Goal: Task Accomplishment & Management: Manage account settings

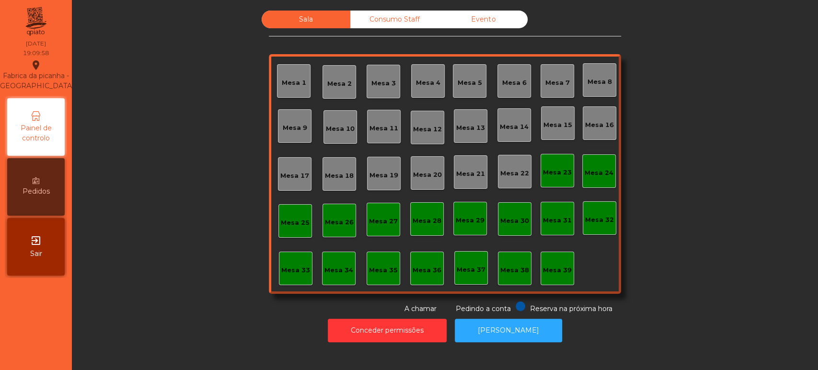
click at [281, 270] on div "Mesa 33" at bounding box center [295, 270] width 29 height 10
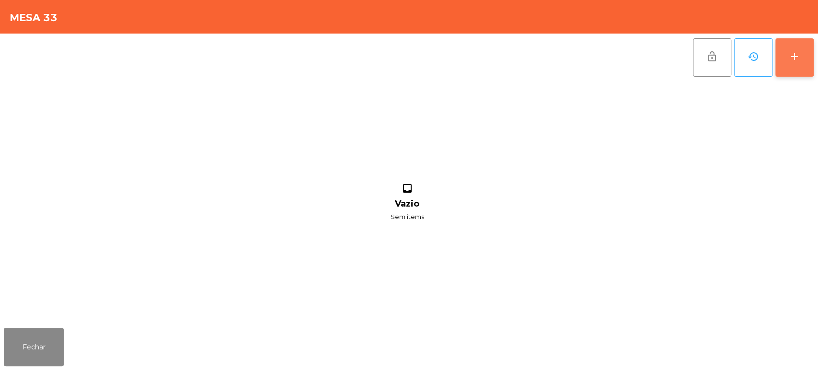
click at [791, 57] on div "add" at bounding box center [793, 56] width 11 height 11
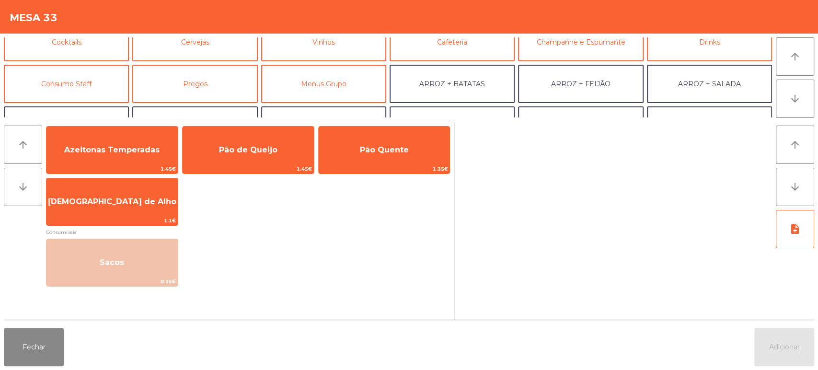
scroll to position [57, 0]
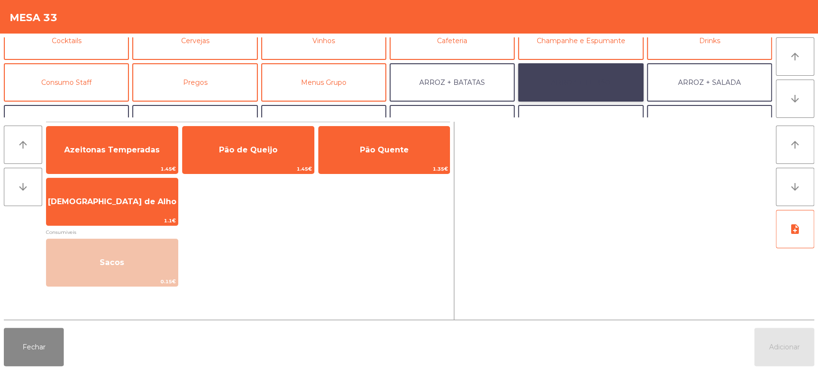
click at [586, 79] on button "ARROZ + FEIJÃO" at bounding box center [580, 82] width 125 height 38
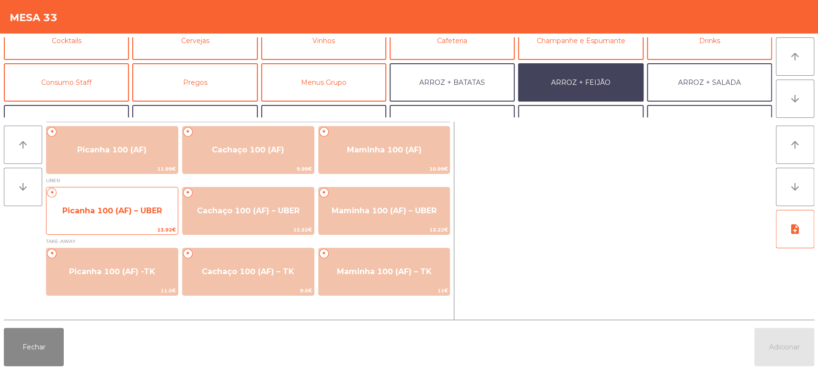
click at [105, 221] on span "Picanha 100 (AF) – UBER" at bounding box center [111, 211] width 131 height 26
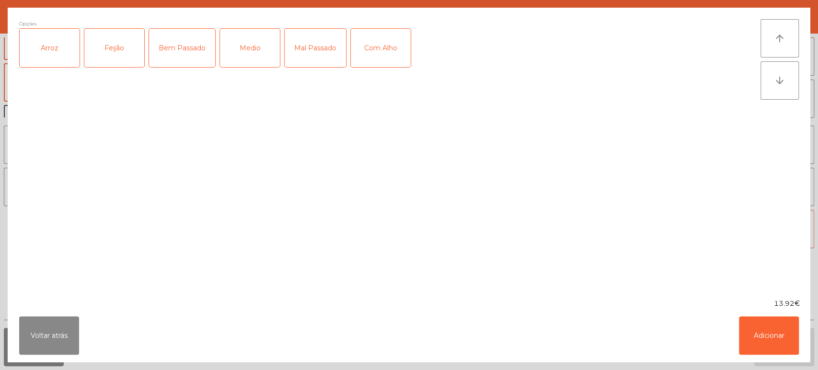
click at [52, 45] on div "Arroz" at bounding box center [50, 48] width 60 height 38
click at [126, 33] on div "Feijão" at bounding box center [114, 48] width 60 height 38
click at [310, 60] on div "Mal Passado" at bounding box center [315, 48] width 61 height 38
click at [371, 50] on div "Com Alho" at bounding box center [381, 48] width 60 height 38
click at [762, 326] on button "Adicionar" at bounding box center [769, 335] width 60 height 38
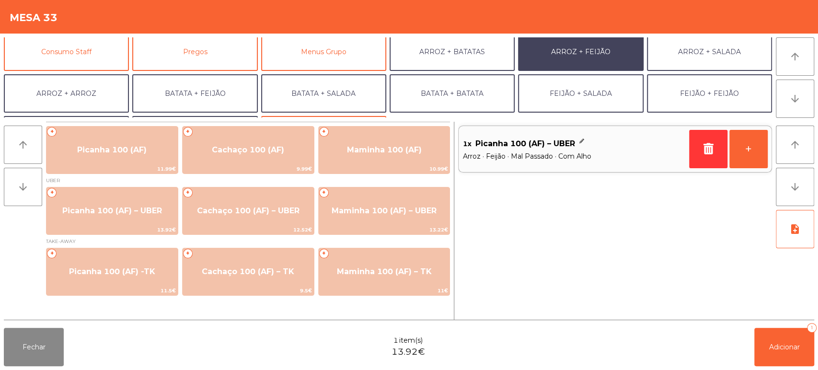
scroll to position [125, 0]
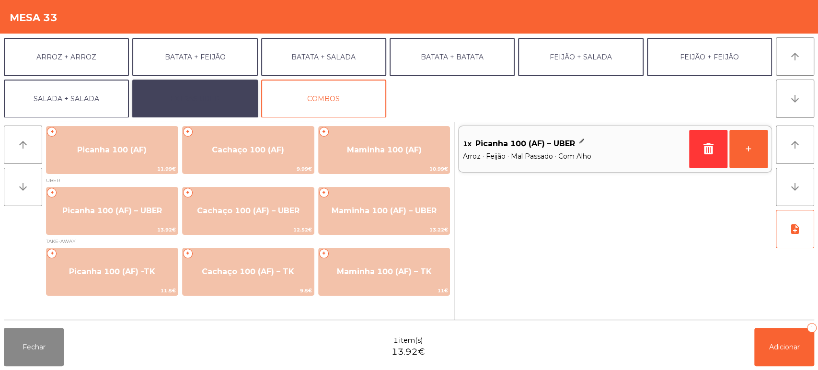
click at [213, 96] on button "EXTRAS UBER" at bounding box center [194, 99] width 125 height 38
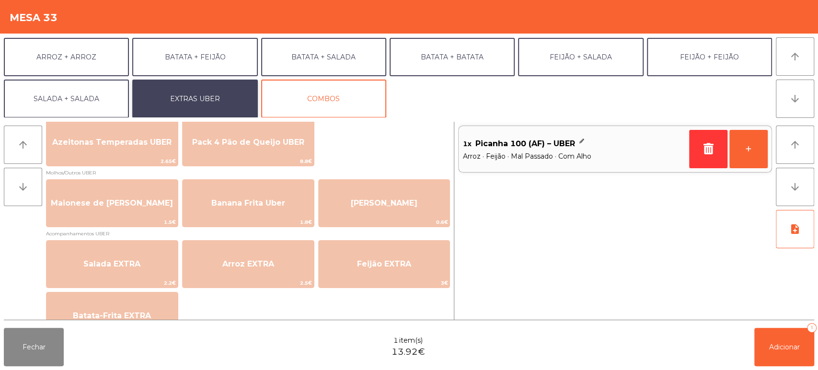
scroll to position [33, 0]
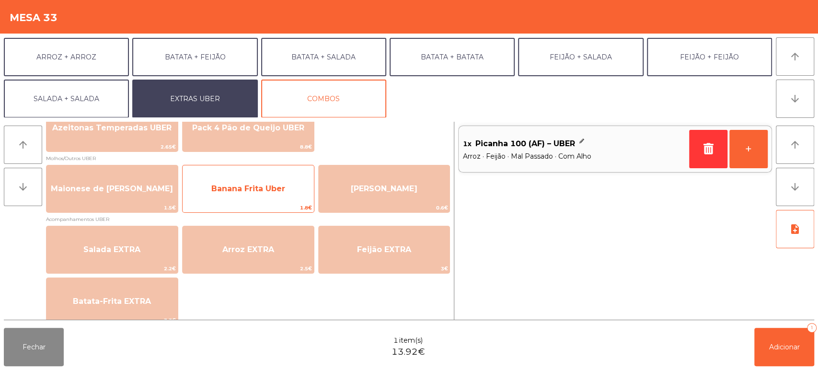
click at [262, 185] on span "Banana Frita Uber" at bounding box center [248, 188] width 74 height 9
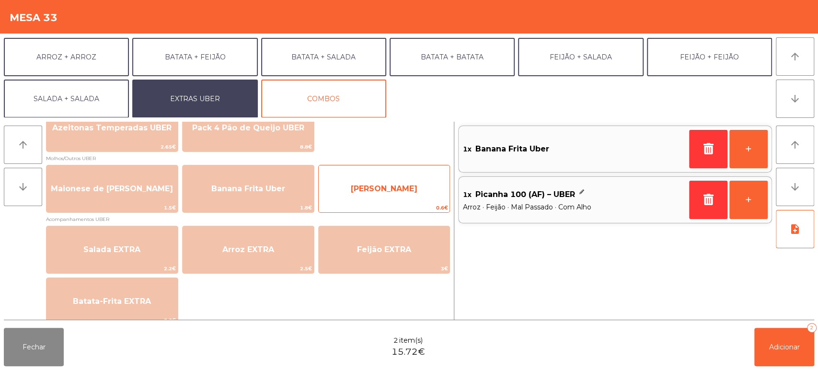
click at [365, 203] on span "0.6€" at bounding box center [384, 207] width 131 height 9
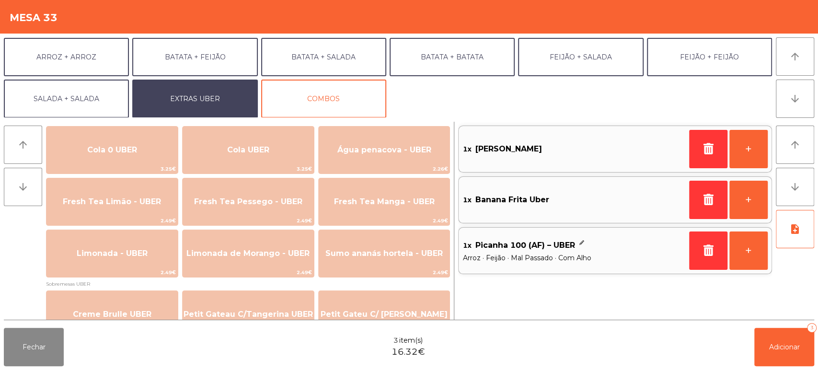
scroll to position [241, 0]
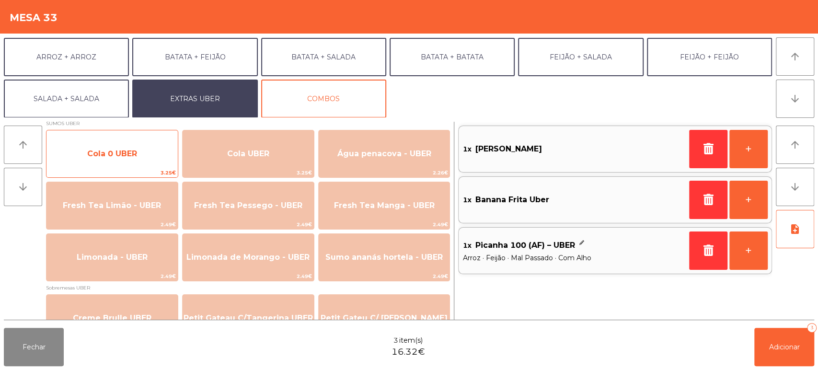
click at [123, 153] on span "Cola 0 UBER" at bounding box center [112, 153] width 50 height 9
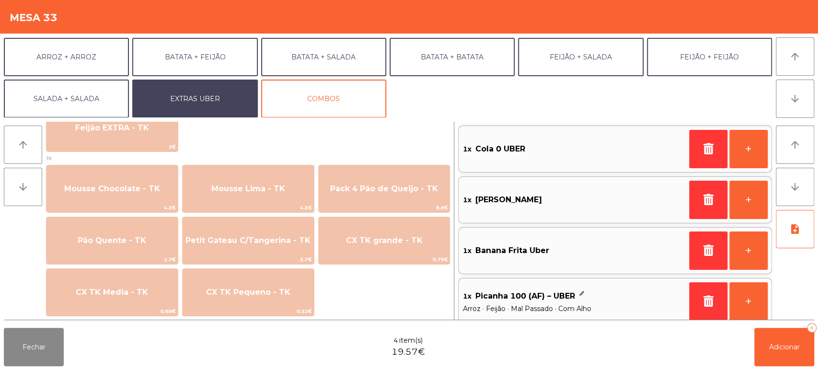
scroll to position [8, 0]
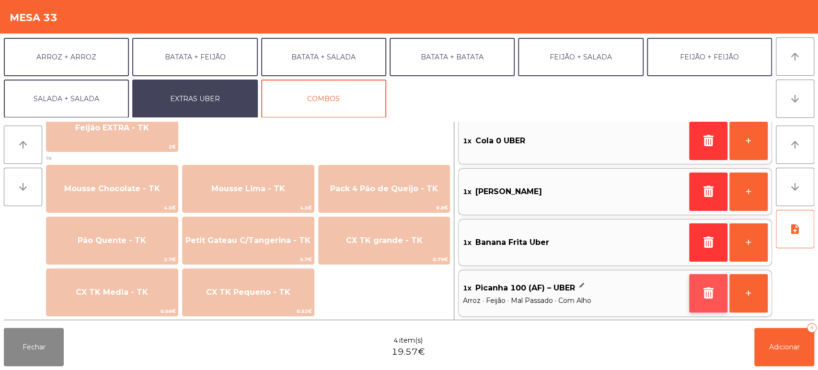
click at [702, 295] on icon "button" at bounding box center [708, 292] width 14 height 11
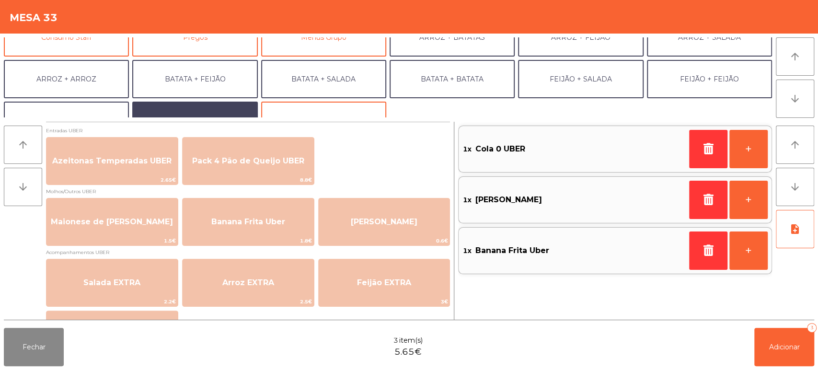
scroll to position [66, 0]
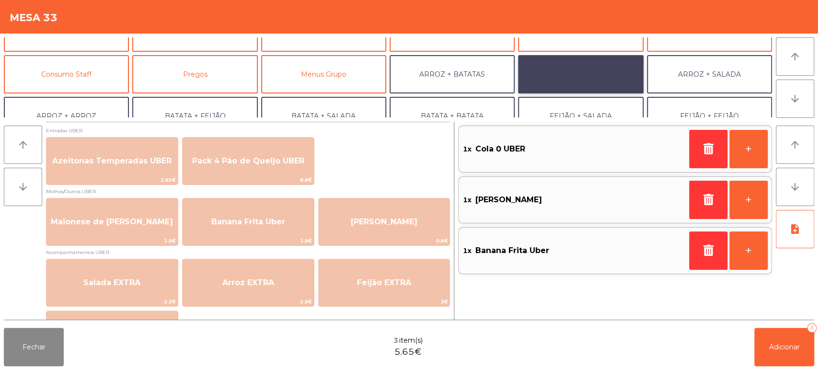
click at [568, 72] on button "ARROZ + FEIJÃO" at bounding box center [580, 74] width 125 height 38
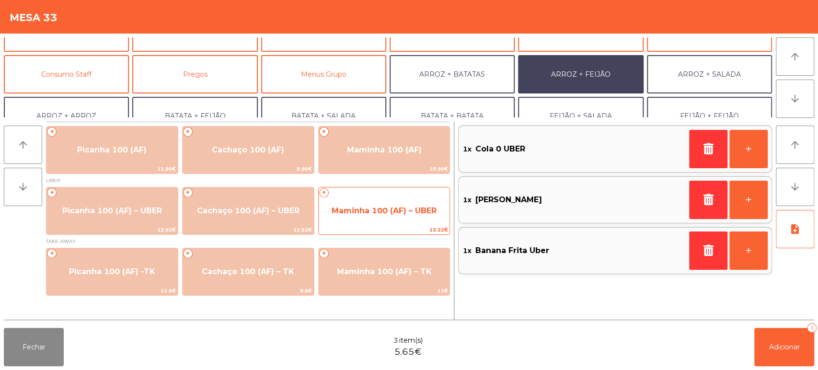
click at [382, 225] on span "13.22€" at bounding box center [384, 229] width 131 height 9
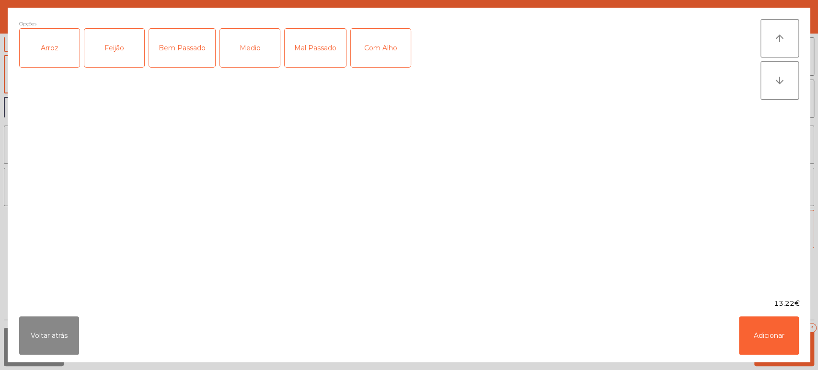
click at [41, 49] on div "Arroz" at bounding box center [50, 48] width 60 height 38
click at [107, 53] on div "Feijão" at bounding box center [114, 48] width 60 height 38
click at [307, 46] on div "Mal Passado" at bounding box center [315, 48] width 61 height 38
click at [388, 48] on div "Com Alho" at bounding box center [381, 48] width 60 height 38
click at [780, 333] on button "Adicionar" at bounding box center [769, 335] width 60 height 38
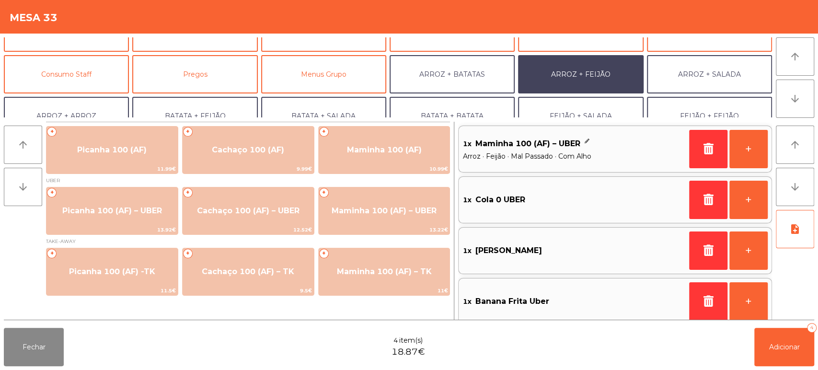
scroll to position [8, 0]
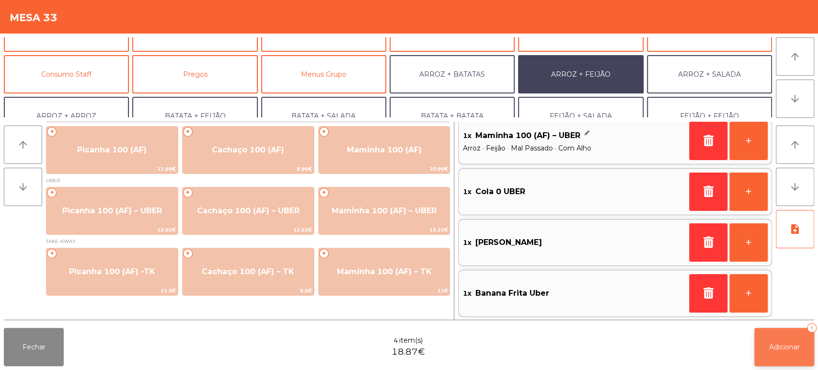
click at [773, 346] on span "Adicionar" at bounding box center [784, 346] width 31 height 9
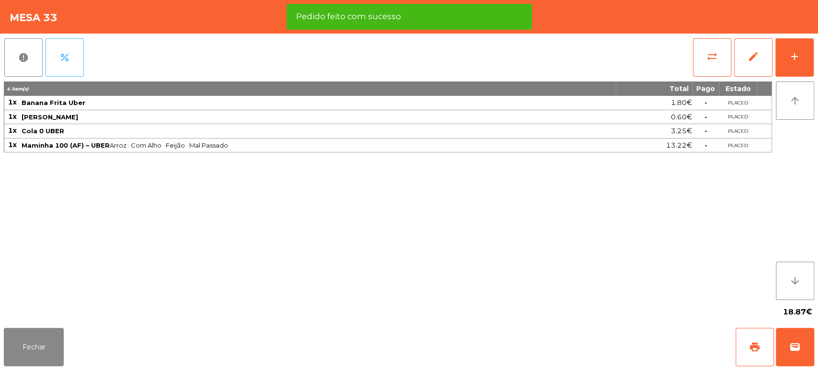
click at [56, 64] on button "percent" at bounding box center [65, 57] width 38 height 38
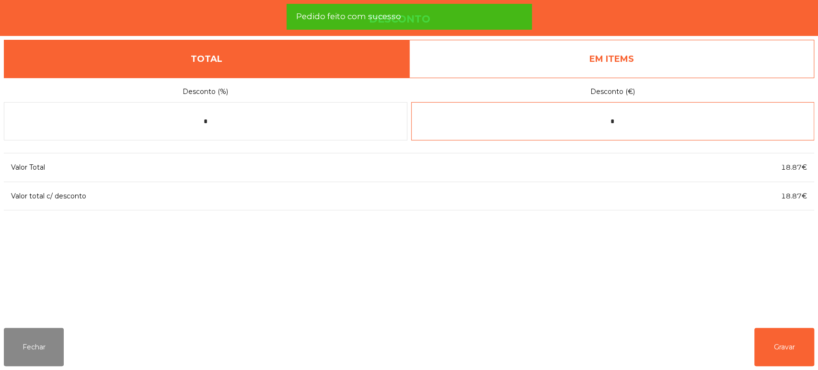
click at [586, 121] on input "*" at bounding box center [612, 121] width 403 height 38
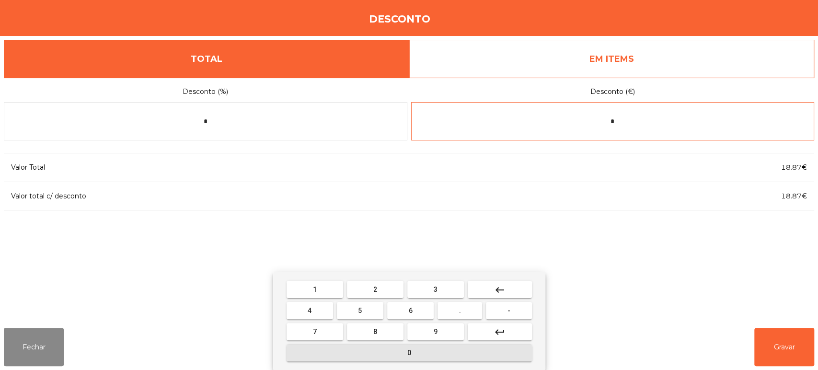
click at [431, 351] on button "0" at bounding box center [408, 352] width 245 height 17
click at [460, 310] on span "." at bounding box center [460, 311] width 2 height 8
click at [435, 289] on span "3" at bounding box center [436, 289] width 4 height 8
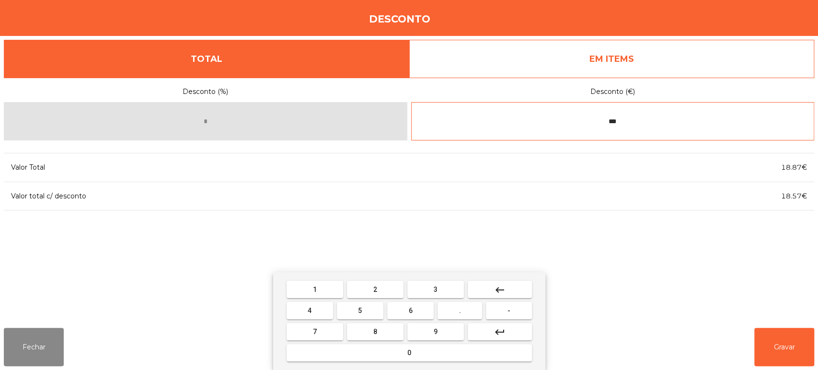
click at [417, 349] on button "0" at bounding box center [408, 352] width 245 height 17
type input "****"
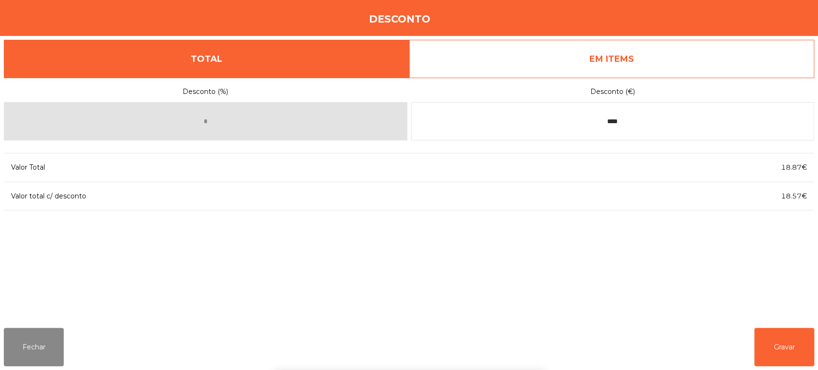
click at [786, 342] on div "1 2 3 keyboard_backspace 4 5 6 . - 7 8 9 keyboard_return 0" at bounding box center [409, 321] width 818 height 98
click at [782, 348] on button "Gravar" at bounding box center [784, 347] width 60 height 38
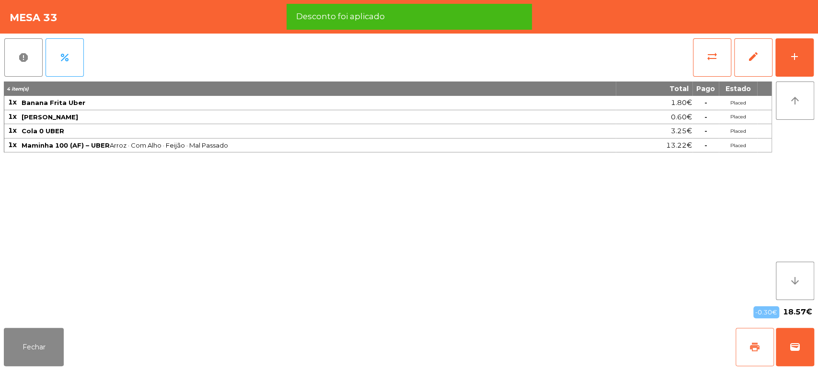
click at [750, 346] on span "print" at bounding box center [754, 346] width 11 height 11
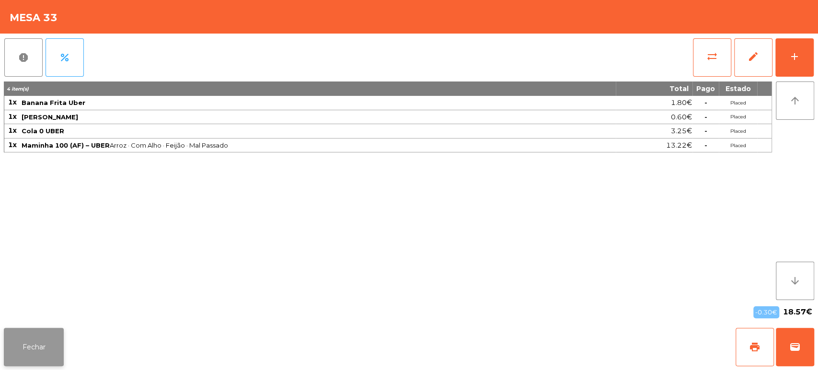
click at [22, 346] on button "Fechar" at bounding box center [34, 347] width 60 height 38
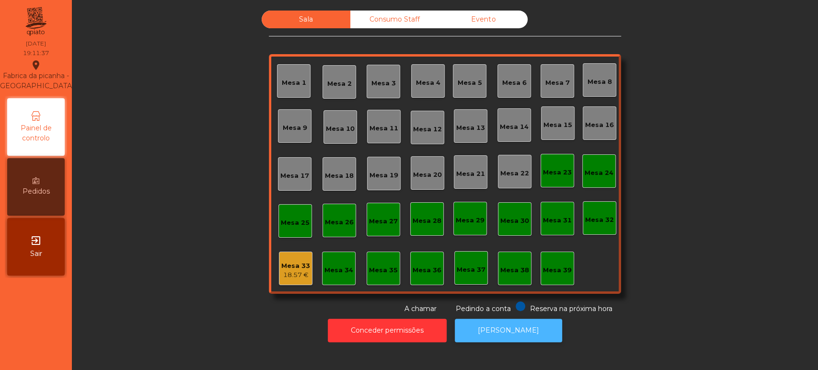
click at [518, 340] on button "[PERSON_NAME]" at bounding box center [508, 330] width 107 height 23
click at [282, 257] on div "Mesa 33 18.57 €" at bounding box center [295, 268] width 29 height 23
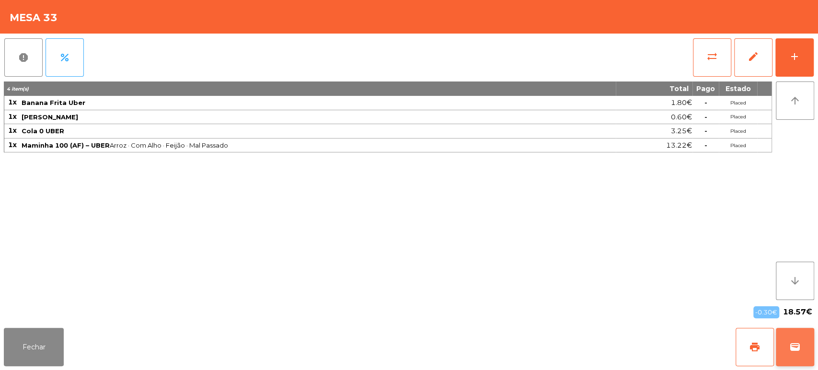
click at [785, 365] on button "wallet" at bounding box center [795, 347] width 38 height 38
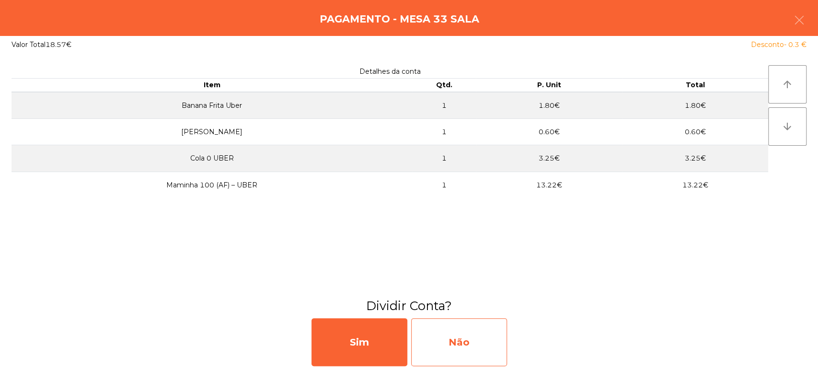
click at [477, 330] on div "Não" at bounding box center [459, 342] width 96 height 48
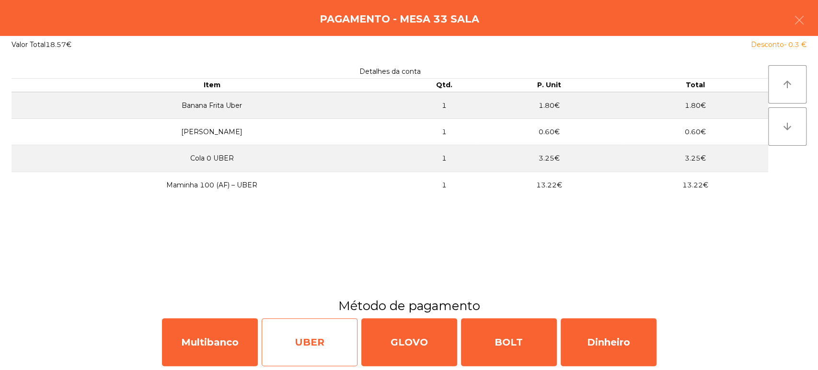
click at [270, 340] on div "UBER" at bounding box center [310, 342] width 96 height 48
select select "**"
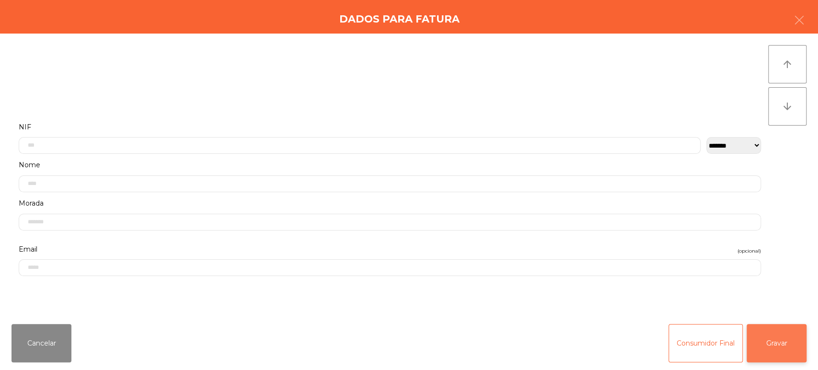
click at [775, 336] on button "Gravar" at bounding box center [776, 343] width 60 height 38
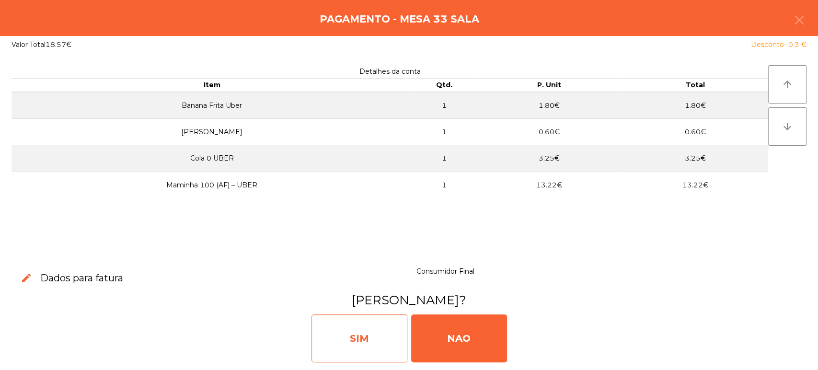
click at [384, 344] on div "SIM" at bounding box center [359, 338] width 96 height 48
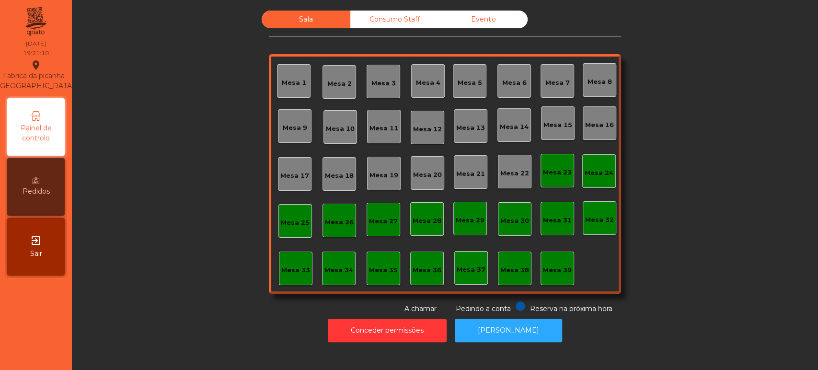
click at [425, 252] on div "Mesa 36" at bounding box center [427, 268] width 34 height 34
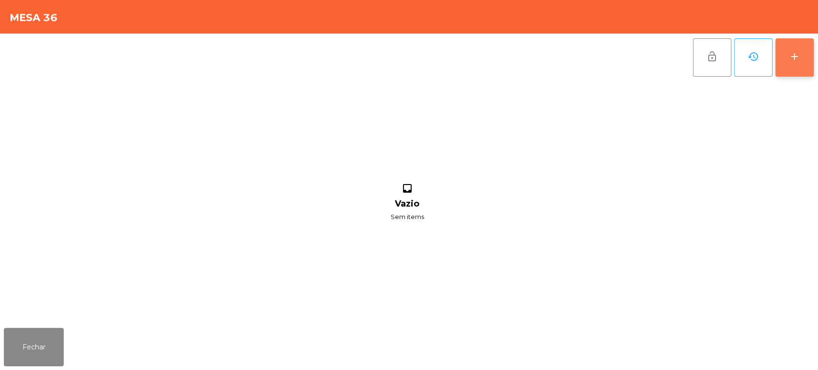
click at [793, 51] on div "add" at bounding box center [793, 56] width 11 height 11
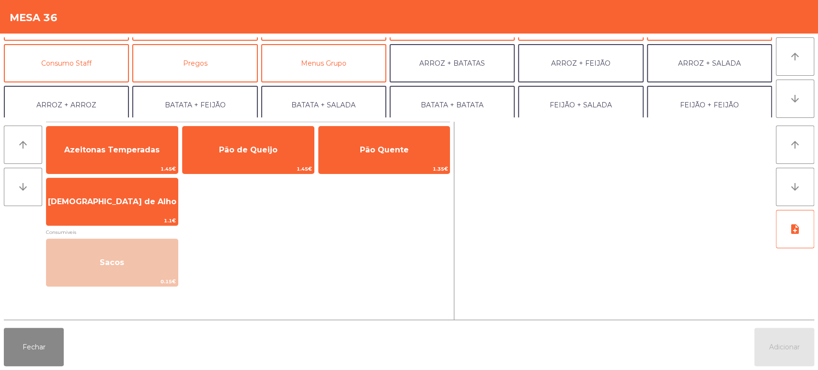
scroll to position [80, 0]
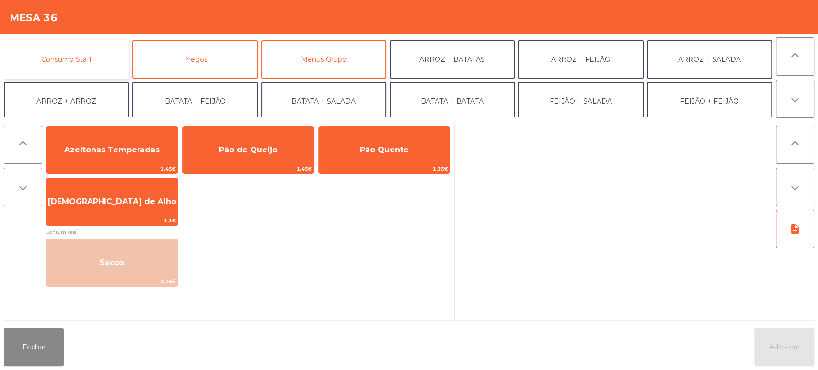
click at [93, 57] on button "Consumo Staff" at bounding box center [66, 59] width 125 height 38
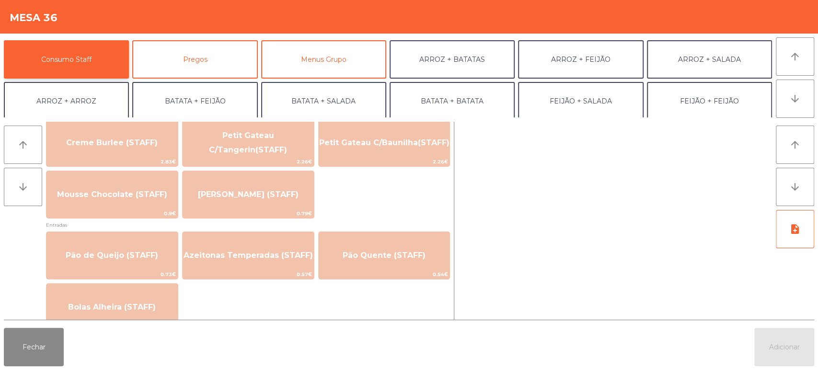
scroll to position [686, 0]
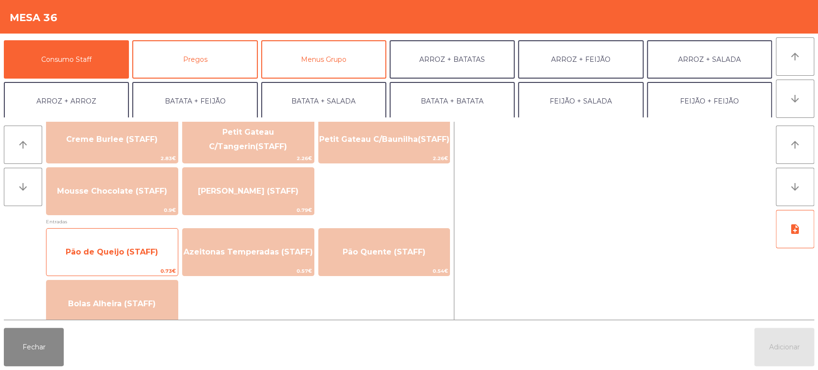
click at [126, 245] on span "Pão de Queijo (STAFF)" at bounding box center [111, 252] width 131 height 26
click at [123, 259] on span "Pão de Queijo (STAFF)" at bounding box center [111, 252] width 131 height 26
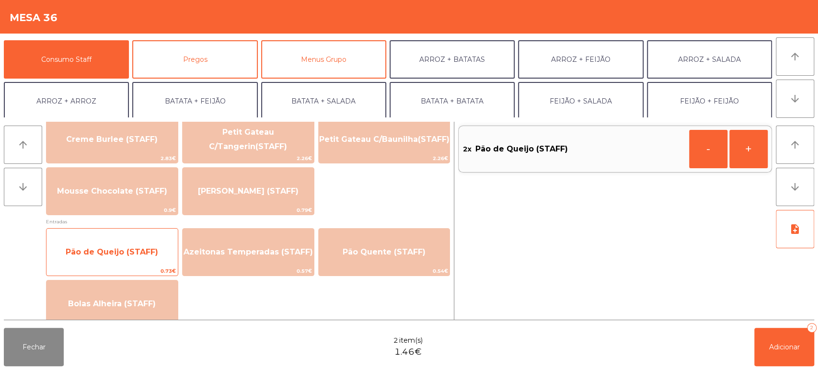
click at [127, 247] on span "Pão de Queijo (STAFF)" at bounding box center [112, 251] width 92 height 9
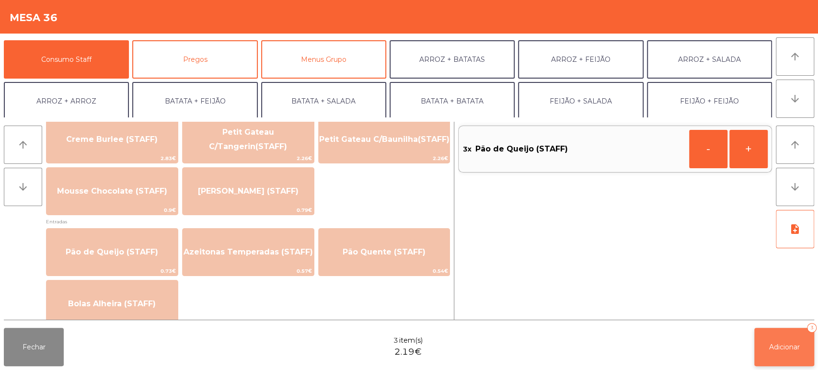
click at [777, 330] on button "Adicionar 3" at bounding box center [784, 347] width 60 height 38
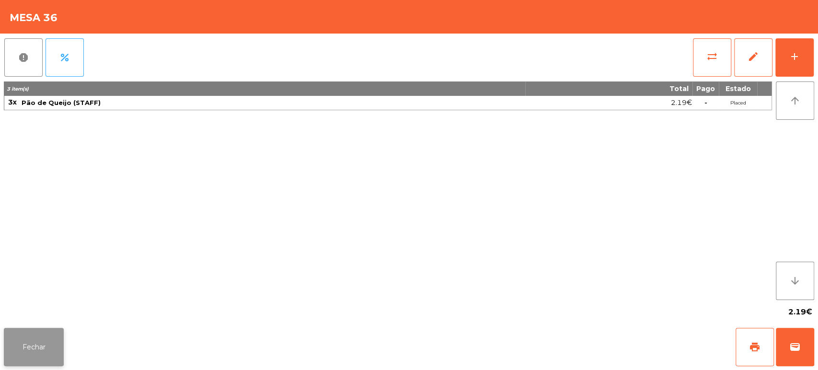
click at [22, 333] on button "Fechar" at bounding box center [34, 347] width 60 height 38
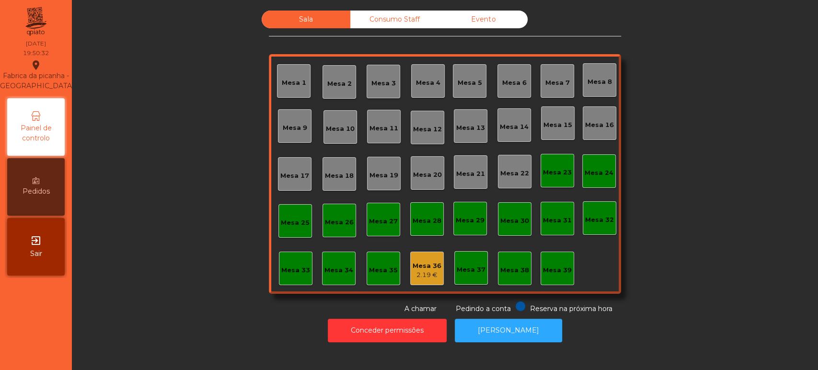
click at [587, 131] on div "Mesa 16" at bounding box center [599, 123] width 34 height 34
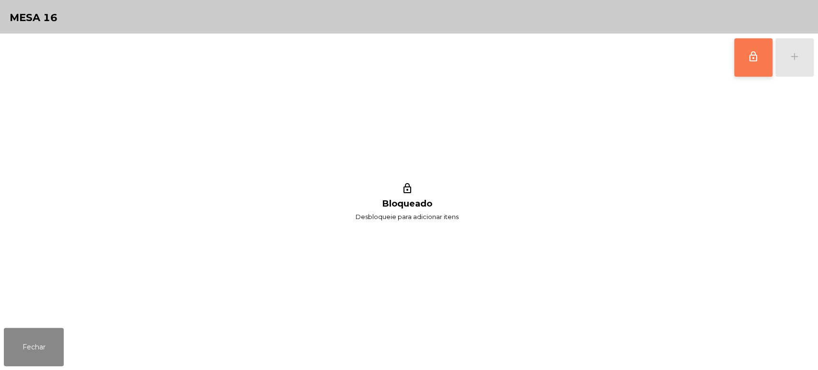
click at [742, 47] on button "lock_outline" at bounding box center [753, 57] width 38 height 38
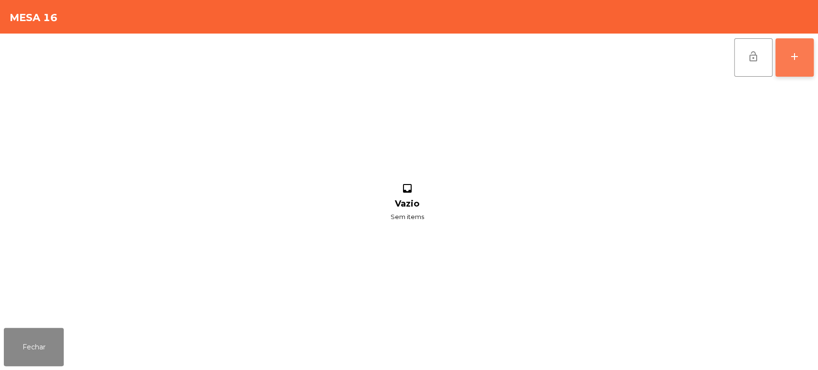
click at [789, 61] on div "add" at bounding box center [793, 56] width 11 height 11
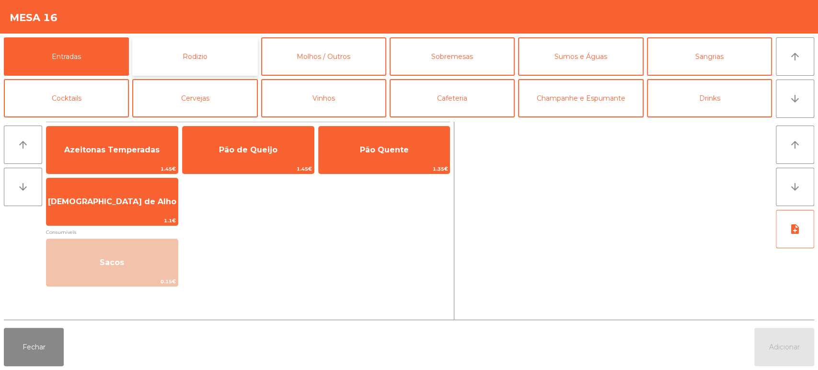
click at [202, 52] on button "Rodizio" at bounding box center [194, 56] width 125 height 38
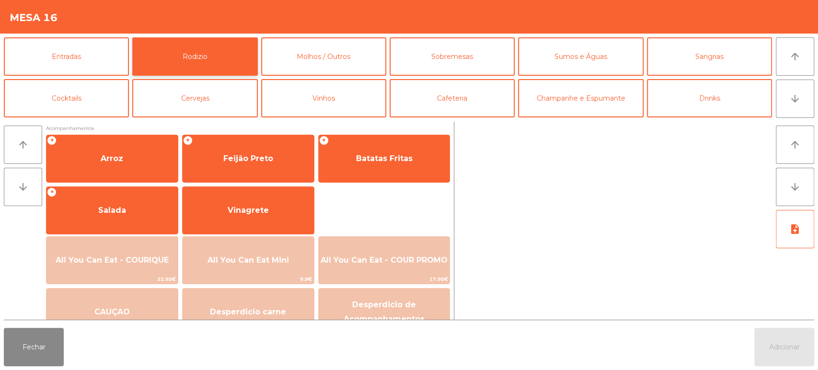
scroll to position [135, 0]
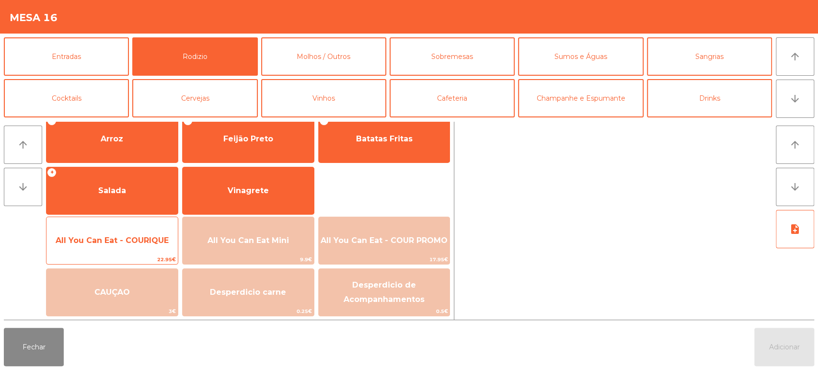
click at [106, 244] on span "All You Can Eat - COURIQUE" at bounding box center [112, 240] width 113 height 9
click at [103, 248] on span "All You Can Eat - COURIQUE" at bounding box center [111, 241] width 131 height 26
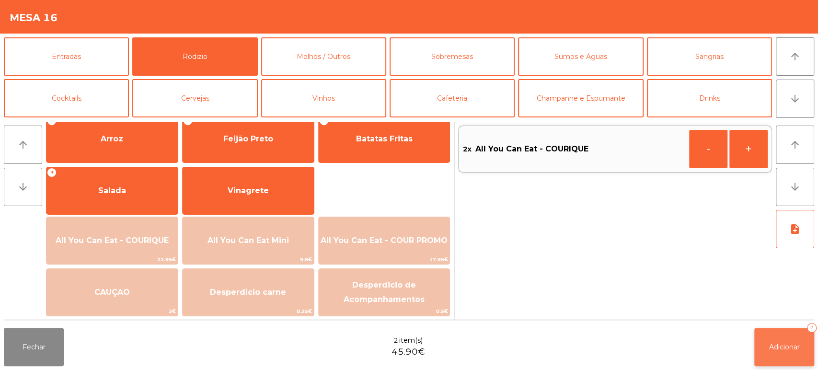
click at [758, 349] on button "Adicionar 2" at bounding box center [784, 347] width 60 height 38
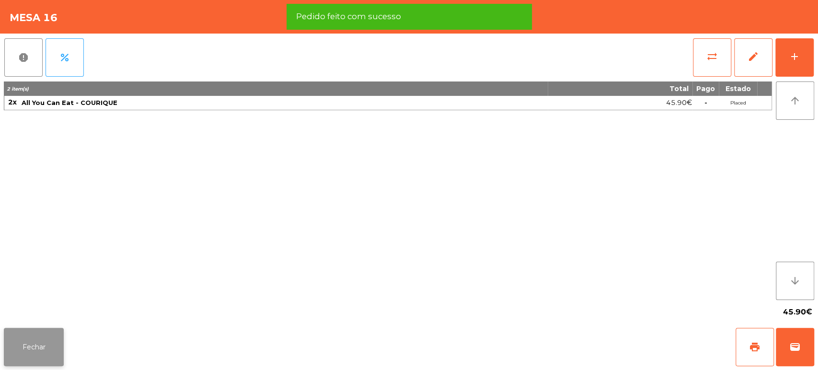
click at [35, 347] on button "Fechar" at bounding box center [34, 347] width 60 height 38
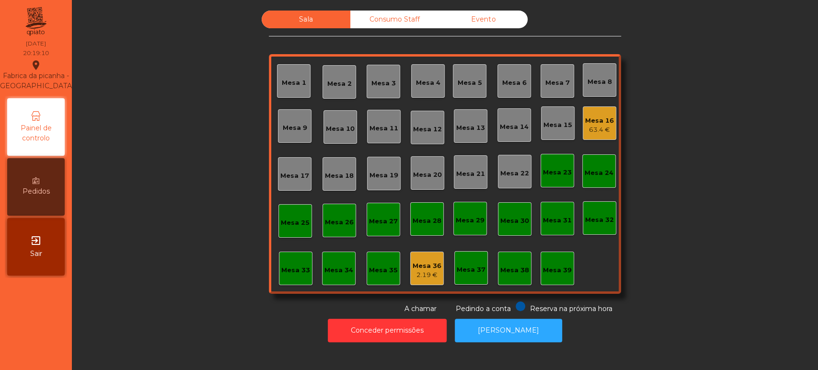
click at [285, 253] on div "Mesa 33" at bounding box center [296, 268] width 34 height 34
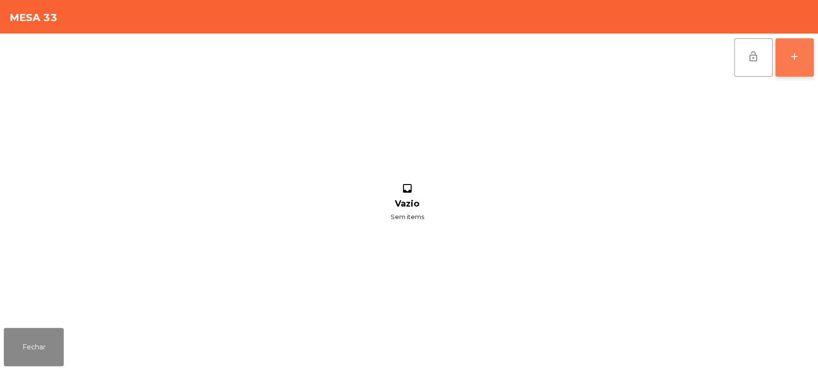
click at [785, 64] on button "add" at bounding box center [794, 57] width 38 height 38
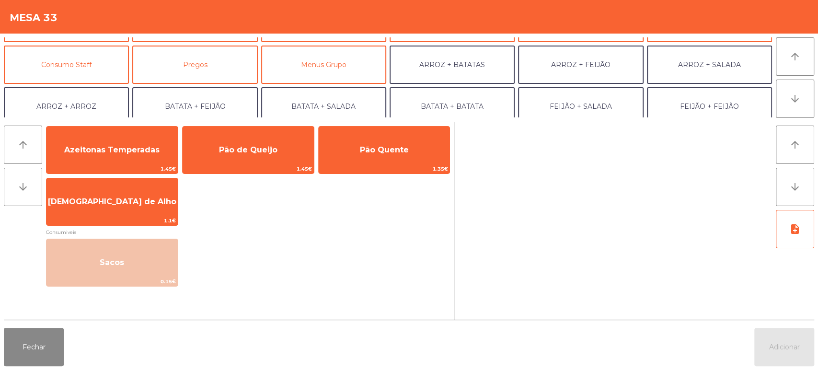
scroll to position [95, 0]
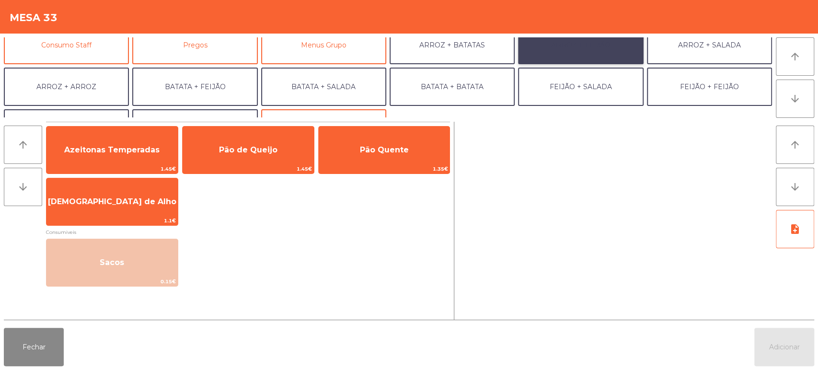
click at [571, 55] on button "ARROZ + FEIJÃO" at bounding box center [580, 45] width 125 height 38
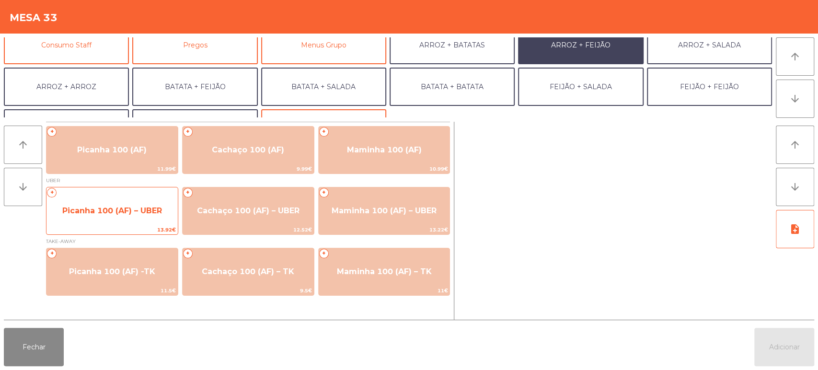
click at [103, 217] on span "Picanha 100 (AF) – UBER" at bounding box center [111, 211] width 131 height 26
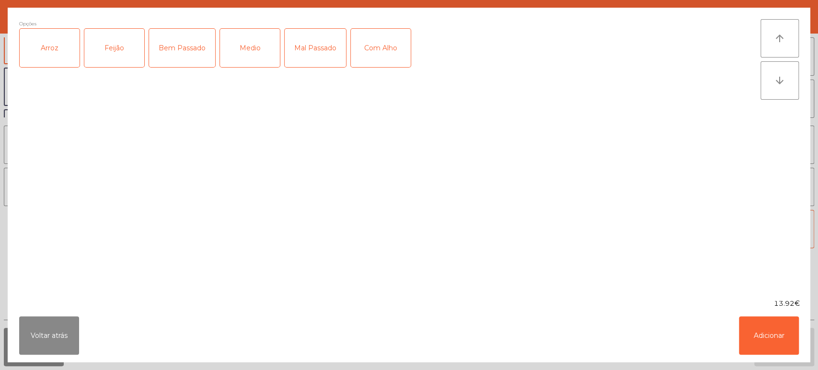
click at [50, 56] on div "Arroz" at bounding box center [50, 48] width 60 height 38
click at [109, 46] on div "Feijão" at bounding box center [114, 48] width 60 height 38
click at [237, 42] on div "Medio" at bounding box center [250, 48] width 60 height 38
click at [750, 335] on button "Adicionar" at bounding box center [769, 335] width 60 height 38
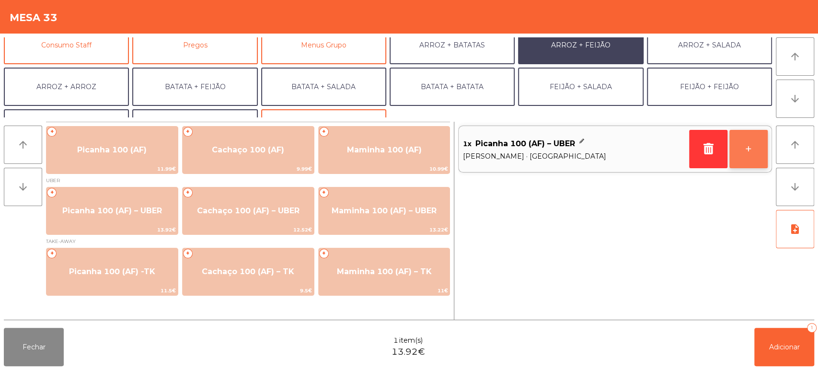
click at [743, 143] on button "+" at bounding box center [748, 149] width 38 height 38
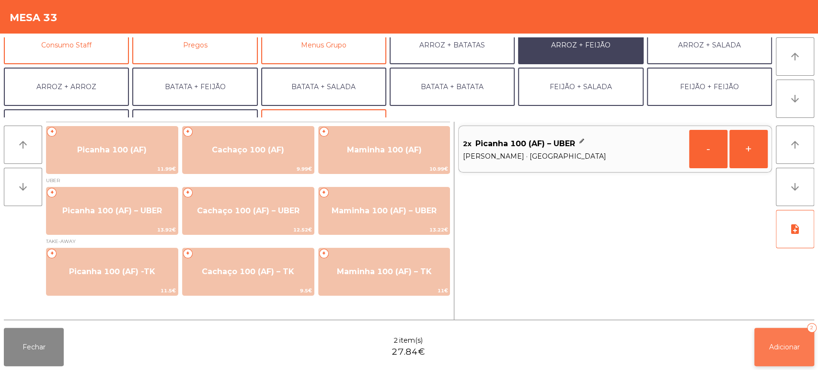
click at [782, 363] on button "Adicionar 2" at bounding box center [784, 347] width 60 height 38
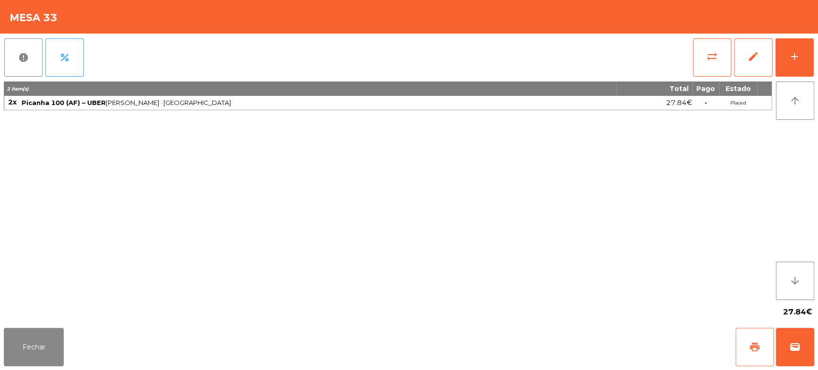
click at [737, 341] on button "print" at bounding box center [754, 347] width 38 height 38
click at [12, 351] on button "Fechar" at bounding box center [34, 347] width 60 height 38
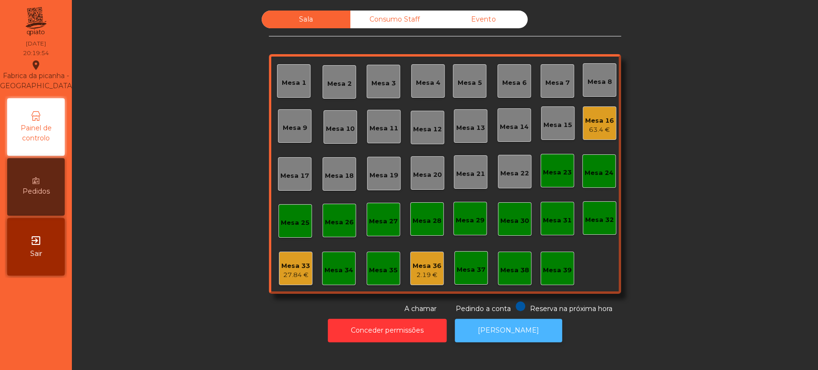
click at [489, 320] on button "[PERSON_NAME]" at bounding box center [508, 330] width 107 height 23
click at [260, 281] on div "Sala Consumo Staff Evento Mesa 1 Mesa 2 Mesa 3 Mesa 4 Mesa 5 Mesa 6 Mesa 7 Mesa…" at bounding box center [445, 162] width 720 height 303
click at [284, 266] on div "Mesa 33" at bounding box center [295, 266] width 29 height 10
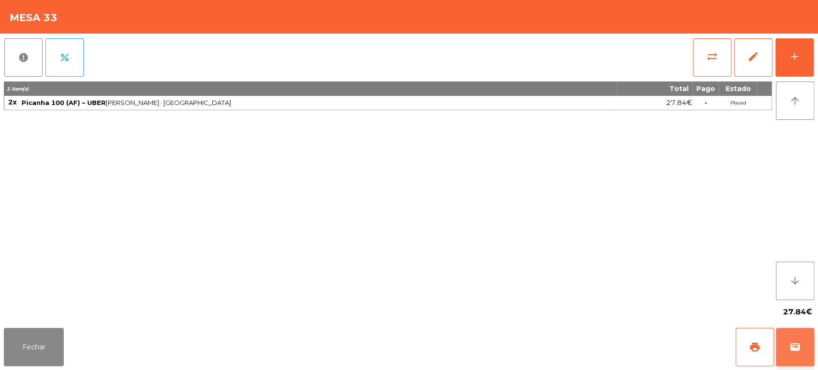
click at [785, 337] on button "wallet" at bounding box center [795, 347] width 38 height 38
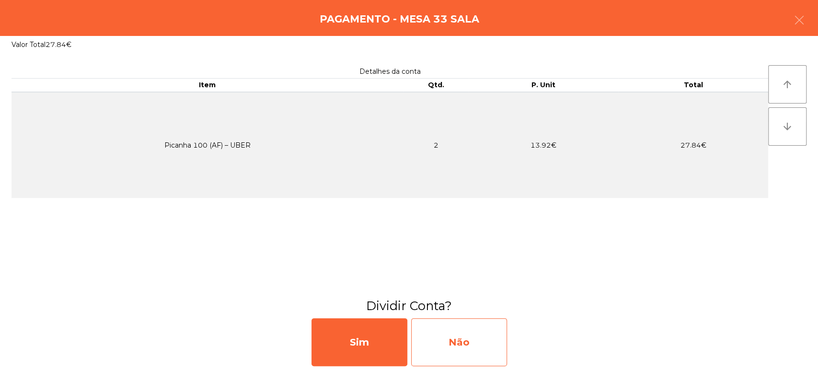
click at [451, 340] on div "Não" at bounding box center [459, 342] width 96 height 48
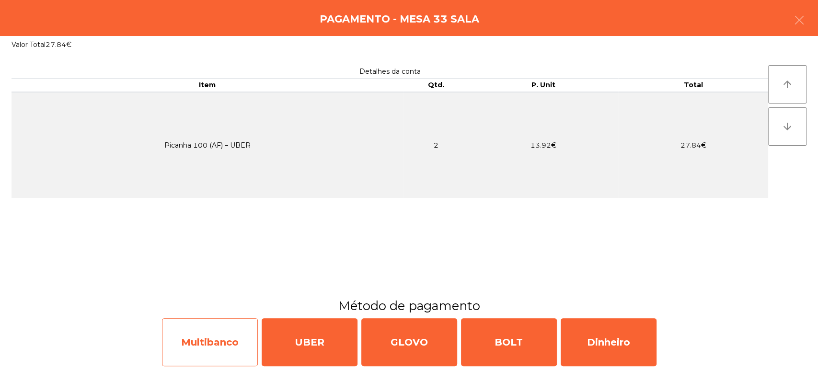
click at [198, 338] on div "Multibanco" at bounding box center [210, 342] width 96 height 48
select select "**"
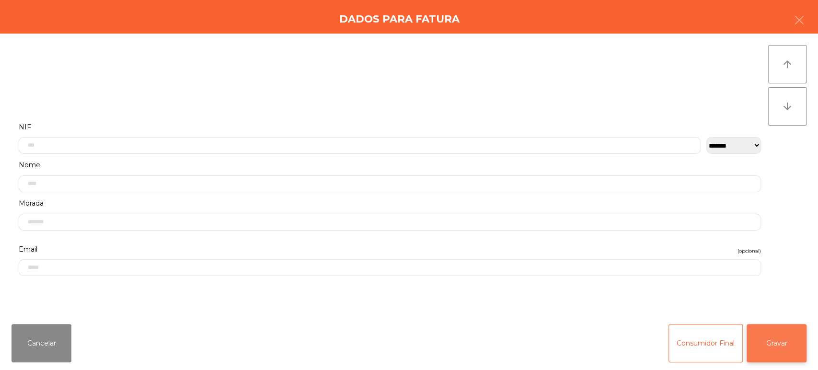
click at [770, 344] on button "Gravar" at bounding box center [776, 343] width 60 height 38
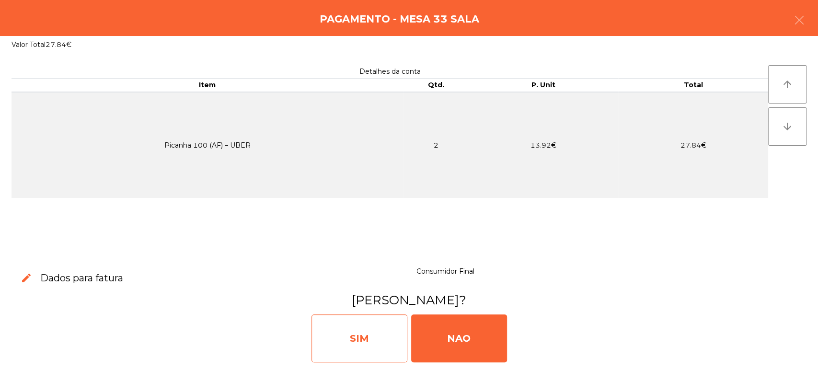
click at [314, 327] on div "SIM" at bounding box center [359, 338] width 96 height 48
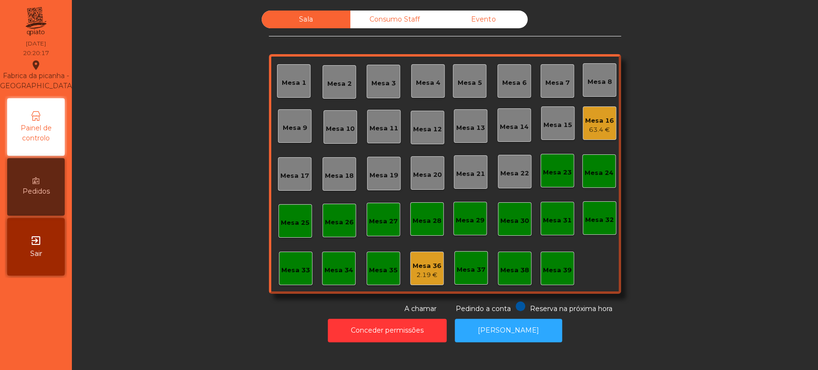
click at [504, 121] on div "Mesa 14" at bounding box center [514, 124] width 29 height 13
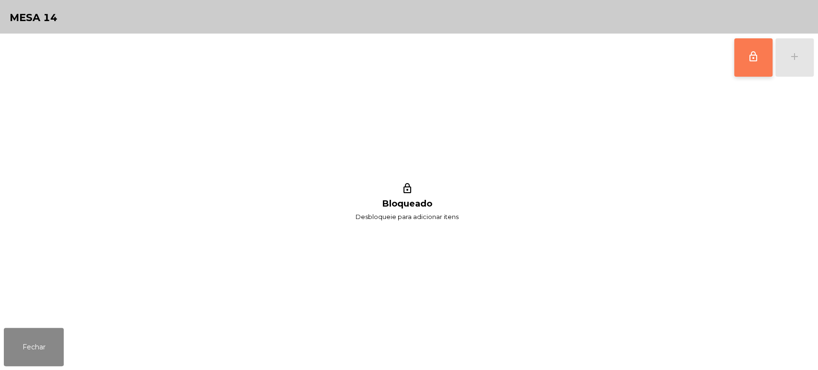
click at [753, 58] on span "lock_outline" at bounding box center [752, 56] width 11 height 11
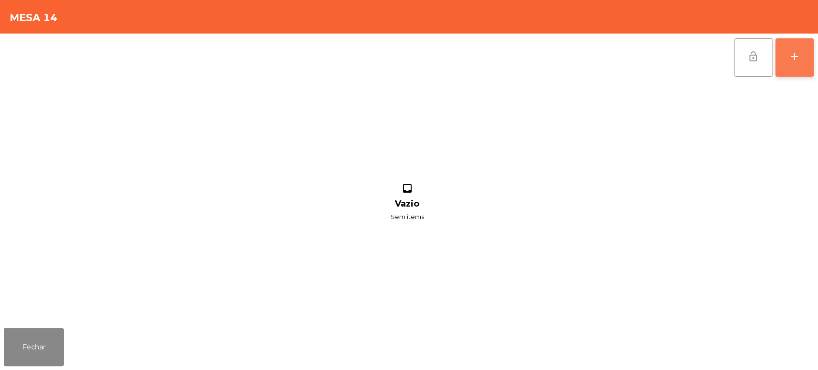
click at [793, 48] on button "add" at bounding box center [794, 57] width 38 height 38
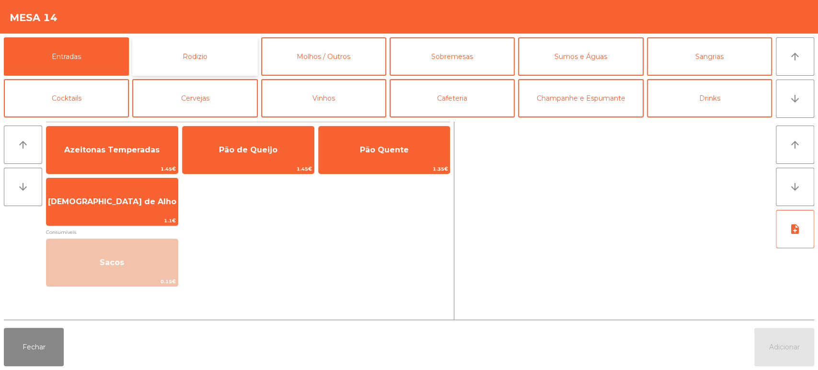
click at [168, 56] on button "Rodizio" at bounding box center [194, 56] width 125 height 38
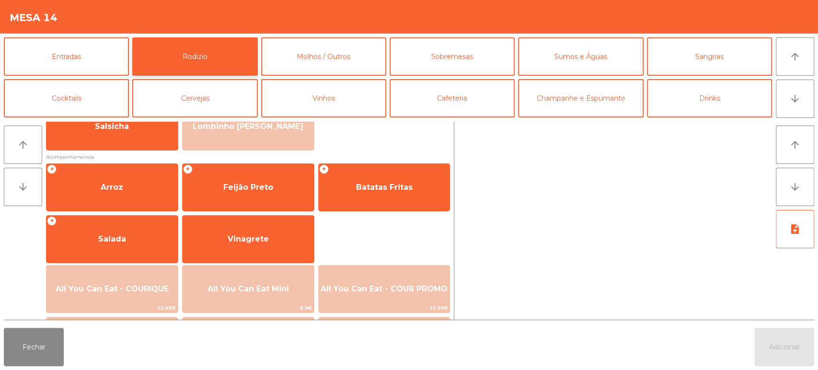
scroll to position [135, 0]
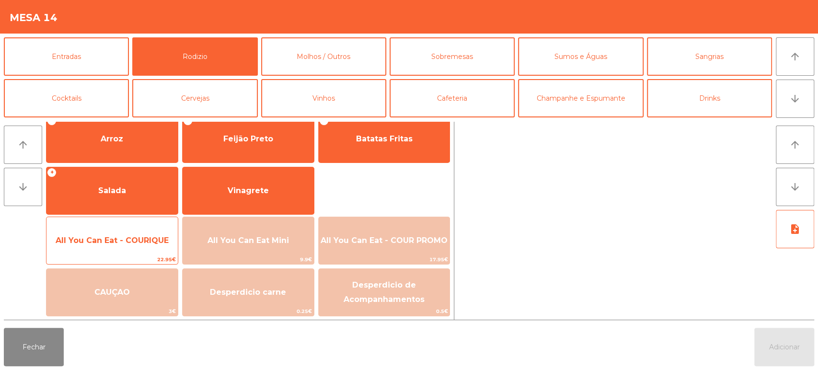
click at [147, 228] on span "All You Can Eat - COURIQUE" at bounding box center [111, 241] width 131 height 26
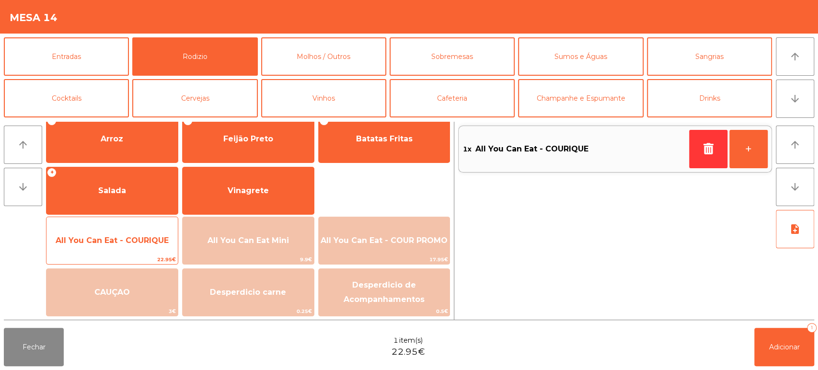
click at [106, 251] on span "All You Can Eat - COURIQUE" at bounding box center [111, 241] width 131 height 26
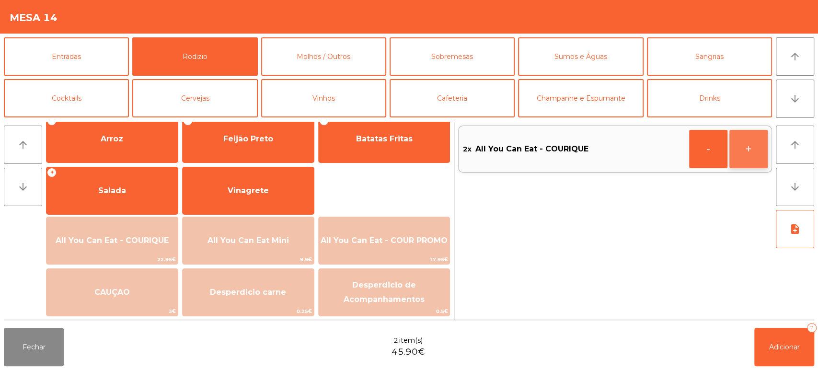
click at [751, 146] on button "+" at bounding box center [748, 149] width 38 height 38
click at [698, 156] on button "-" at bounding box center [708, 149] width 38 height 38
click at [707, 146] on button "-" at bounding box center [708, 149] width 38 height 38
click at [780, 358] on button "Adicionar 2" at bounding box center [784, 347] width 60 height 38
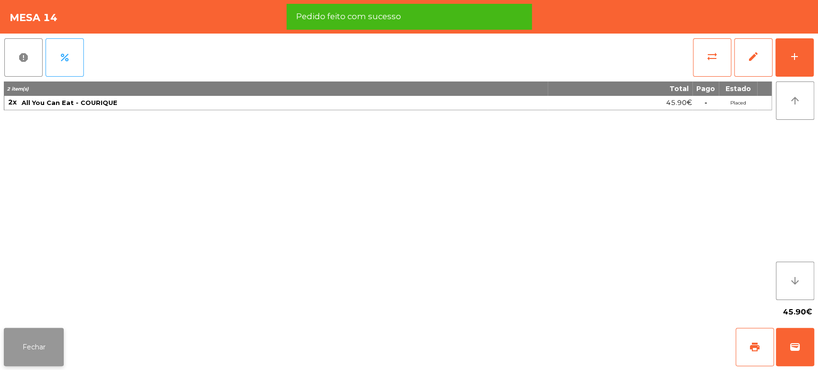
click at [46, 348] on button "Fechar" at bounding box center [34, 347] width 60 height 38
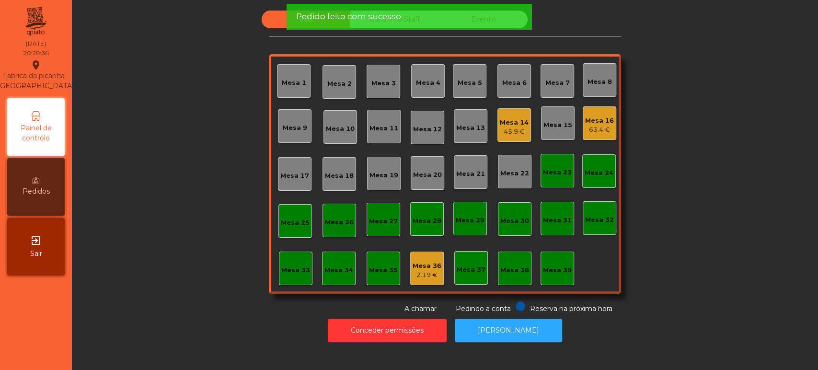
click at [505, 124] on div "Mesa 14" at bounding box center [514, 123] width 29 height 10
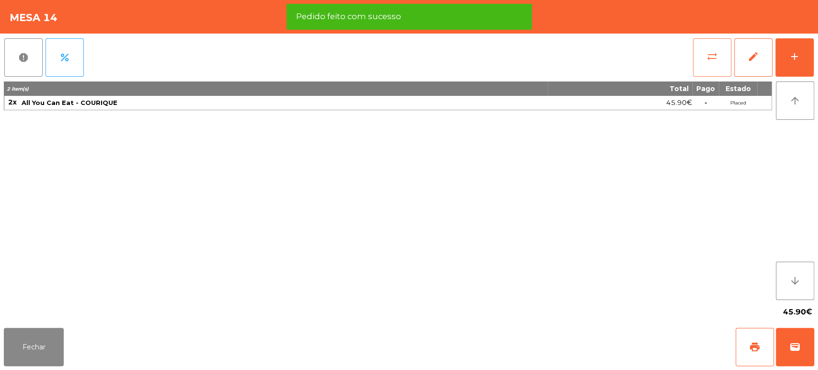
click at [700, 63] on button "sync_alt" at bounding box center [712, 57] width 38 height 38
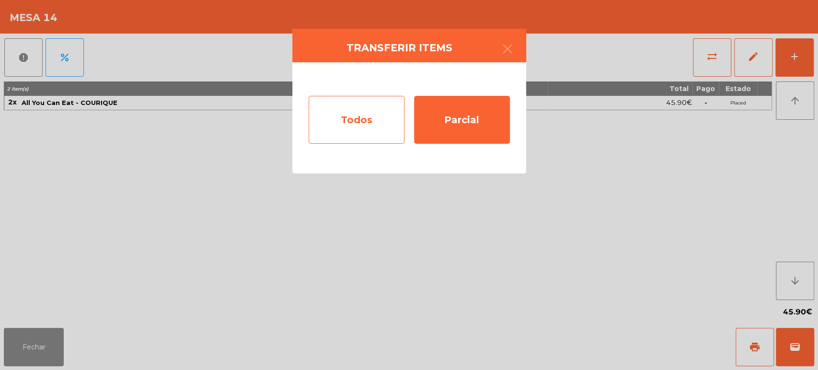
click at [352, 125] on div "Todos" at bounding box center [356, 120] width 96 height 48
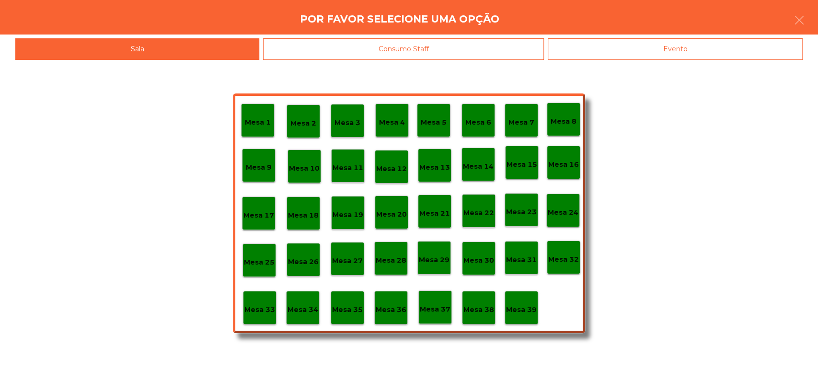
click at [434, 311] on p "Mesa 37" at bounding box center [435, 309] width 31 height 11
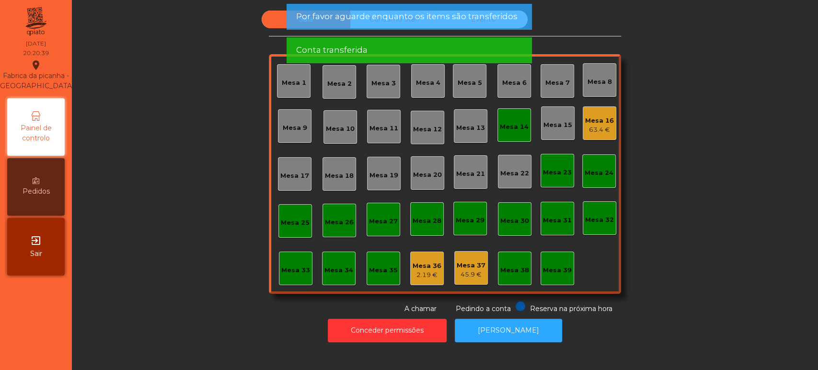
click at [520, 126] on div "Mesa 14" at bounding box center [514, 127] width 29 height 10
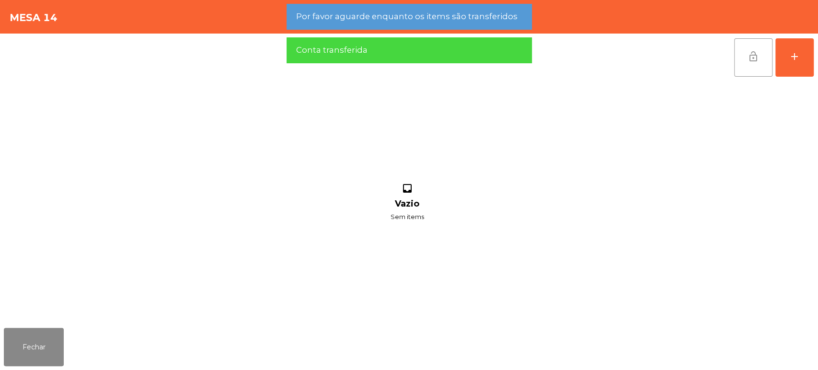
click at [741, 64] on button "lock_open" at bounding box center [753, 57] width 38 height 38
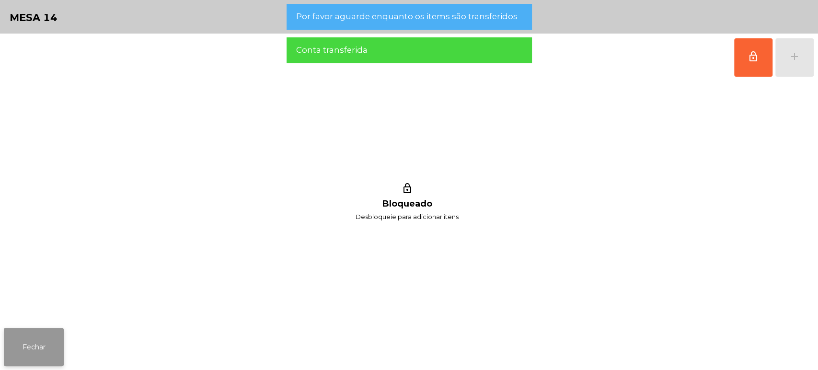
click at [21, 342] on button "Fechar" at bounding box center [34, 347] width 60 height 38
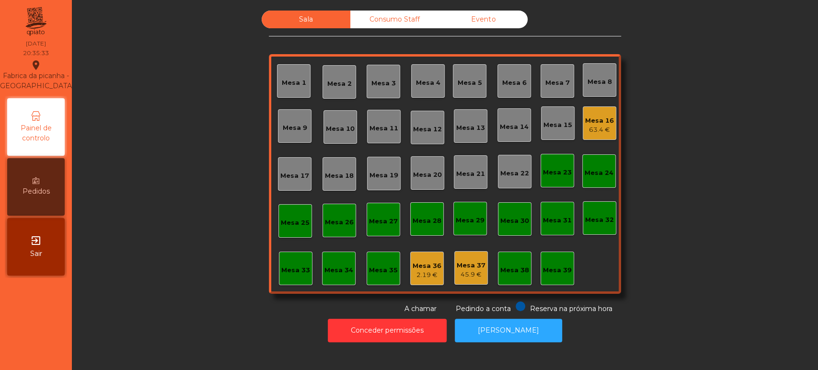
click at [563, 266] on div "Mesa 39" at bounding box center [557, 270] width 29 height 10
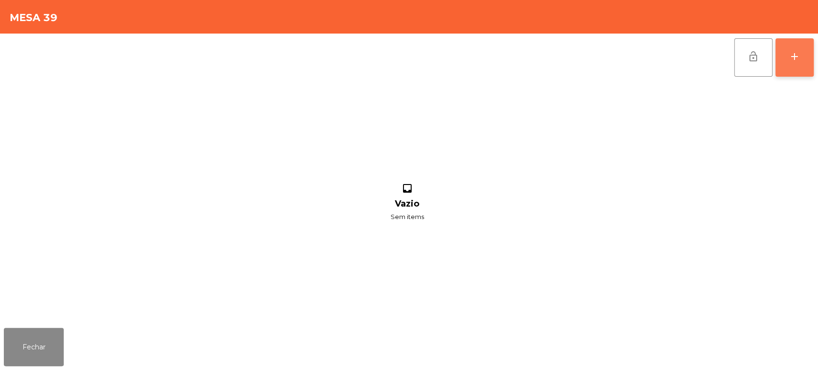
click at [803, 69] on button "add" at bounding box center [794, 57] width 38 height 38
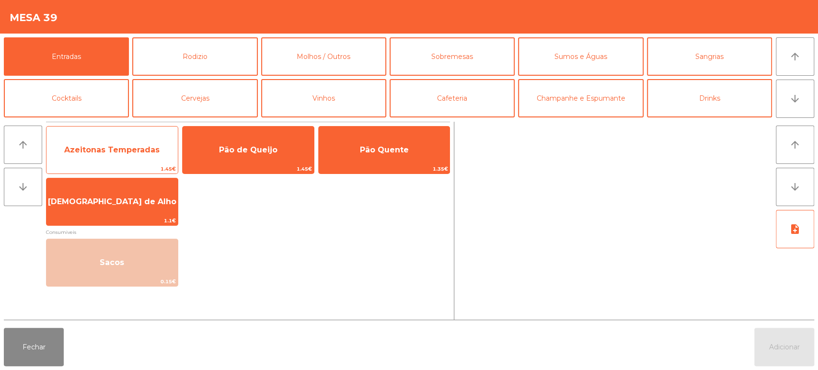
click at [105, 155] on span "Azeitonas Temperadas" at bounding box center [111, 150] width 131 height 26
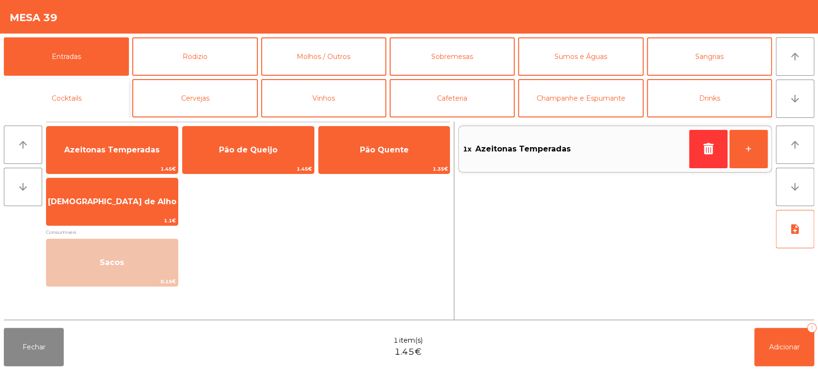
click at [70, 104] on button "Cocktails" at bounding box center [66, 98] width 125 height 38
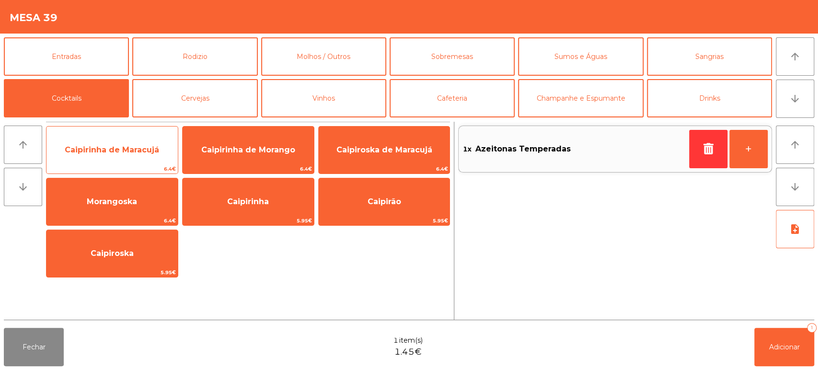
click at [89, 144] on span "Caipirinha de Maracujá" at bounding box center [111, 150] width 131 height 26
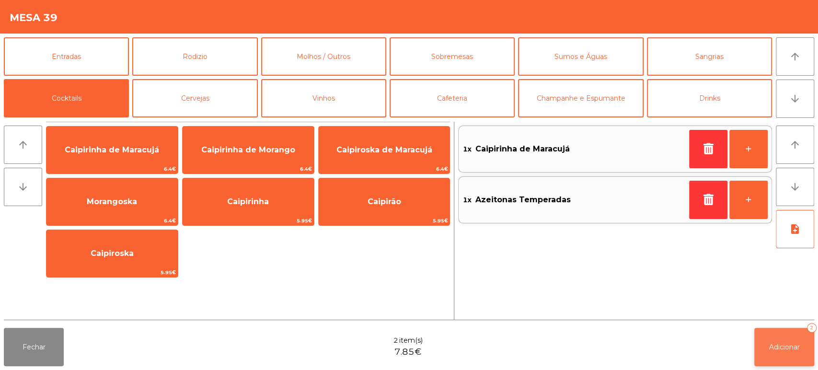
click at [757, 335] on button "Adicionar 2" at bounding box center [784, 347] width 60 height 38
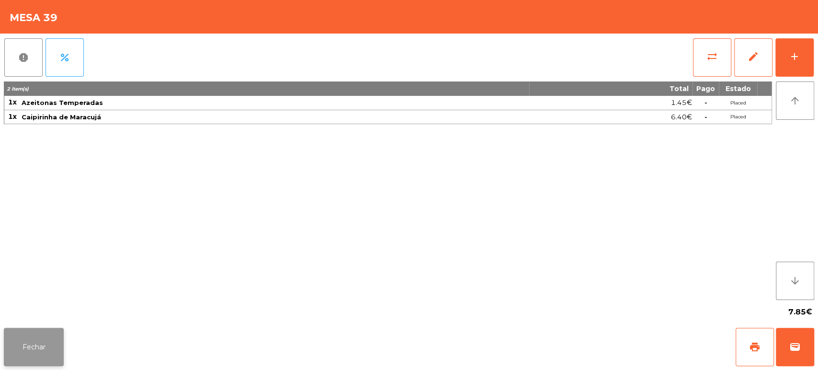
click at [6, 332] on button "Fechar" at bounding box center [34, 347] width 60 height 38
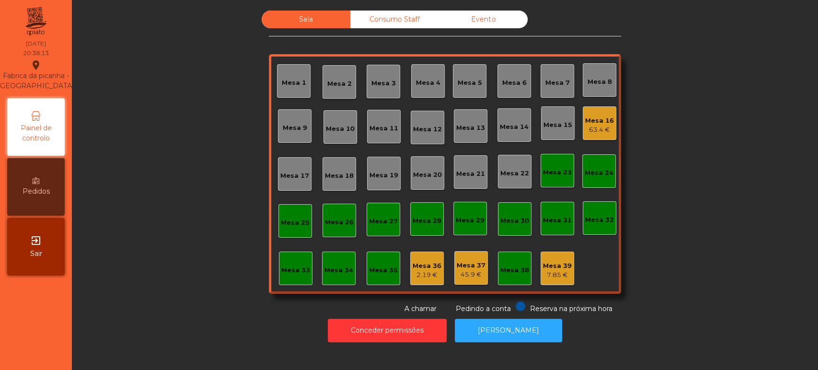
click at [549, 272] on div "7.85 €" at bounding box center [557, 275] width 29 height 10
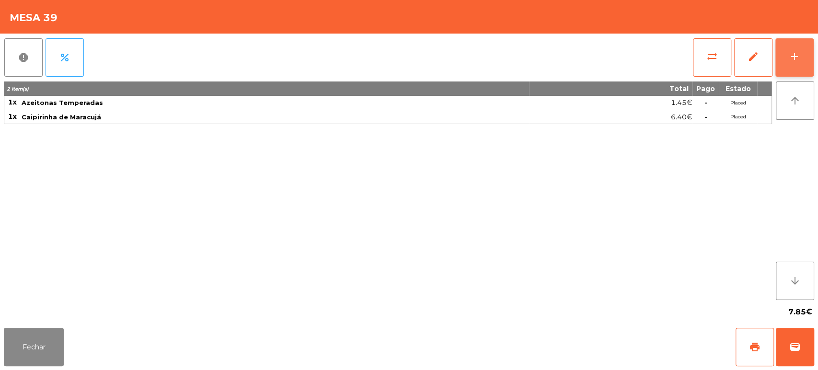
click at [798, 51] on div "add" at bounding box center [793, 56] width 11 height 11
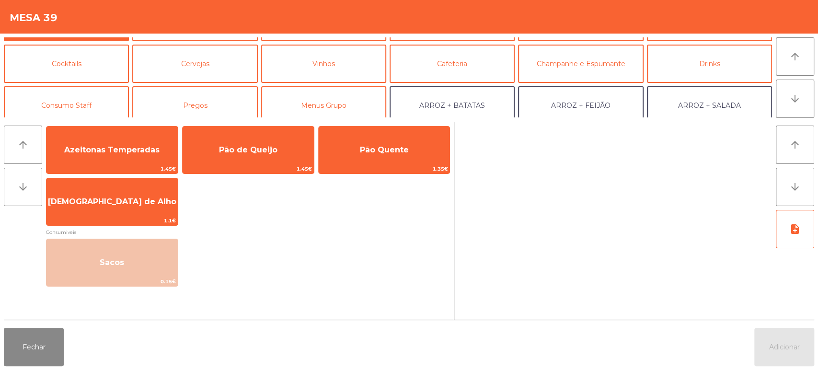
scroll to position [0, 0]
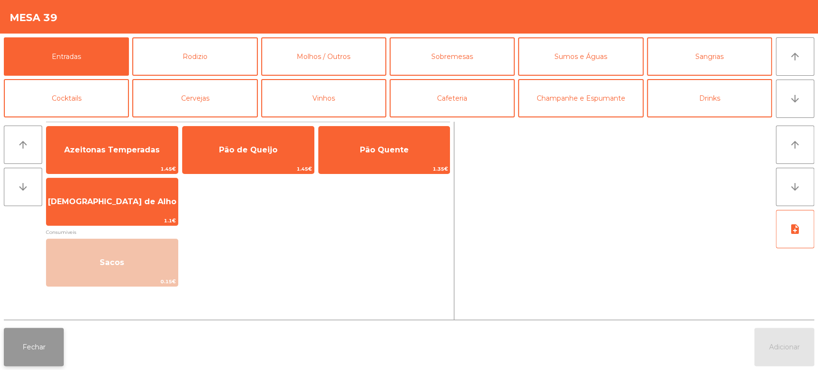
click at [32, 353] on button "Fechar" at bounding box center [34, 347] width 60 height 38
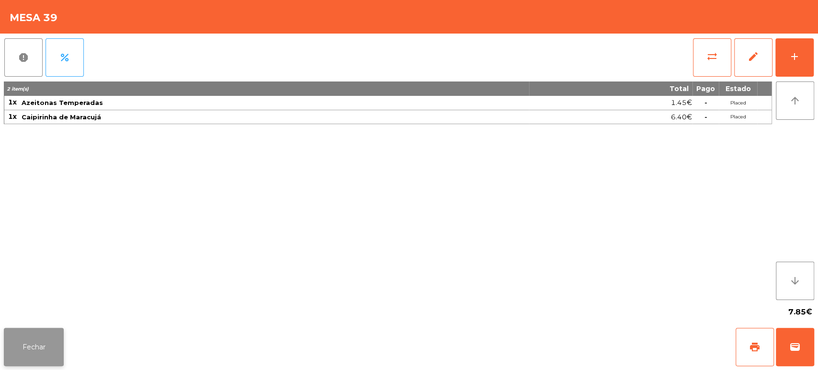
click at [28, 362] on button "Fechar" at bounding box center [34, 347] width 60 height 38
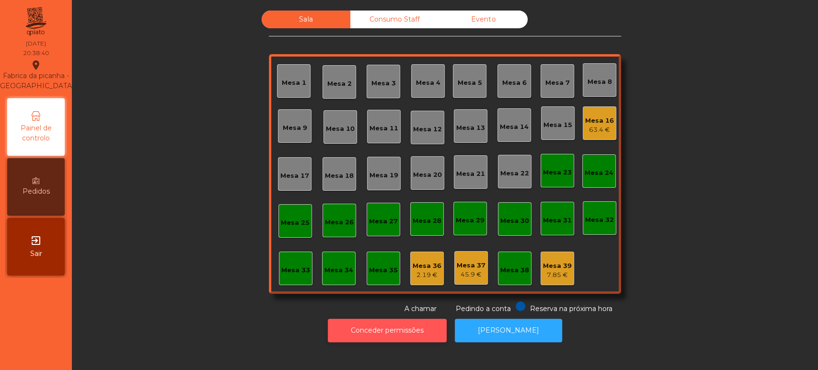
click at [396, 329] on button "Conceder permissões" at bounding box center [387, 330] width 119 height 23
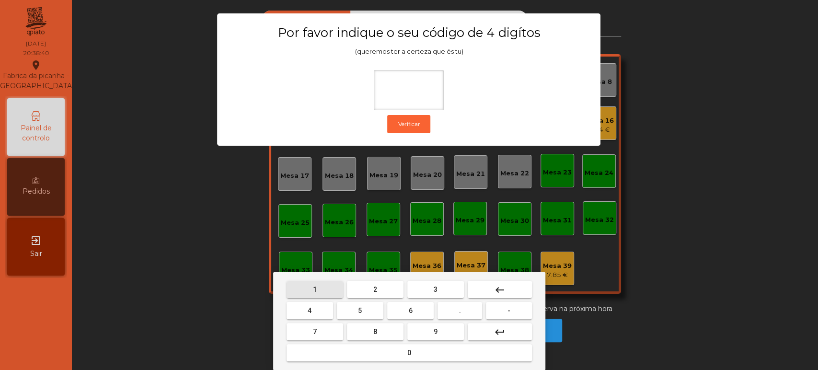
click at [330, 285] on button "1" at bounding box center [314, 289] width 57 height 17
click at [453, 286] on button "3" at bounding box center [435, 289] width 57 height 17
click at [360, 310] on span "5" at bounding box center [360, 311] width 4 height 8
click at [393, 346] on button "0" at bounding box center [408, 352] width 245 height 17
type input "****"
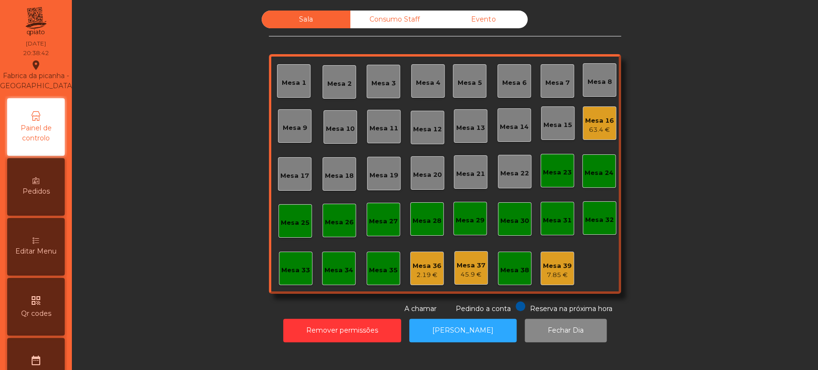
click at [50, 255] on div "Editar Menu" at bounding box center [35, 246] width 57 height 57
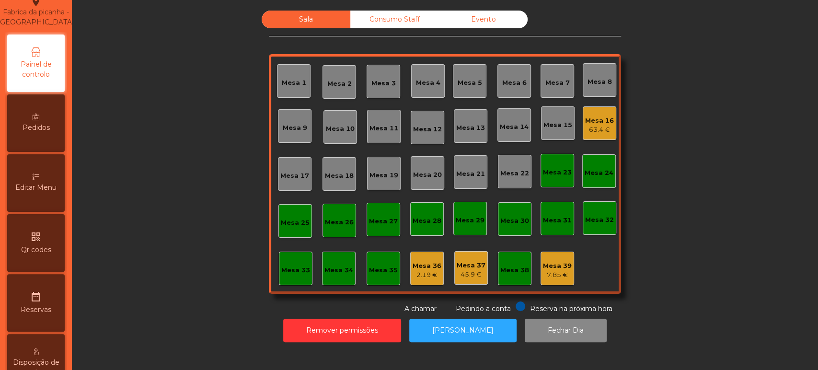
select select "*"
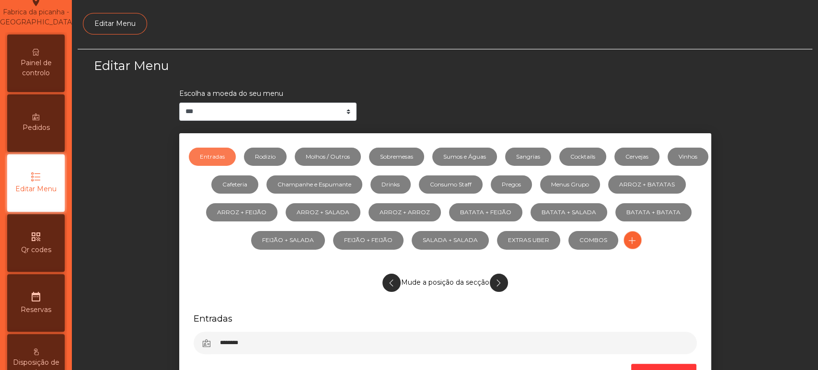
scroll to position [72, 0]
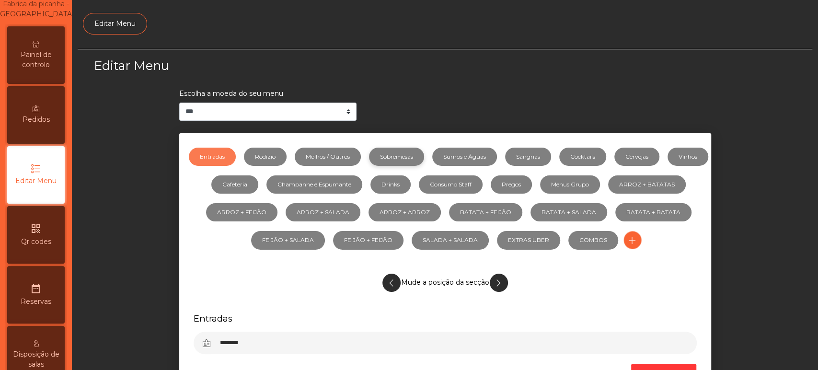
click at [424, 148] on link "Sobremesas" at bounding box center [396, 157] width 55 height 18
click at [424, 156] on link "Sobremesas" at bounding box center [396, 157] width 55 height 18
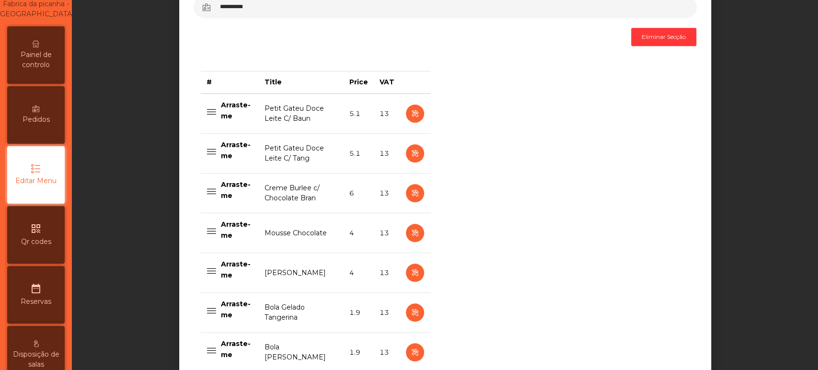
scroll to position [342, 0]
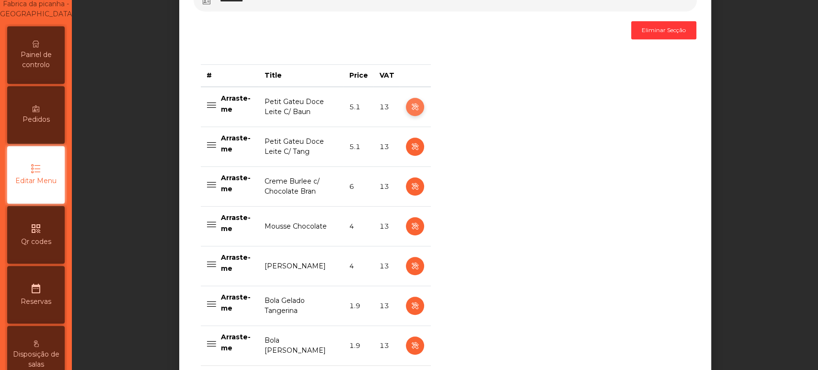
click at [410, 106] on icon "button" at bounding box center [414, 107] width 11 height 12
select select "**"
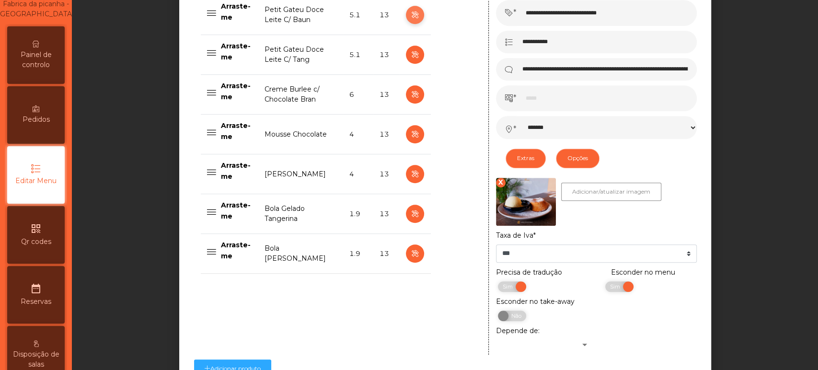
scroll to position [435, 0]
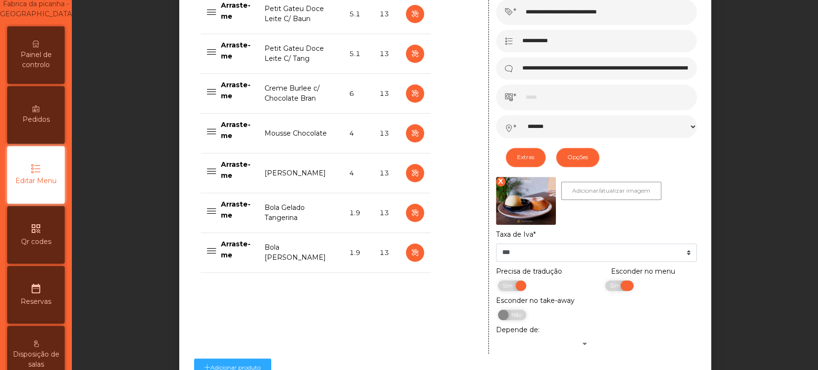
click at [617, 286] on span "Sim" at bounding box center [616, 285] width 24 height 11
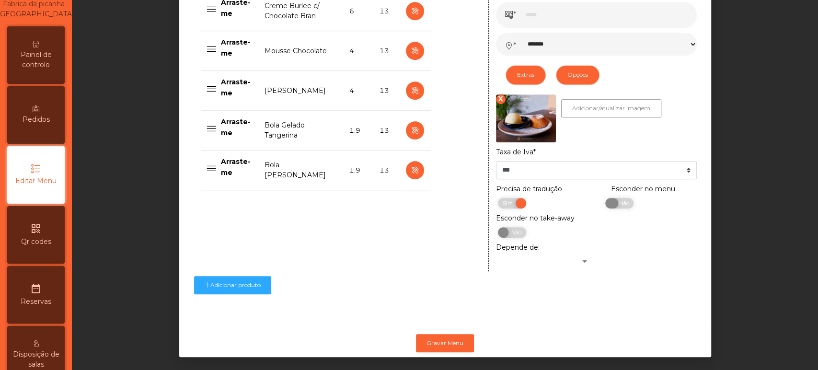
scroll to position [533, 0]
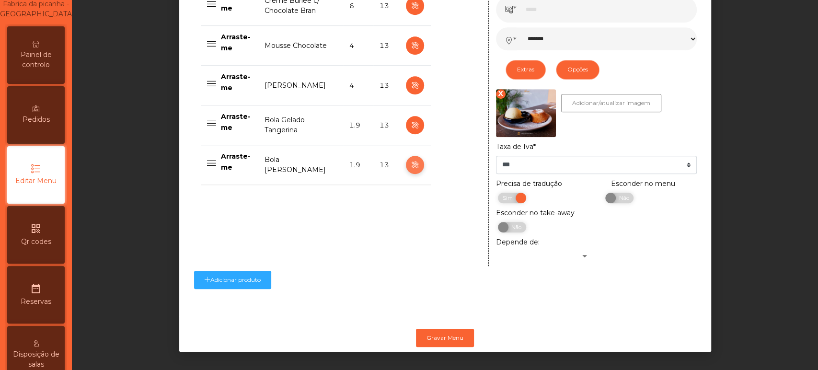
click at [410, 159] on icon "button" at bounding box center [414, 165] width 11 height 12
type input "**********"
type input "******"
type input "***"
select select "*******"
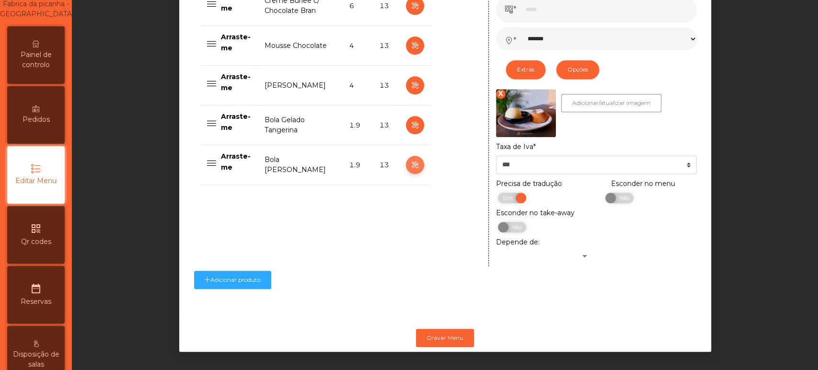
select select "**"
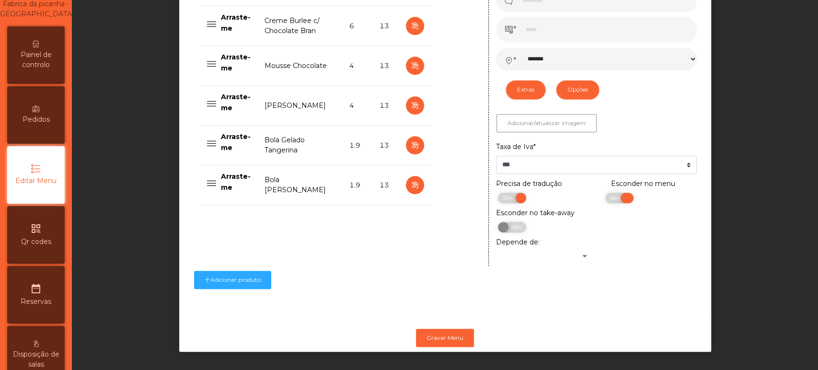
click at [615, 193] on span "Sim" at bounding box center [616, 198] width 24 height 11
click at [443, 329] on button "Gravar Menu" at bounding box center [445, 338] width 58 height 18
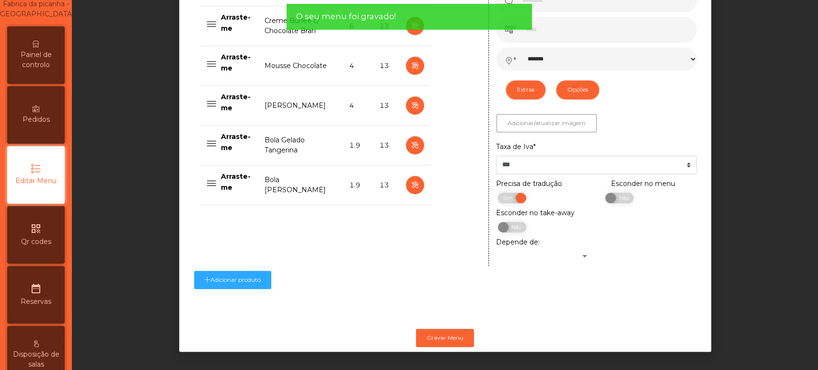
click at [49, 64] on span "Painel de controlo" at bounding box center [36, 60] width 53 height 20
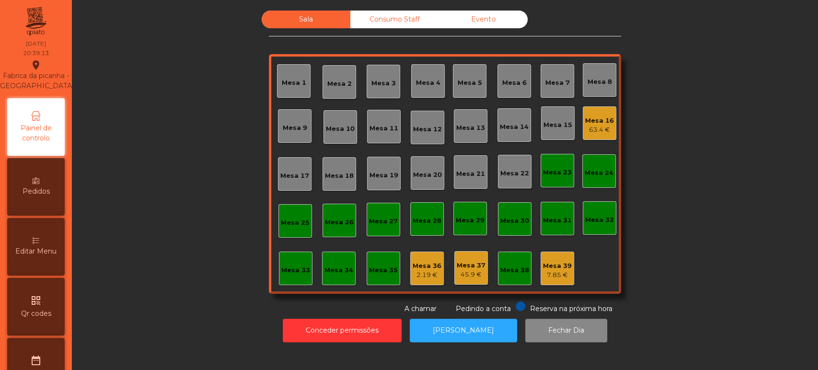
click at [39, 246] on div "Editar Menu" at bounding box center [35, 246] width 57 height 57
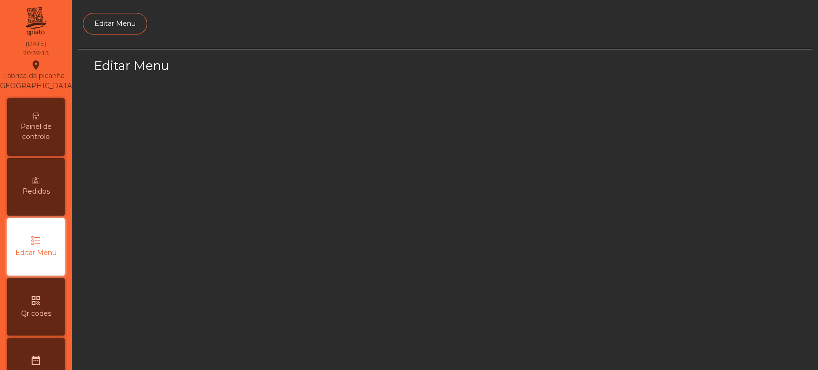
scroll to position [72, 0]
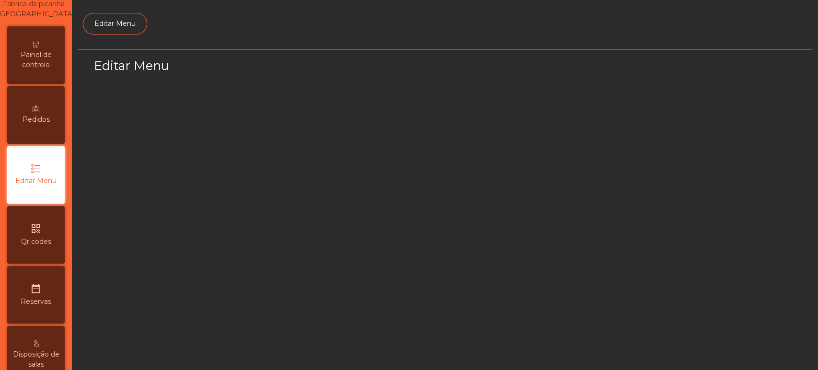
select select "*"
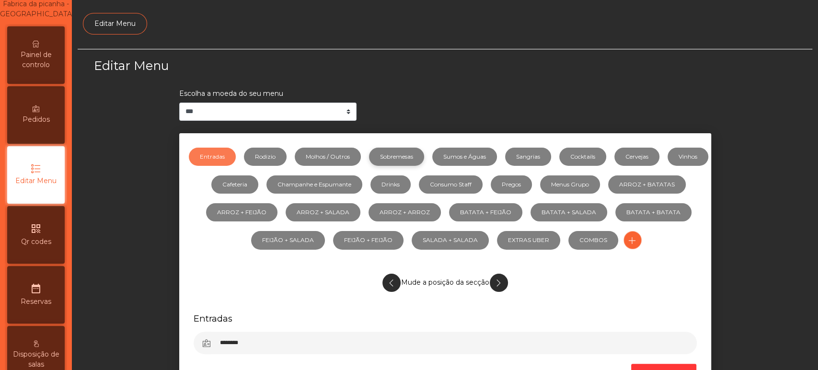
click at [409, 156] on link "Sobremesas" at bounding box center [396, 157] width 55 height 18
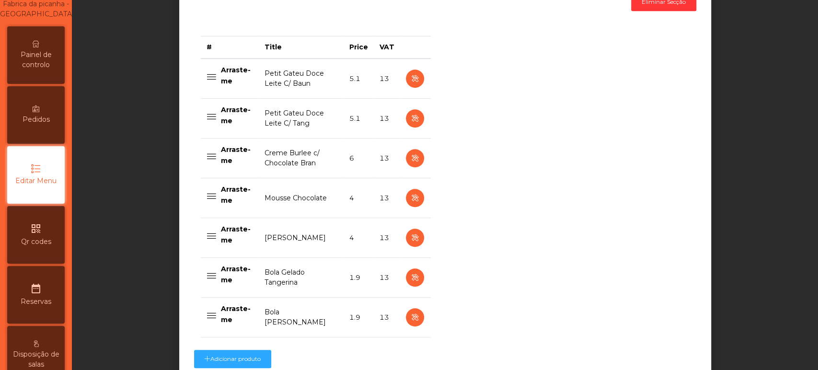
scroll to position [369, 0]
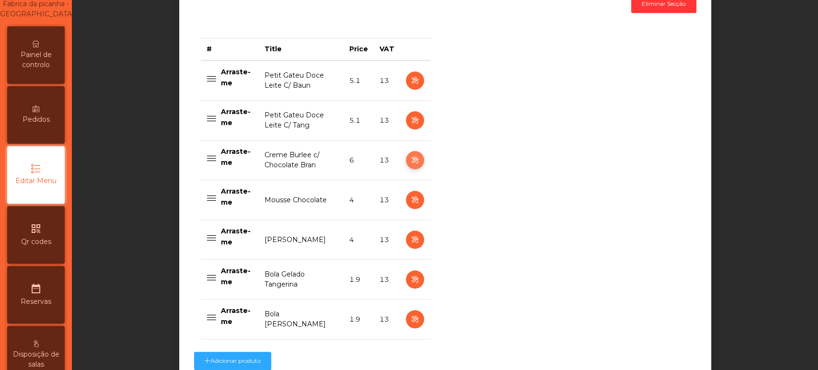
click at [410, 160] on icon "button" at bounding box center [414, 160] width 11 height 12
select select "**"
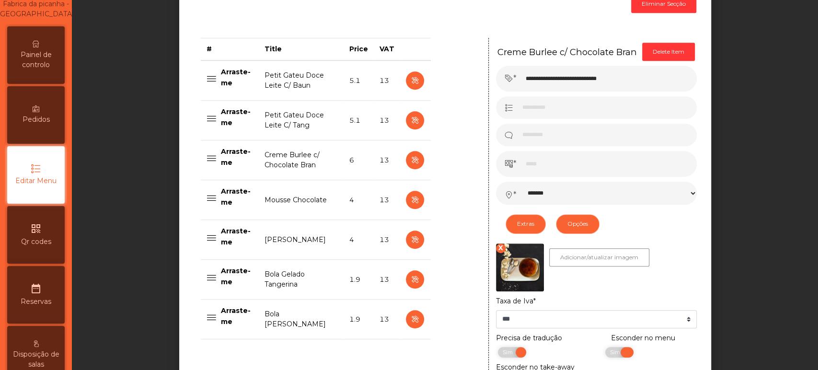
click at [604, 352] on span "Sim" at bounding box center [616, 352] width 24 height 11
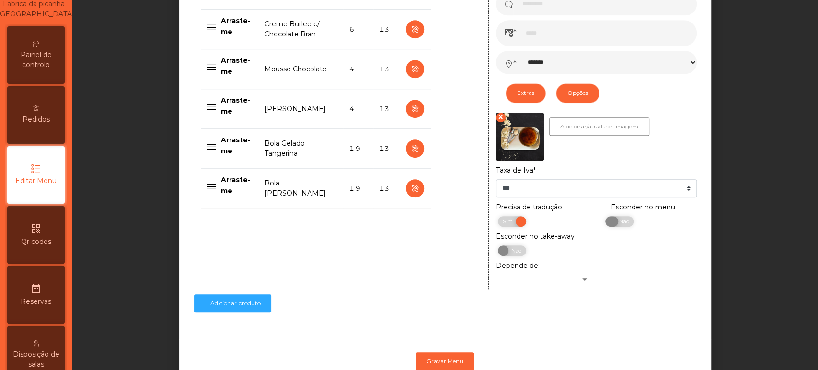
scroll to position [533, 0]
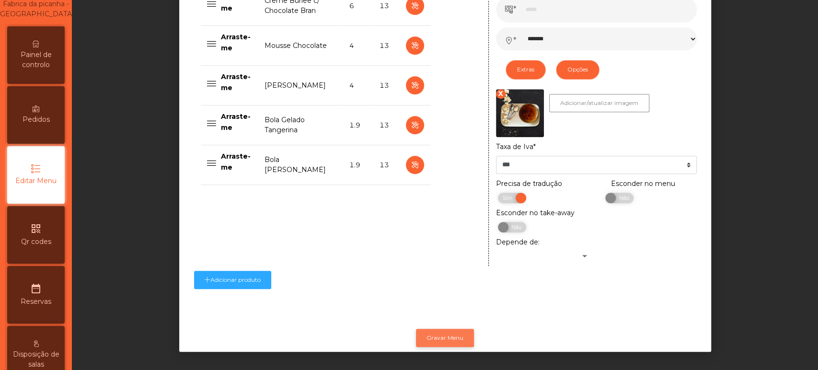
click at [435, 330] on button "Gravar Menu" at bounding box center [445, 338] width 58 height 18
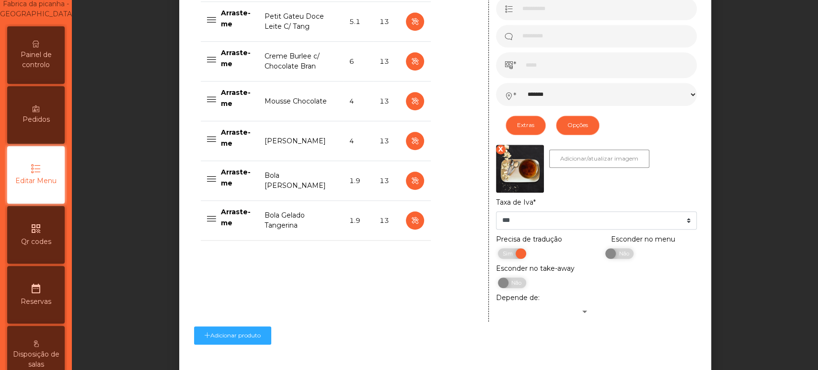
scroll to position [467, 0]
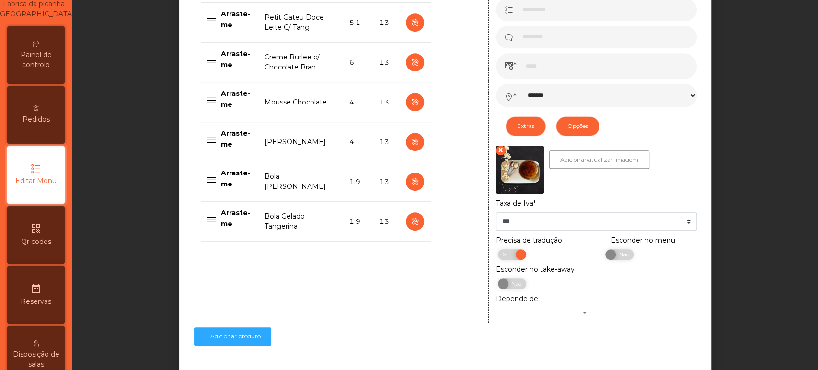
click at [41, 70] on span "Painel de controlo" at bounding box center [36, 60] width 53 height 20
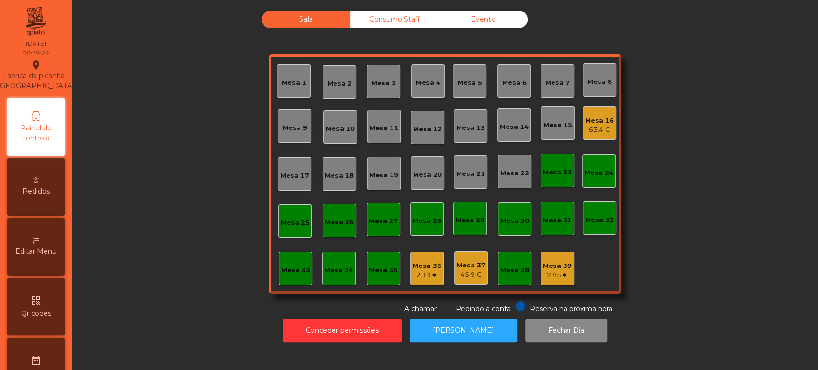
click at [46, 267] on div "Editar Menu" at bounding box center [35, 246] width 57 height 57
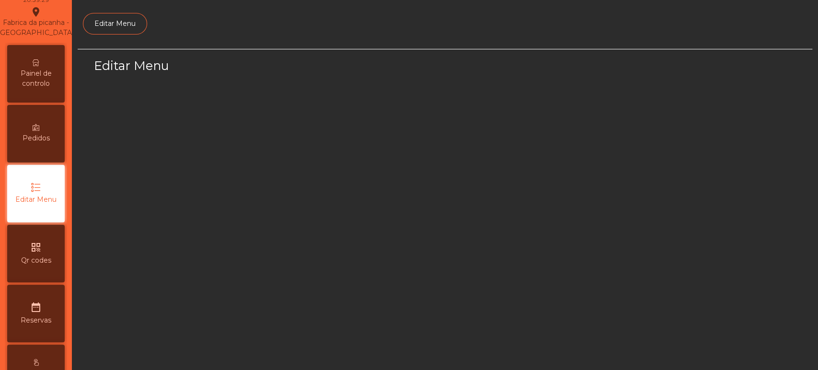
scroll to position [72, 0]
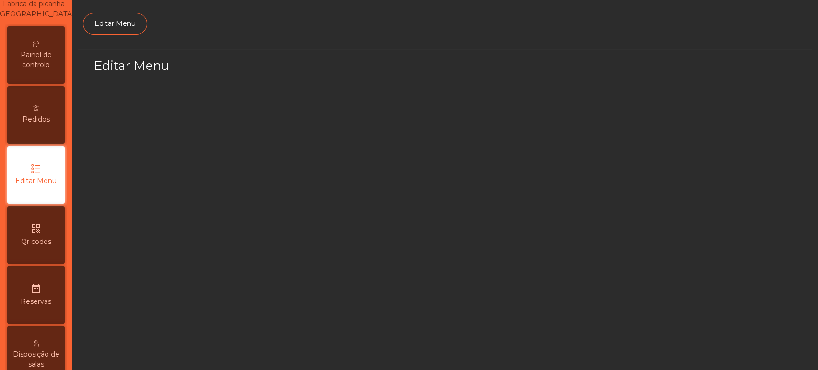
select select "*"
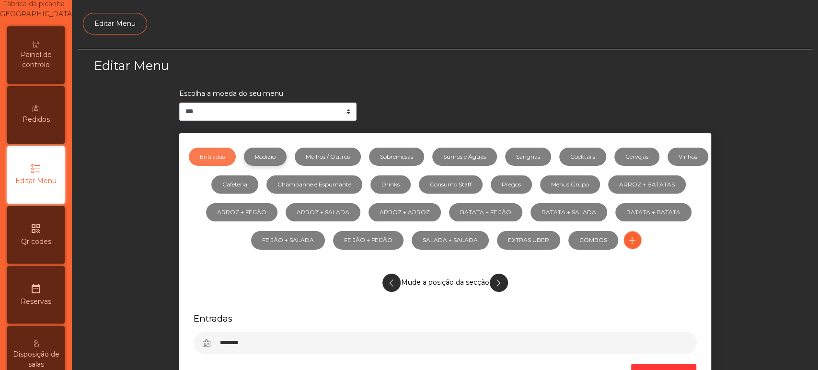
click at [286, 153] on link "Rodizio" at bounding box center [265, 157] width 43 height 18
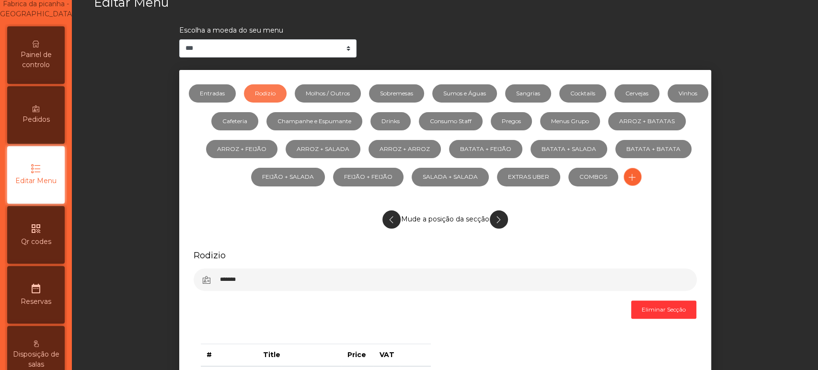
scroll to position [61, 0]
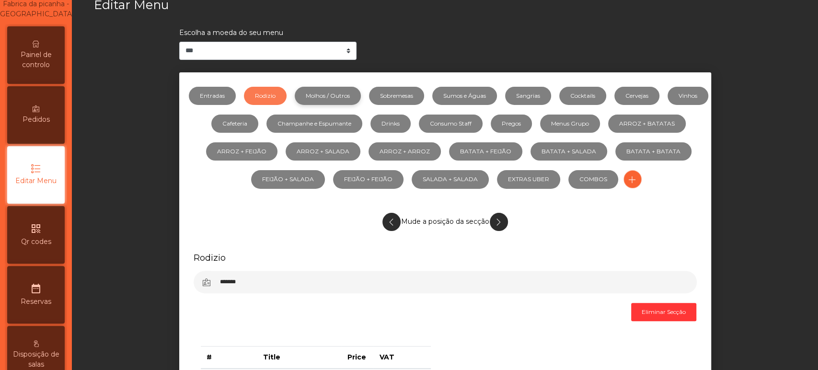
click at [331, 95] on link "Molhos / Outros" at bounding box center [328, 96] width 66 height 18
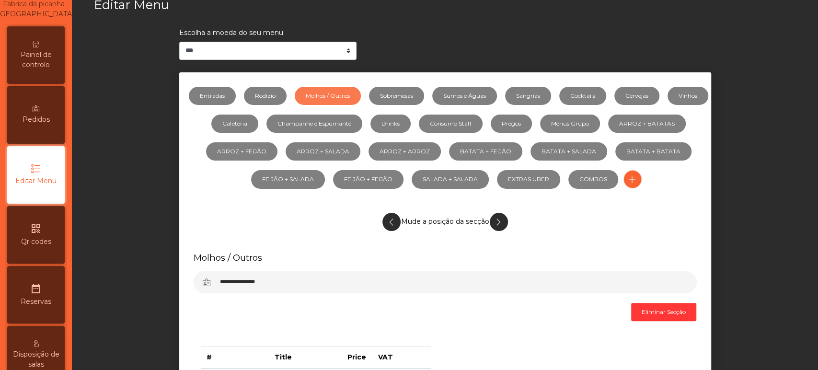
click at [39, 47] on icon at bounding box center [36, 44] width 7 height 7
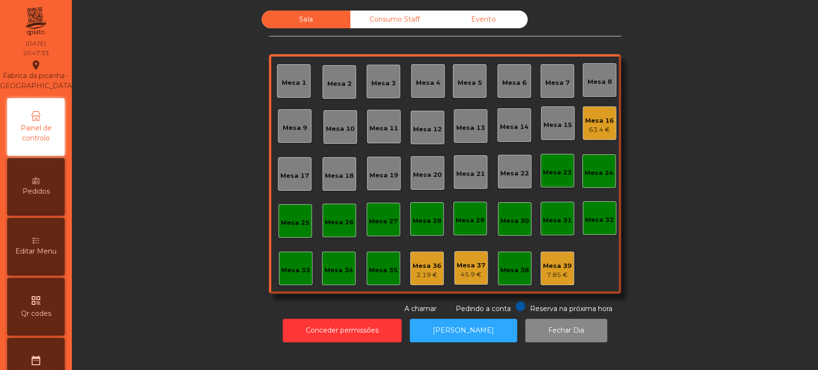
click at [605, 92] on div "Mesa 8" at bounding box center [599, 80] width 34 height 34
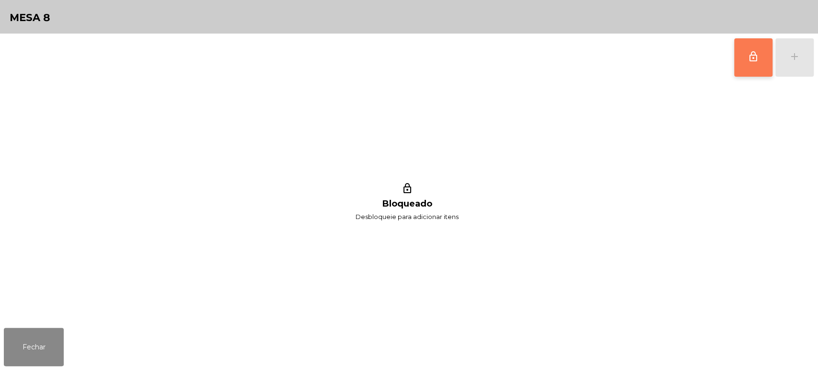
click at [757, 65] on button "lock_outline" at bounding box center [753, 57] width 38 height 38
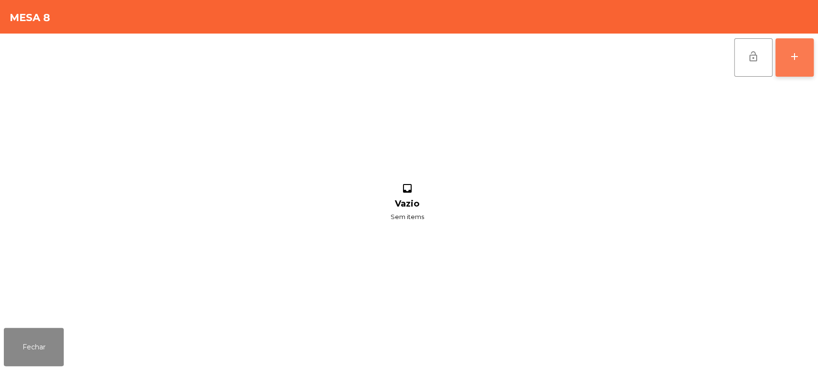
click at [809, 58] on button "add" at bounding box center [794, 57] width 38 height 38
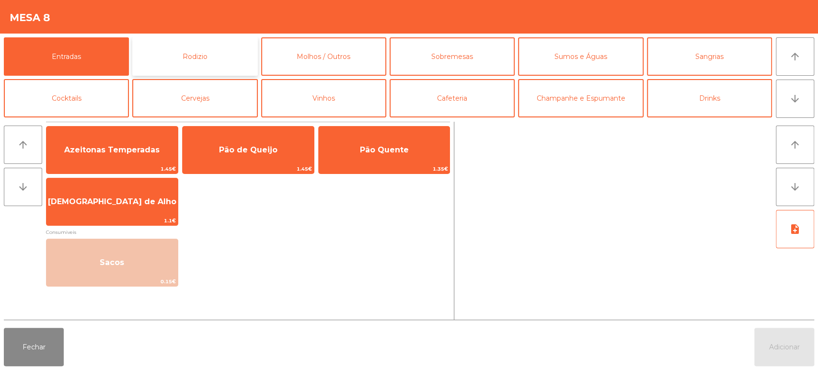
click at [188, 63] on button "Rodizio" at bounding box center [194, 56] width 125 height 38
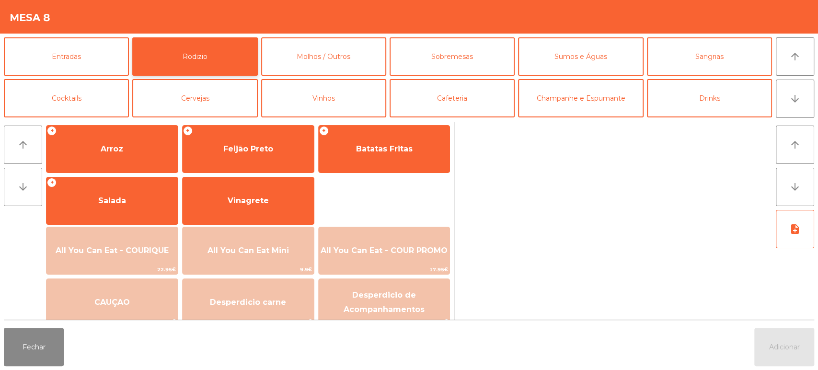
scroll to position [125, 0]
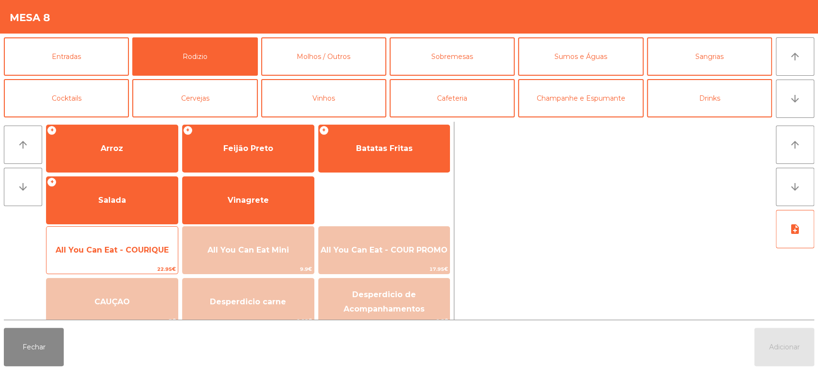
click at [101, 243] on span "All You Can Eat - COURIQUE" at bounding box center [111, 250] width 131 height 26
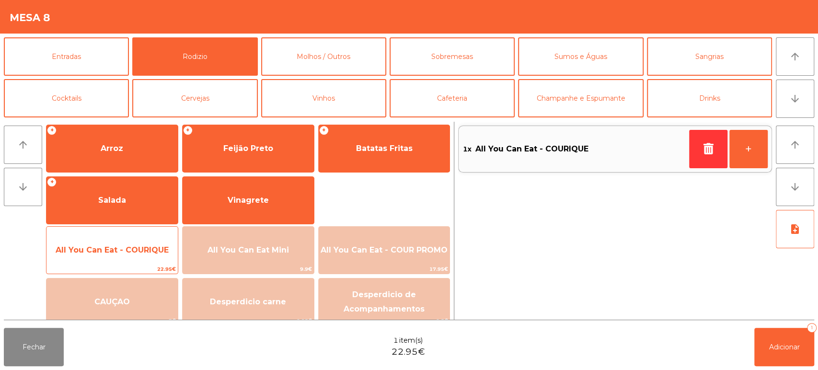
click at [110, 255] on span "All You Can Eat - COURIQUE" at bounding box center [111, 250] width 131 height 26
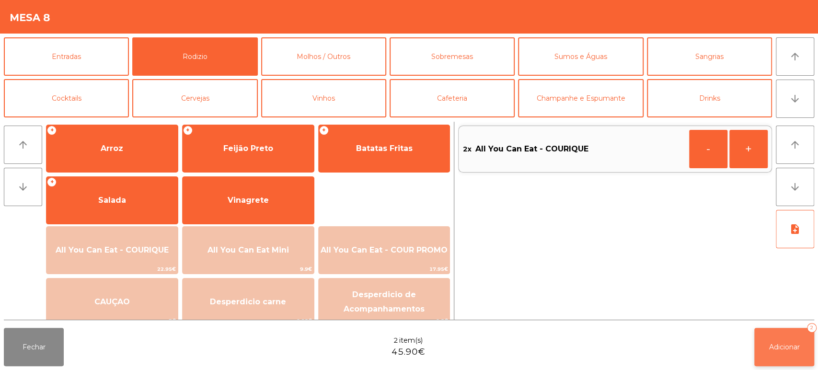
click at [755, 353] on button "Adicionar 2" at bounding box center [784, 347] width 60 height 38
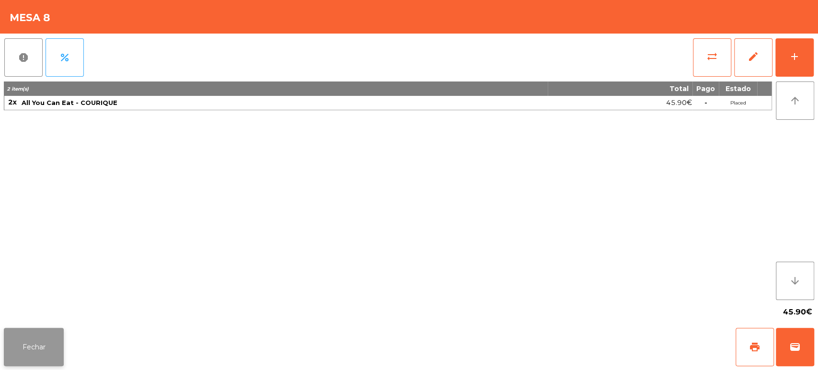
click at [43, 352] on button "Fechar" at bounding box center [34, 347] width 60 height 38
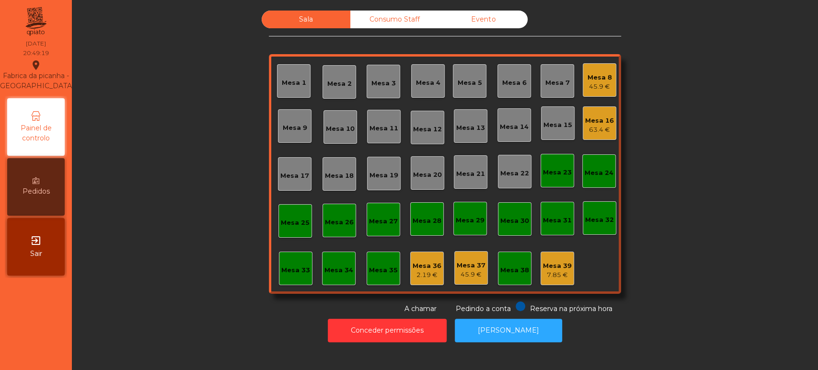
click at [291, 116] on div "Mesa 9" at bounding box center [295, 126] width 34 height 34
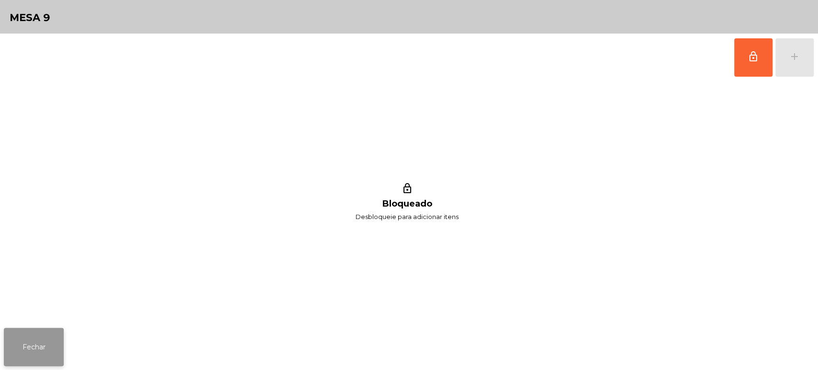
click at [45, 361] on button "Fechar" at bounding box center [34, 347] width 60 height 38
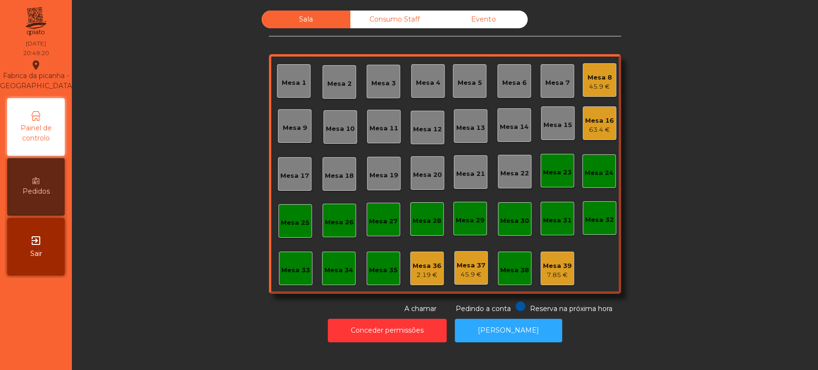
click at [559, 82] on div "Mesa 7" at bounding box center [557, 83] width 24 height 10
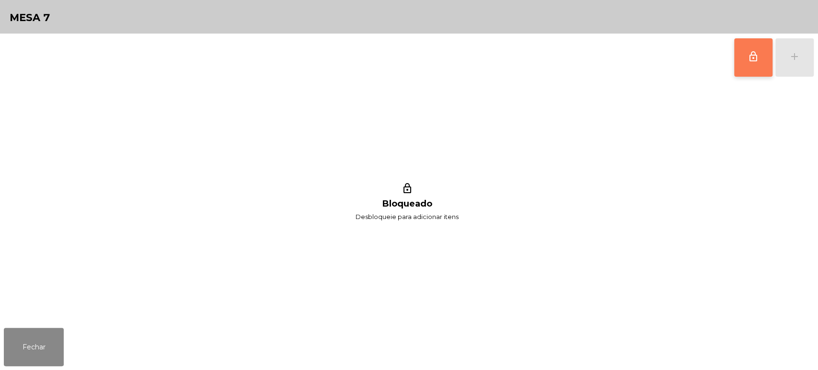
click at [737, 48] on button "lock_outline" at bounding box center [753, 57] width 38 height 38
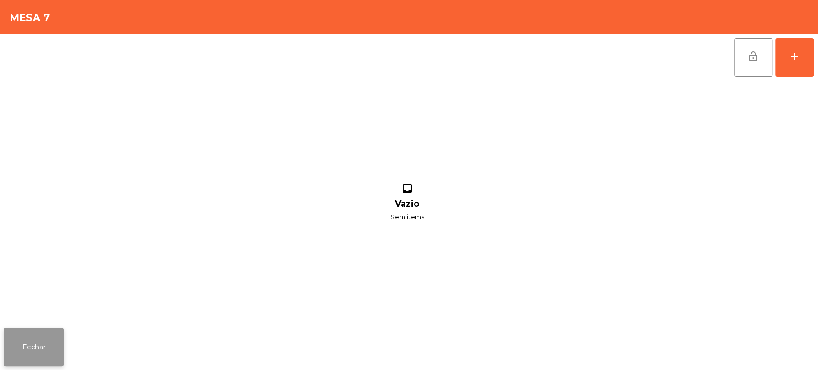
click at [27, 353] on button "Fechar" at bounding box center [34, 347] width 60 height 38
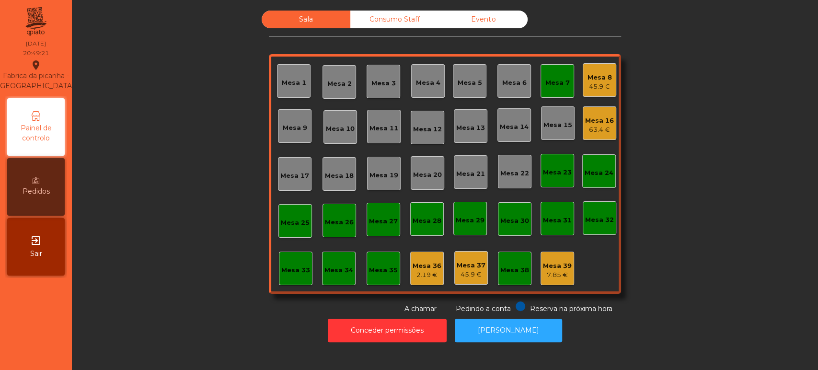
click at [620, 83] on div "Sala Consumo Staff Evento Mesa 1 Mesa 2 Mesa 3 Mesa 4 Mesa 5 Mesa 6 Mesa 7 Mesa…" at bounding box center [445, 162] width 720 height 303
click at [582, 94] on div "Mesa 8 45.9 €" at bounding box center [599, 80] width 34 height 34
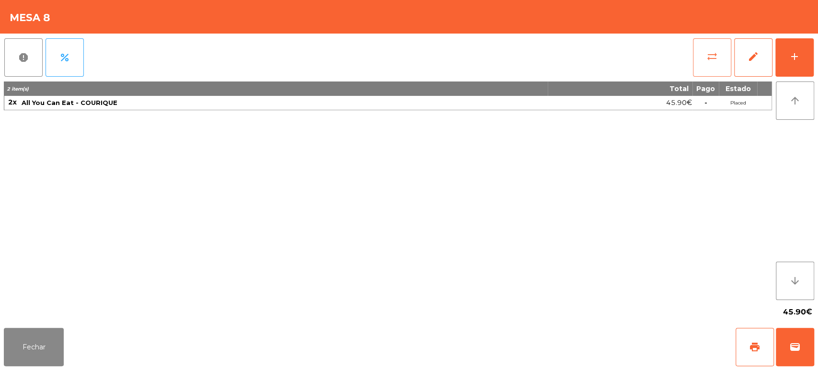
click at [713, 57] on span "sync_alt" at bounding box center [711, 56] width 11 height 11
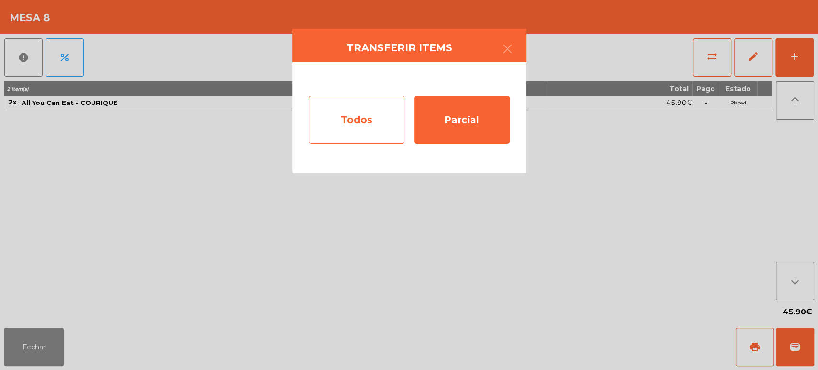
click at [366, 117] on div "Todos" at bounding box center [356, 120] width 96 height 48
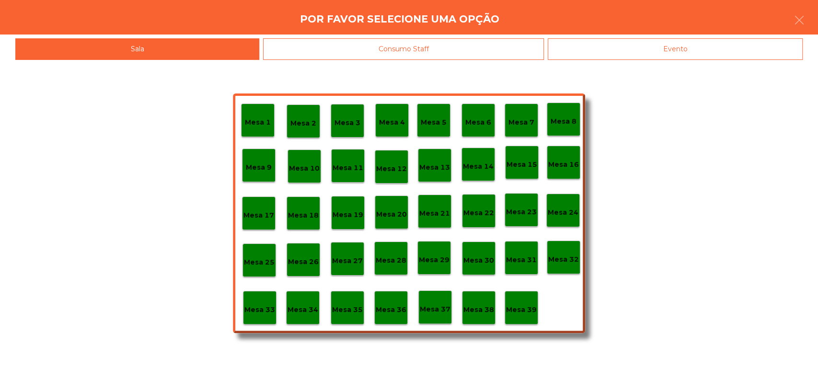
click at [512, 124] on p "Mesa 7" at bounding box center [521, 122] width 26 height 11
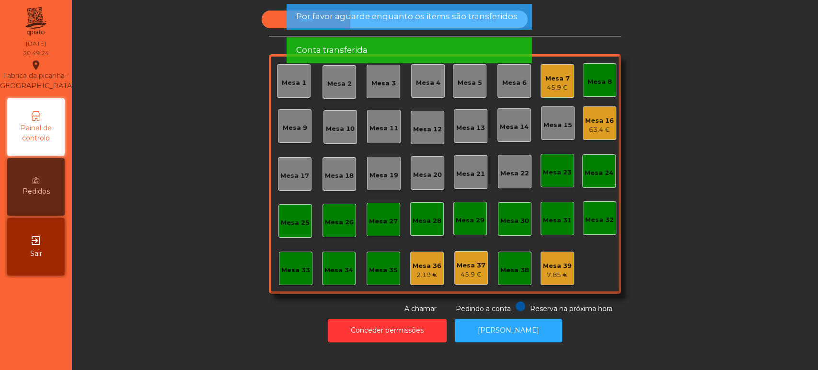
click at [605, 82] on div "Mesa 8" at bounding box center [599, 82] width 24 height 10
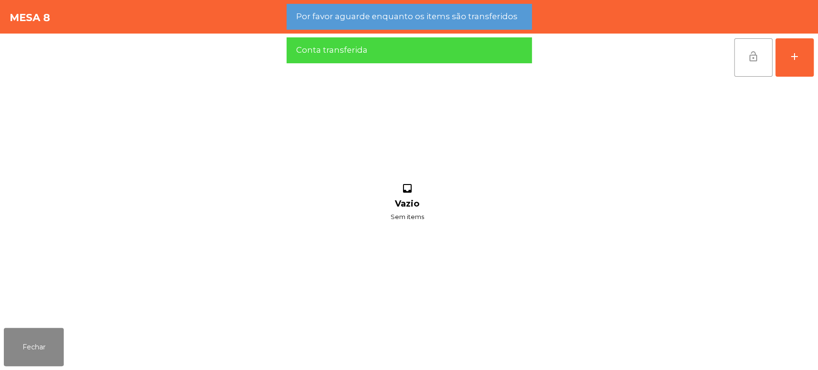
click at [748, 53] on span "lock_open" at bounding box center [752, 56] width 11 height 11
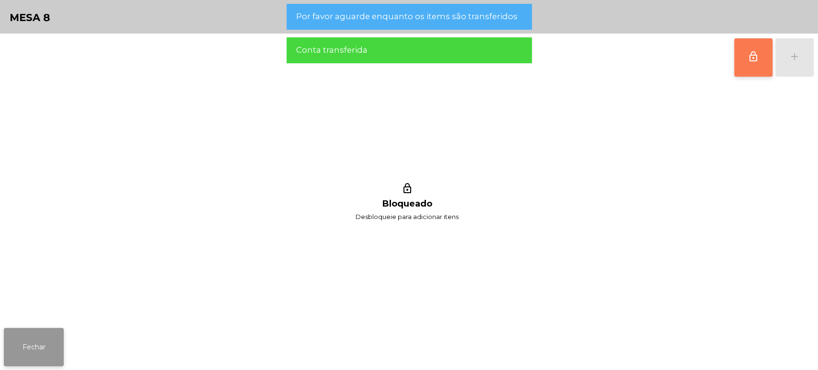
click at [37, 352] on button "Fechar" at bounding box center [34, 347] width 60 height 38
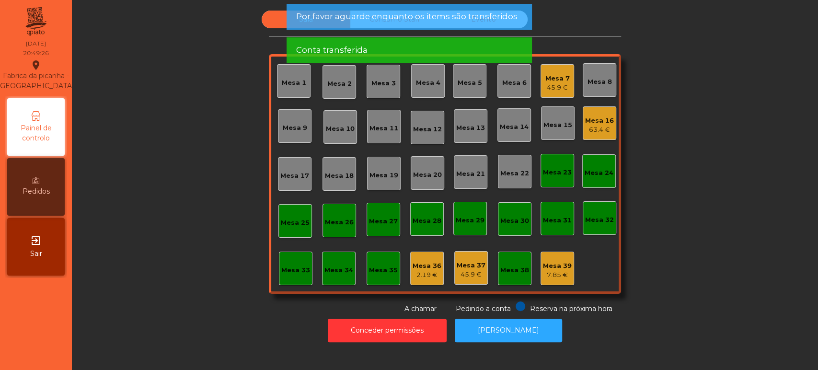
click at [704, 124] on div "Sala Consumo Staff Evento Mesa 1 Mesa 2 Mesa 3 Mesa 4 Mesa 5 Mesa 6 Mesa 7 45.9…" at bounding box center [445, 162] width 720 height 303
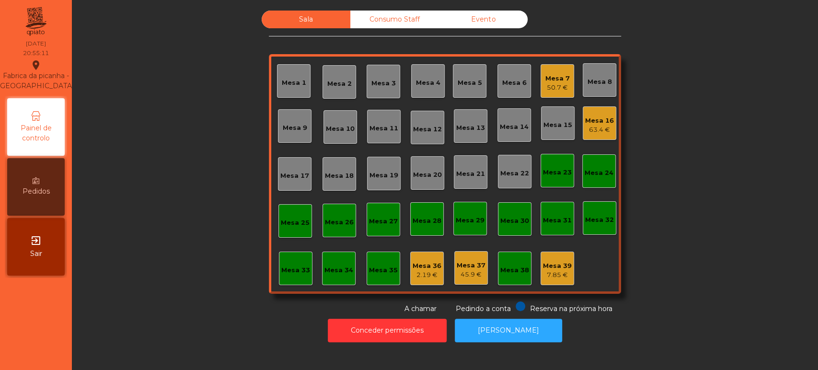
click at [545, 84] on div "50.7 €" at bounding box center [557, 88] width 24 height 10
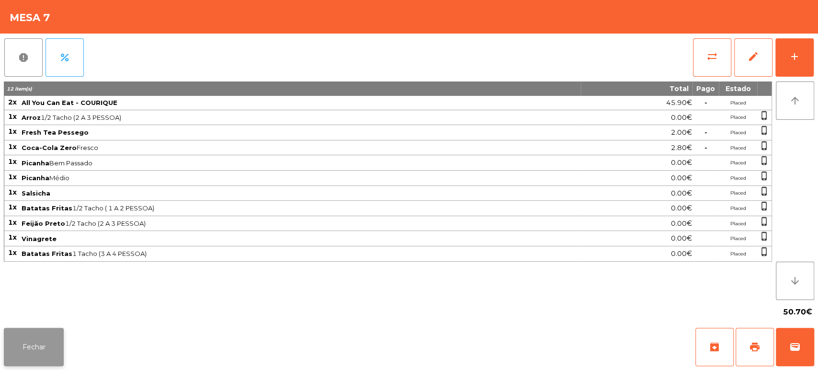
click at [23, 347] on button "Fechar" at bounding box center [34, 347] width 60 height 38
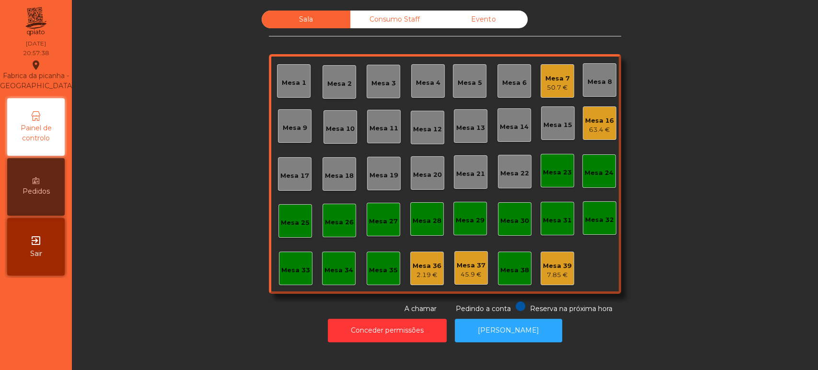
click at [411, 281] on div "Mesa 36 2.19 €" at bounding box center [427, 268] width 34 height 34
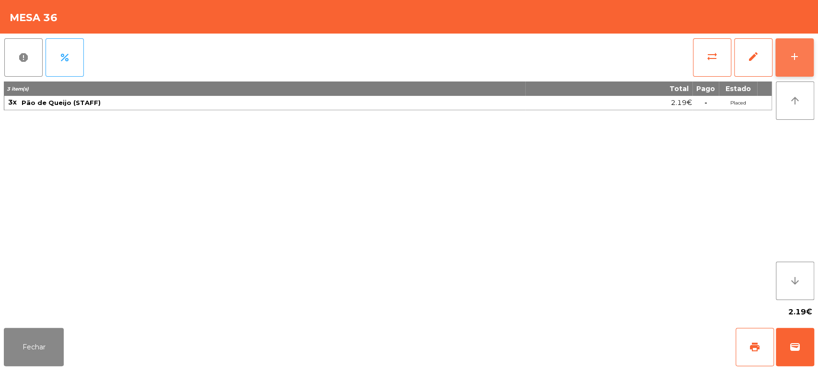
click at [793, 54] on div "add" at bounding box center [793, 56] width 11 height 11
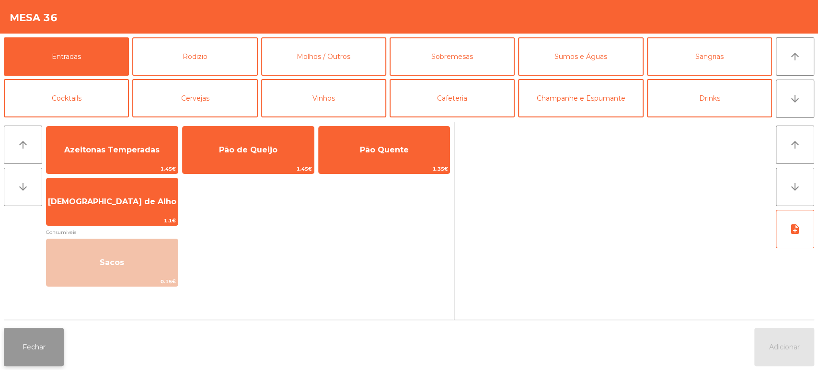
click at [46, 339] on button "Fechar" at bounding box center [34, 347] width 60 height 38
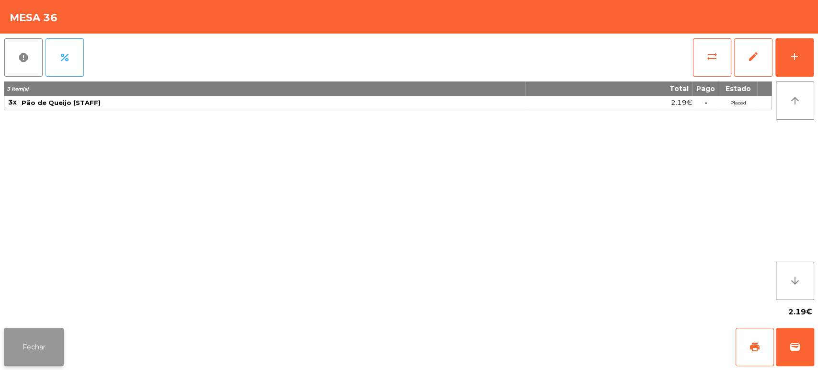
click at [47, 344] on button "Fechar" at bounding box center [34, 347] width 60 height 38
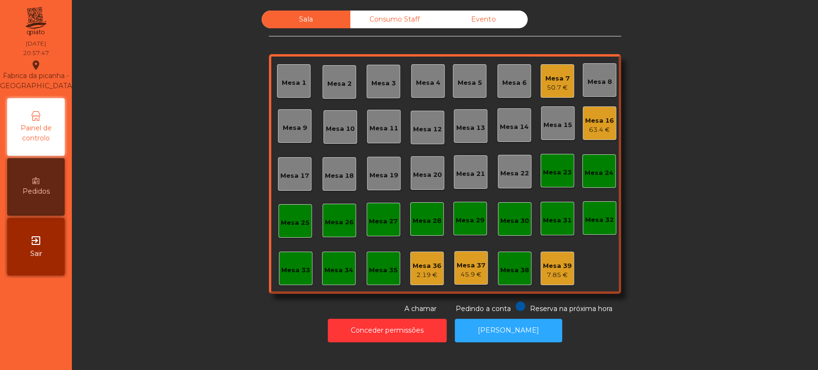
click at [412, 281] on div "Mesa 36 2.19 €" at bounding box center [427, 268] width 34 height 34
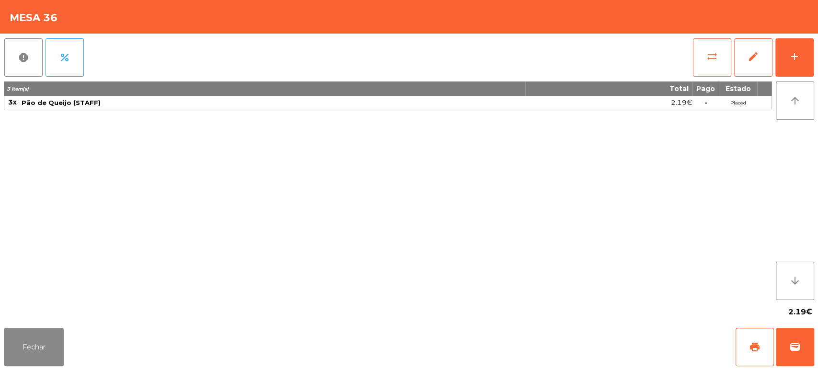
click at [695, 62] on button "sync_alt" at bounding box center [712, 57] width 38 height 38
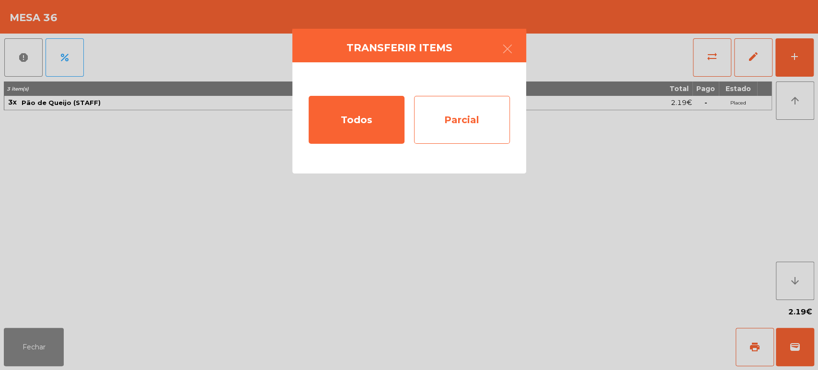
click at [449, 123] on div "Parcial" at bounding box center [462, 120] width 96 height 48
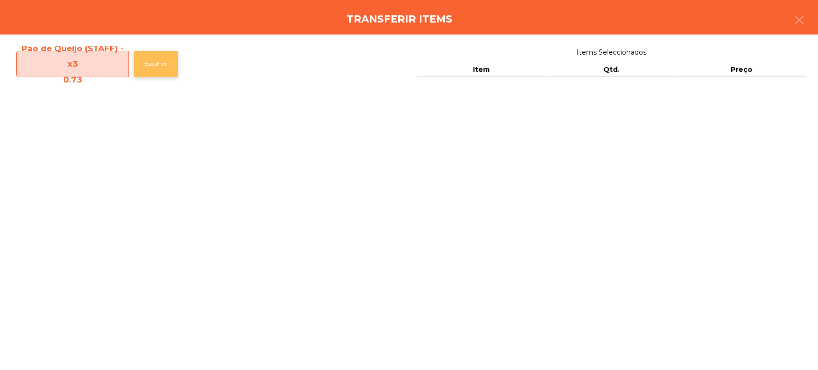
click at [160, 68] on button "Escolher" at bounding box center [156, 64] width 44 height 26
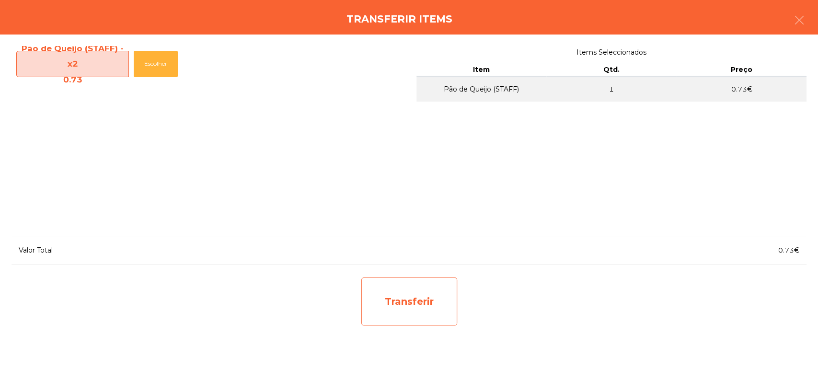
click at [412, 290] on div "Transferir" at bounding box center [409, 301] width 96 height 48
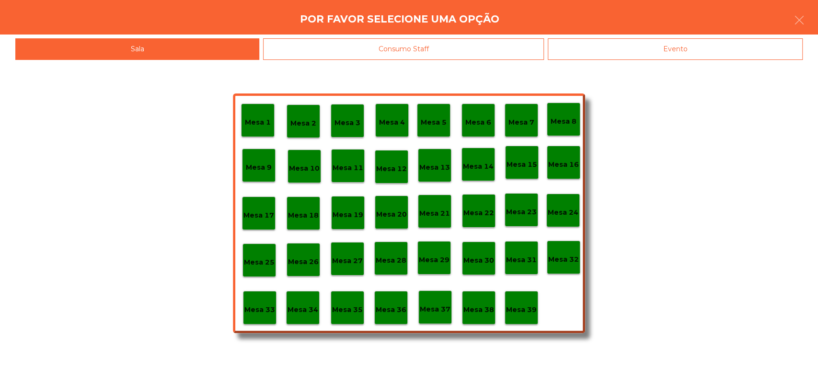
click at [356, 302] on div "Mesa 35" at bounding box center [347, 307] width 31 height 15
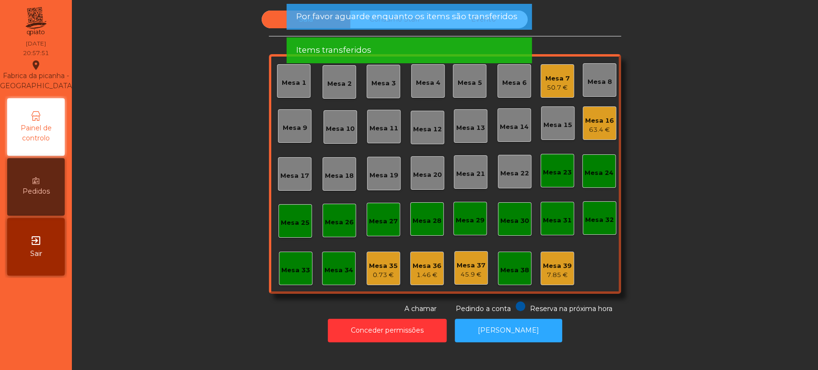
click at [376, 275] on div "0.73 €" at bounding box center [383, 275] width 29 height 10
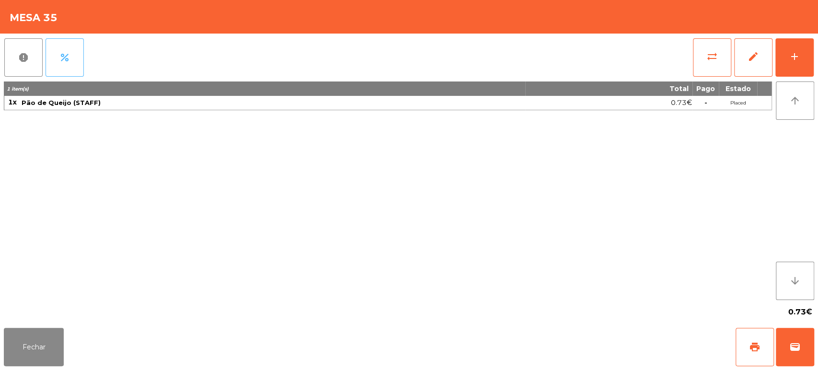
click at [80, 46] on button "percent" at bounding box center [65, 57] width 38 height 38
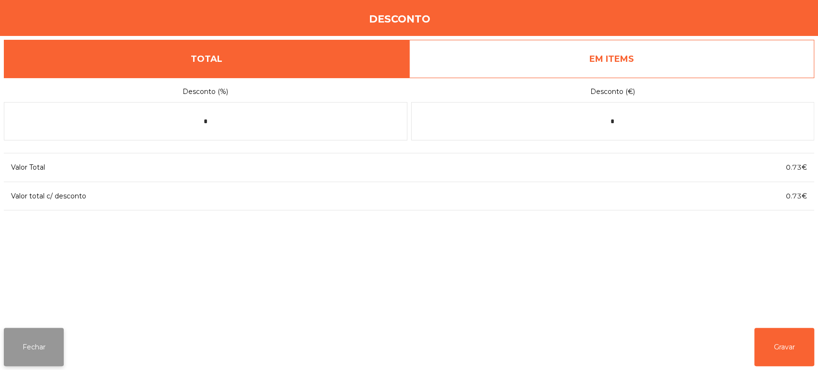
click at [59, 335] on button "Fechar" at bounding box center [34, 347] width 60 height 38
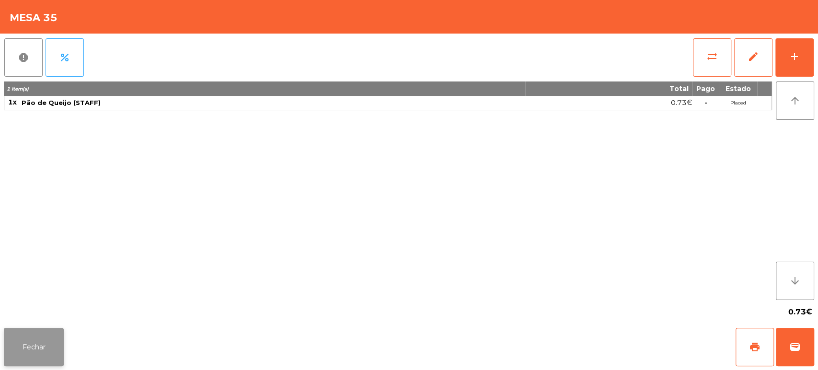
click at [51, 331] on button "Fechar" at bounding box center [34, 347] width 60 height 38
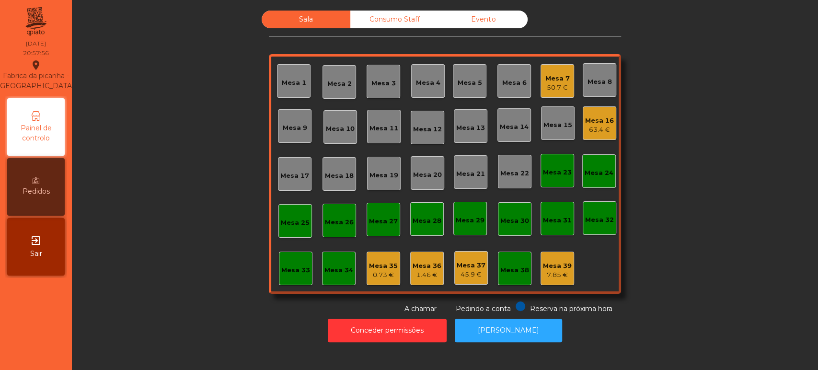
click at [385, 260] on div "Mesa 35 0.73 €" at bounding box center [383, 268] width 29 height 23
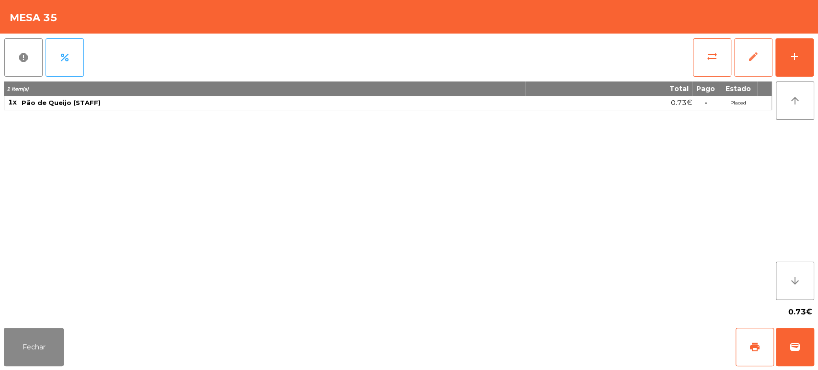
click at [734, 60] on button "edit" at bounding box center [753, 57] width 38 height 38
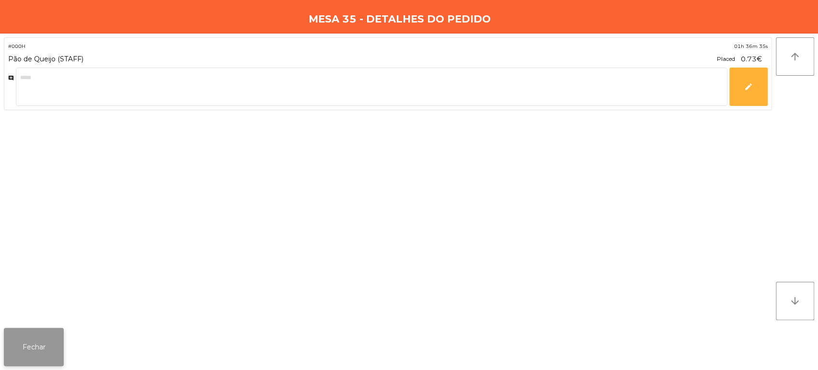
click at [34, 339] on button "Fechar" at bounding box center [34, 347] width 60 height 38
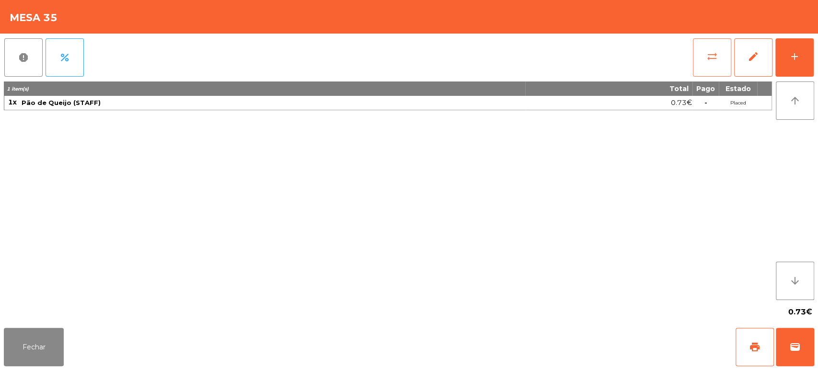
click at [724, 62] on button "sync_alt" at bounding box center [712, 57] width 38 height 38
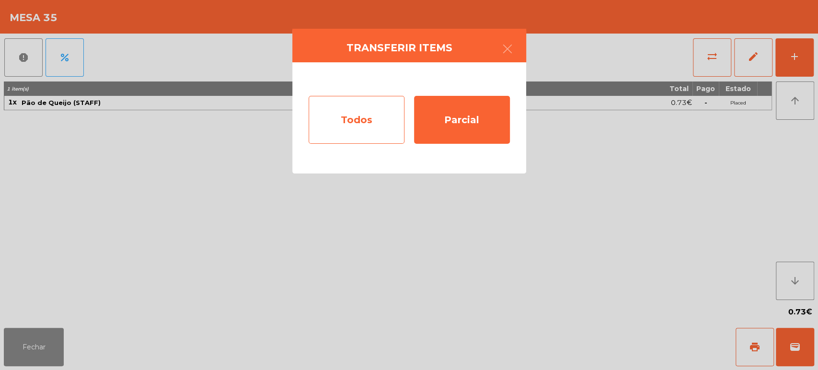
click at [334, 115] on div "Todos" at bounding box center [356, 120] width 96 height 48
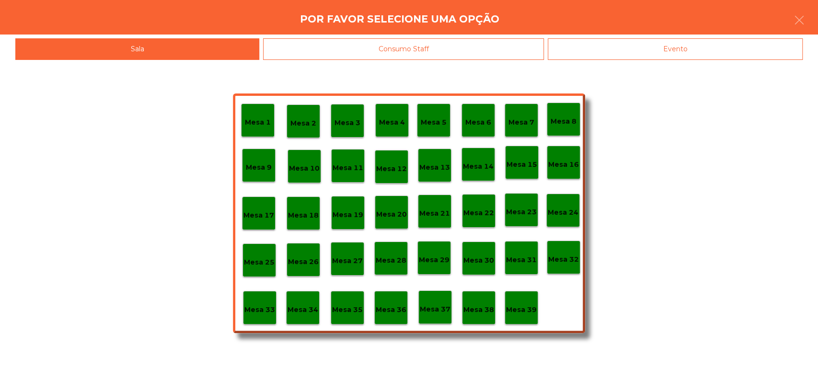
click at [446, 296] on div "Mesa 37" at bounding box center [435, 307] width 34 height 34
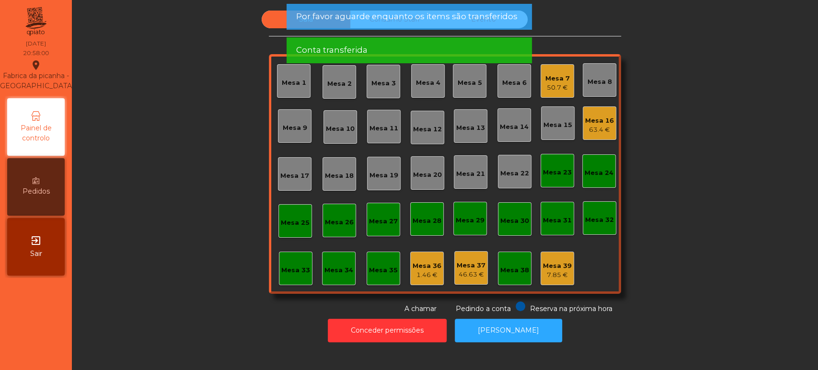
click at [469, 263] on div "Mesa 37" at bounding box center [470, 266] width 29 height 10
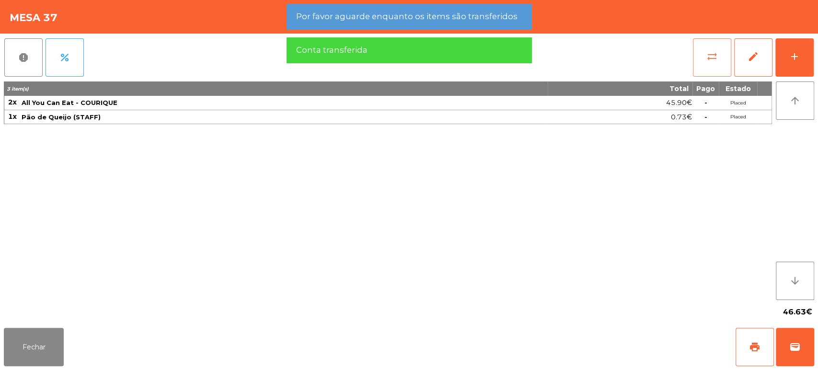
click at [696, 60] on button "sync_alt" at bounding box center [712, 57] width 38 height 38
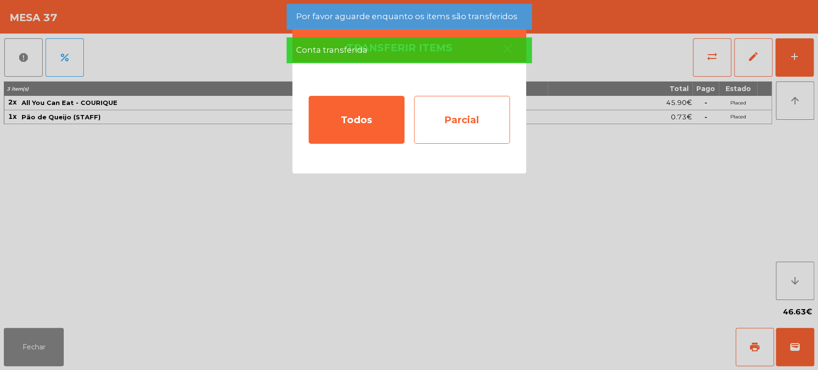
click at [452, 103] on div "Parcial" at bounding box center [462, 120] width 96 height 48
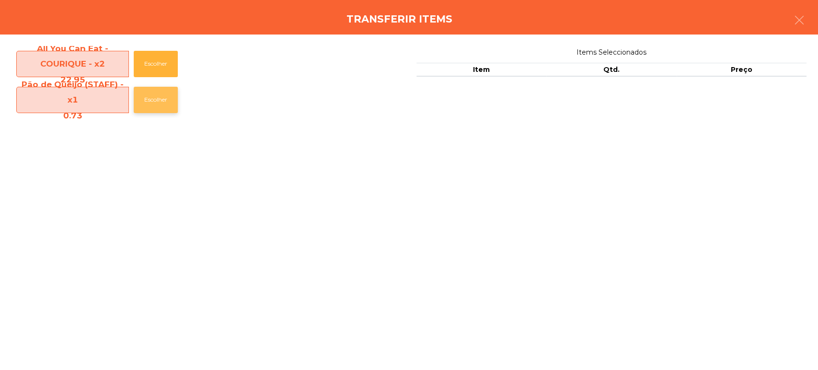
click at [150, 104] on button "Escolher" at bounding box center [156, 100] width 44 height 26
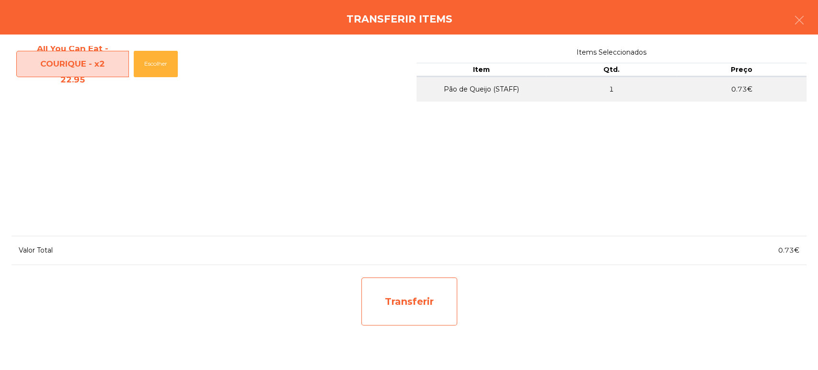
click at [416, 303] on div "Transferir" at bounding box center [409, 301] width 96 height 48
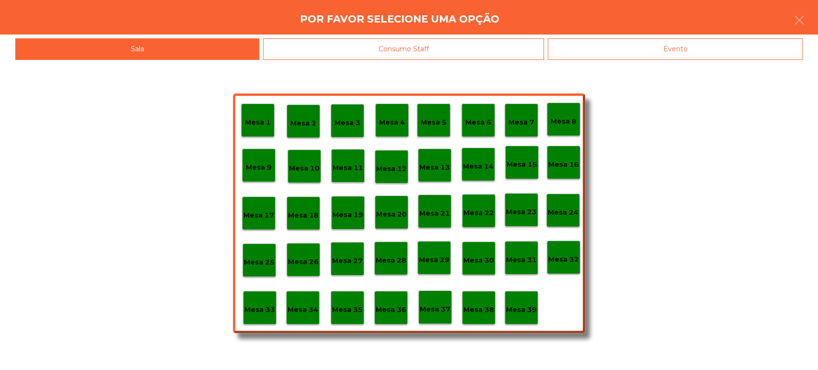
click at [389, 320] on div "Mesa 36" at bounding box center [391, 308] width 34 height 34
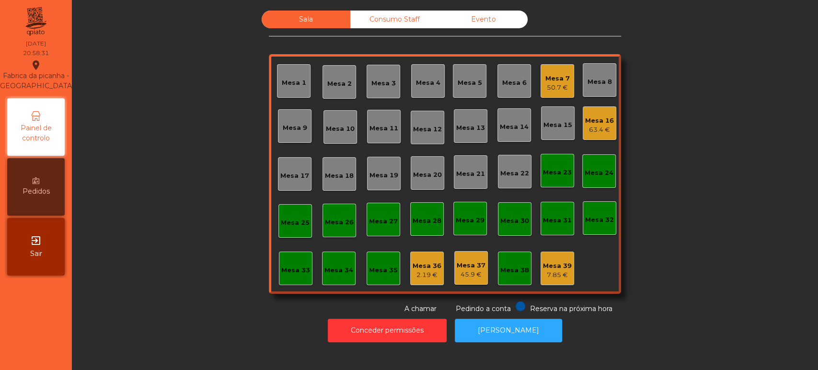
click at [556, 76] on div "Mesa 7" at bounding box center [557, 79] width 24 height 10
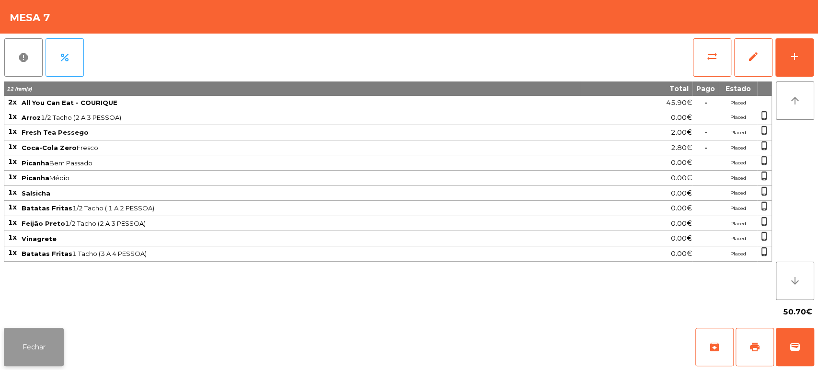
click at [46, 345] on button "Fechar" at bounding box center [34, 347] width 60 height 38
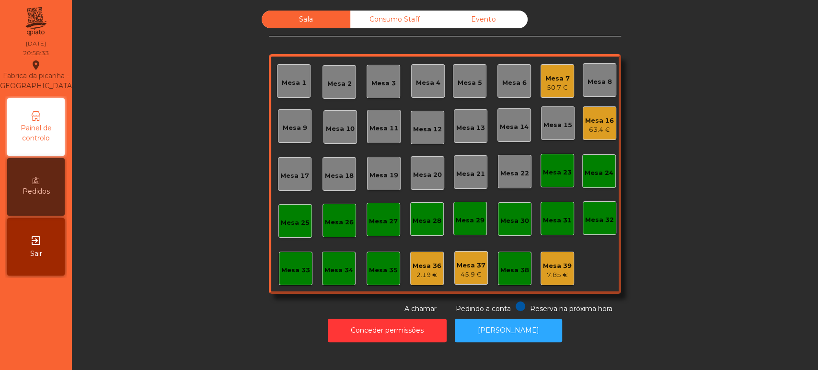
click at [322, 273] on div "Mesa 34" at bounding box center [339, 268] width 34 height 34
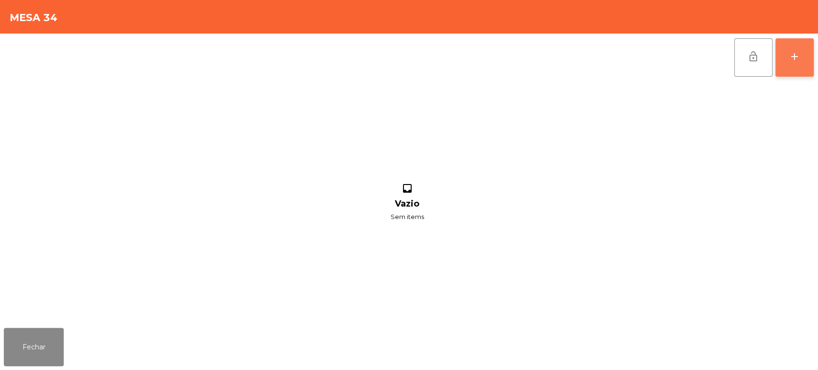
click at [795, 59] on div "add" at bounding box center [793, 56] width 11 height 11
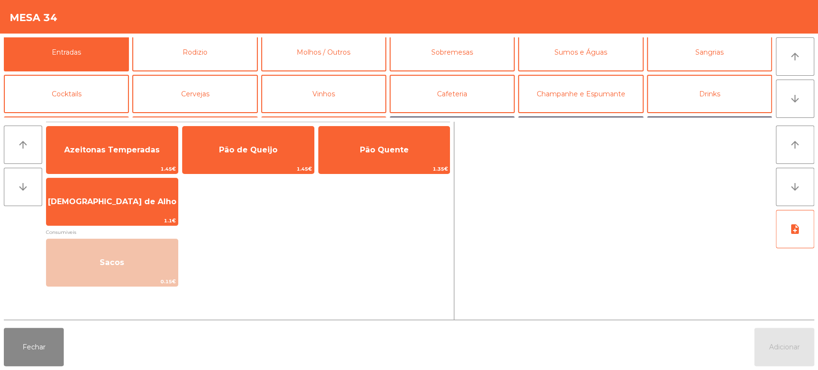
scroll to position [0, 0]
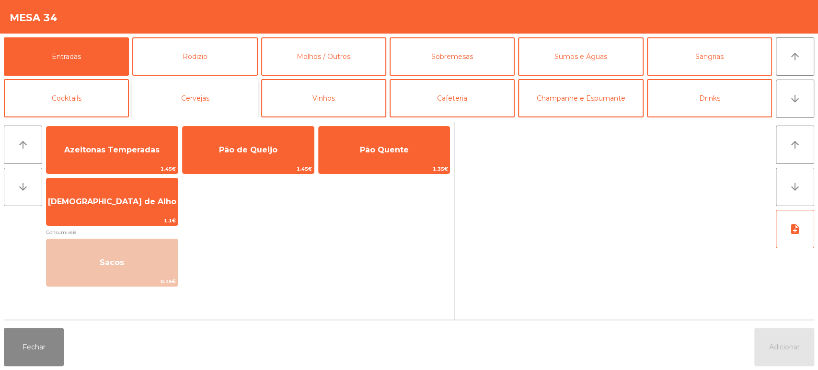
click at [199, 103] on button "Cervejas" at bounding box center [194, 98] width 125 height 38
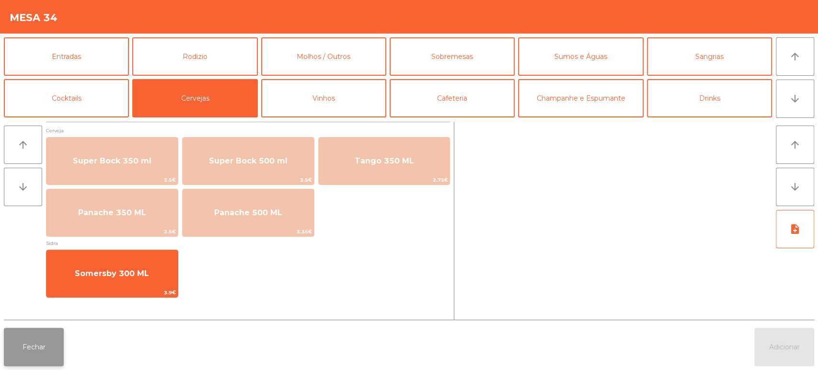
click at [47, 362] on button "Fechar" at bounding box center [34, 347] width 60 height 38
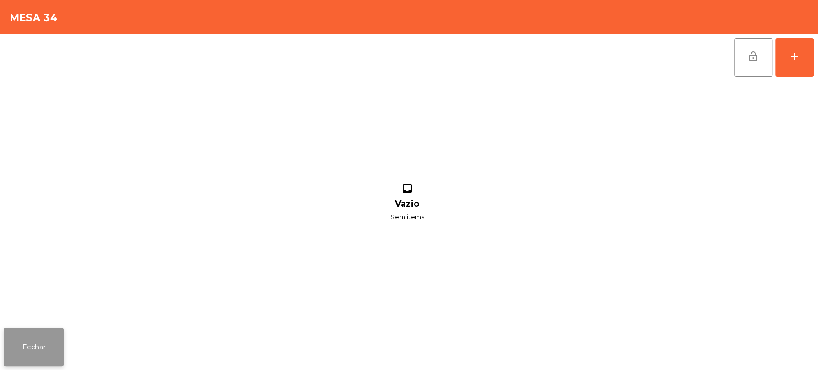
click at [37, 345] on button "Fechar" at bounding box center [34, 347] width 60 height 38
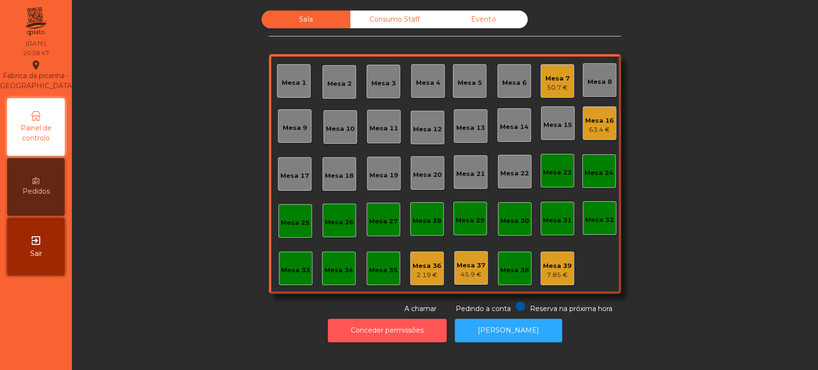
click at [373, 330] on button "Conceder permissões" at bounding box center [387, 330] width 119 height 23
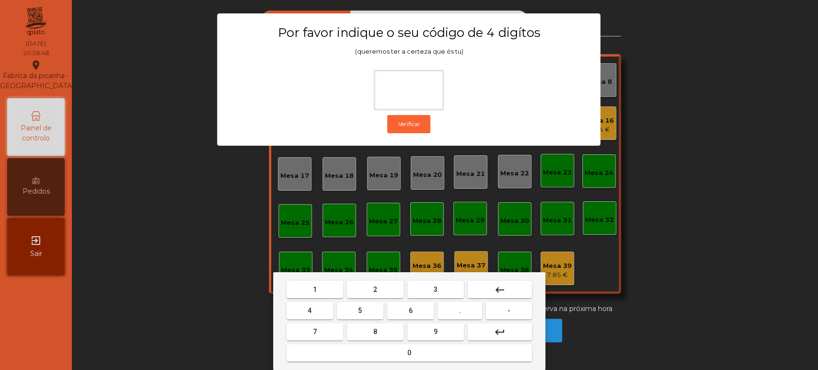
click at [325, 276] on div "1 2 3 keyboard_backspace 4 5 6 . - 7 8 9 keyboard_return 0" at bounding box center [409, 321] width 272 height 98
click at [416, 284] on button "3" at bounding box center [435, 289] width 57 height 17
click at [360, 310] on span "5" at bounding box center [360, 311] width 4 height 8
click at [379, 366] on div "1 2 3 keyboard_backspace 4 5 6 . - 7 8 9 keyboard_return 0" at bounding box center [409, 321] width 272 height 98
click at [498, 289] on mat-icon "keyboard_backspace" at bounding box center [499, 289] width 11 height 11
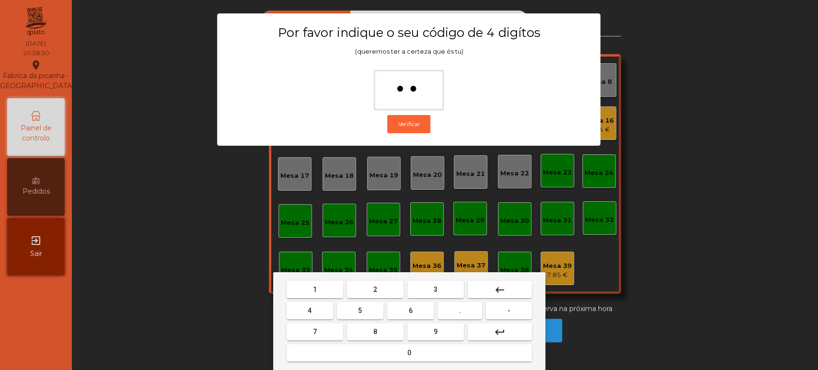
type input "*"
click at [494, 291] on mat-icon "keyboard_backspace" at bounding box center [499, 289] width 11 height 11
click at [313, 287] on span "1" at bounding box center [315, 289] width 4 height 8
click at [428, 286] on button "3" at bounding box center [435, 289] width 57 height 17
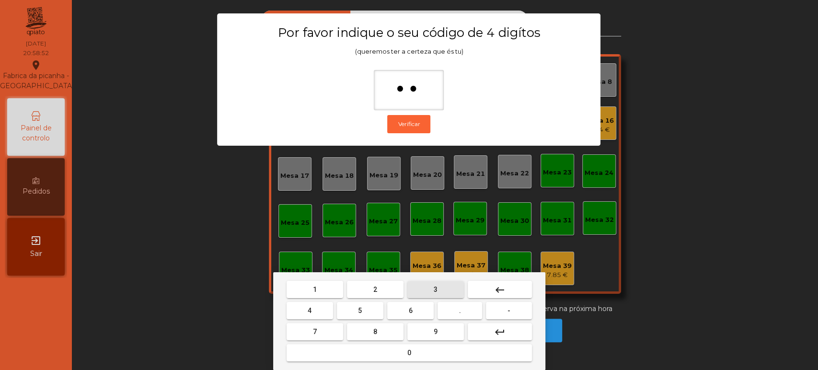
click at [360, 309] on span "5" at bounding box center [360, 311] width 4 height 8
click at [409, 353] on span "0" at bounding box center [409, 353] width 4 height 8
type input "****"
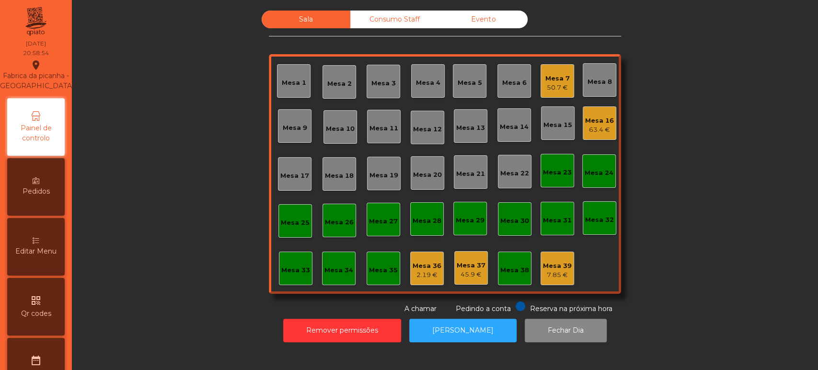
click at [45, 246] on div "Editar Menu" at bounding box center [35, 246] width 57 height 57
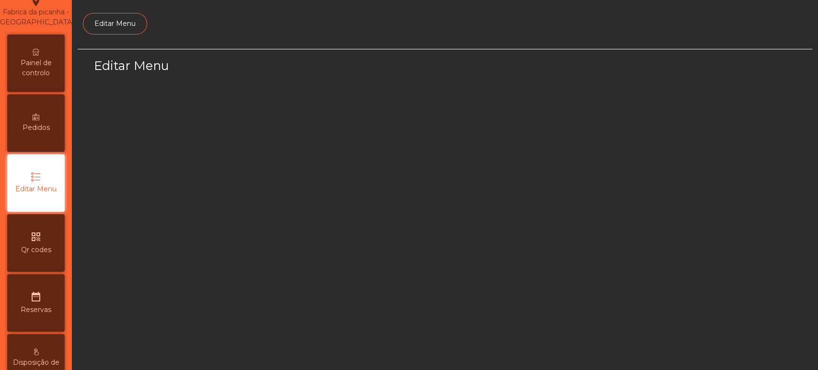
select select "*"
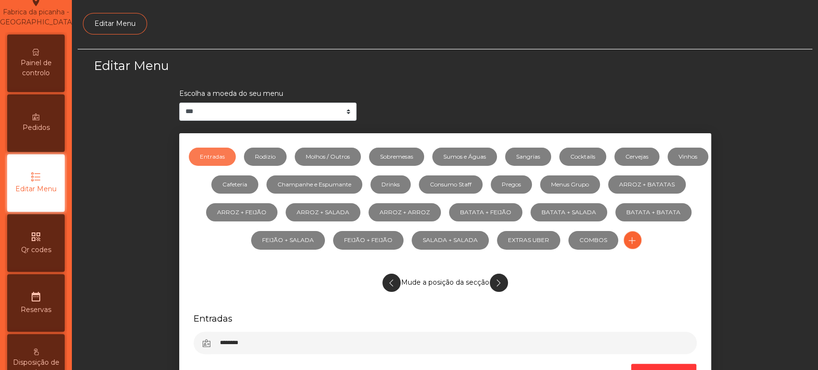
scroll to position [72, 0]
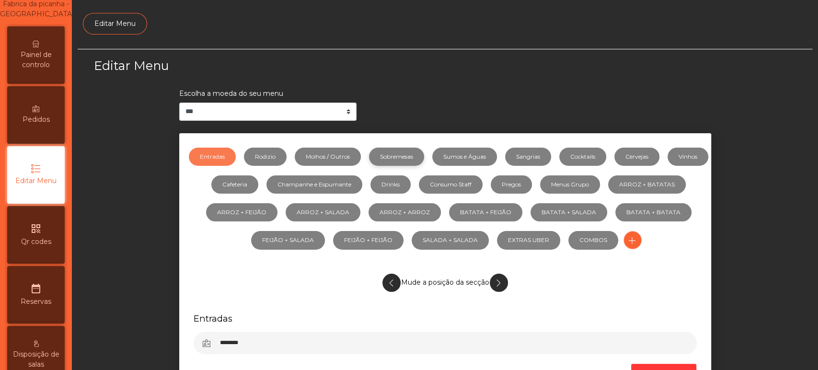
click at [424, 159] on link "Sobremesas" at bounding box center [396, 157] width 55 height 18
click at [550, 154] on link "Sangrias" at bounding box center [528, 157] width 46 height 18
click at [651, 159] on link "Cervejas" at bounding box center [636, 157] width 45 height 18
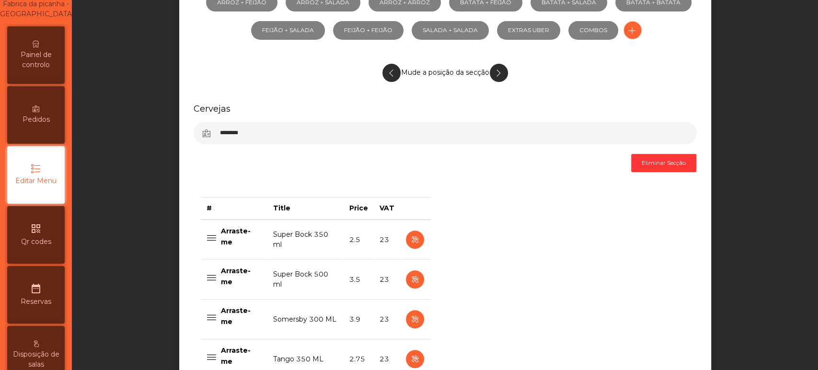
scroll to position [211, 0]
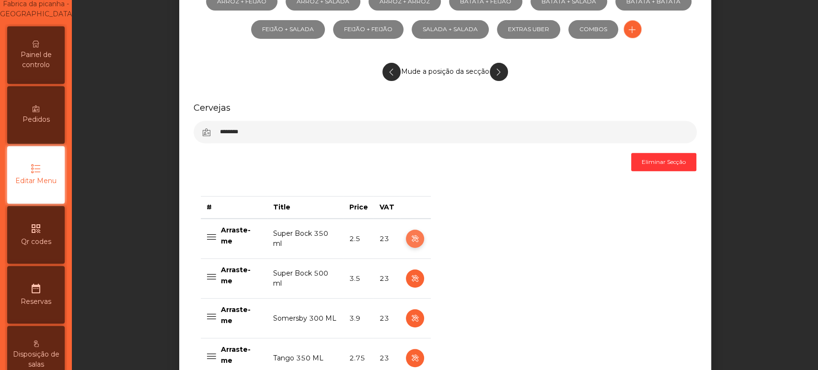
click at [409, 241] on icon "button" at bounding box center [414, 239] width 11 height 12
select select "***"
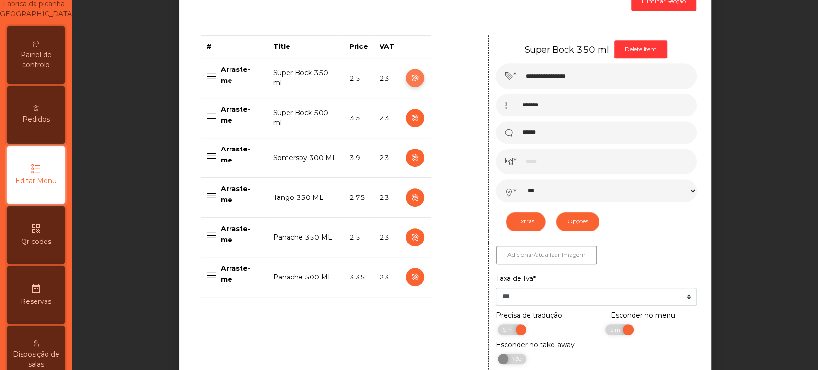
scroll to position [372, 0]
click at [605, 329] on span "Sim" at bounding box center [616, 329] width 24 height 11
click at [411, 114] on icon "button" at bounding box center [414, 118] width 11 height 12
type input "**********"
type input "******"
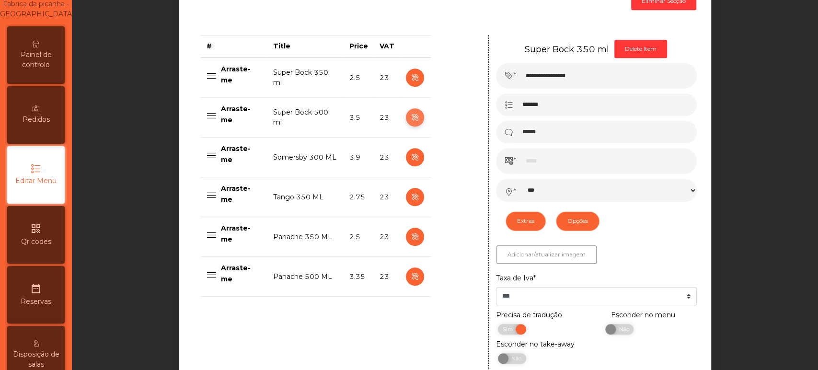
type input "***"
select select "***"
select select "**"
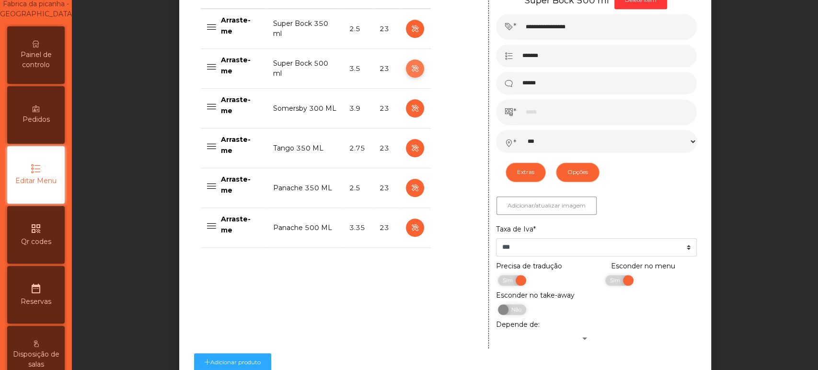
scroll to position [423, 0]
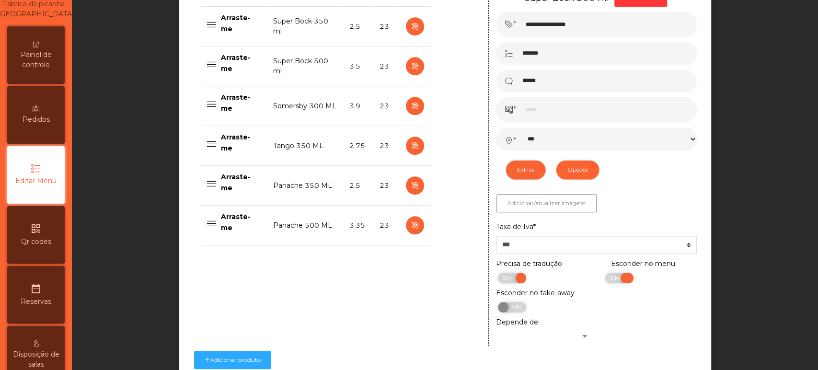
click at [604, 277] on span "Sim" at bounding box center [616, 278] width 24 height 11
click at [412, 57] on button "button" at bounding box center [415, 66] width 18 height 18
click at [619, 280] on span "Não" at bounding box center [622, 278] width 24 height 11
click at [604, 277] on span "Sim" at bounding box center [616, 278] width 24 height 11
click at [411, 103] on icon "button" at bounding box center [414, 106] width 11 height 12
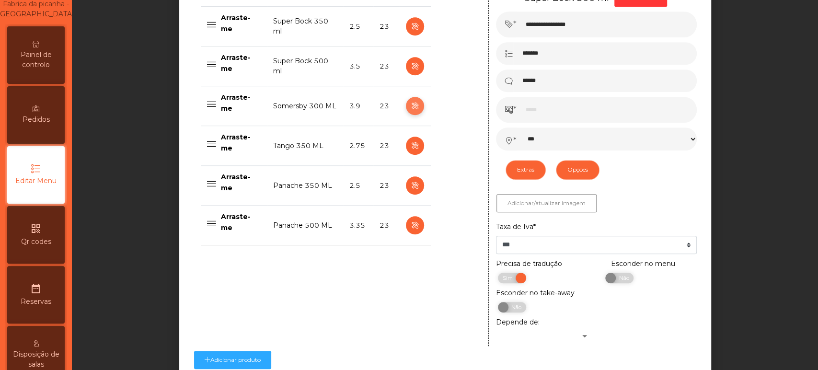
type input "**********"
type input "*****"
type input "******"
type input "***"
select select "***"
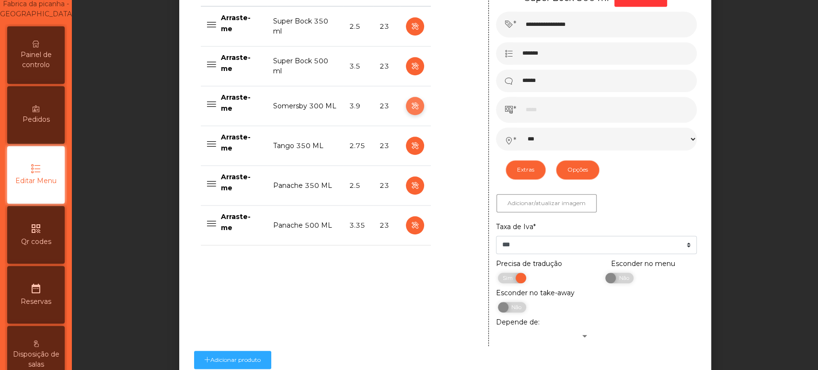
select select "**"
click at [406, 146] on button "button" at bounding box center [415, 146] width 18 height 18
type input "**********"
type input "*******"
type input "**********"
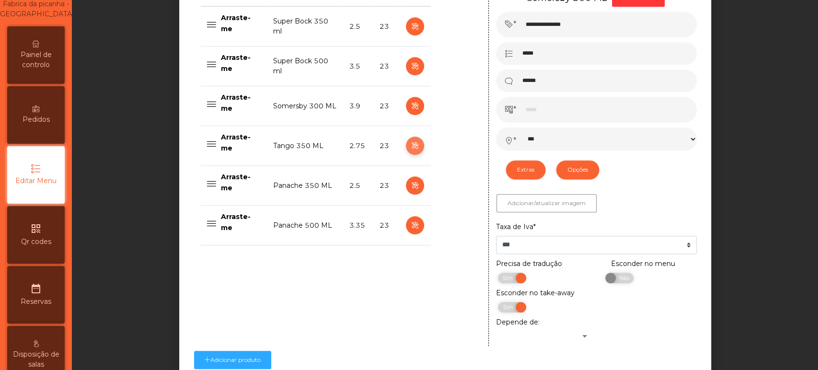
type input "****"
select select "***"
select select "**"
click at [604, 277] on span "Sim" at bounding box center [616, 278] width 24 height 11
click at [410, 184] on icon "button" at bounding box center [414, 186] width 11 height 12
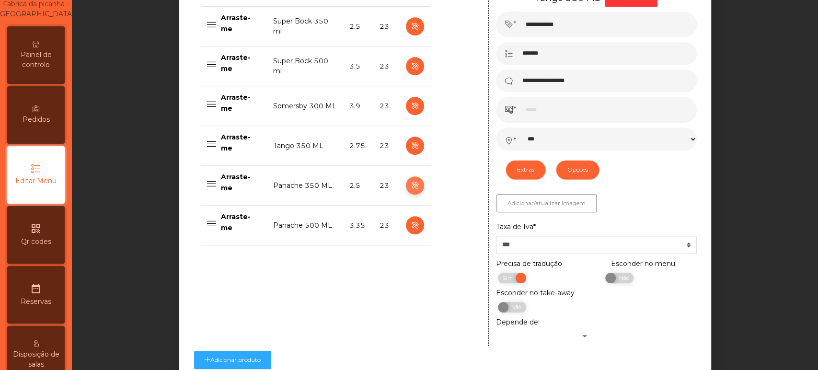
type input "**********"
type input "***"
select select "***"
select select "**"
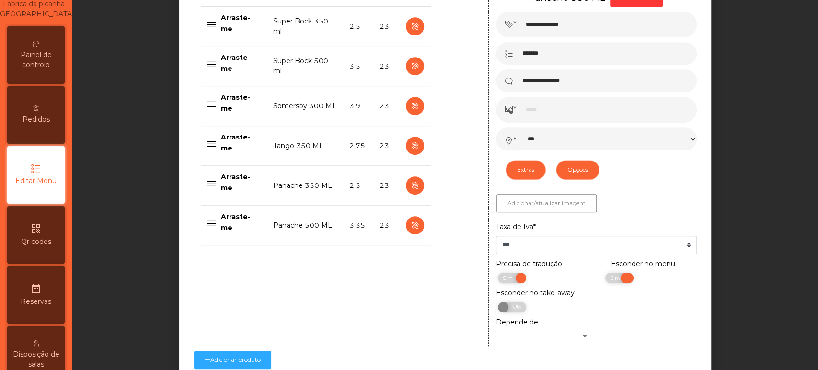
click at [616, 279] on span "Sim" at bounding box center [616, 278] width 24 height 11
click at [406, 222] on button "button" at bounding box center [415, 225] width 18 height 18
type input "**********"
type input "****"
select select "***"
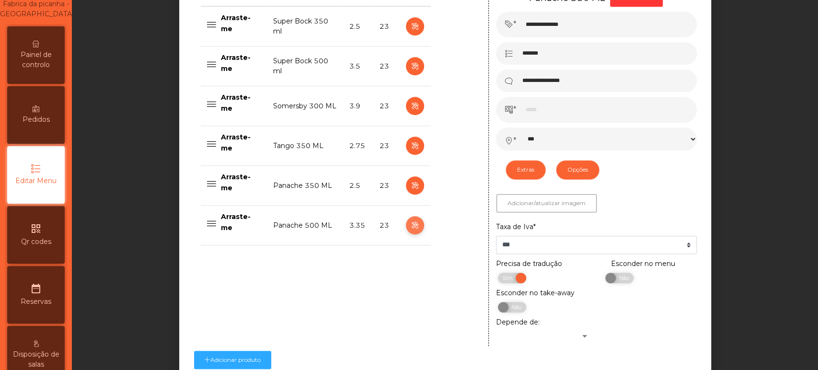
select select "**"
click at [615, 276] on span "Sim" at bounding box center [616, 278] width 24 height 11
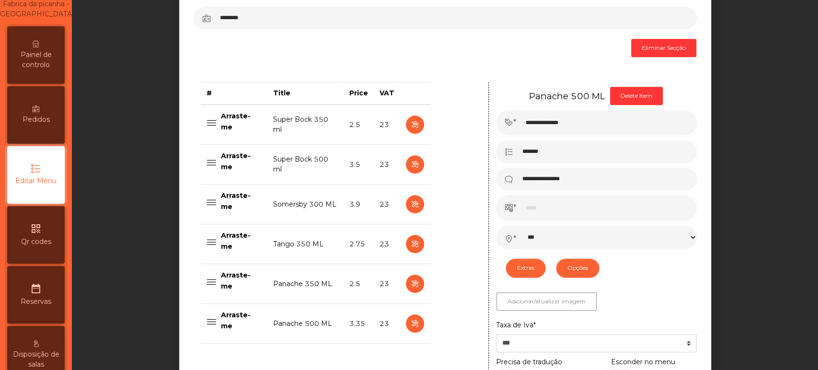
scroll to position [301, 0]
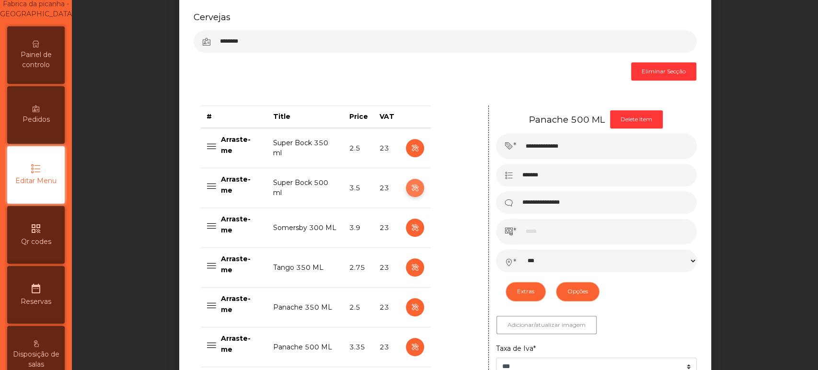
click at [411, 186] on icon "button" at bounding box center [414, 188] width 11 height 12
type input "**********"
type input "******"
type input "***"
select select "***"
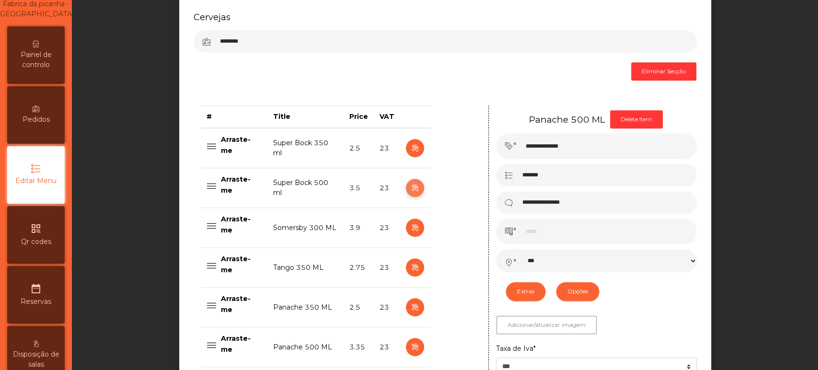
select select "**"
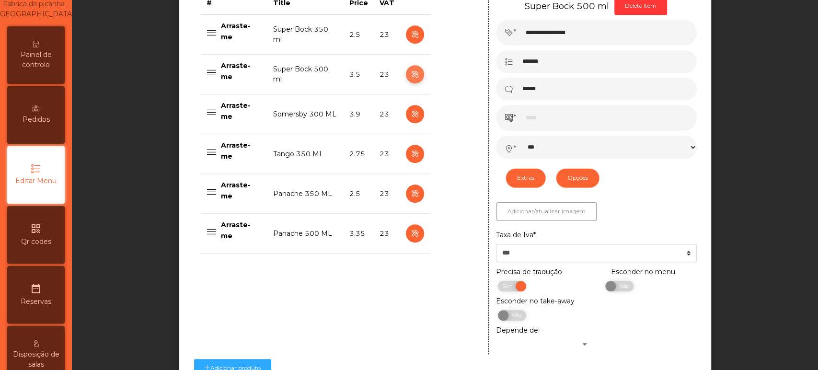
scroll to position [513, 0]
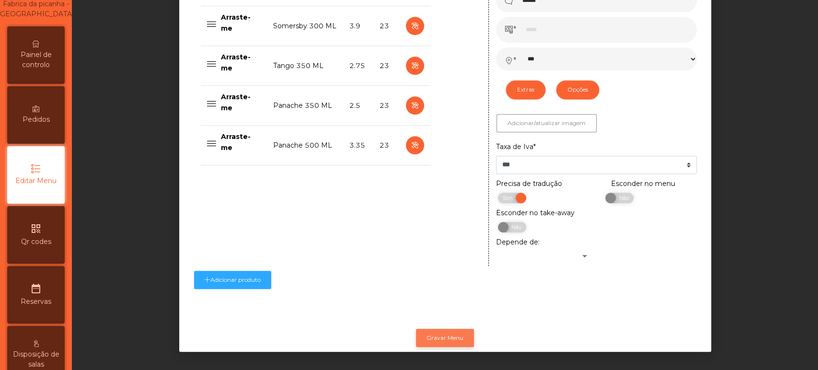
click at [448, 331] on button "Gravar Menu" at bounding box center [445, 338] width 58 height 18
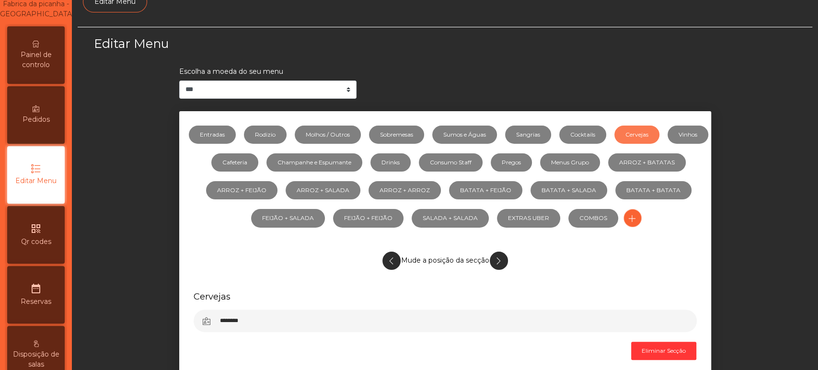
scroll to position [0, 0]
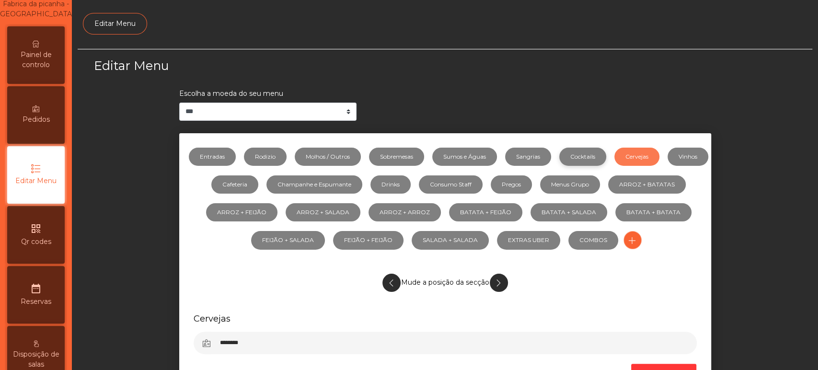
click at [582, 159] on link "Cocktails" at bounding box center [582, 157] width 47 height 18
select select "***"
click at [606, 148] on link "Cocktails" at bounding box center [582, 157] width 47 height 18
click at [600, 186] on link "Menus Grupo" at bounding box center [570, 184] width 60 height 18
select select "***"
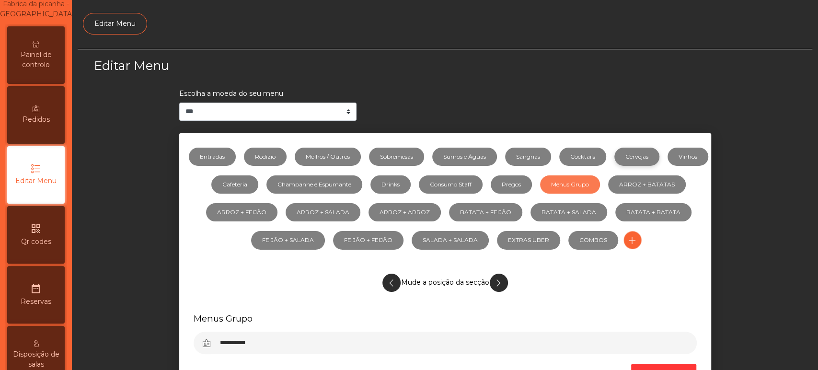
click at [659, 148] on link "Cervejas" at bounding box center [636, 157] width 45 height 18
select select "***"
click at [667, 166] on link "Vinhos" at bounding box center [687, 157] width 41 height 18
select select "***"
click at [258, 183] on link "Cafeteria" at bounding box center [234, 184] width 47 height 18
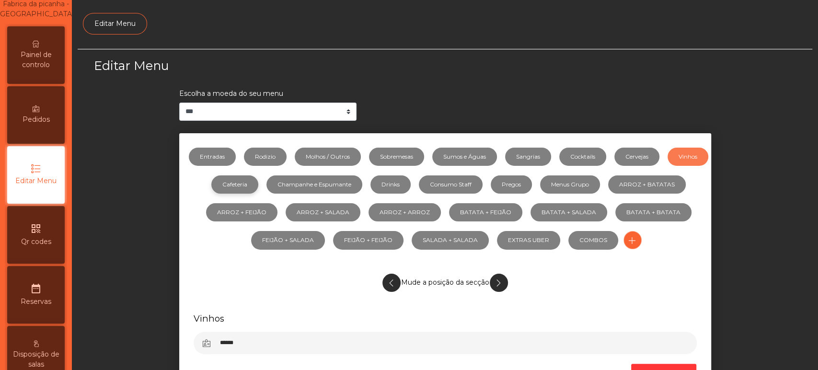
select select "***"
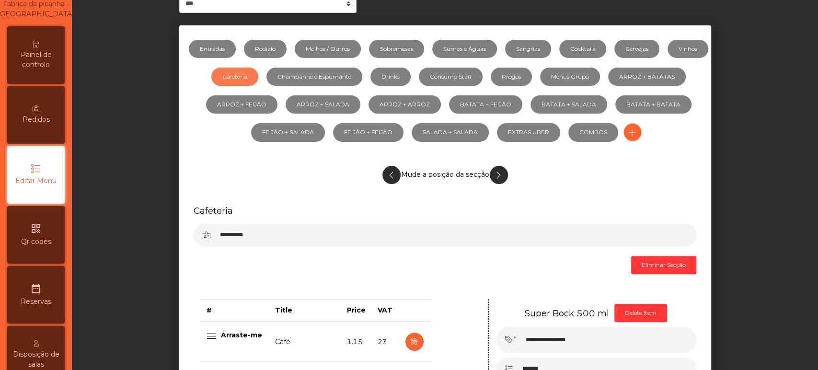
scroll to position [119, 0]
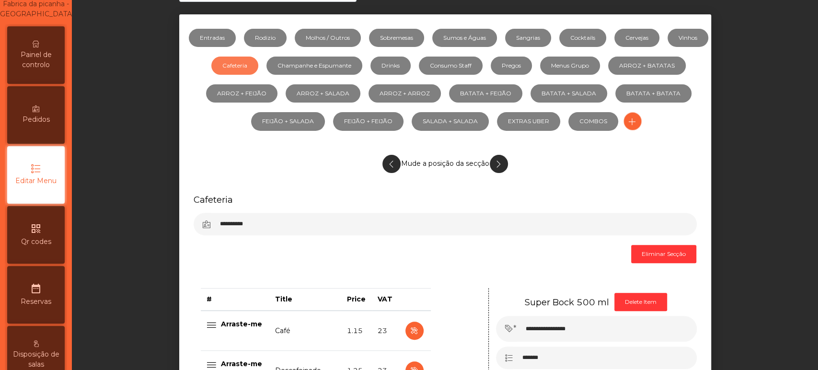
click at [47, 63] on span "Painel de controlo" at bounding box center [36, 60] width 53 height 20
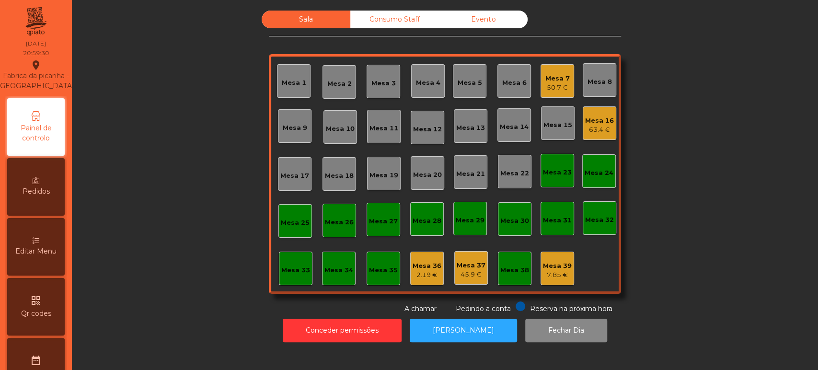
click at [563, 96] on div "Mesa 7 50.7 €" at bounding box center [557, 81] width 34 height 34
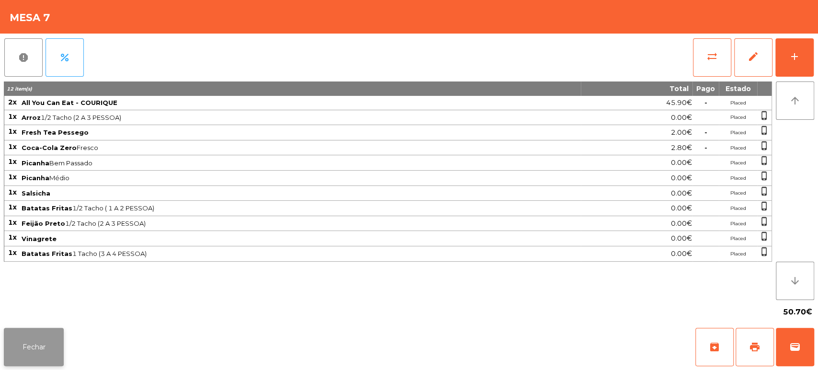
click at [54, 332] on button "Fechar" at bounding box center [34, 347] width 60 height 38
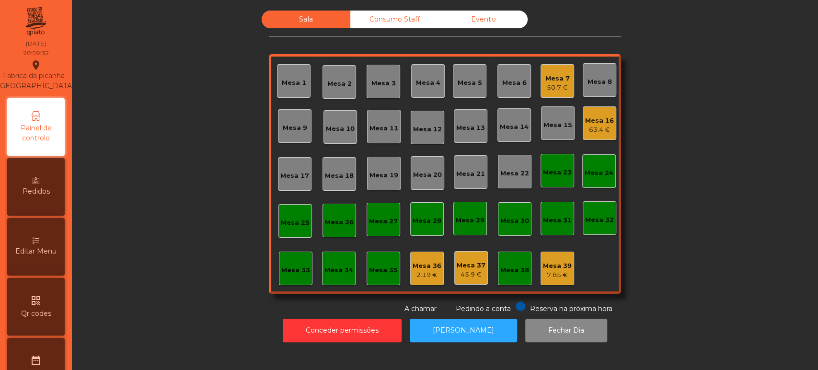
click at [383, 271] on div "Mesa 35" at bounding box center [383, 270] width 29 height 10
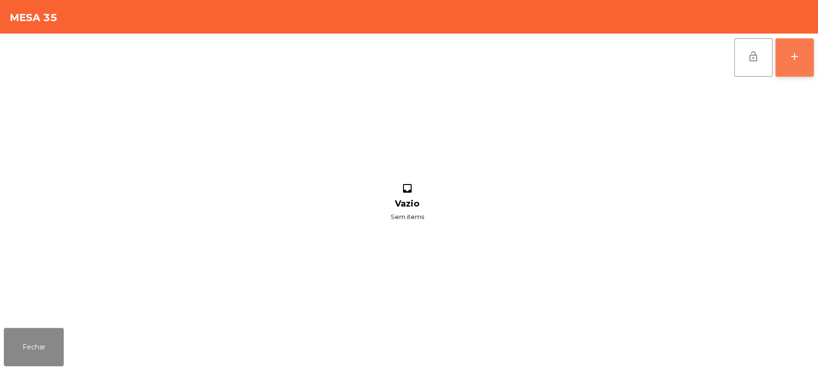
click at [792, 48] on button "add" at bounding box center [794, 57] width 38 height 38
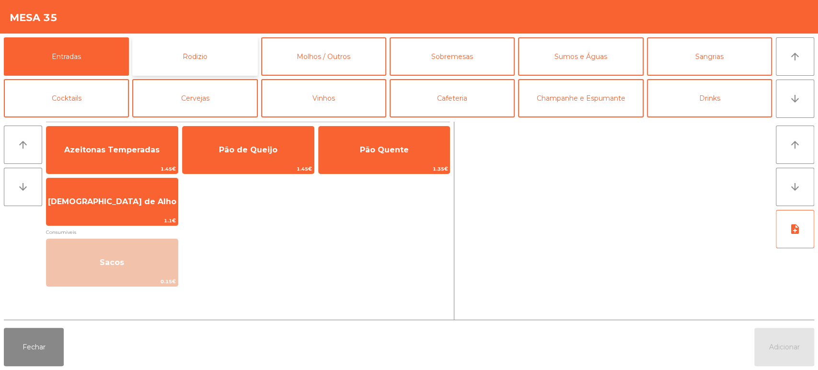
click at [205, 60] on button "Rodizio" at bounding box center [194, 56] width 125 height 38
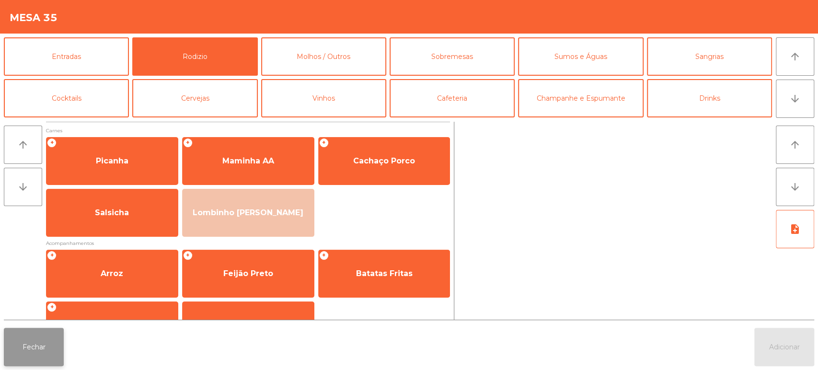
click at [42, 344] on button "Fechar" at bounding box center [34, 347] width 60 height 38
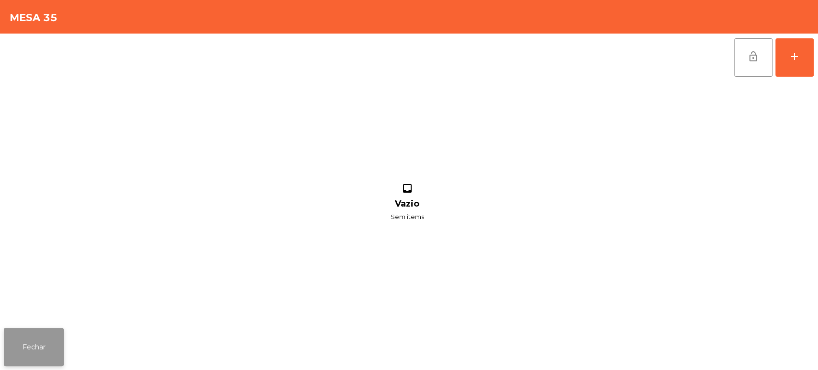
click at [46, 344] on button "Fechar" at bounding box center [34, 347] width 60 height 38
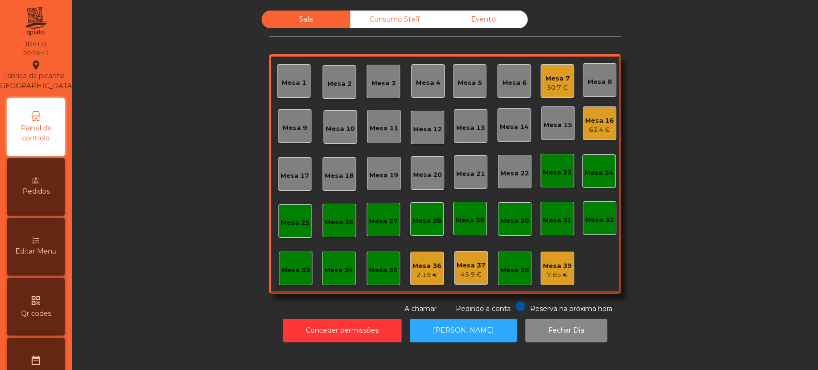
click at [37, 256] on span "Editar Menu" at bounding box center [35, 251] width 41 height 10
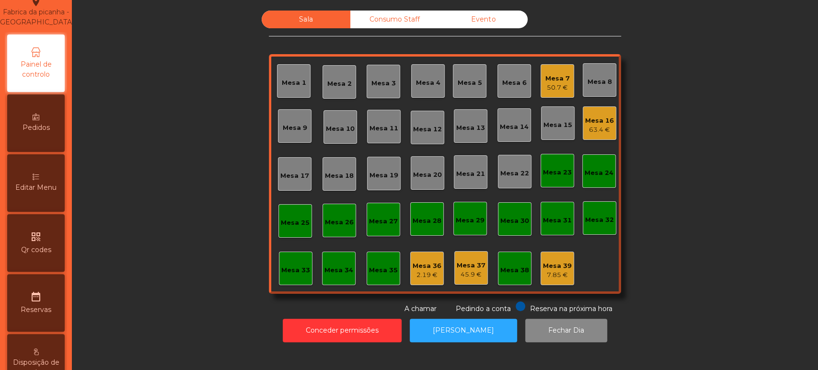
select select "*"
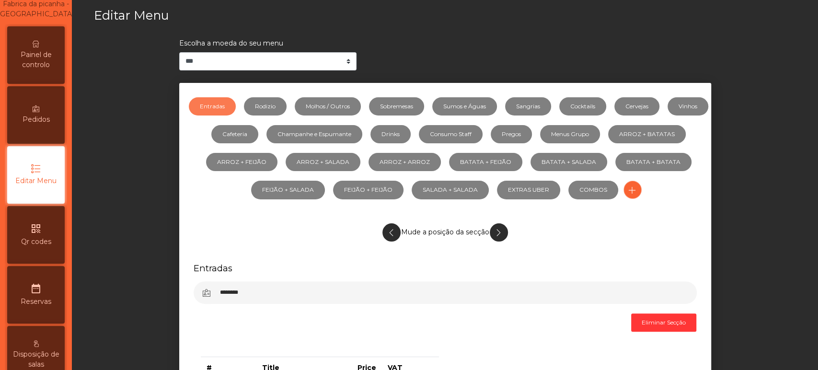
scroll to position [87, 0]
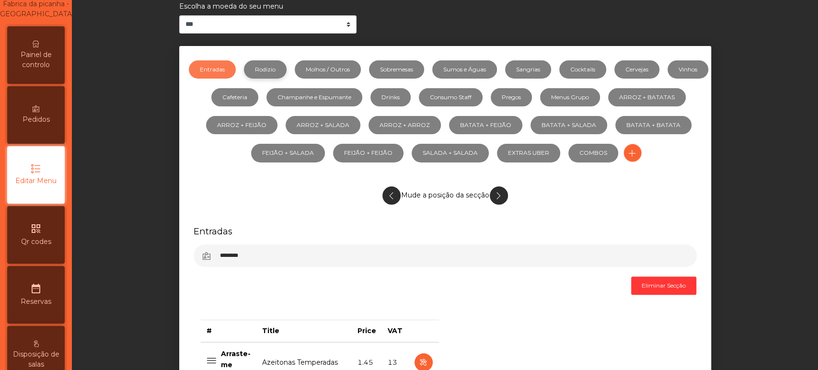
click at [284, 67] on link "Rodizio" at bounding box center [265, 69] width 43 height 18
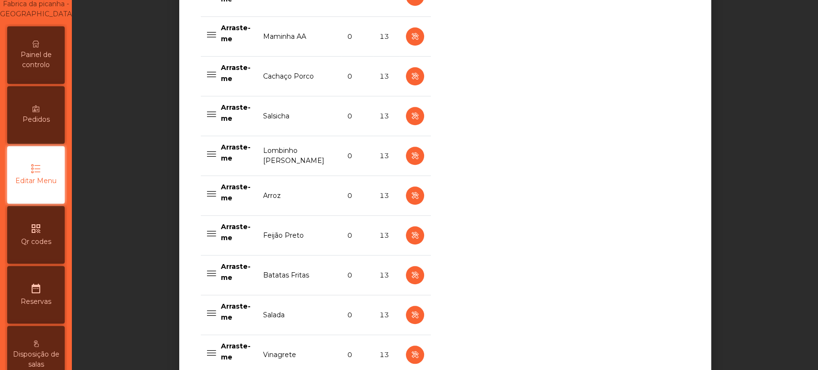
scroll to position [453, 0]
click at [411, 154] on icon "button" at bounding box center [414, 155] width 11 height 12
select select "**"
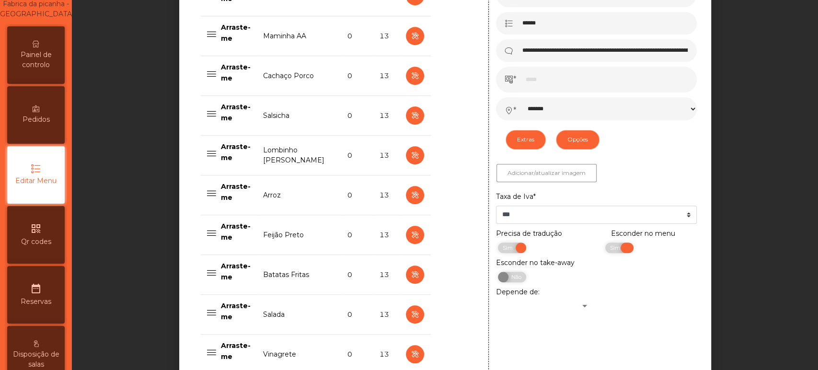
click at [604, 247] on span "Sim" at bounding box center [616, 247] width 24 height 11
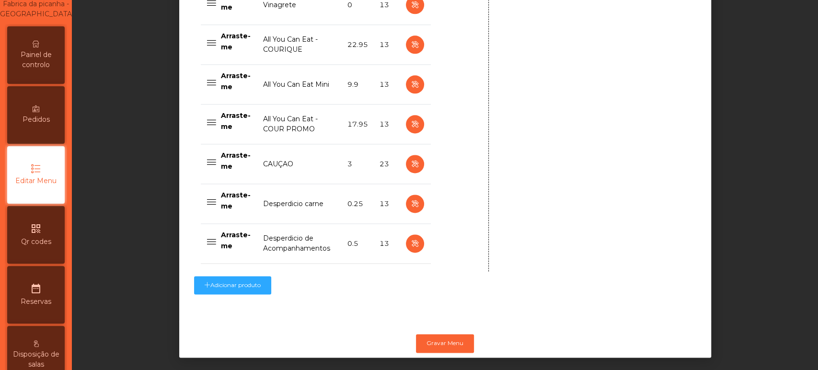
scroll to position [815, 0]
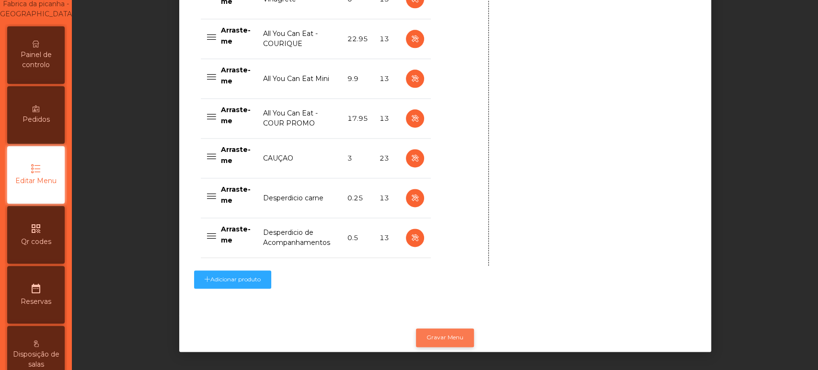
click at [447, 329] on button "Gravar Menu" at bounding box center [445, 337] width 58 height 18
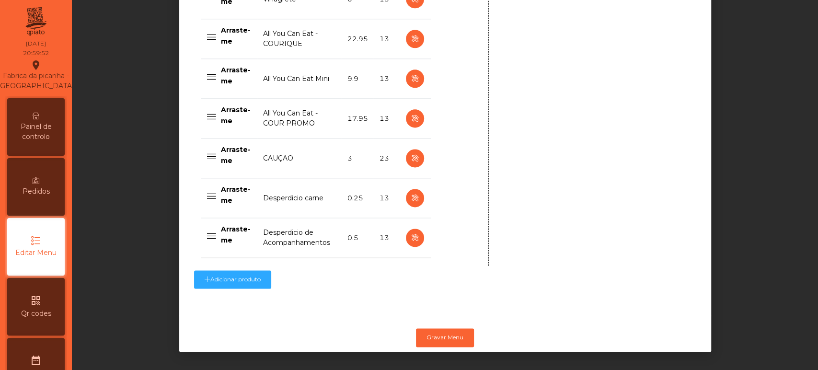
click at [46, 142] on span "Painel de controlo" at bounding box center [36, 132] width 53 height 20
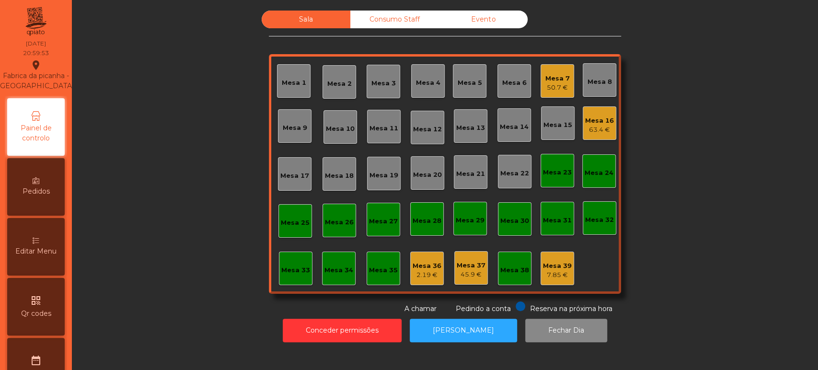
click at [412, 267] on div "Mesa 36" at bounding box center [426, 266] width 29 height 10
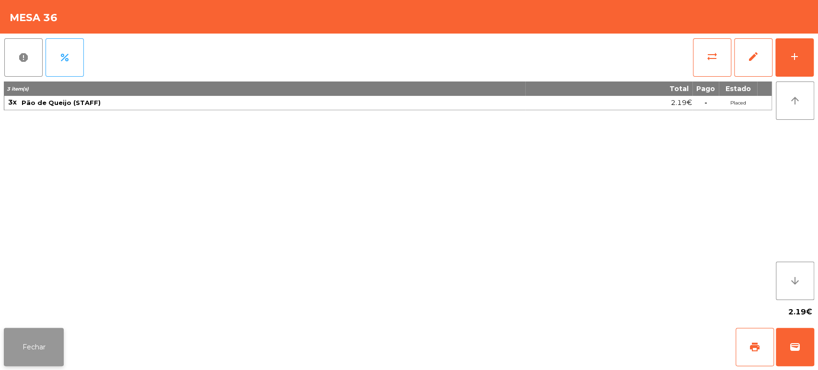
click at [50, 330] on button "Fechar" at bounding box center [34, 347] width 60 height 38
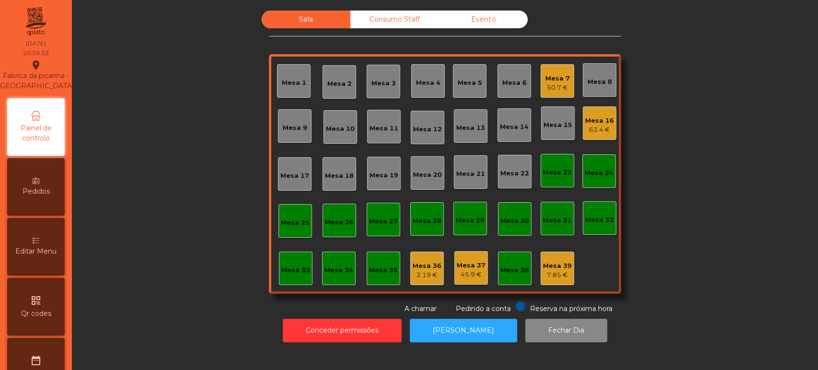
click at [45, 245] on div "Editar Menu" at bounding box center [35, 246] width 57 height 57
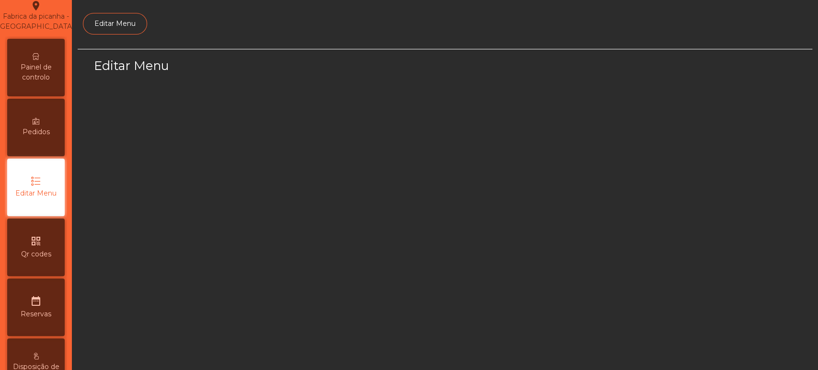
scroll to position [72, 0]
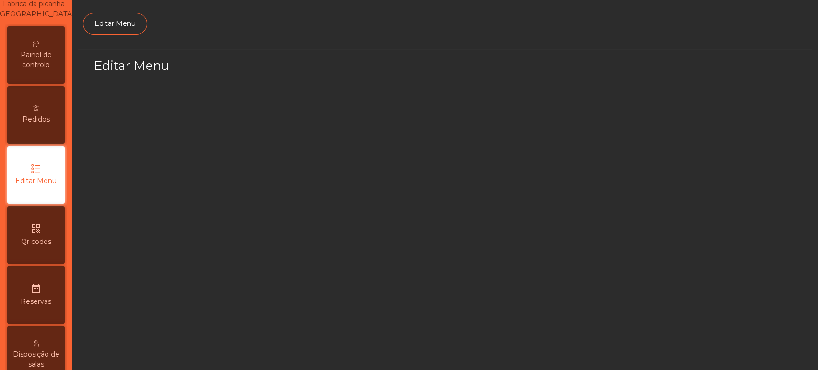
select select "*"
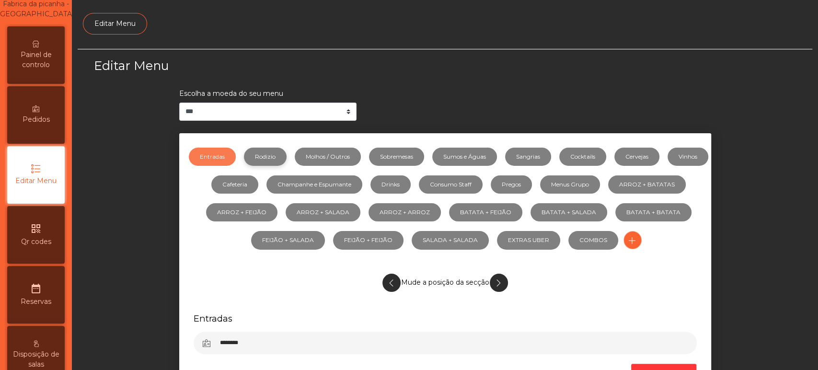
click at [271, 148] on link "Rodizio" at bounding box center [265, 157] width 43 height 18
click at [286, 149] on link "Rodizio" at bounding box center [265, 157] width 43 height 18
click at [352, 156] on link "Molhos / Outros" at bounding box center [328, 157] width 66 height 18
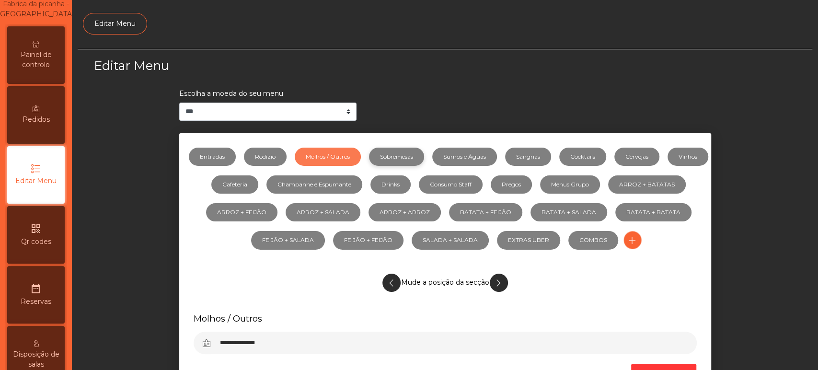
click at [417, 156] on link "Sobremesas" at bounding box center [396, 157] width 55 height 18
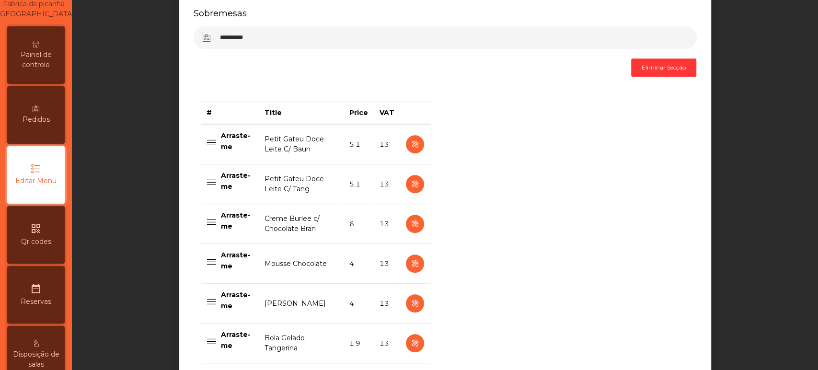
scroll to position [457, 0]
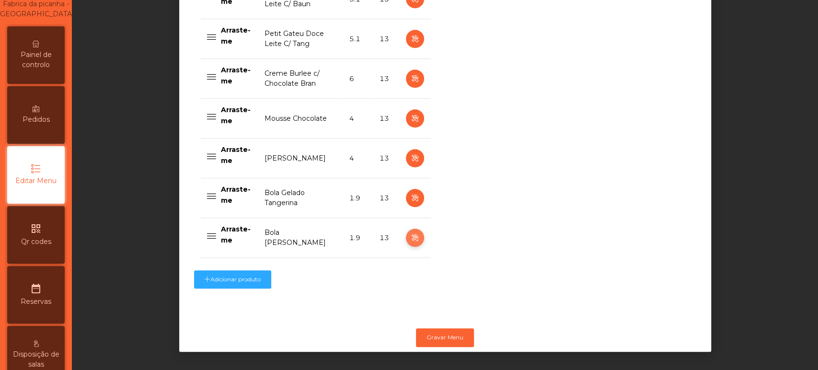
click at [406, 233] on button "button" at bounding box center [415, 237] width 18 height 18
select select "**"
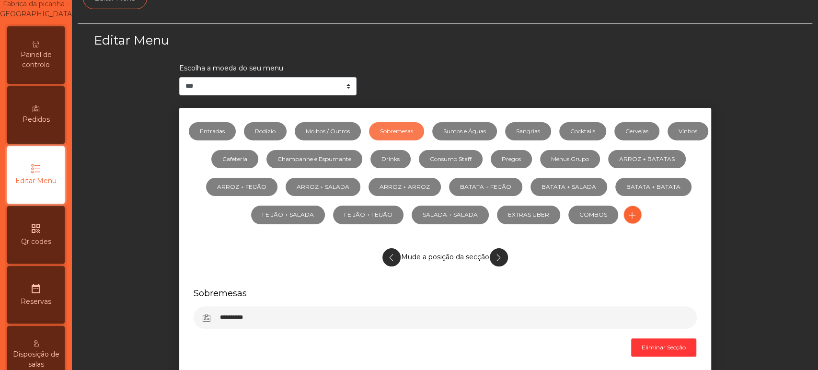
scroll to position [0, 0]
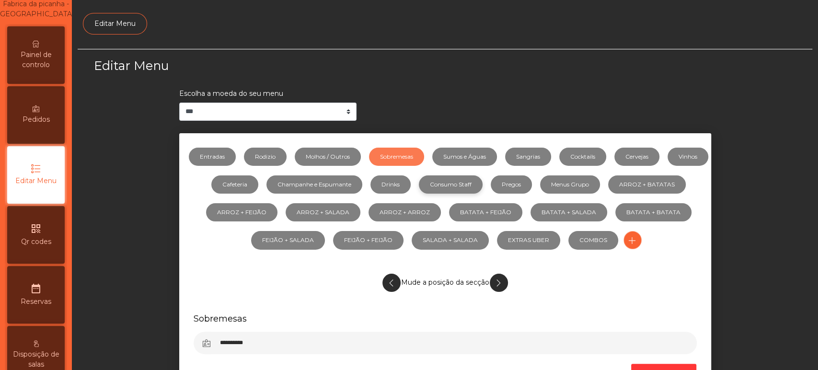
click at [482, 178] on link "Consumo Staff" at bounding box center [451, 184] width 64 height 18
click at [489, 153] on link "Sumos e Águas" at bounding box center [464, 157] width 65 height 18
select select "**"
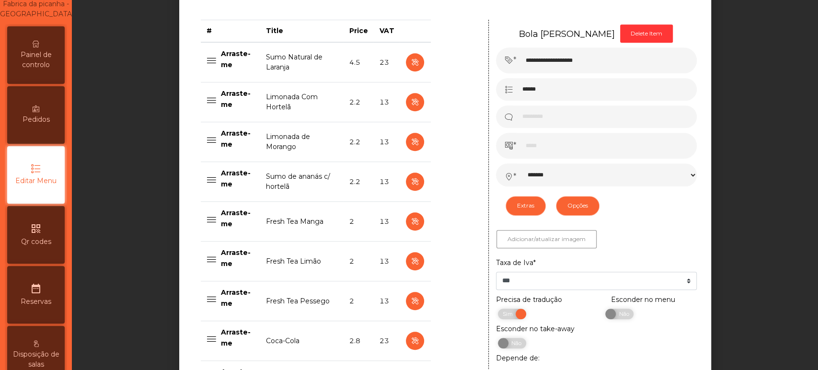
scroll to position [354, 0]
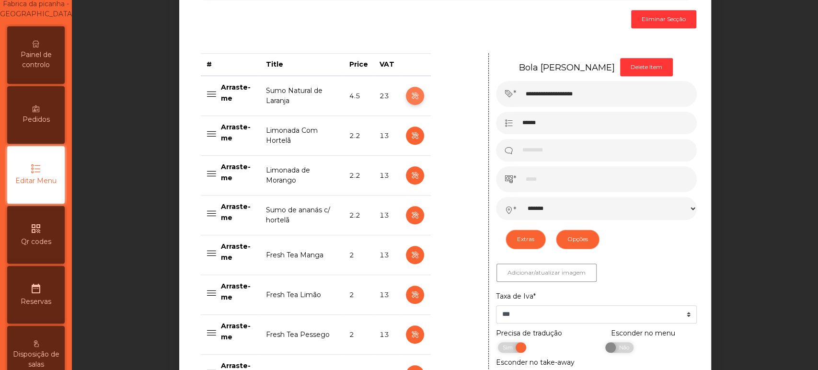
click at [410, 94] on icon "button" at bounding box center [414, 96] width 11 height 12
type input "**********"
type input "***"
select select "***"
select select "**"
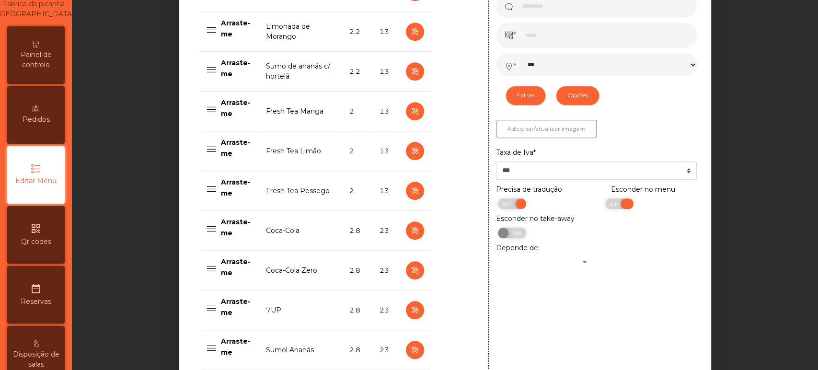
click at [604, 206] on span "Sim" at bounding box center [616, 203] width 24 height 11
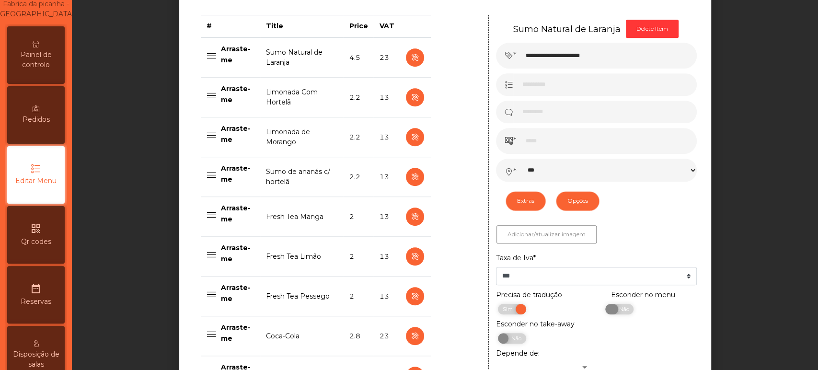
scroll to position [391, 0]
click at [643, 328] on div "Esconder no take-away Sim Não" at bounding box center [596, 334] width 215 height 29
click at [409, 96] on icon "button" at bounding box center [414, 98] width 11 height 12
type input "**********"
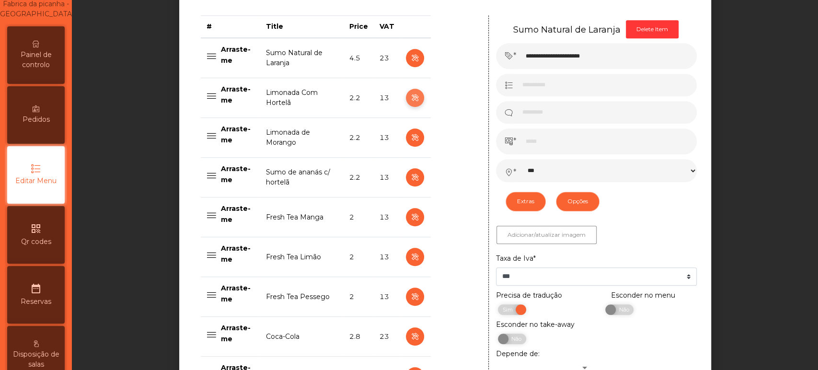
type input "***"
select select "***"
select select "**"
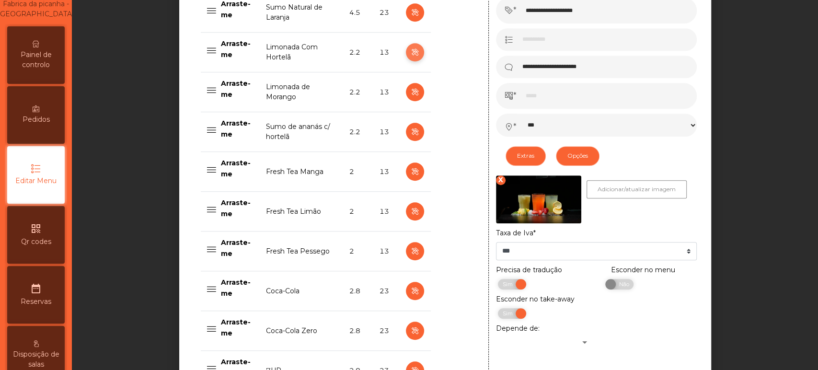
scroll to position [438, 0]
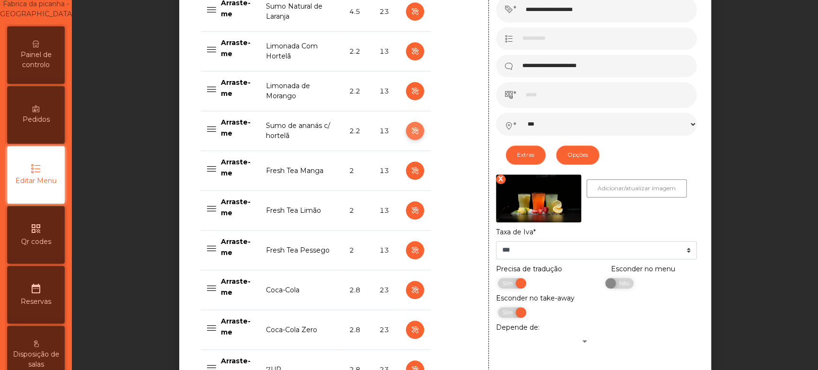
click at [406, 129] on button "button" at bounding box center [415, 131] width 18 height 18
type input "**********"
select select "***"
select select "**"
click at [409, 43] on button "button" at bounding box center [415, 51] width 18 height 18
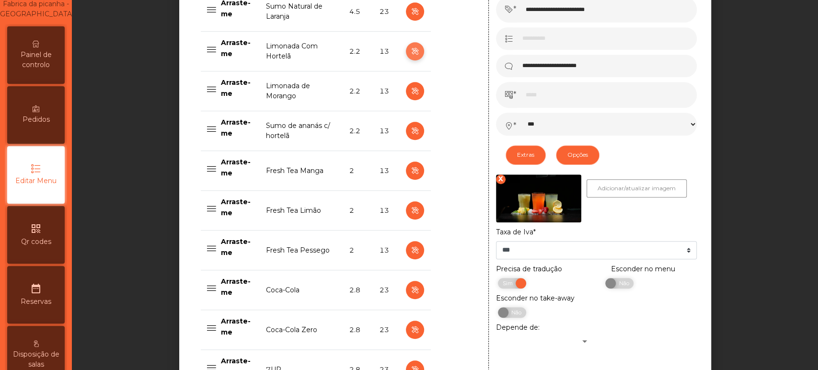
type input "**********"
select select "***"
select select "**"
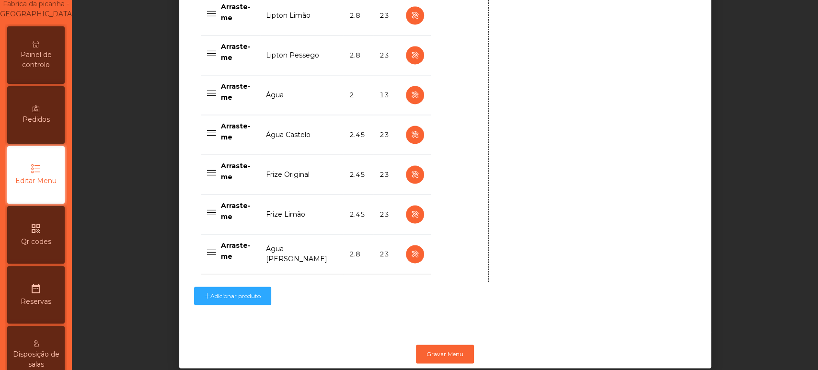
scroll to position [973, 0]
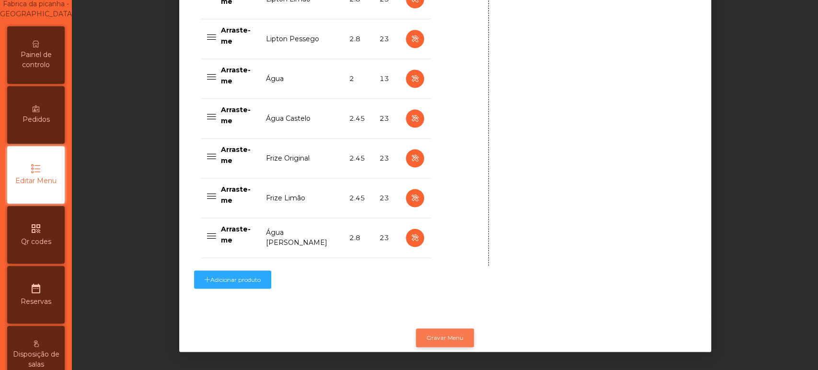
click at [445, 331] on button "Gravar Menu" at bounding box center [445, 337] width 58 height 18
click at [41, 62] on span "Painel de controlo" at bounding box center [36, 60] width 53 height 20
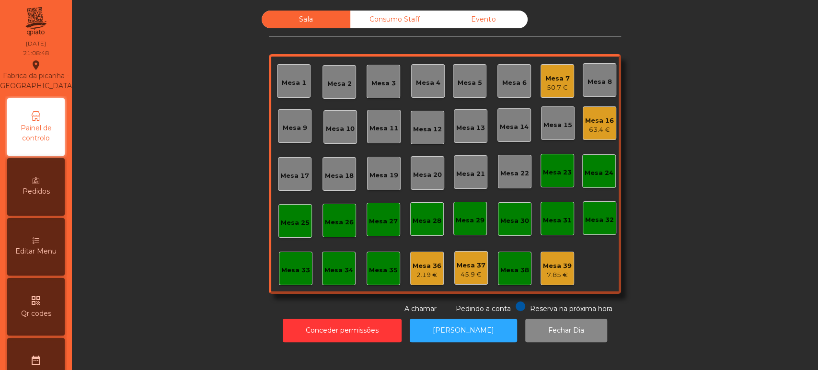
click at [289, 278] on div "Mesa 33" at bounding box center [296, 268] width 34 height 34
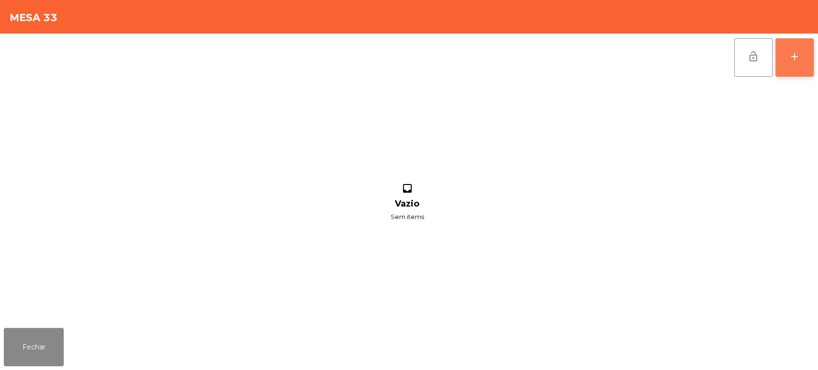
click at [808, 60] on button "add" at bounding box center [794, 57] width 38 height 38
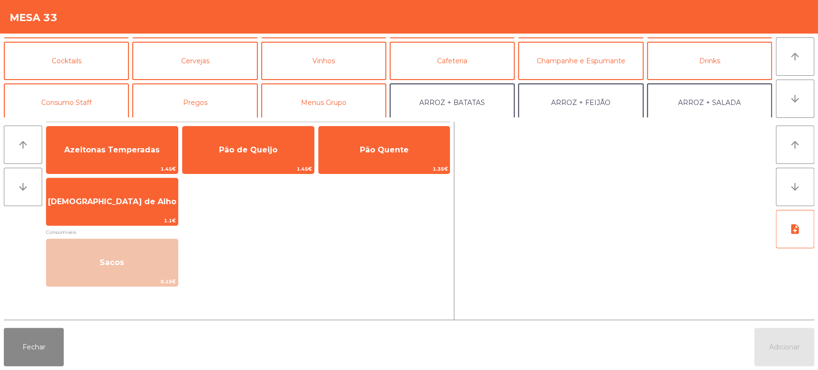
scroll to position [39, 0]
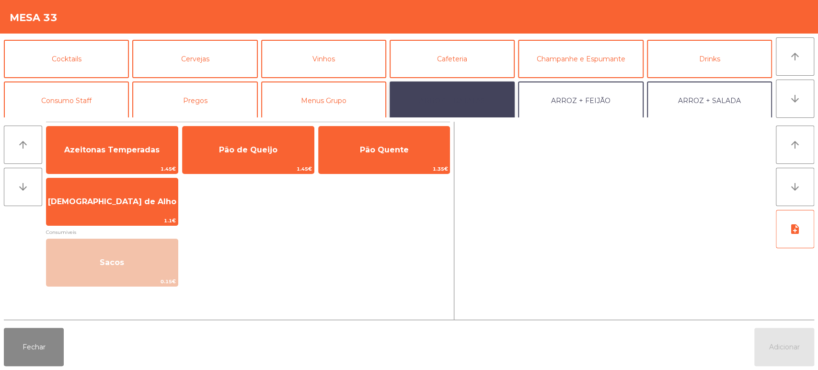
click at [468, 107] on button "ARROZ + BATATAS" at bounding box center [451, 100] width 125 height 38
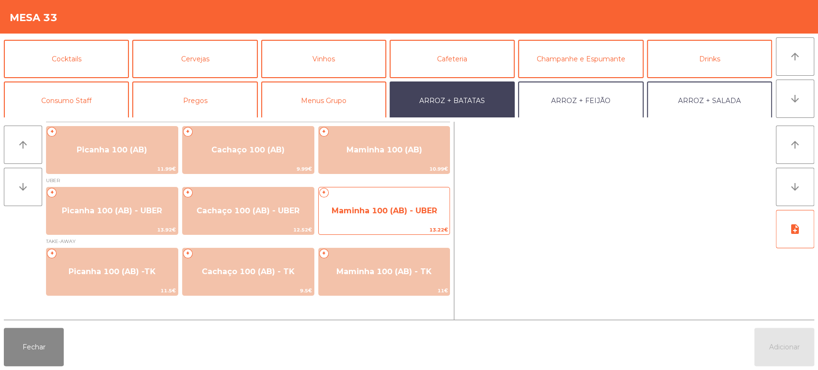
click at [367, 221] on span "Maminha 100 (AB) - UBER" at bounding box center [384, 211] width 131 height 26
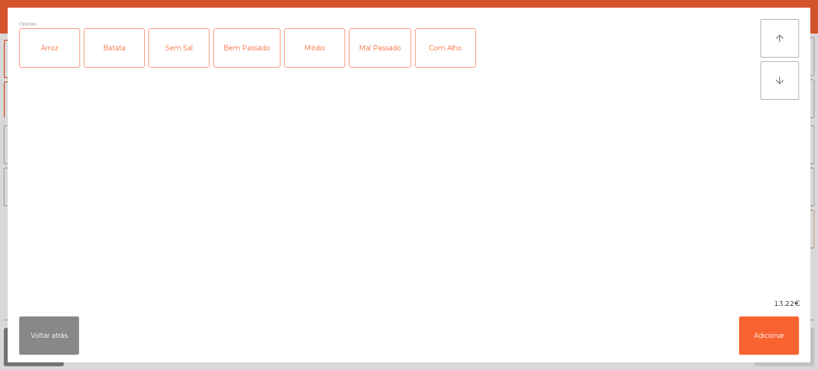
click at [84, 50] on div "Batata" at bounding box center [114, 48] width 60 height 38
click at [135, 52] on div "Batata" at bounding box center [114, 48] width 60 height 38
click at [59, 41] on div "Arroz" at bounding box center [50, 48] width 60 height 38
click at [126, 64] on div "Batata" at bounding box center [114, 48] width 60 height 38
click at [316, 53] on div "Médio" at bounding box center [315, 48] width 60 height 38
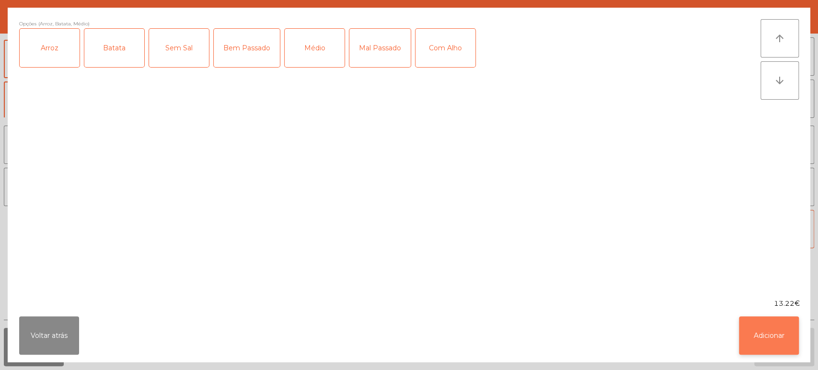
click at [772, 335] on button "Adicionar" at bounding box center [769, 335] width 60 height 38
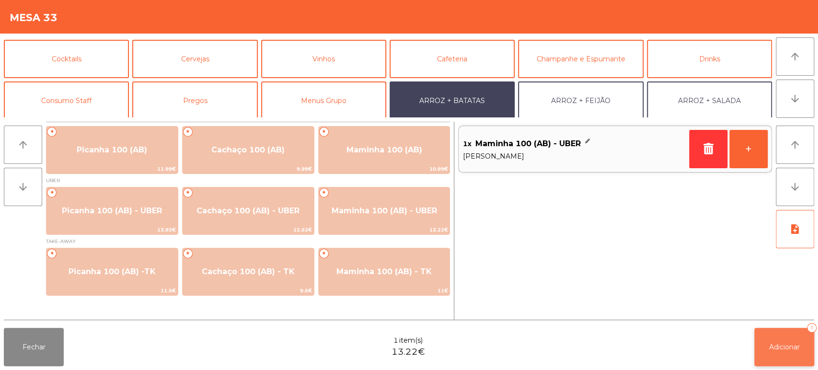
click at [772, 347] on span "Adicionar" at bounding box center [784, 346] width 31 height 9
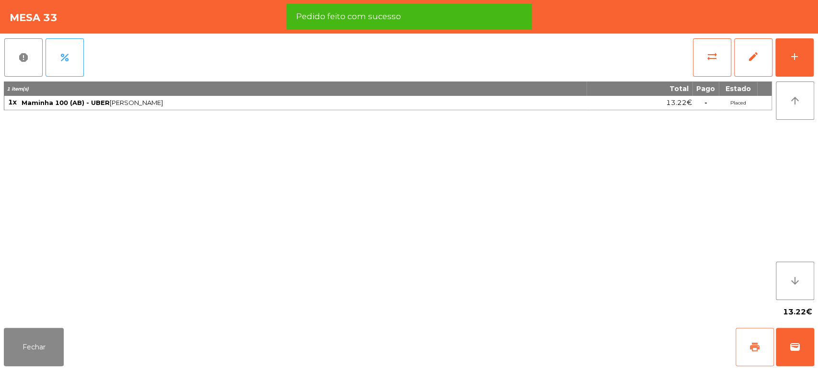
click at [749, 353] on button "print" at bounding box center [754, 347] width 38 height 38
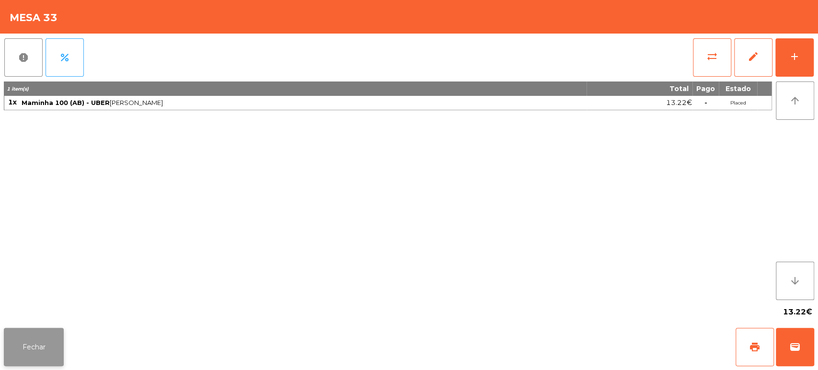
click at [38, 331] on button "Fechar" at bounding box center [34, 347] width 60 height 38
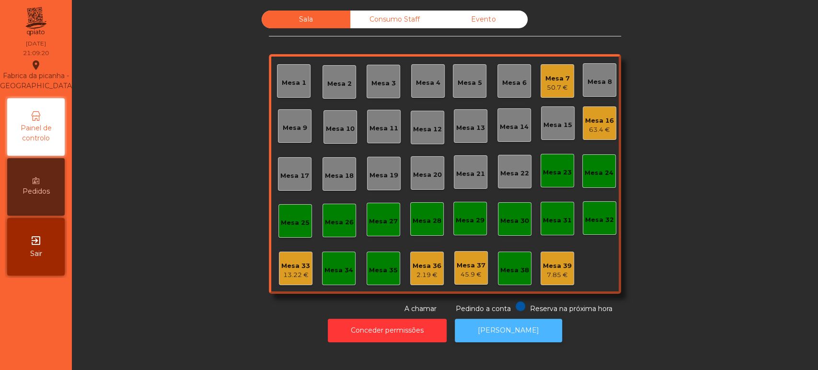
click at [509, 328] on button "[PERSON_NAME]" at bounding box center [508, 330] width 107 height 23
click at [300, 256] on div "Mesa 33 13.22 €" at bounding box center [296, 268] width 34 height 34
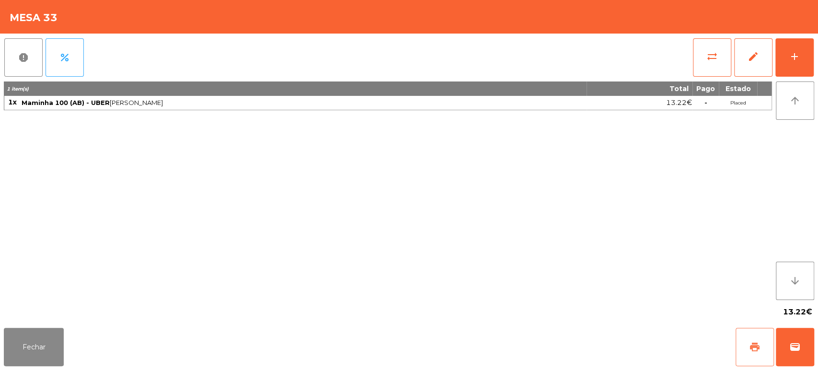
click at [771, 357] on button "print" at bounding box center [754, 347] width 38 height 38
click at [793, 349] on span "wallet" at bounding box center [794, 346] width 11 height 11
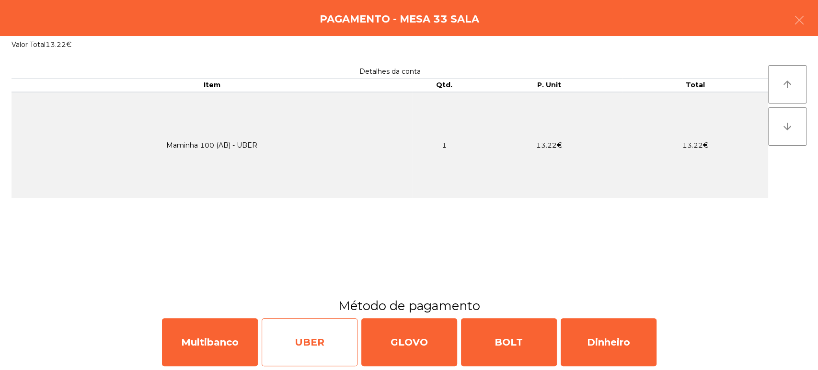
click at [325, 329] on div "UBER" at bounding box center [310, 342] width 96 height 48
select select "**"
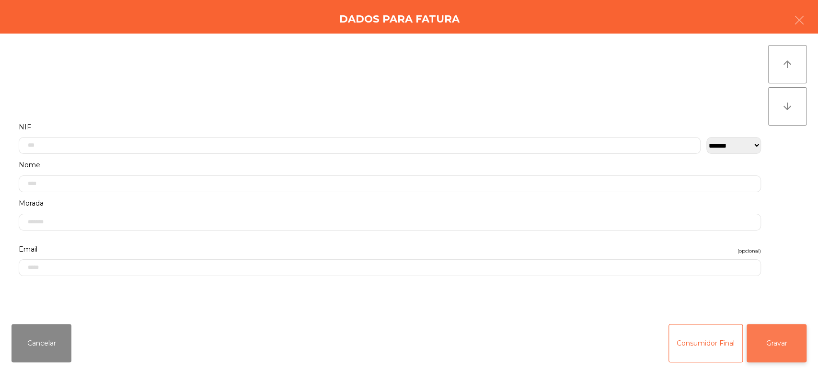
click at [773, 356] on button "Gravar" at bounding box center [776, 343] width 60 height 38
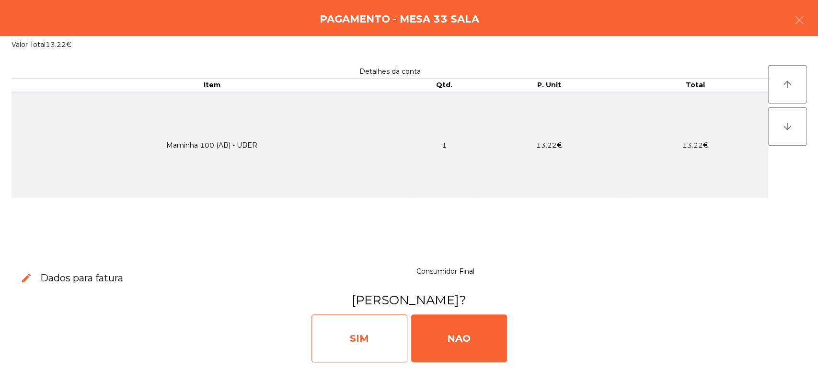
click at [386, 317] on div "SIM" at bounding box center [359, 338] width 96 height 48
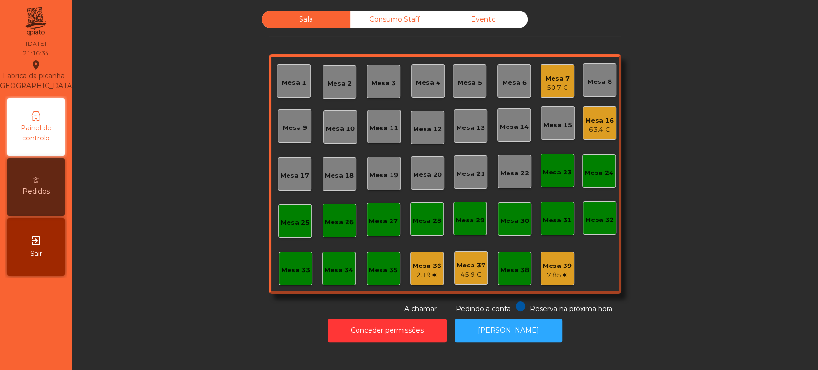
click at [471, 87] on div "Mesa 5" at bounding box center [470, 81] width 34 height 34
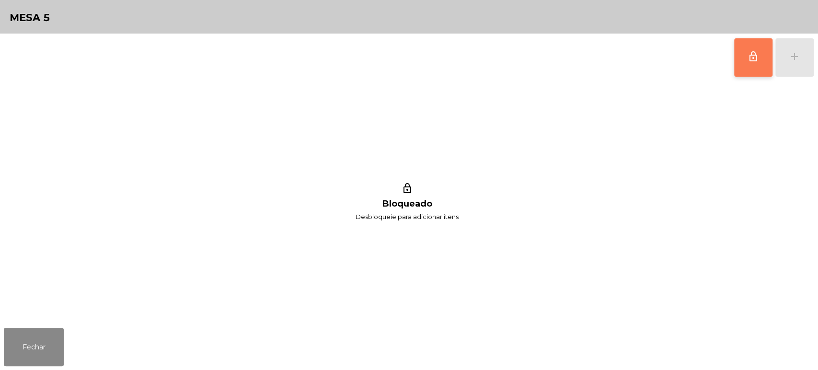
click at [737, 70] on button "lock_outline" at bounding box center [753, 57] width 38 height 38
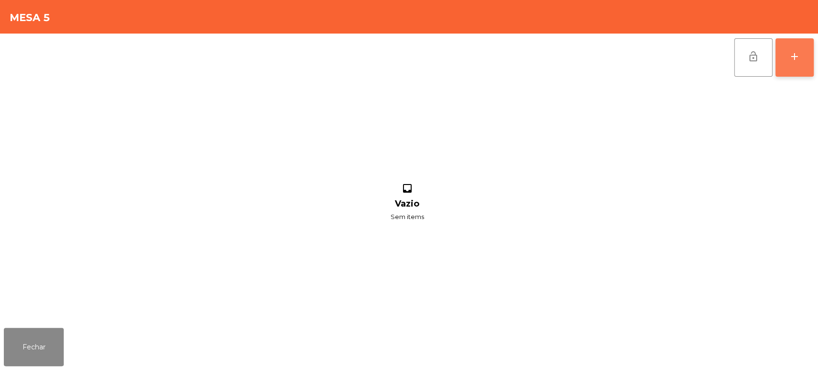
click at [793, 51] on div "add" at bounding box center [793, 56] width 11 height 11
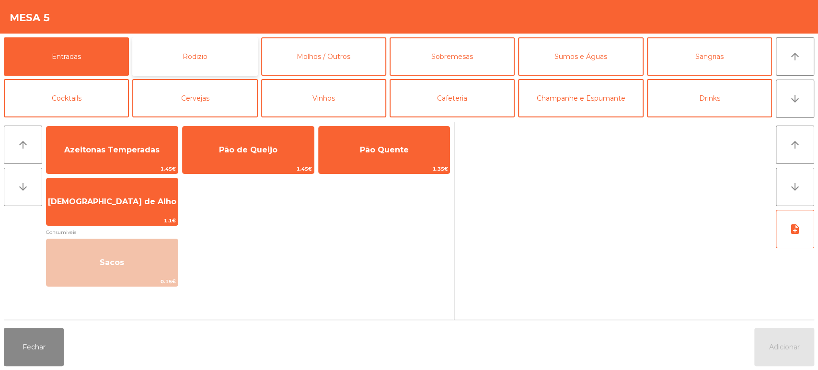
click at [187, 61] on button "Rodizio" at bounding box center [194, 56] width 125 height 38
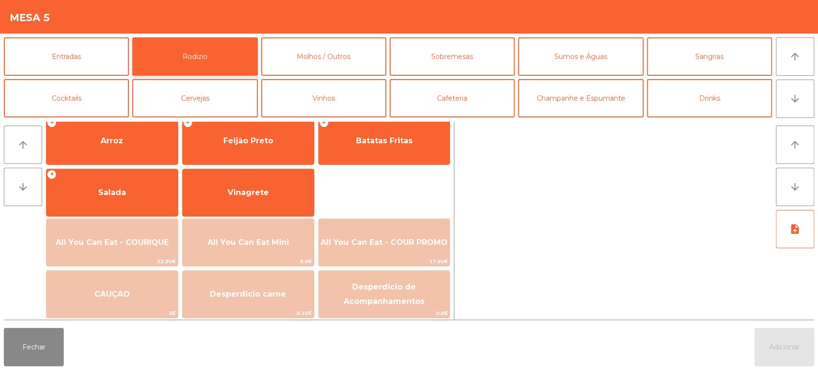
scroll to position [134, 0]
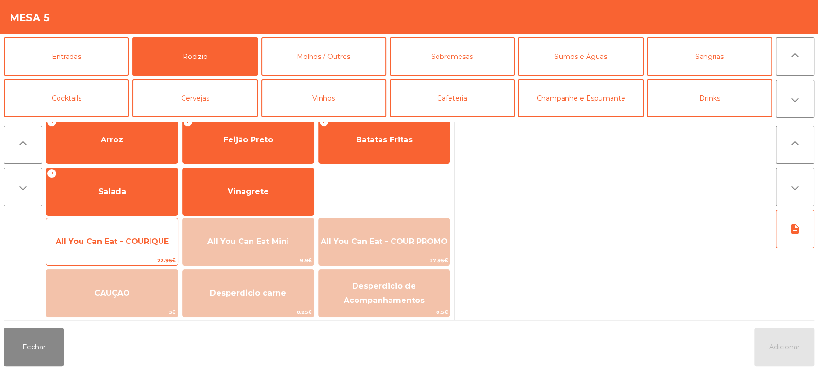
click at [124, 249] on span "All You Can Eat - COURIQUE" at bounding box center [111, 241] width 131 height 26
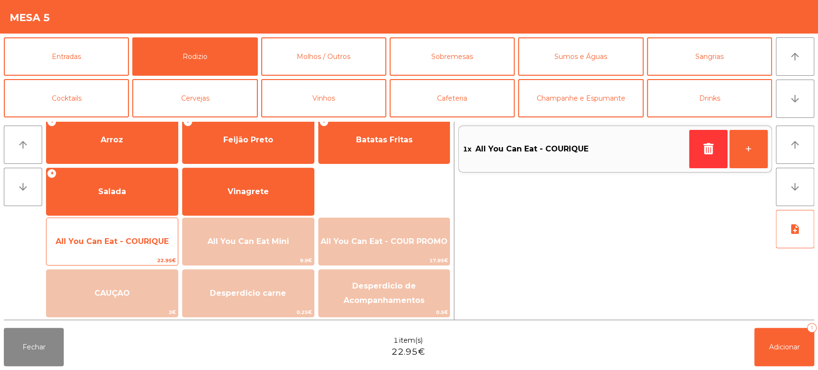
click at [126, 246] on span "All You Can Eat - COURIQUE" at bounding box center [111, 241] width 131 height 26
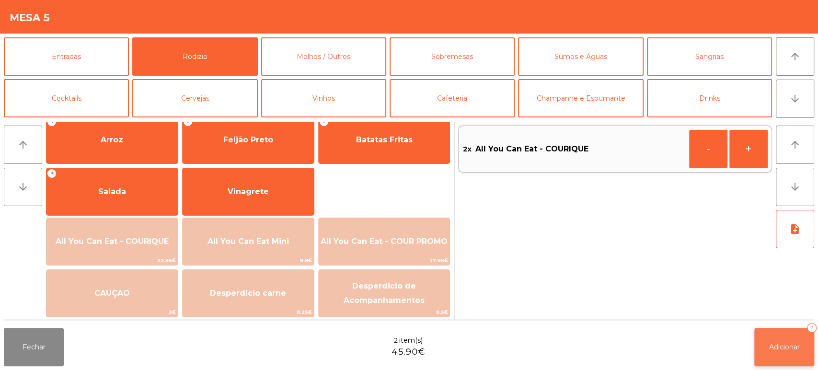
click at [774, 351] on span "Adicionar" at bounding box center [784, 346] width 31 height 9
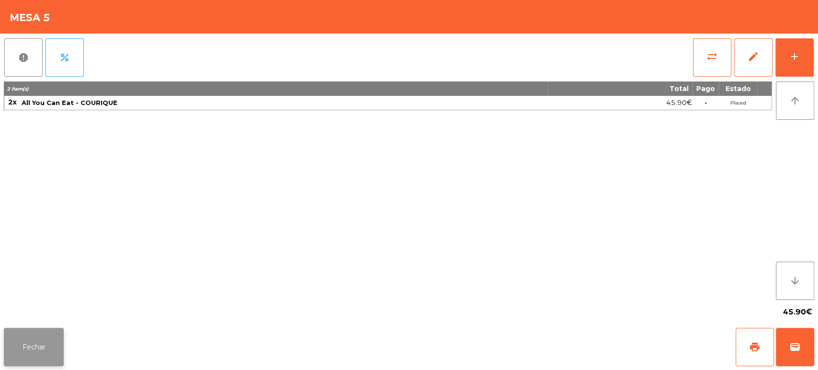
click at [33, 362] on button "Fechar" at bounding box center [34, 347] width 60 height 38
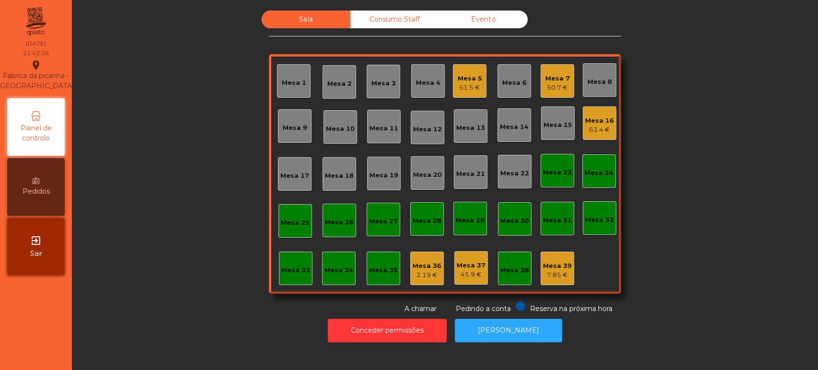
click at [591, 119] on div "Mesa 16" at bounding box center [599, 121] width 29 height 10
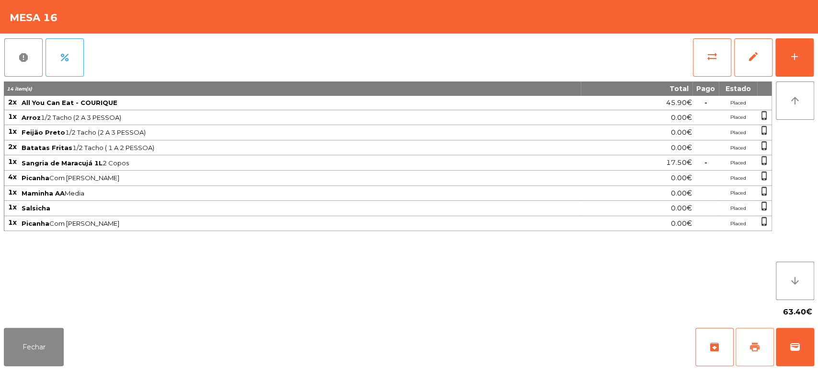
click at [756, 356] on button "print" at bounding box center [754, 347] width 38 height 38
click at [810, 348] on button "wallet" at bounding box center [795, 347] width 38 height 38
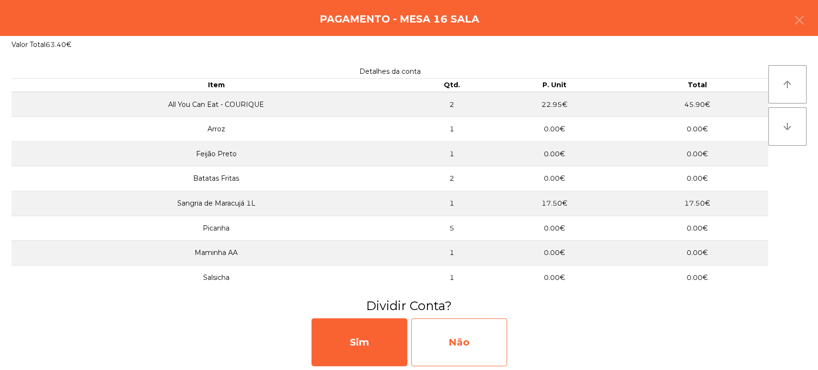
click at [466, 335] on div "Não" at bounding box center [459, 342] width 96 height 48
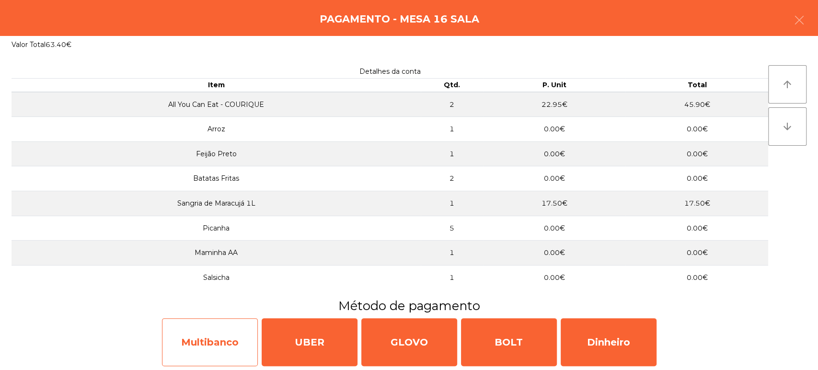
click at [228, 342] on div "Multibanco" at bounding box center [210, 342] width 96 height 48
select select "**"
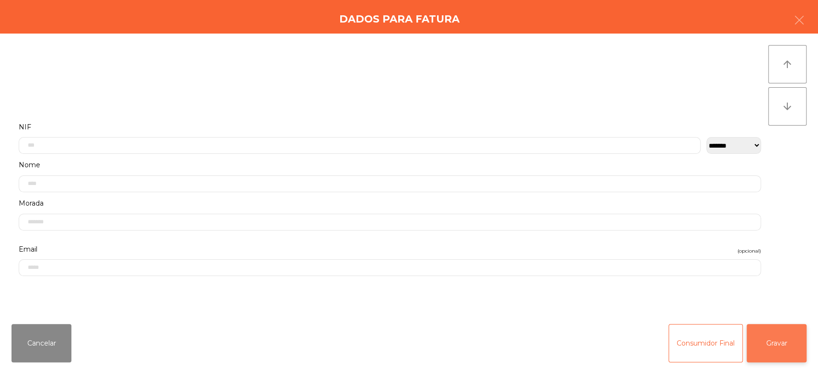
click at [787, 349] on button "Gravar" at bounding box center [776, 343] width 60 height 38
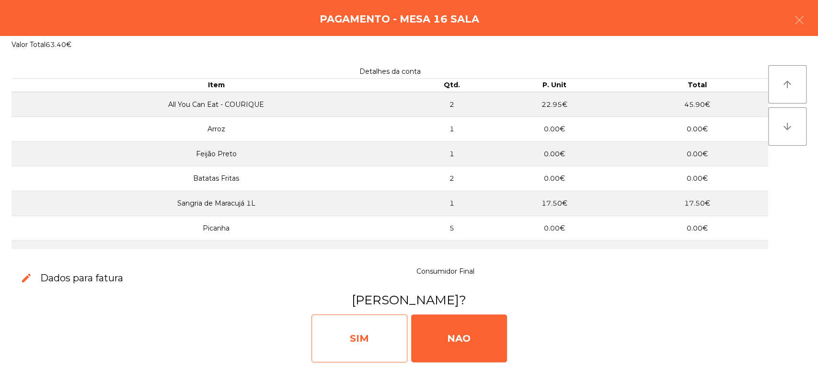
click at [342, 330] on div "SIM" at bounding box center [359, 338] width 96 height 48
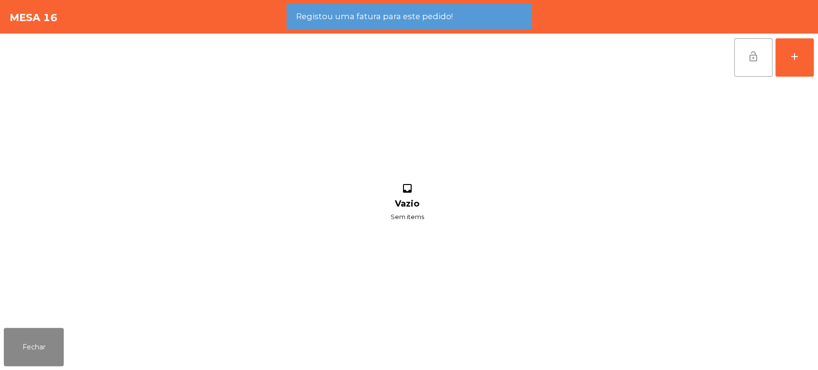
click at [768, 44] on button "lock_open" at bounding box center [753, 57] width 38 height 38
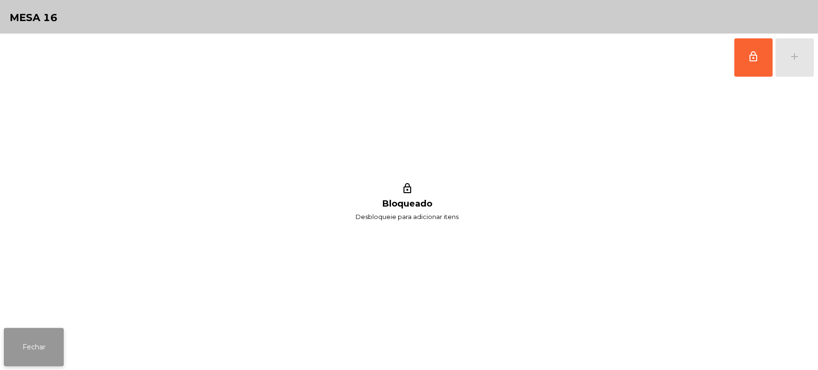
click at [46, 330] on button "Fechar" at bounding box center [34, 347] width 60 height 38
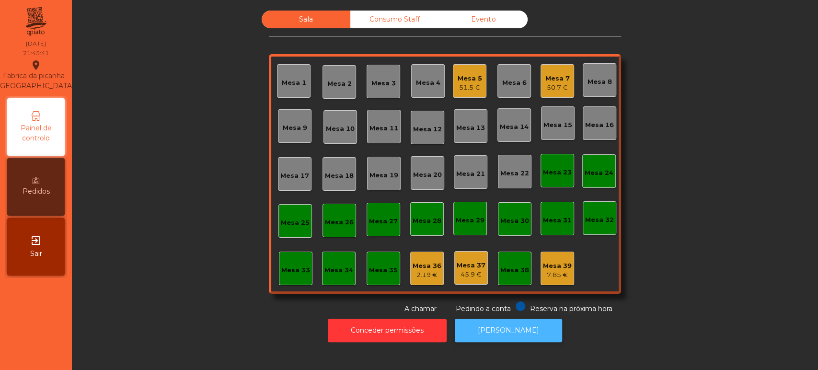
click at [501, 319] on button "[PERSON_NAME]" at bounding box center [508, 330] width 107 height 23
click at [470, 121] on div "Mesa 13" at bounding box center [470, 125] width 29 height 13
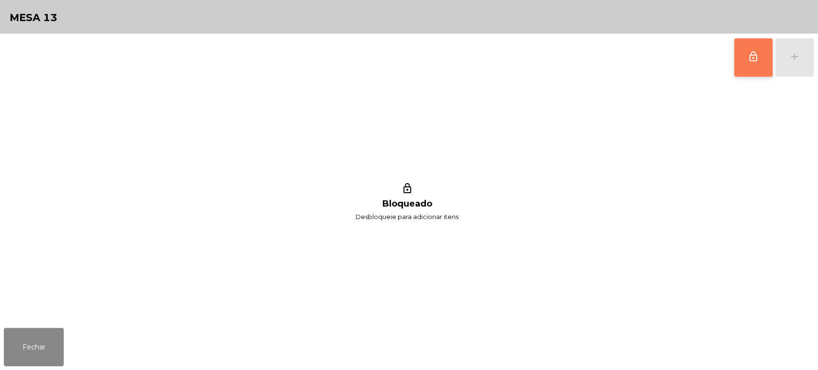
click at [754, 60] on span "lock_outline" at bounding box center [752, 56] width 11 height 11
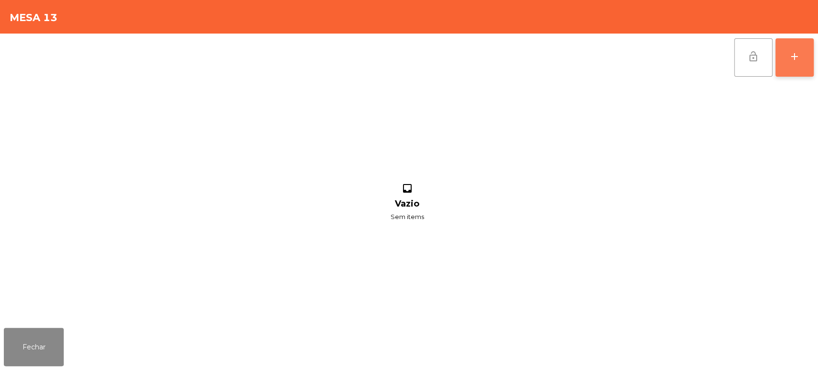
click at [781, 66] on button "add" at bounding box center [794, 57] width 38 height 38
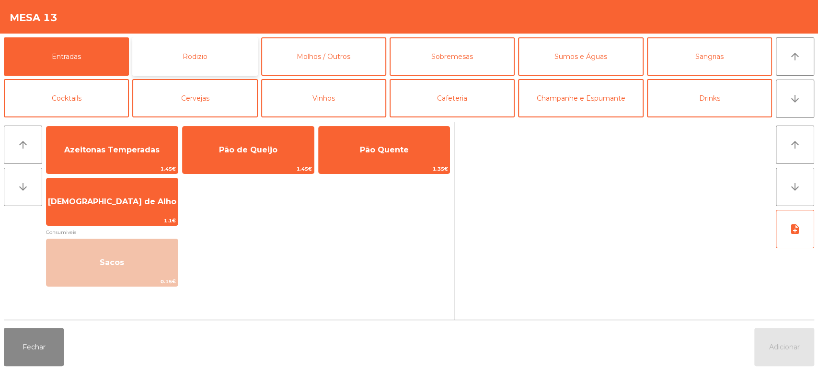
click at [169, 53] on button "Rodizio" at bounding box center [194, 56] width 125 height 38
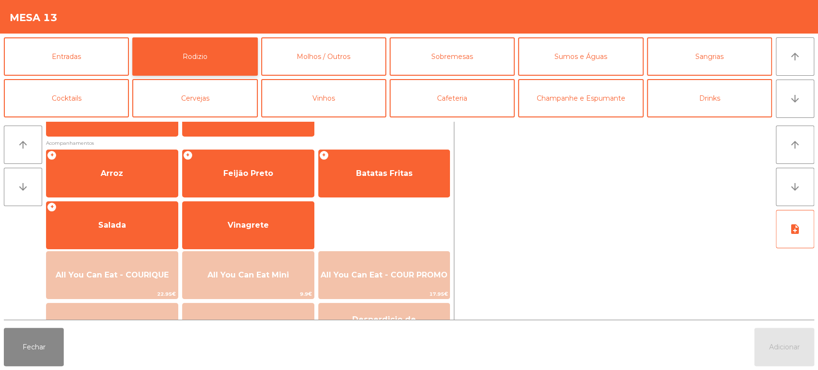
scroll to position [113, 0]
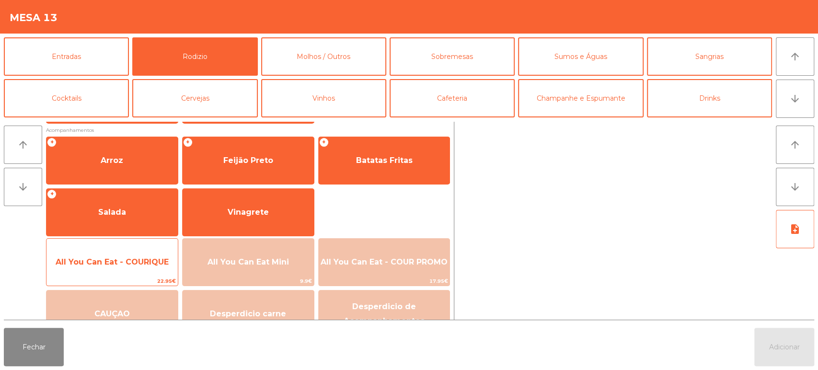
click at [111, 260] on span "All You Can Eat - COURIQUE" at bounding box center [112, 261] width 113 height 9
click at [114, 278] on span "22.95€" at bounding box center [111, 280] width 131 height 9
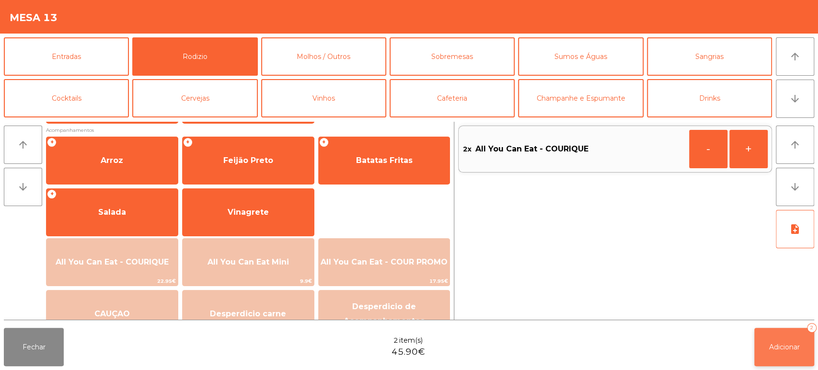
click at [762, 358] on button "Adicionar 2" at bounding box center [784, 347] width 60 height 38
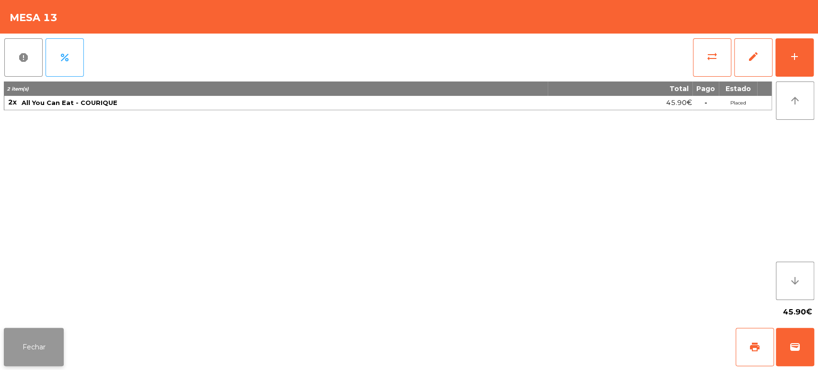
click at [28, 343] on button "Fechar" at bounding box center [34, 347] width 60 height 38
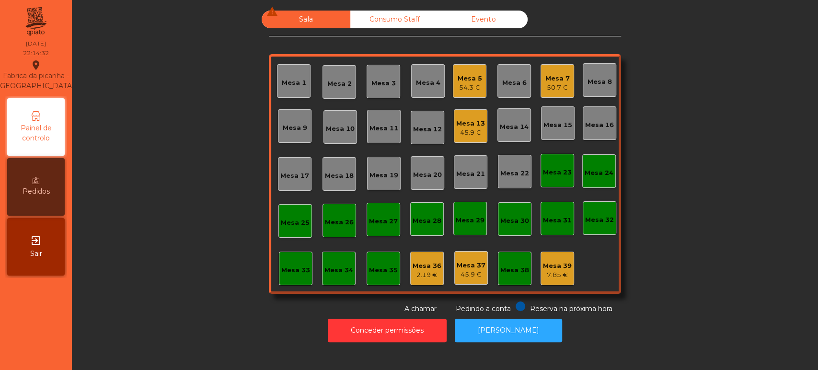
click at [453, 78] on div "Mesa 5 54.3 €" at bounding box center [470, 81] width 34 height 34
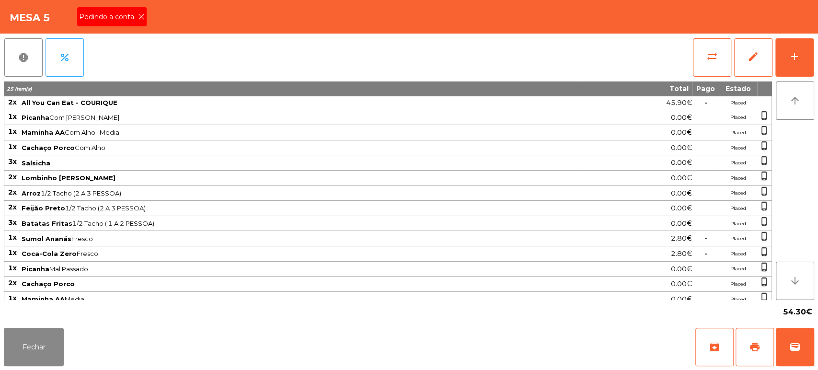
click at [143, 19] on icon at bounding box center [141, 16] width 7 height 7
click at [751, 348] on span "print" at bounding box center [754, 346] width 11 height 11
click at [40, 358] on button "Fechar" at bounding box center [34, 347] width 60 height 38
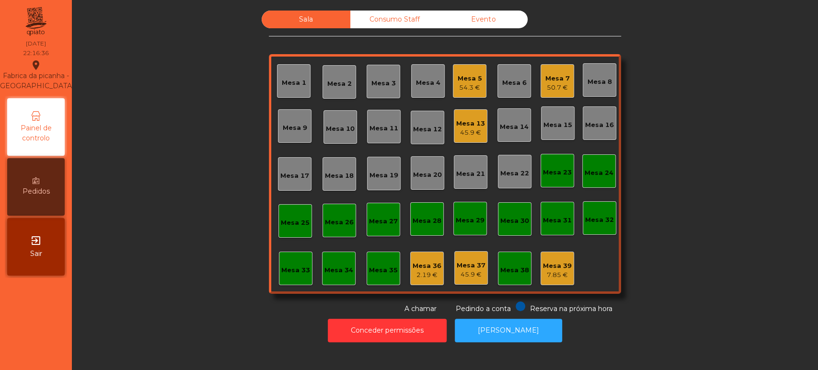
click at [465, 77] on div "Mesa 5" at bounding box center [469, 79] width 24 height 10
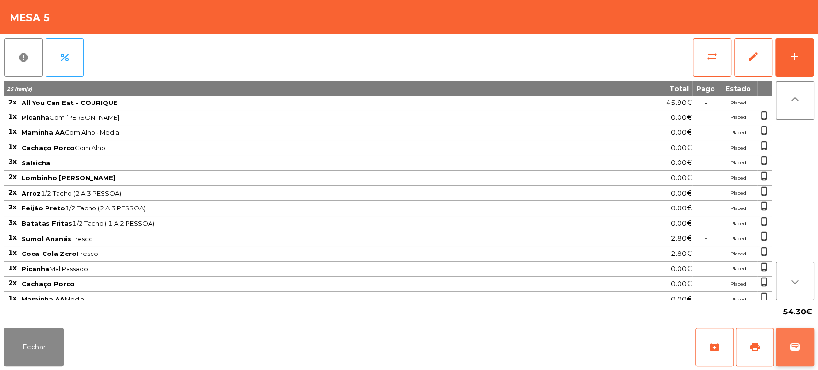
click at [786, 360] on button "wallet" at bounding box center [795, 347] width 38 height 38
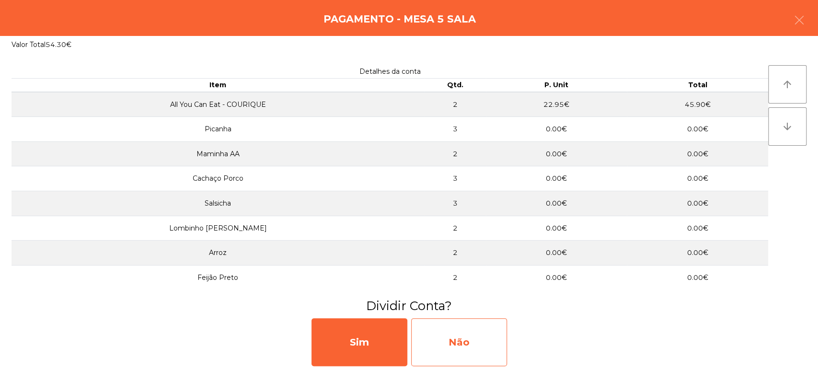
click at [487, 324] on div "Não" at bounding box center [459, 342] width 96 height 48
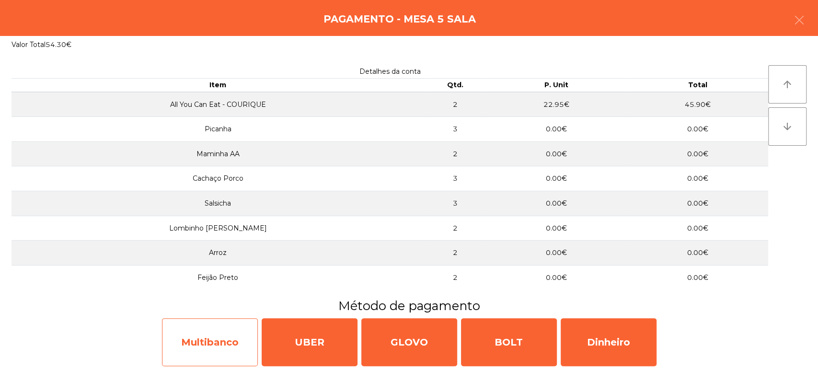
click at [218, 350] on div "Multibanco" at bounding box center [210, 342] width 96 height 48
select select "**"
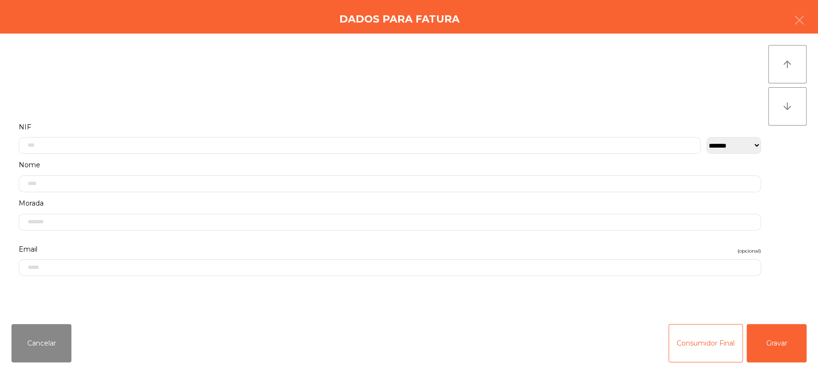
click at [290, 163] on label "Nome" at bounding box center [390, 165] width 742 height 13
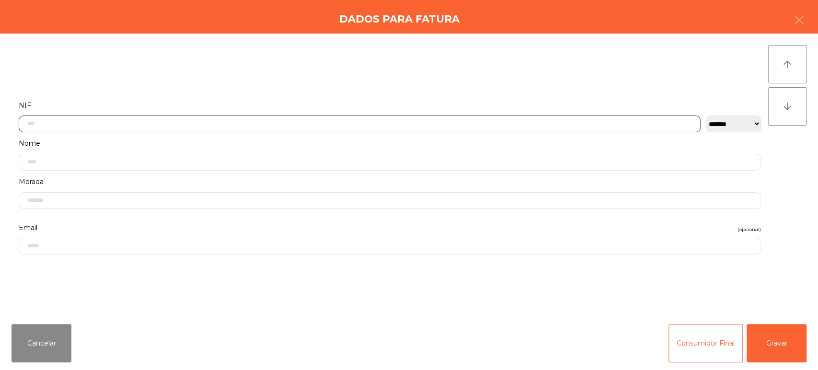
click at [217, 124] on input "text" at bounding box center [360, 123] width 682 height 17
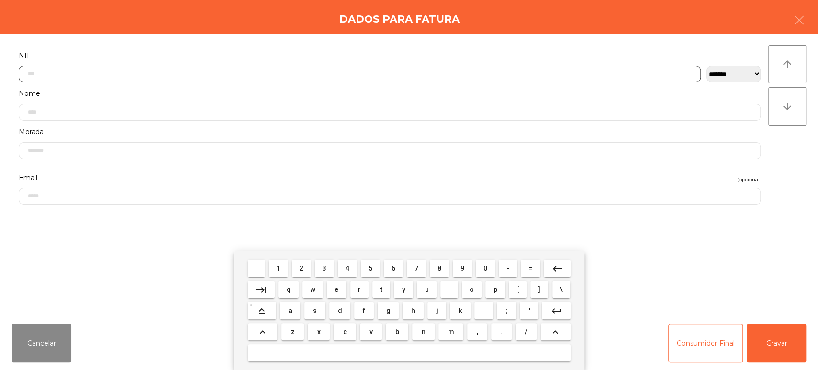
scroll to position [75, 0]
type input "*********"
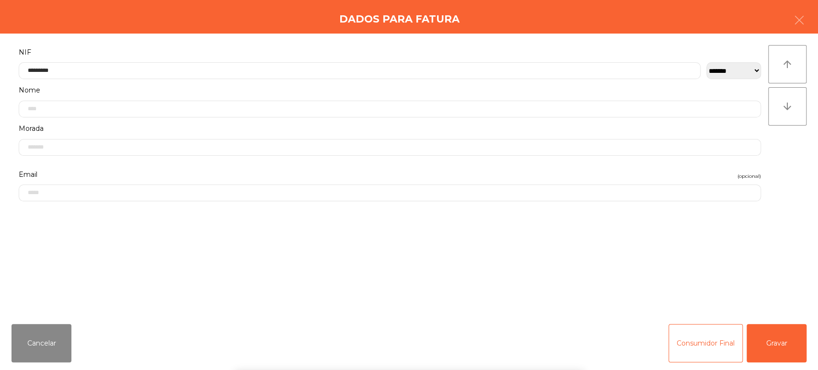
click at [794, 159] on div "arrow_upward arrow_downward" at bounding box center [787, 175] width 38 height 260
click at [776, 342] on button "Gravar" at bounding box center [776, 343] width 60 height 38
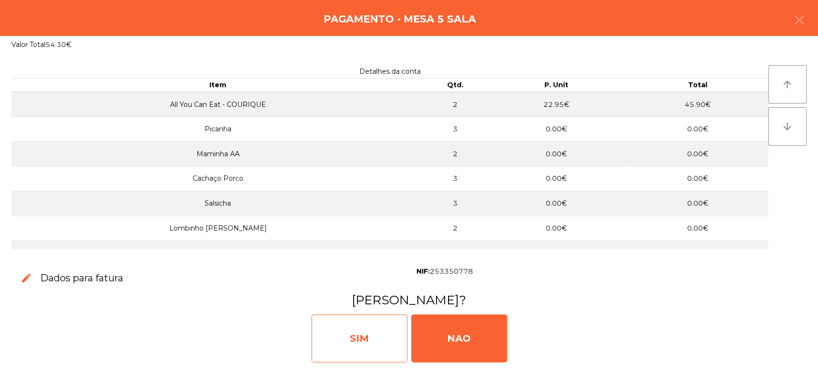
click at [360, 330] on div "SIM" at bounding box center [359, 338] width 96 height 48
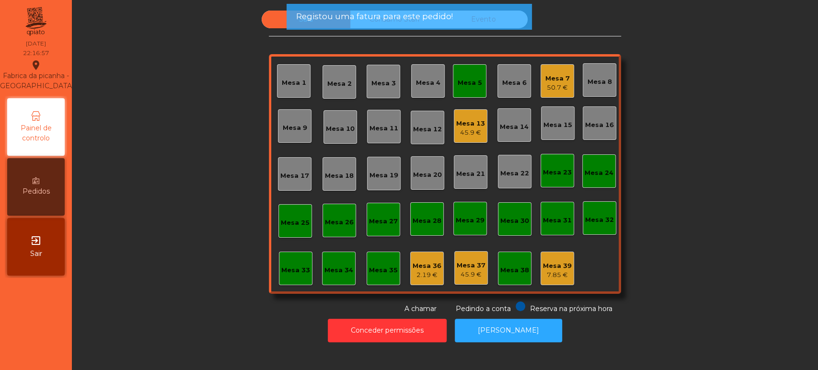
click at [465, 79] on div "Mesa 5" at bounding box center [469, 83] width 24 height 10
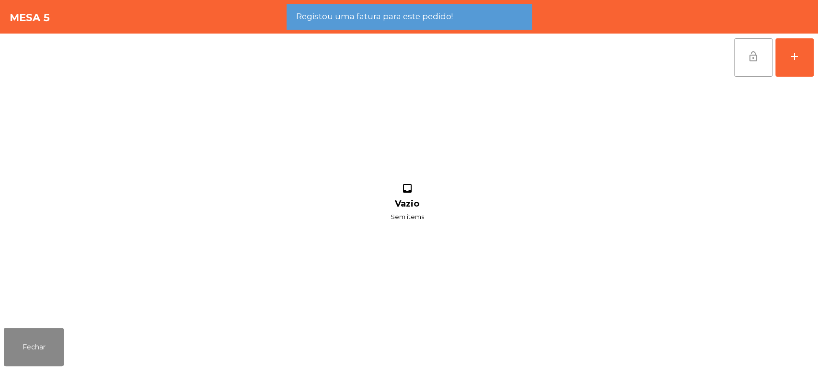
click at [755, 62] on button "lock_open" at bounding box center [753, 57] width 38 height 38
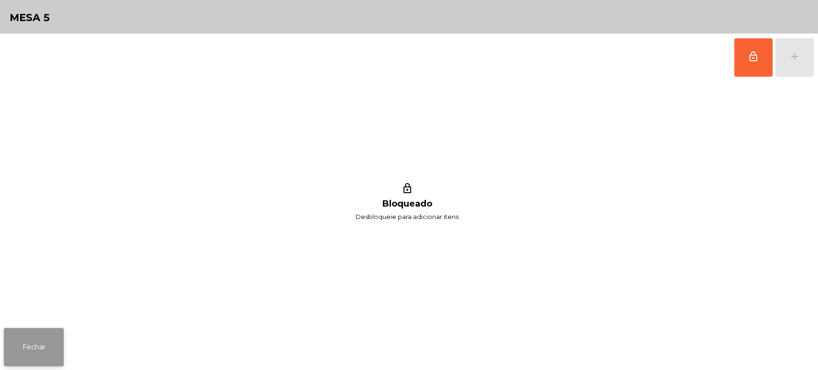
click at [50, 345] on button "Fechar" at bounding box center [34, 347] width 60 height 38
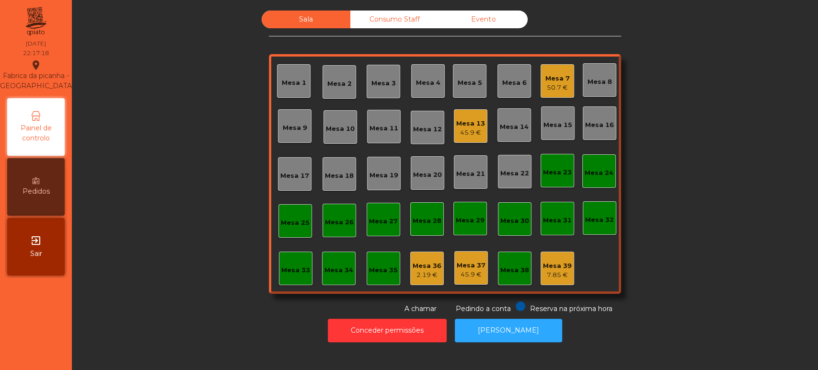
click at [557, 84] on div "50.7 €" at bounding box center [557, 88] width 24 height 10
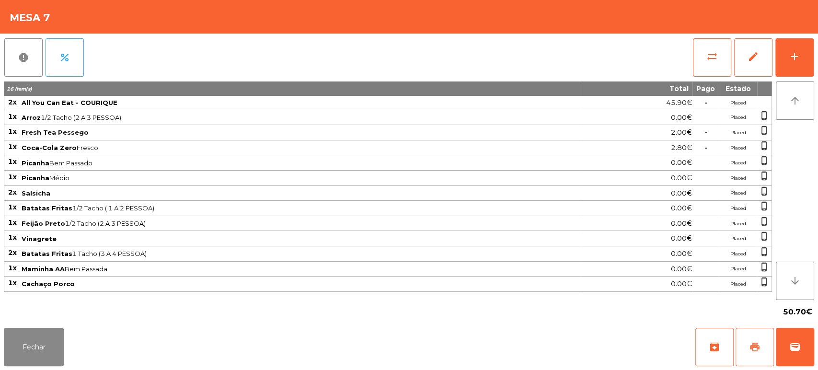
click at [754, 343] on span "print" at bounding box center [754, 346] width 11 height 11
click at [789, 347] on span "wallet" at bounding box center [794, 346] width 11 height 11
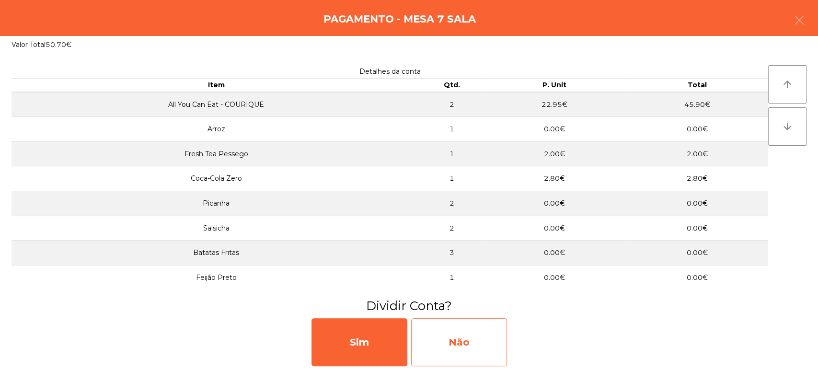
click at [471, 330] on div "Não" at bounding box center [459, 342] width 96 height 48
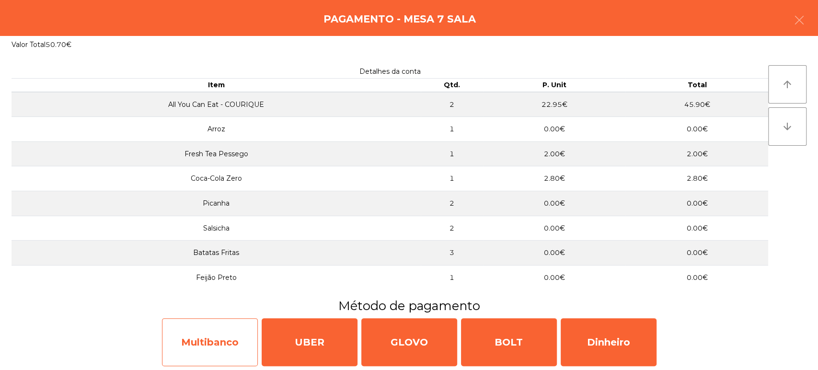
click at [207, 343] on div "Multibanco" at bounding box center [210, 342] width 96 height 48
select select "**"
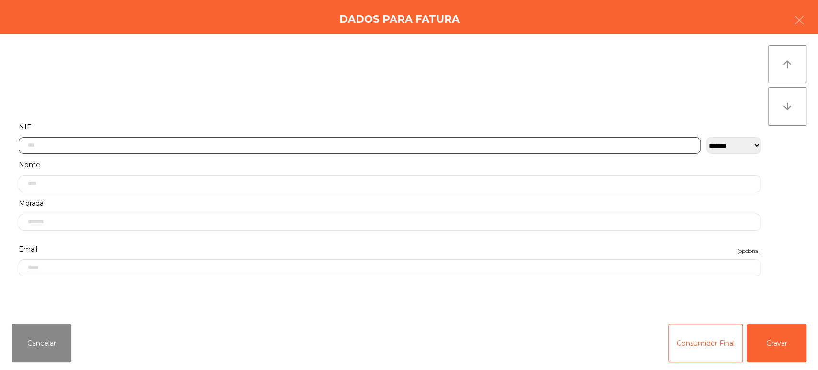
click at [225, 145] on input "text" at bounding box center [360, 145] width 682 height 17
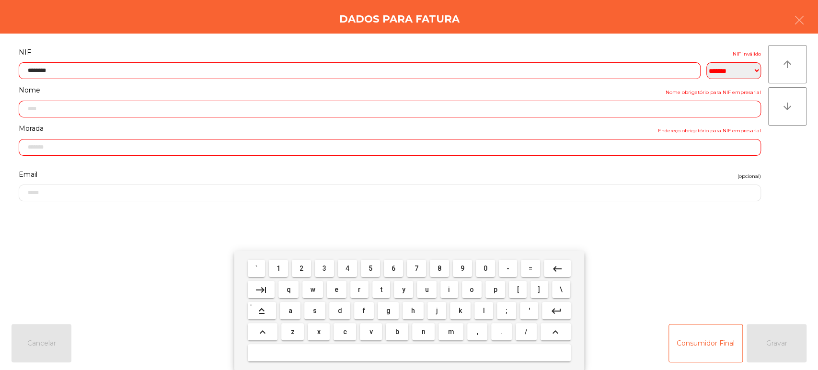
type input "*********"
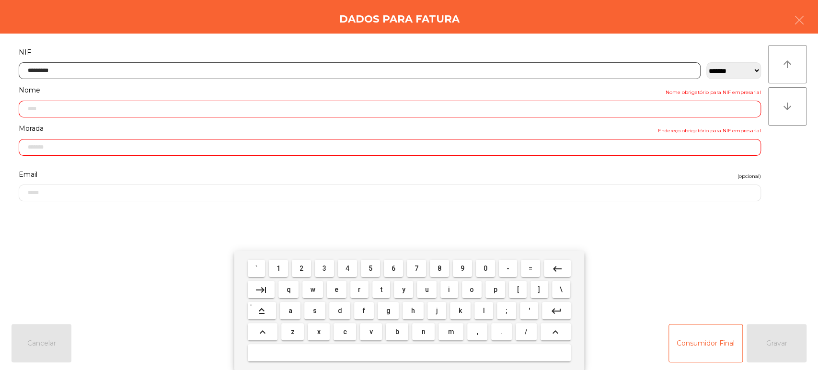
type input "**********"
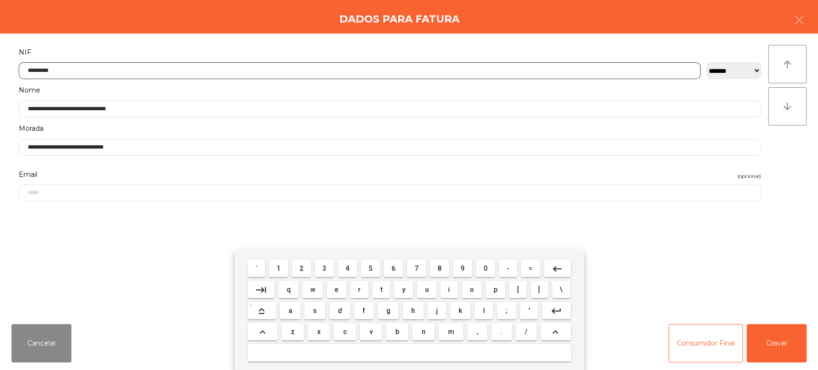
type input "*********"
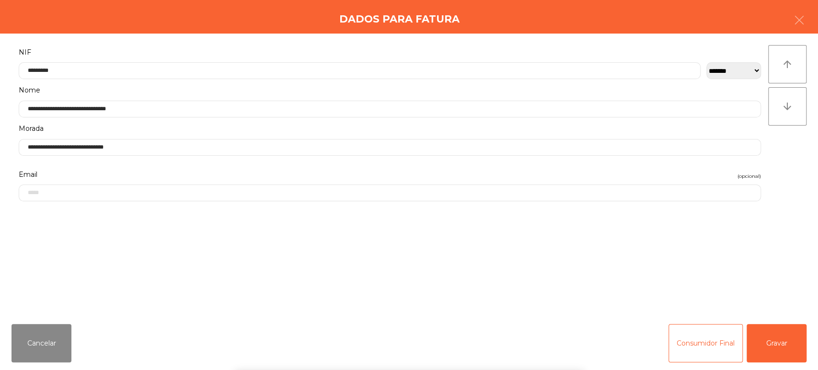
click at [790, 247] on div "arrow_upward arrow_downward" at bounding box center [787, 175] width 38 height 260
click at [771, 345] on button "Gravar" at bounding box center [776, 343] width 60 height 38
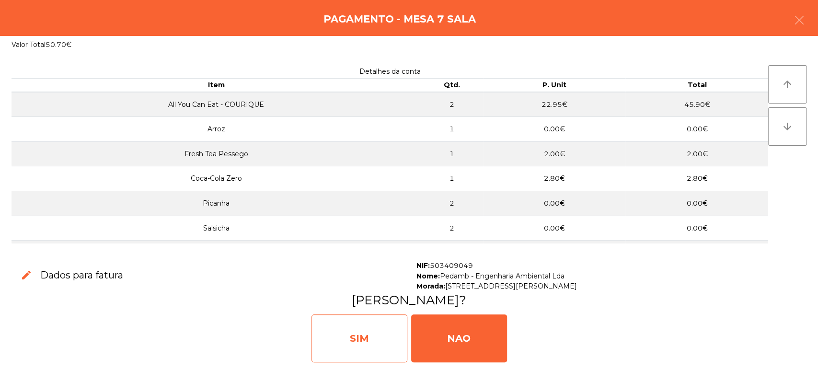
click at [350, 352] on div "SIM" at bounding box center [359, 338] width 96 height 48
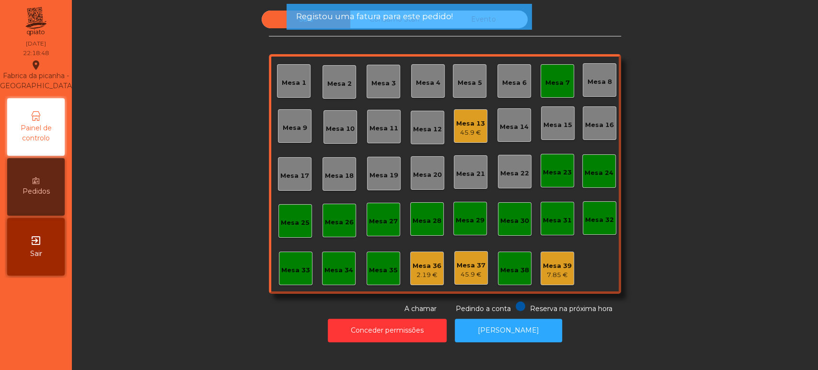
click at [560, 65] on div "Mesa 7" at bounding box center [557, 81] width 34 height 34
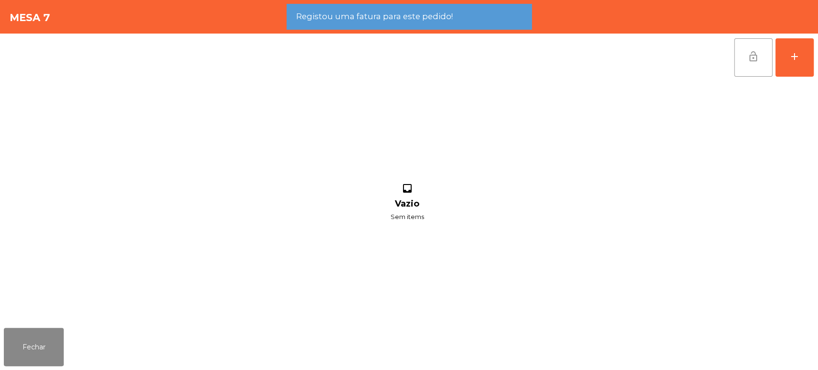
click at [753, 57] on span "lock_open" at bounding box center [752, 56] width 11 height 11
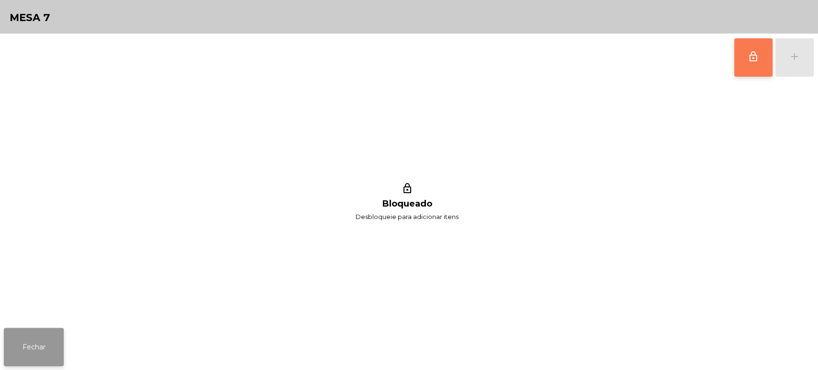
click at [11, 349] on button "Fechar" at bounding box center [34, 347] width 60 height 38
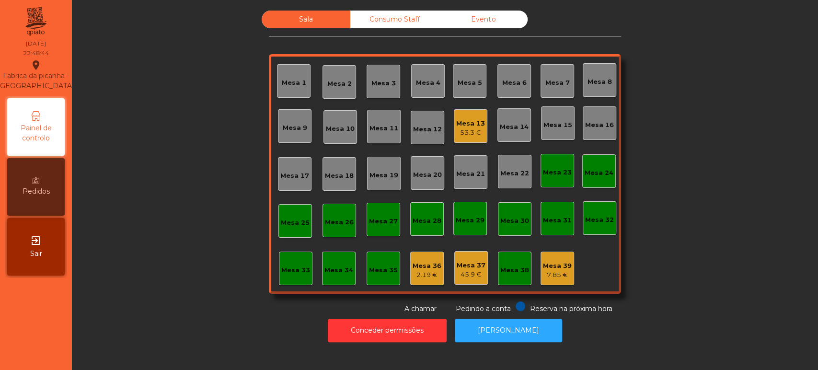
click at [286, 282] on div "Mesa 33" at bounding box center [296, 268] width 34 height 34
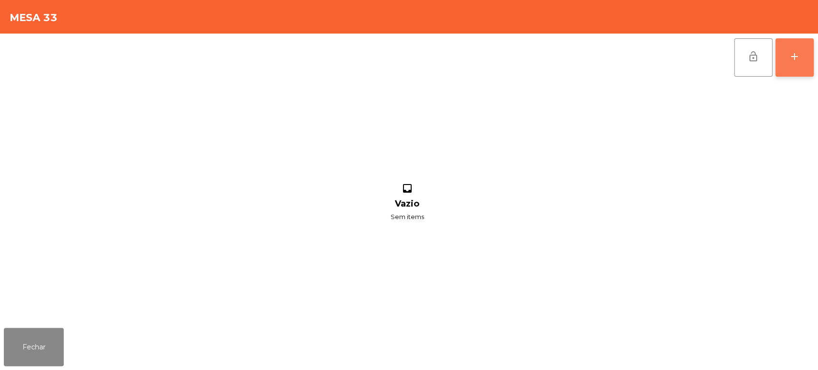
click at [796, 64] on button "add" at bounding box center [794, 57] width 38 height 38
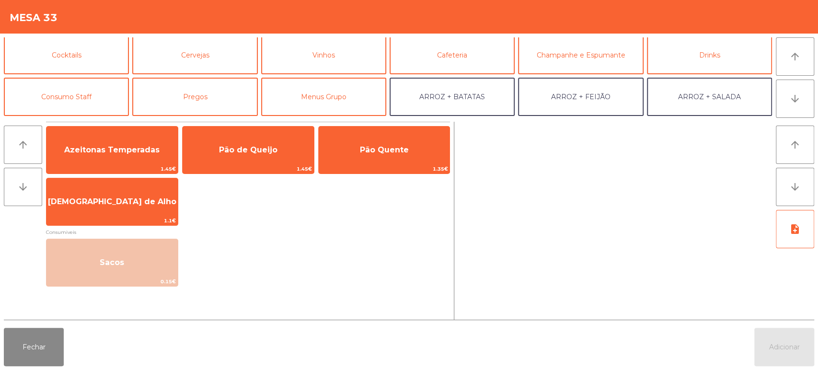
scroll to position [43, 0]
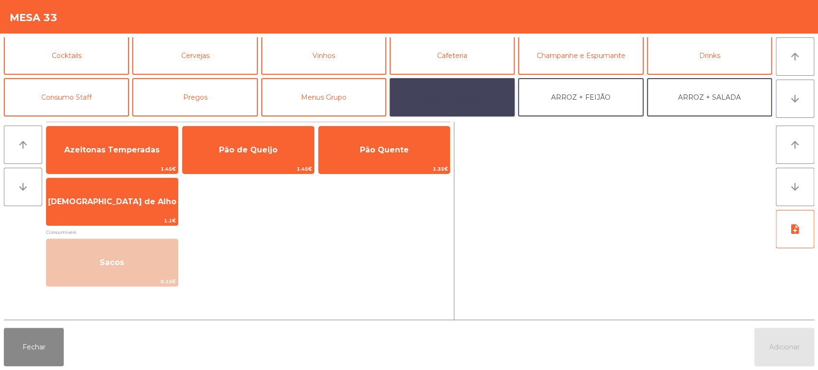
click at [482, 94] on button "ARROZ + BATATAS" at bounding box center [451, 97] width 125 height 38
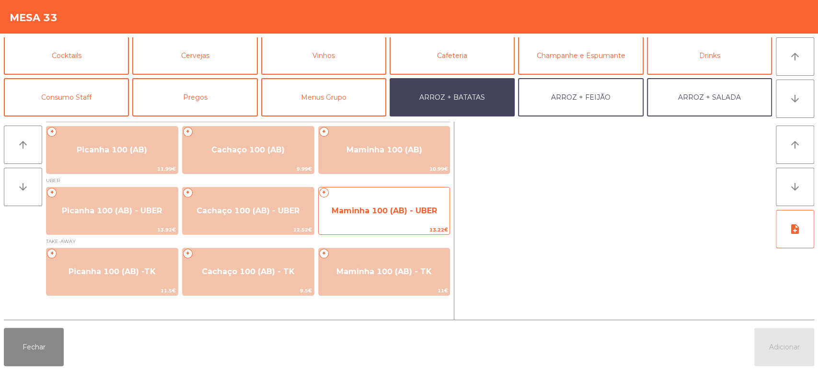
click at [400, 216] on span "Maminha 100 (AB) - UBER" at bounding box center [384, 211] width 131 height 26
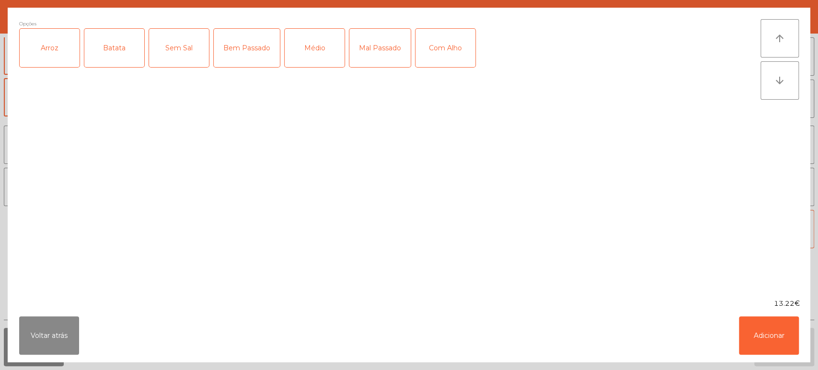
click at [38, 50] on div "Arroz" at bounding box center [50, 48] width 60 height 38
click at [123, 57] on div "Batata" at bounding box center [114, 48] width 60 height 38
click at [247, 67] on div "Bem Passado" at bounding box center [247, 48] width 66 height 38
click at [774, 332] on button "Adicionar" at bounding box center [769, 335] width 60 height 38
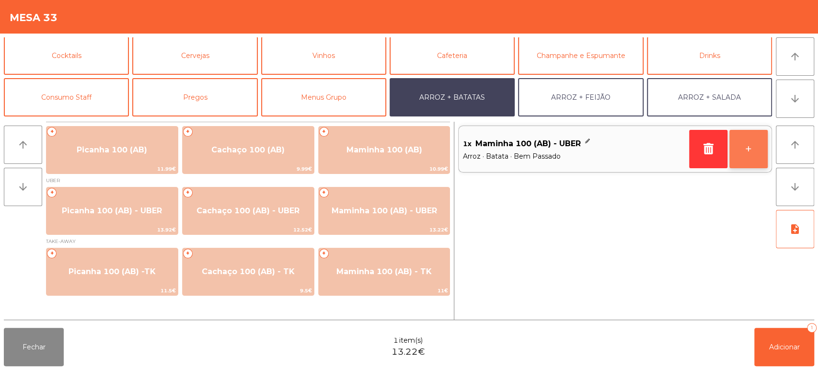
click at [748, 155] on button "+" at bounding box center [748, 149] width 38 height 38
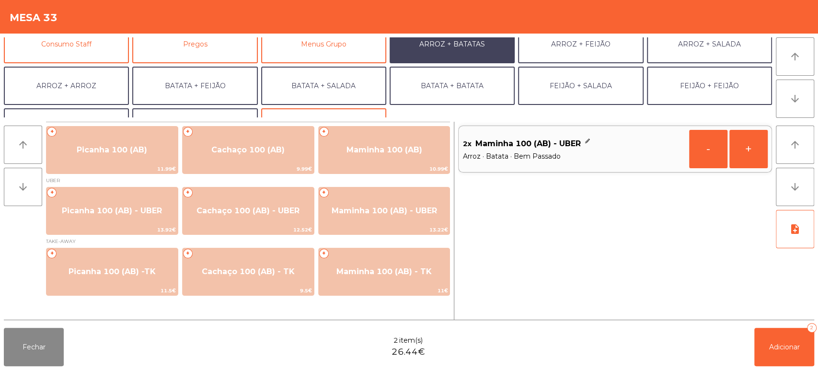
scroll to position [125, 0]
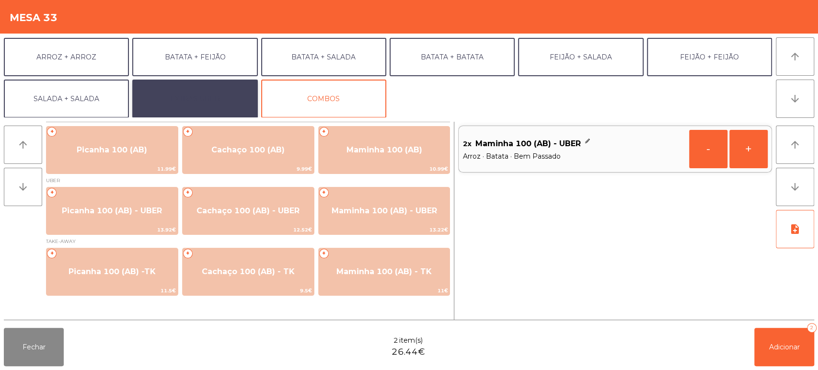
click at [188, 96] on button "EXTRAS UBER" at bounding box center [194, 99] width 125 height 38
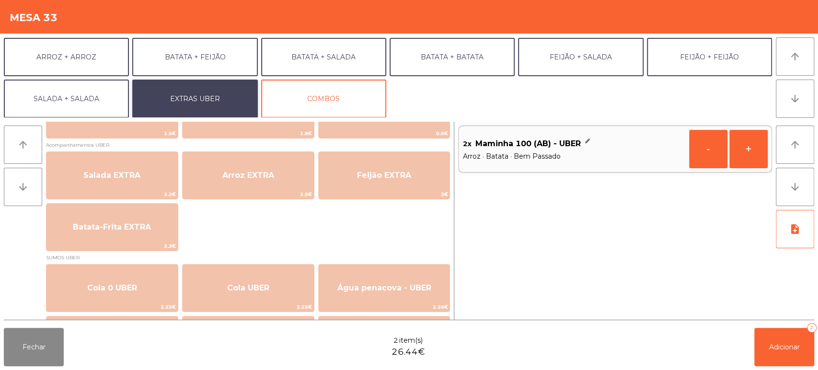
scroll to position [108, 0]
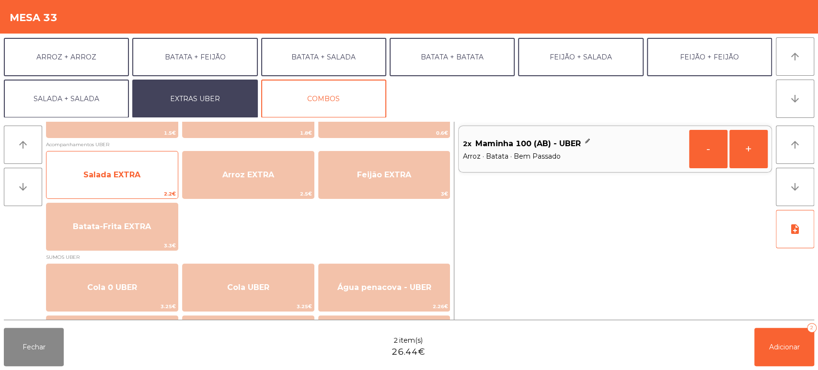
click at [104, 174] on span "Salada EXTRA" at bounding box center [111, 174] width 57 height 9
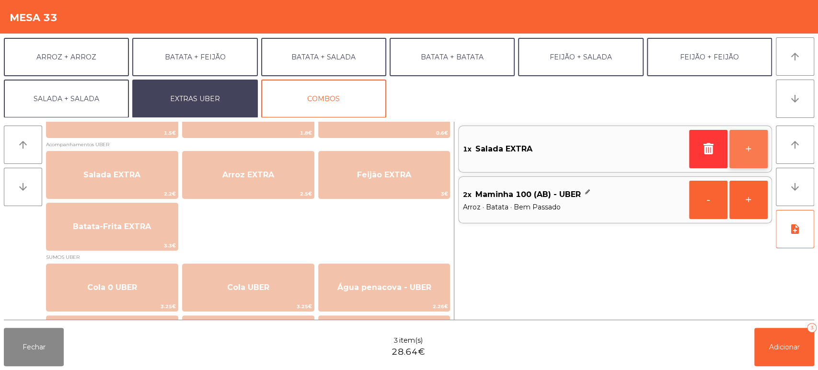
click at [753, 134] on button "+" at bounding box center [748, 149] width 38 height 38
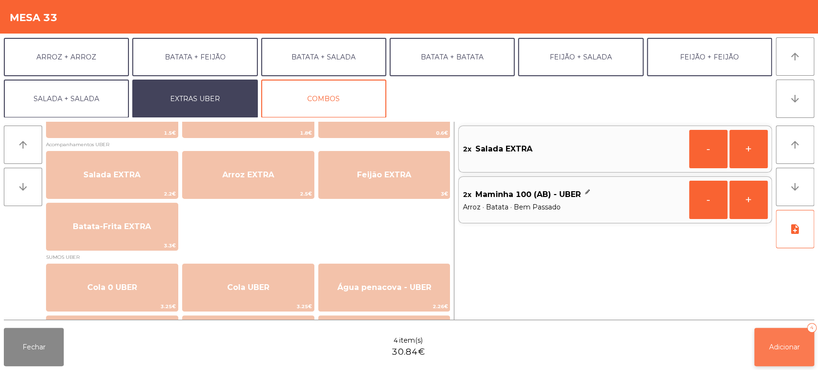
click at [791, 360] on button "Adicionar 4" at bounding box center [784, 347] width 60 height 38
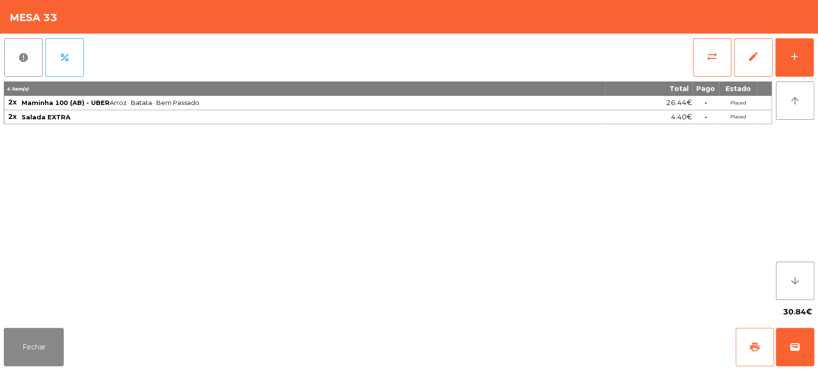
click at [755, 352] on span "print" at bounding box center [754, 346] width 11 height 11
click at [25, 350] on button "Fechar" at bounding box center [34, 347] width 60 height 38
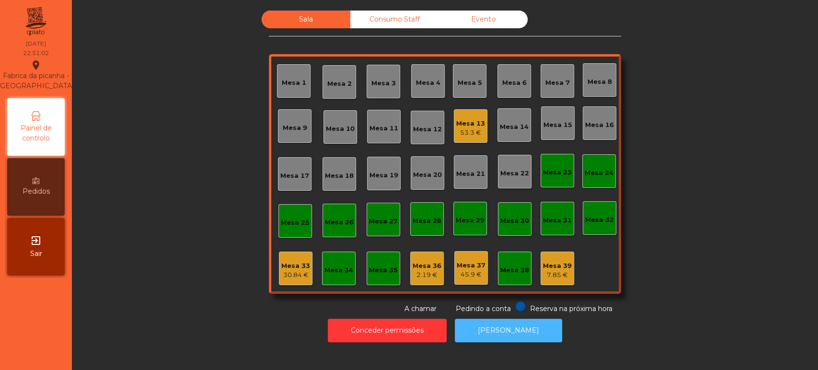
click at [500, 322] on button "[PERSON_NAME]" at bounding box center [508, 330] width 107 height 23
click at [283, 263] on div "Mesa 33" at bounding box center [295, 266] width 29 height 10
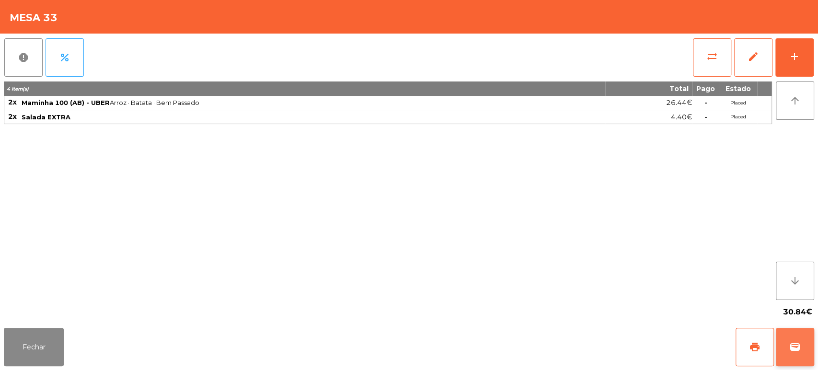
click at [794, 335] on button "wallet" at bounding box center [795, 347] width 38 height 38
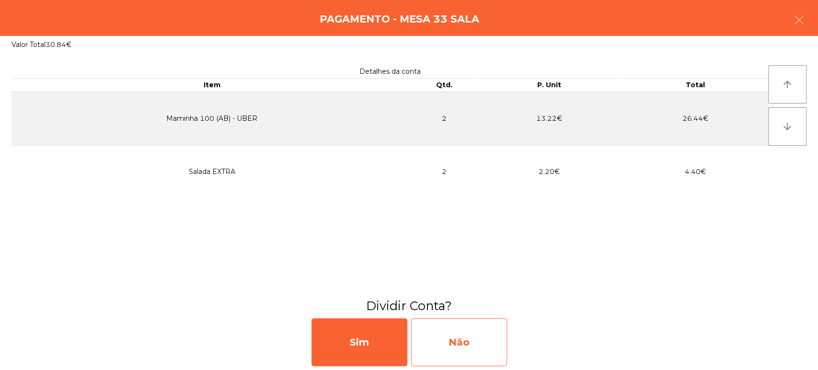
click at [468, 330] on div "Não" at bounding box center [459, 342] width 96 height 48
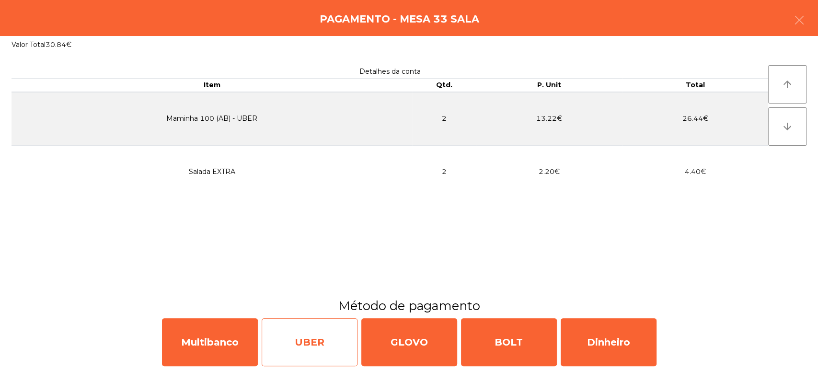
click at [328, 349] on div "UBER" at bounding box center [310, 342] width 96 height 48
select select "**"
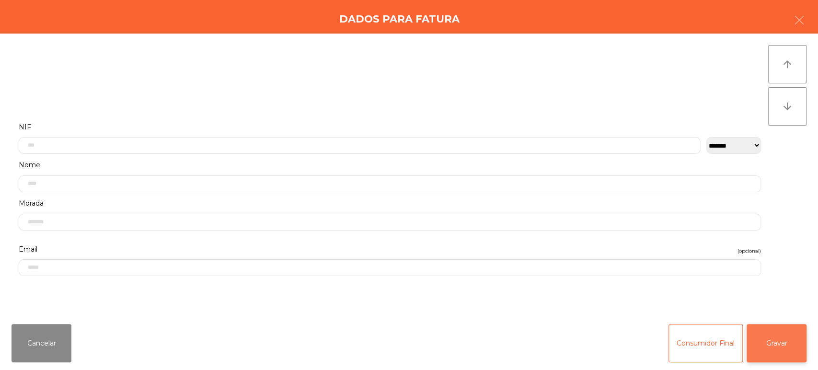
click at [769, 344] on button "Gravar" at bounding box center [776, 343] width 60 height 38
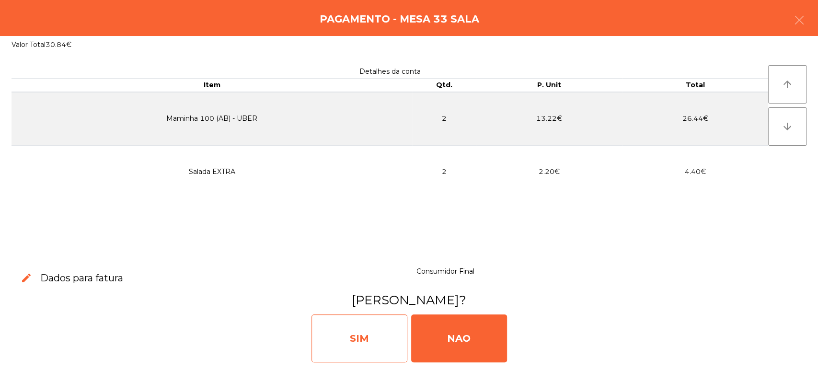
click at [328, 327] on div "SIM" at bounding box center [359, 338] width 96 height 48
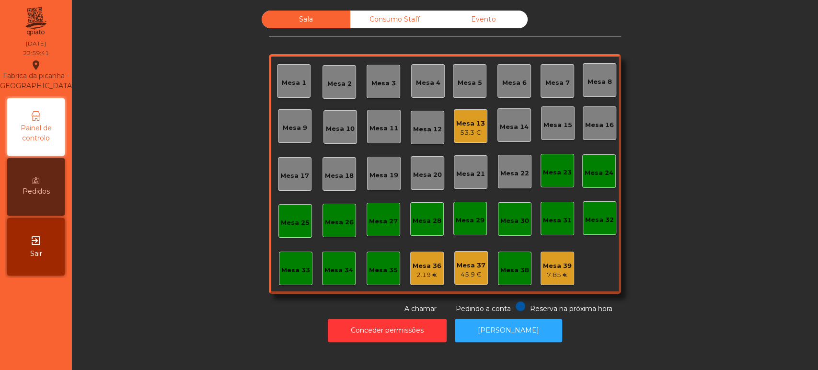
click at [298, 273] on div "Mesa 33" at bounding box center [295, 270] width 29 height 10
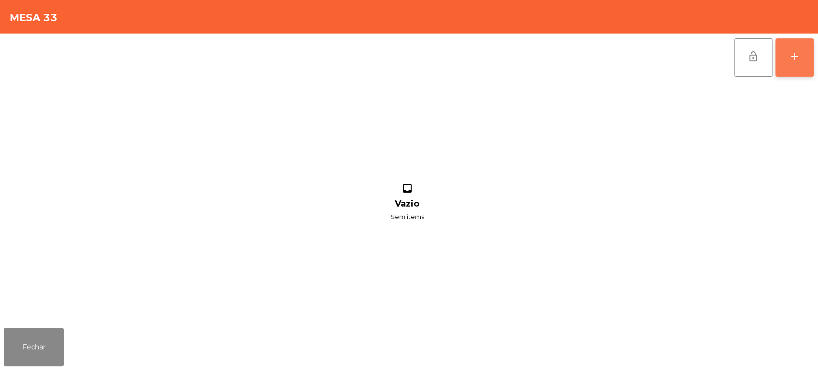
click at [795, 64] on button "add" at bounding box center [794, 57] width 38 height 38
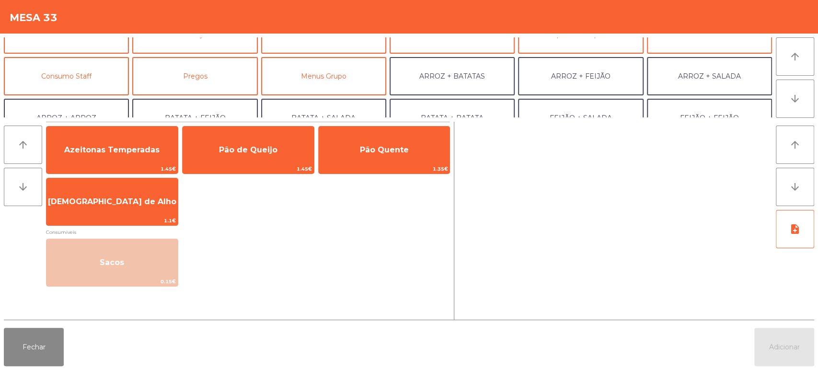
scroll to position [68, 0]
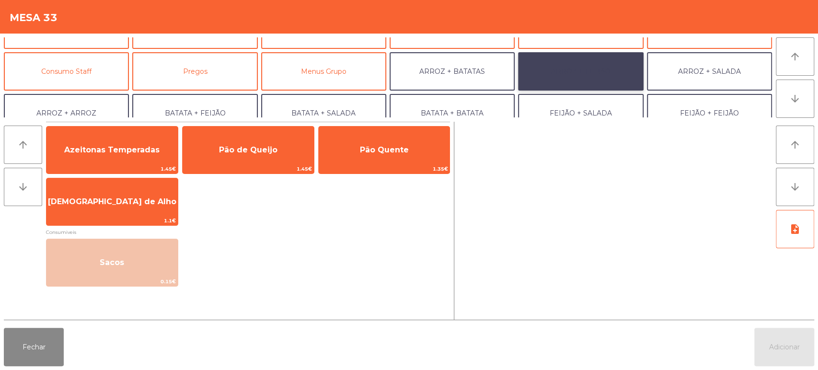
click at [590, 79] on button "ARROZ + FEIJÃO" at bounding box center [580, 71] width 125 height 38
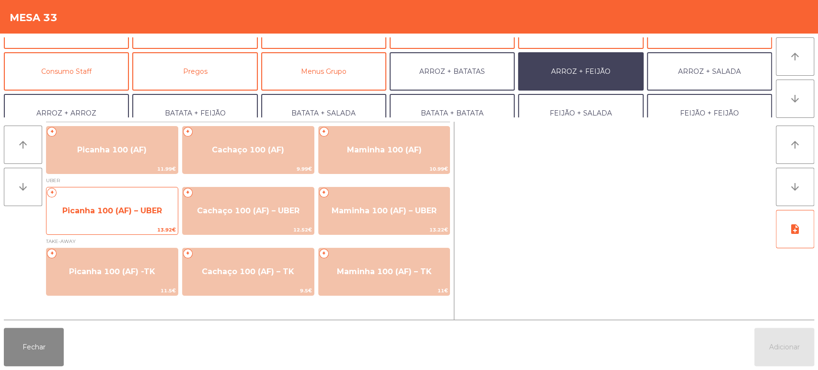
click at [136, 224] on div "+ Picanha 100 (AF) – UBER 13.92€" at bounding box center [112, 211] width 132 height 48
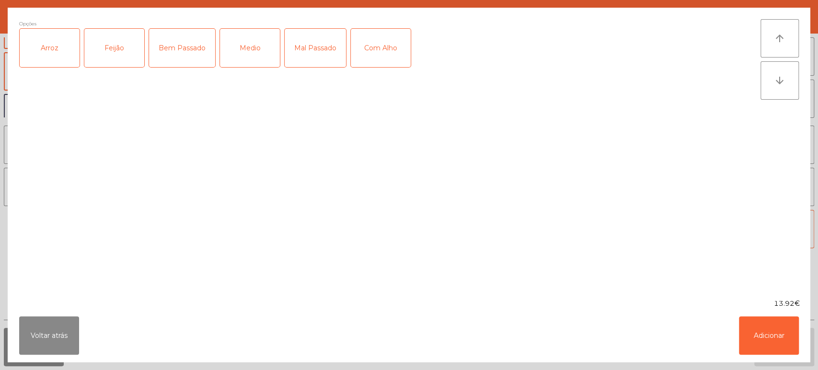
click at [60, 65] on div "Arroz" at bounding box center [50, 48] width 60 height 38
click at [115, 46] on div "Feijão" at bounding box center [114, 48] width 60 height 38
click at [185, 56] on div "Bem Passado" at bounding box center [182, 48] width 66 height 38
click at [378, 58] on div "Com Alho" at bounding box center [381, 48] width 60 height 38
click at [759, 349] on button "Adicionar" at bounding box center [769, 335] width 60 height 38
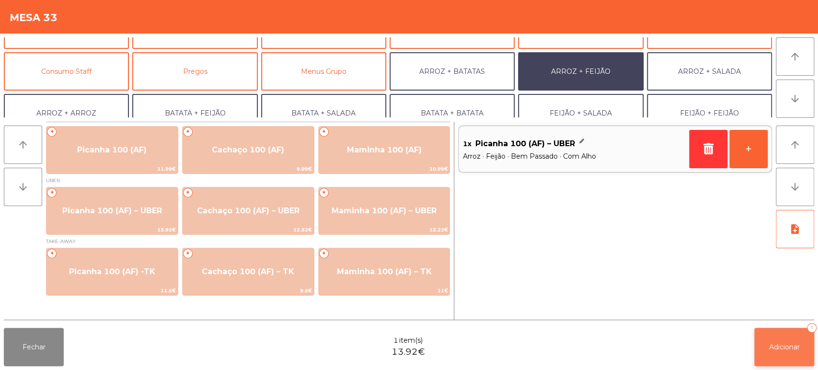
click at [776, 354] on button "Adicionar 1" at bounding box center [784, 347] width 60 height 38
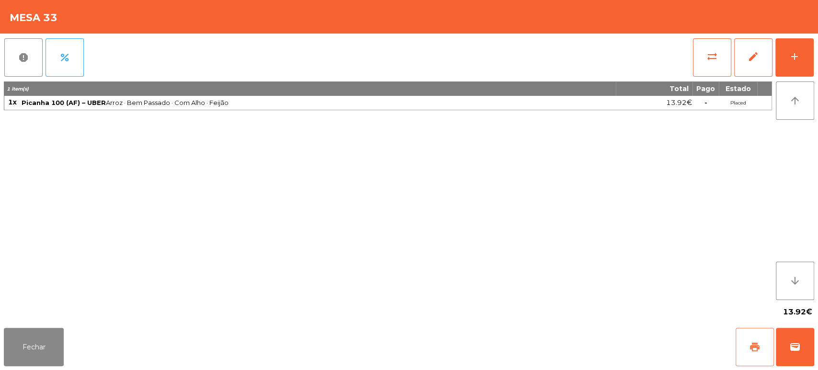
click at [746, 355] on button "print" at bounding box center [754, 347] width 38 height 38
click at [32, 340] on button "Fechar" at bounding box center [34, 347] width 60 height 38
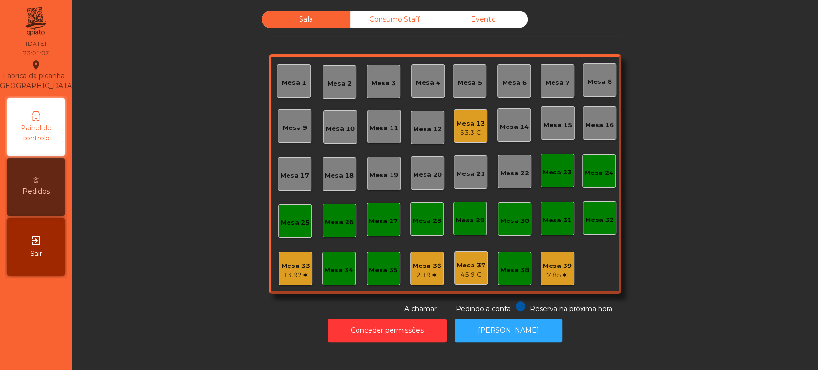
click at [287, 276] on div "13.92 €" at bounding box center [295, 275] width 29 height 10
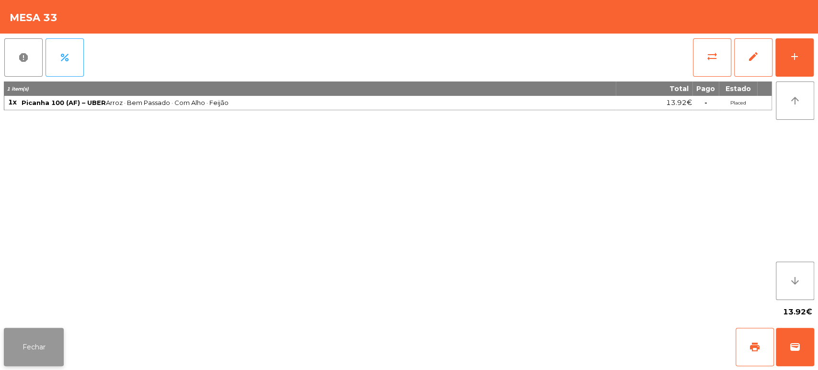
click at [44, 348] on button "Fechar" at bounding box center [34, 347] width 60 height 38
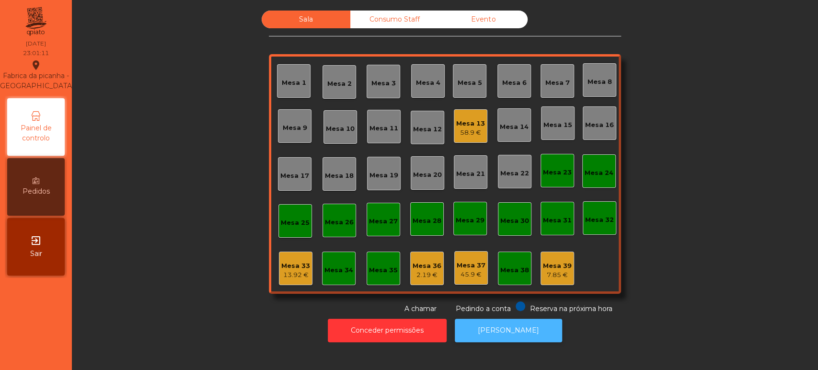
click at [530, 325] on button "[PERSON_NAME]" at bounding box center [508, 330] width 107 height 23
click at [289, 273] on div "13.92 €" at bounding box center [295, 275] width 29 height 10
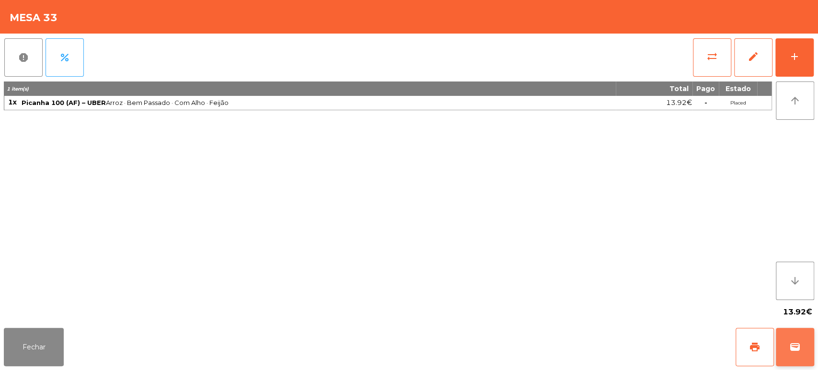
click at [797, 356] on button "wallet" at bounding box center [795, 347] width 38 height 38
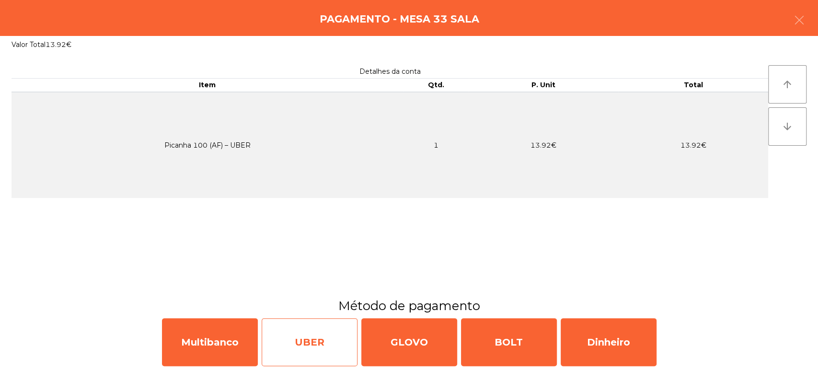
click at [308, 345] on div "UBER" at bounding box center [310, 342] width 96 height 48
select select "**"
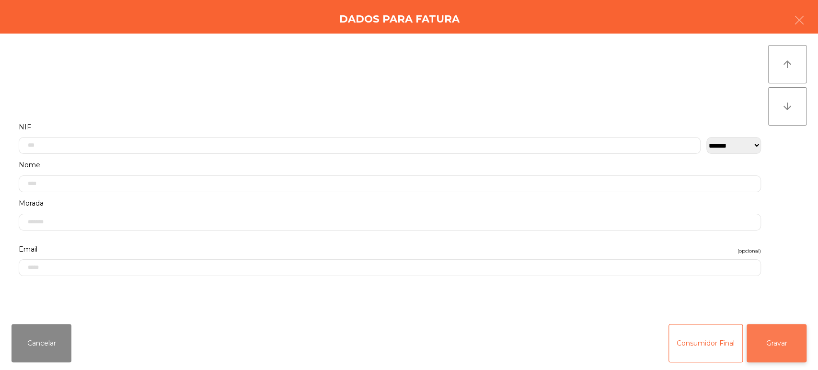
click at [793, 330] on button "Gravar" at bounding box center [776, 343] width 60 height 38
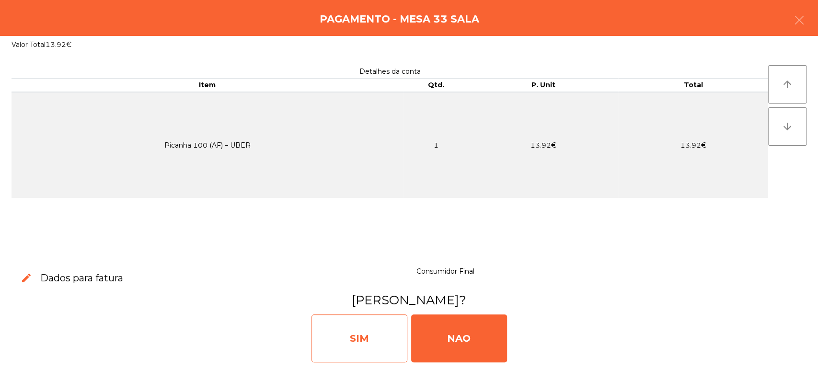
click at [340, 346] on div "SIM" at bounding box center [359, 338] width 96 height 48
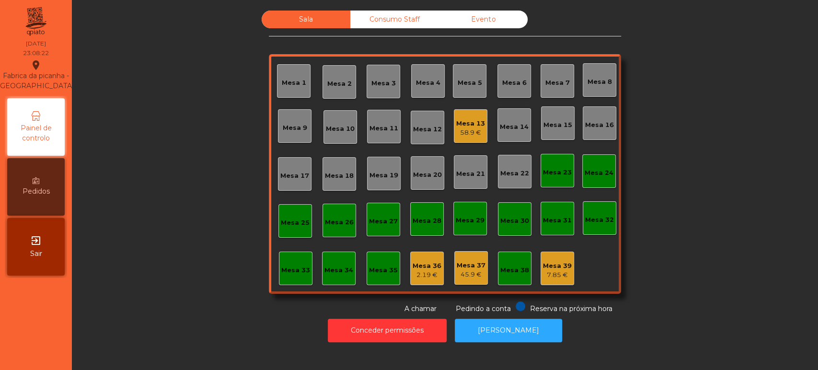
click at [430, 261] on div "Mesa 36" at bounding box center [426, 266] width 29 height 10
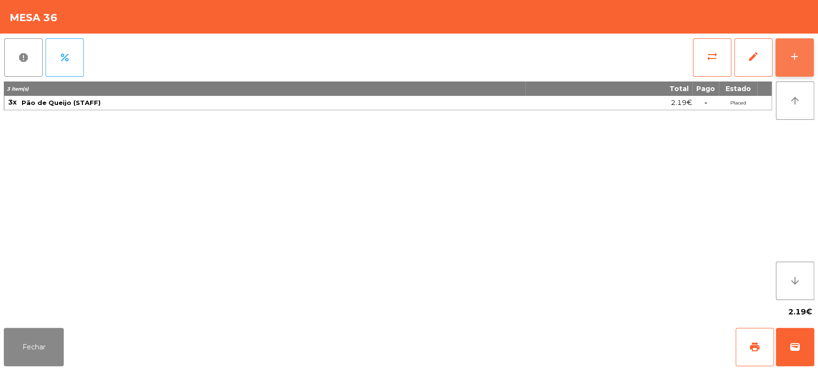
click at [799, 57] on div "add" at bounding box center [793, 56] width 11 height 11
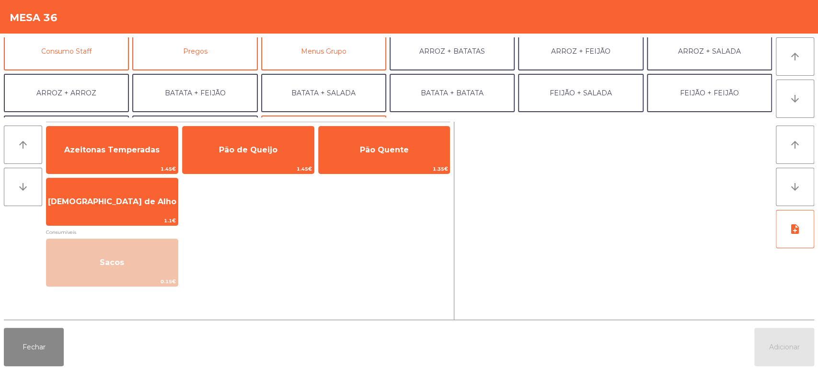
scroll to position [84, 0]
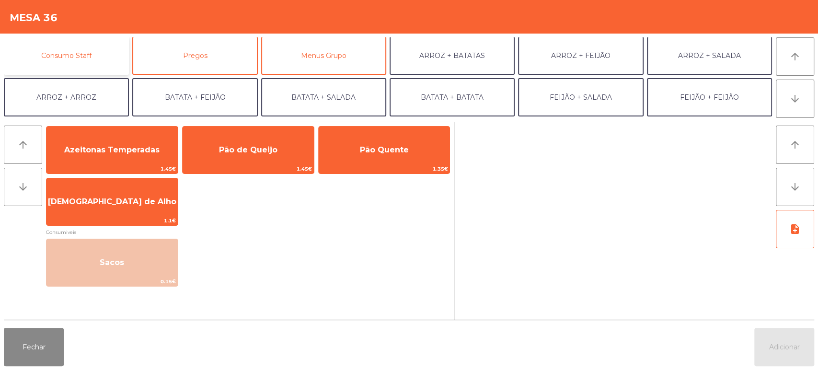
click at [88, 46] on button "Consumo Staff" at bounding box center [66, 55] width 125 height 38
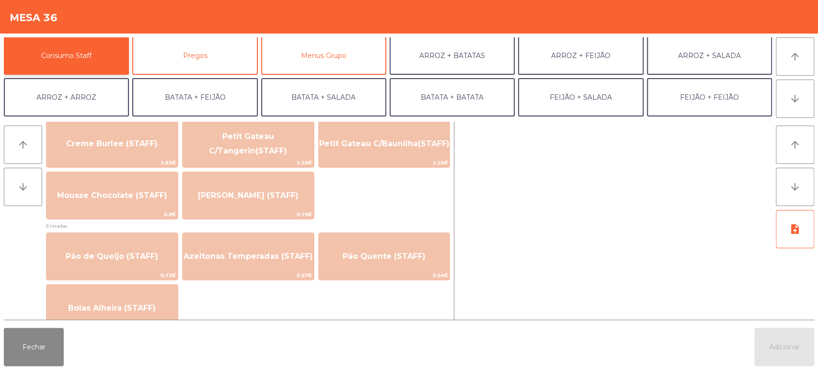
scroll to position [682, 0]
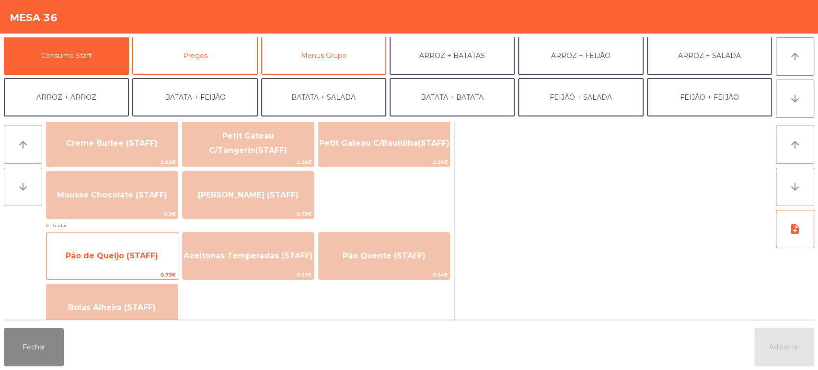
click at [128, 247] on span "Pão de Queijo (STAFF)" at bounding box center [111, 256] width 131 height 26
click at [119, 261] on span "Pão de Queijo (STAFF)" at bounding box center [111, 256] width 131 height 26
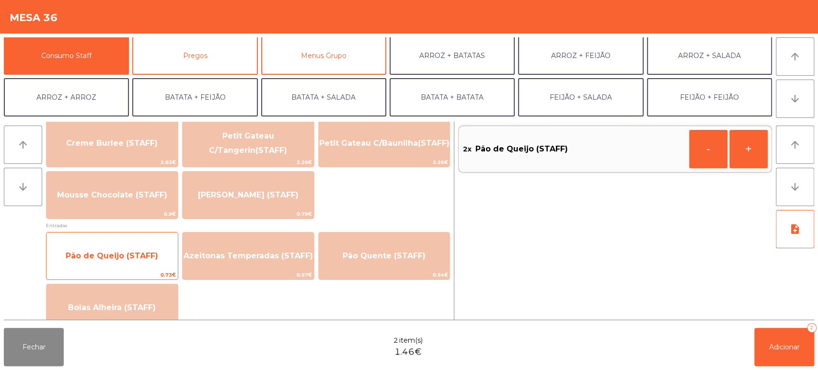
click at [112, 255] on span "Pão de Queijo (STAFF)" at bounding box center [112, 255] width 92 height 9
click at [107, 265] on span "Pão de Queijo (STAFF)" at bounding box center [111, 256] width 131 height 26
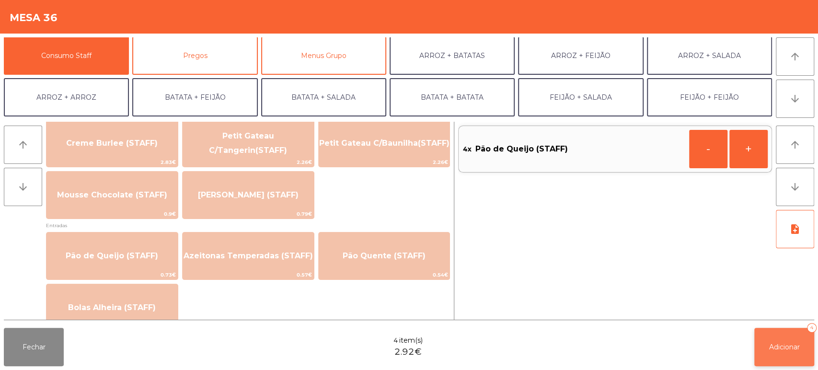
click at [774, 363] on button "Adicionar 4" at bounding box center [784, 347] width 60 height 38
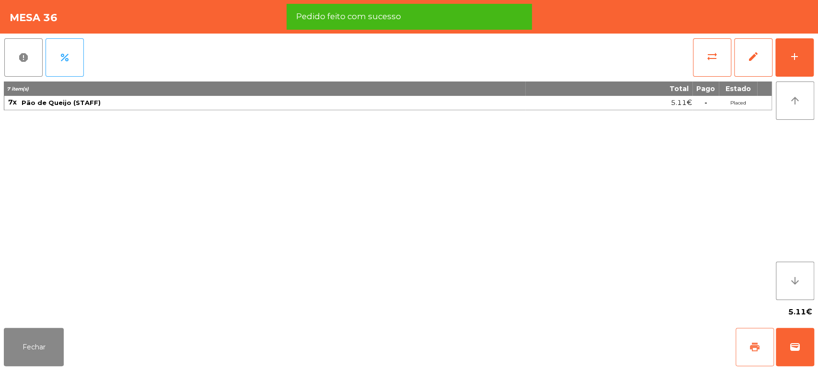
click at [739, 349] on button "print" at bounding box center [754, 347] width 38 height 38
click at [26, 350] on button "Fechar" at bounding box center [34, 347] width 60 height 38
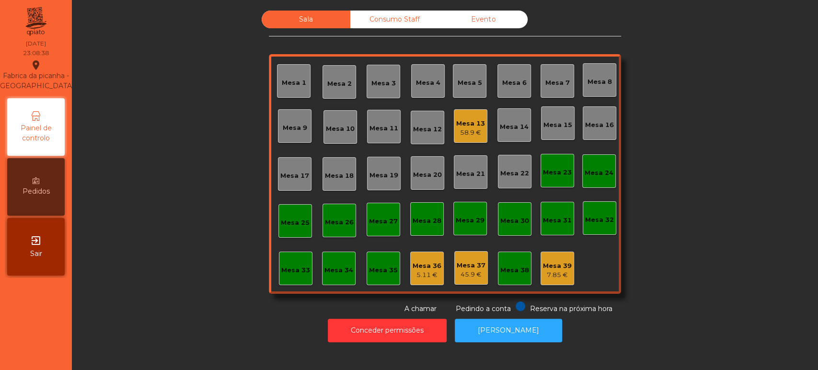
click at [412, 261] on div "Mesa 36" at bounding box center [426, 266] width 29 height 10
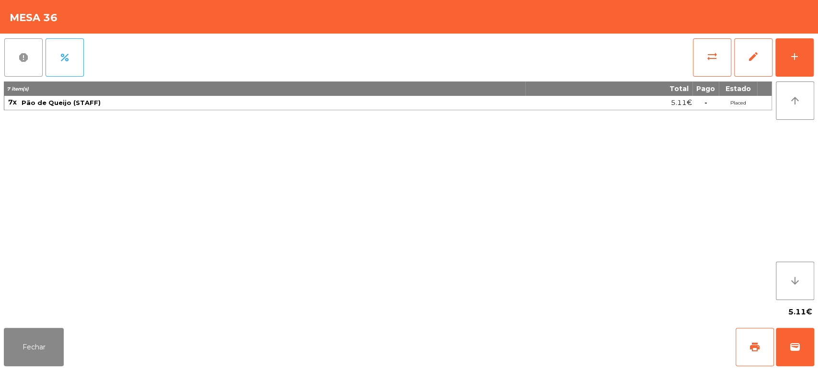
click at [7, 52] on button "report" at bounding box center [23, 57] width 38 height 38
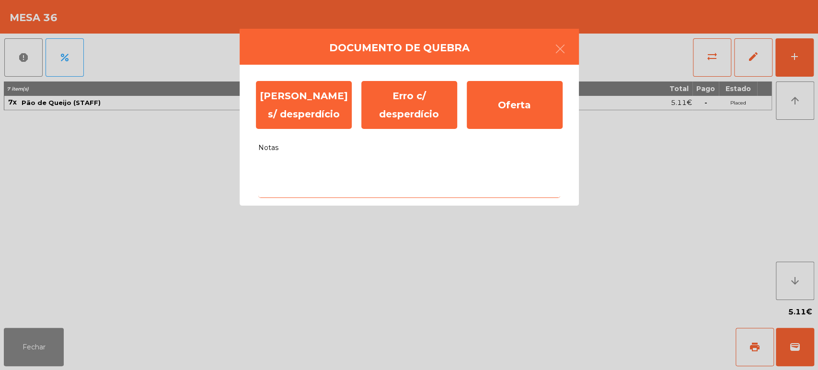
click at [422, 163] on textarea "Notas" at bounding box center [409, 178] width 302 height 40
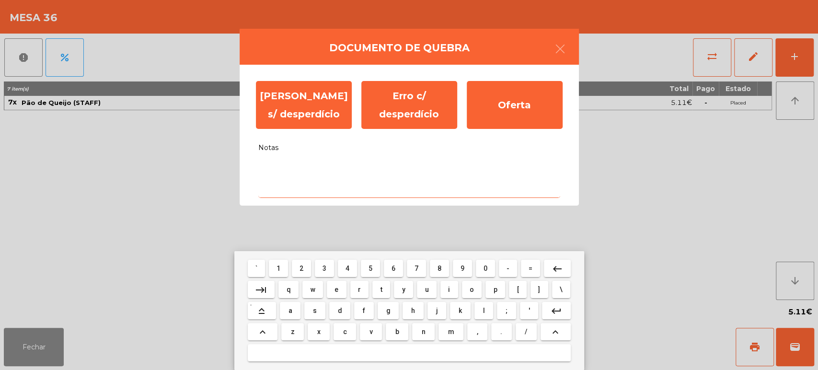
click at [290, 308] on span "a" at bounding box center [290, 311] width 4 height 8
click at [483, 310] on span "l" at bounding box center [483, 311] width 2 height 8
click at [449, 287] on span "i" at bounding box center [449, 289] width 2 height 8
type textarea "***"
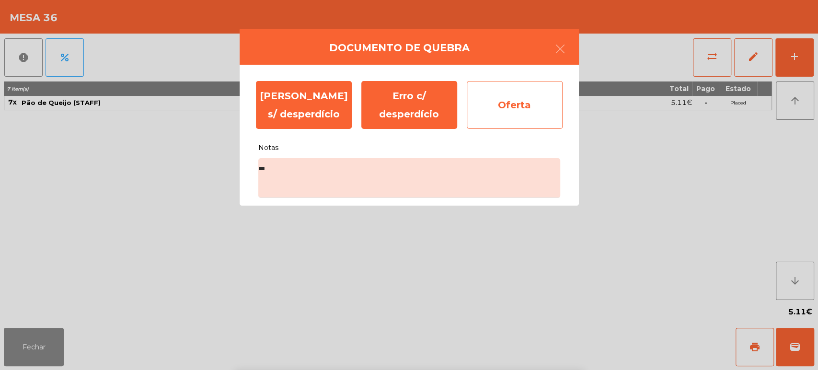
click at [504, 123] on div "Oferta" at bounding box center [515, 105] width 96 height 48
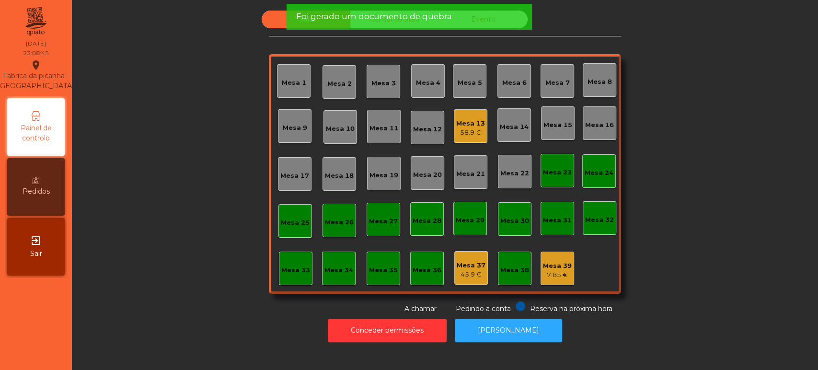
click at [479, 268] on div "Mesa 37" at bounding box center [470, 266] width 29 height 10
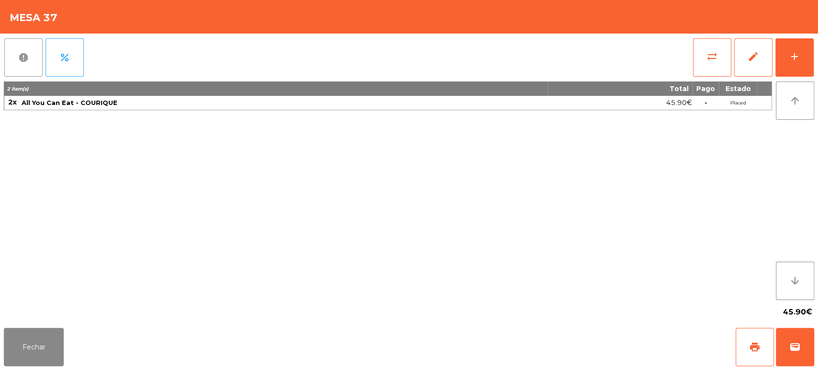
click at [8, 46] on button "report" at bounding box center [23, 57] width 38 height 38
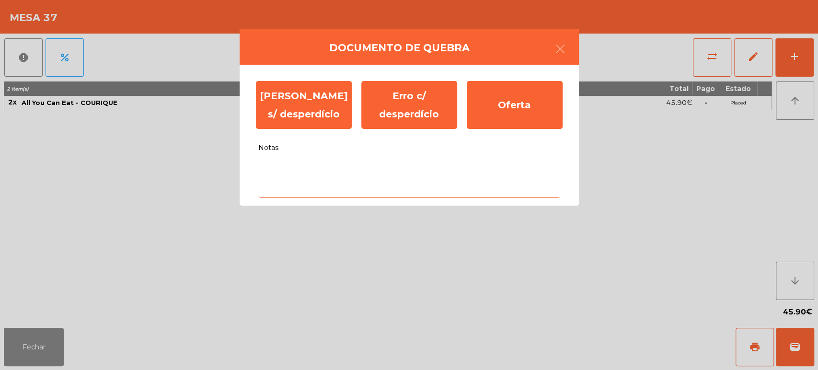
click at [327, 184] on textarea "Notas" at bounding box center [409, 178] width 302 height 40
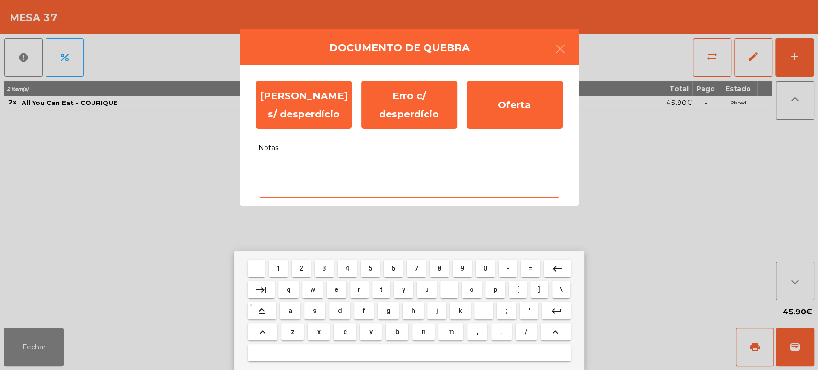
click at [313, 310] on span "s" at bounding box center [315, 311] width 4 height 8
click at [336, 287] on span "e" at bounding box center [336, 289] width 4 height 8
click at [430, 337] on button "n" at bounding box center [423, 331] width 23 height 17
type textarea "***"
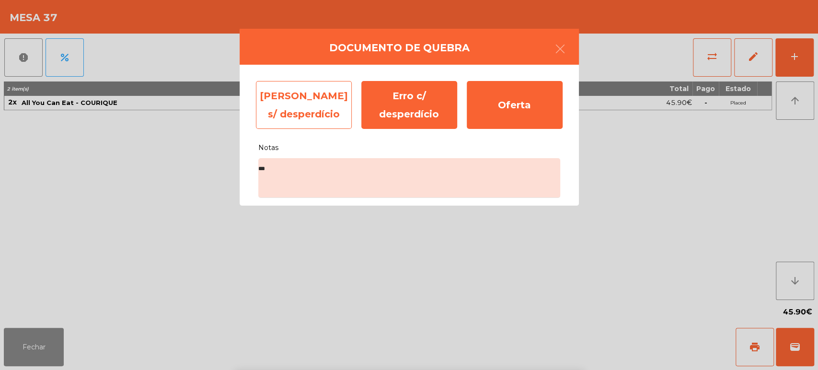
click at [297, 119] on div "[PERSON_NAME] s/ desperdício" at bounding box center [304, 105] width 96 height 48
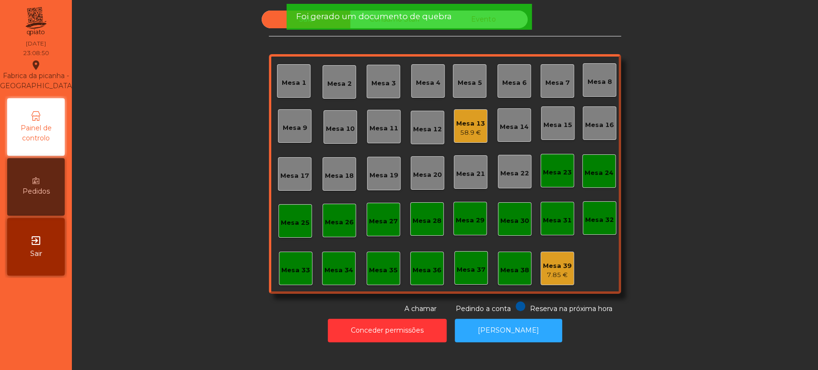
click at [541, 282] on div "Mesa 39 7.85 €" at bounding box center [557, 268] width 34 height 34
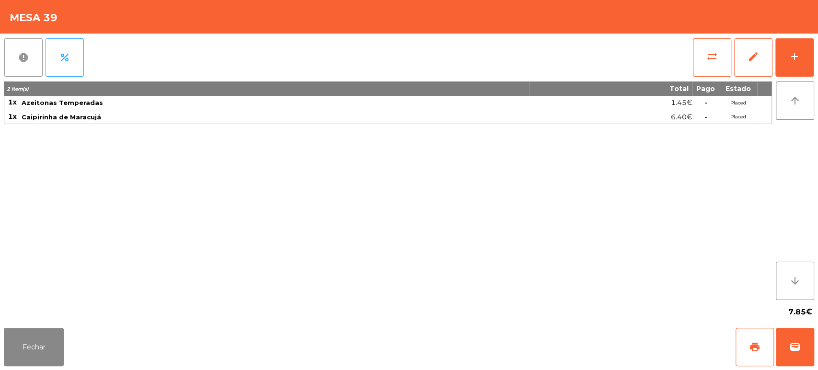
click at [12, 51] on button "report" at bounding box center [23, 57] width 38 height 38
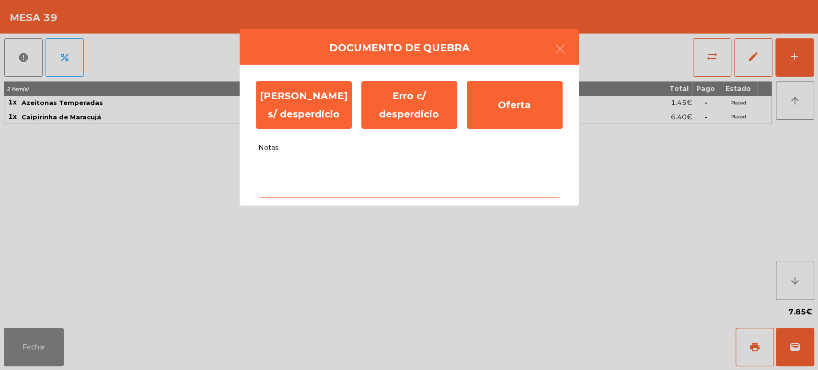
click at [351, 183] on textarea "Notas" at bounding box center [409, 178] width 302 height 40
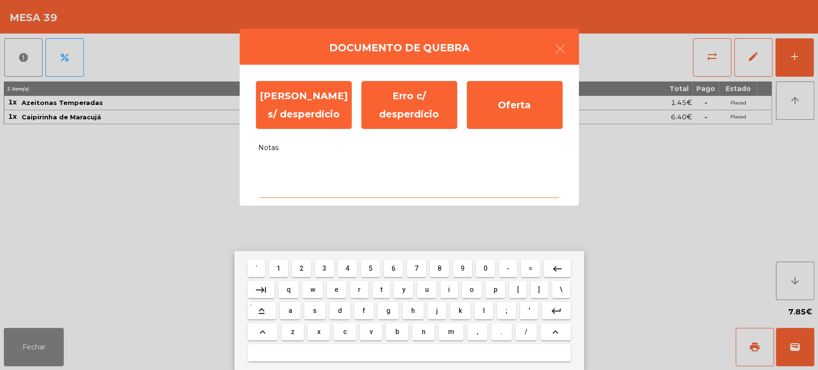
click at [314, 310] on span "s" at bounding box center [315, 311] width 4 height 8
click at [336, 289] on span "e" at bounding box center [336, 289] width 4 height 8
click at [449, 340] on button "m" at bounding box center [450, 331] width 25 height 17
type textarea "***"
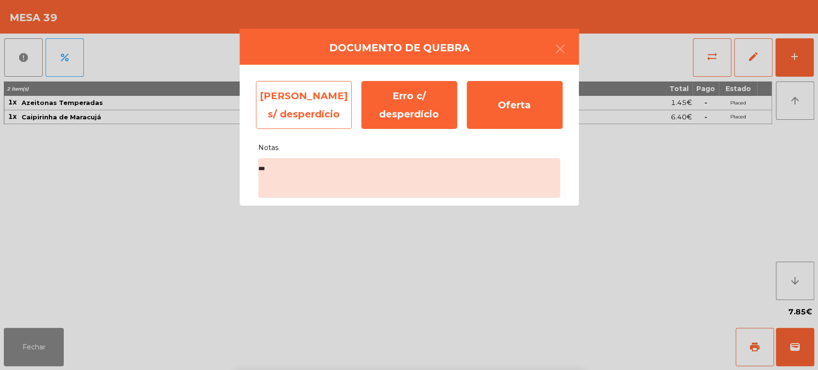
click at [299, 110] on div "[PERSON_NAME] s/ desperdício" at bounding box center [304, 105] width 96 height 48
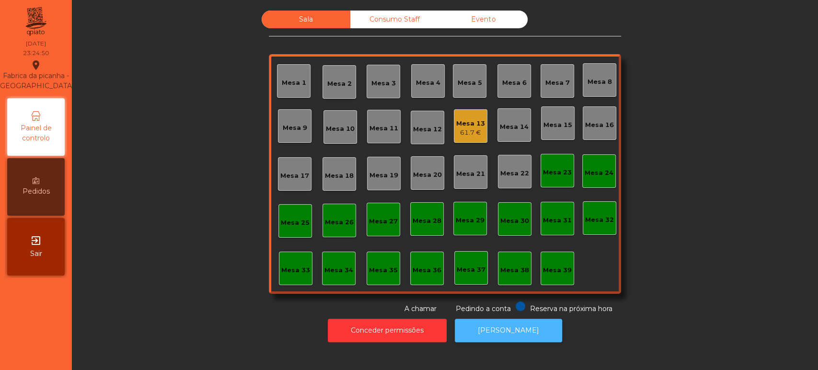
click at [513, 329] on button "[PERSON_NAME]" at bounding box center [508, 330] width 107 height 23
click at [494, 324] on button "[PERSON_NAME]" at bounding box center [508, 330] width 107 height 23
click at [467, 124] on div "Mesa 13" at bounding box center [470, 124] width 29 height 10
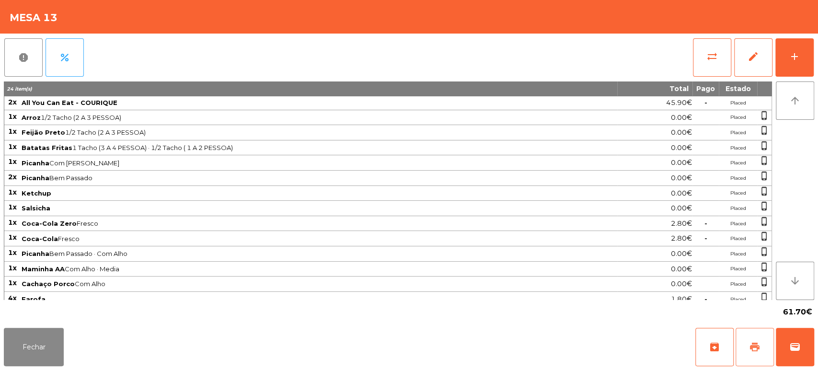
click at [762, 341] on button "print" at bounding box center [754, 347] width 38 height 38
click at [48, 337] on button "Fechar" at bounding box center [34, 347] width 60 height 38
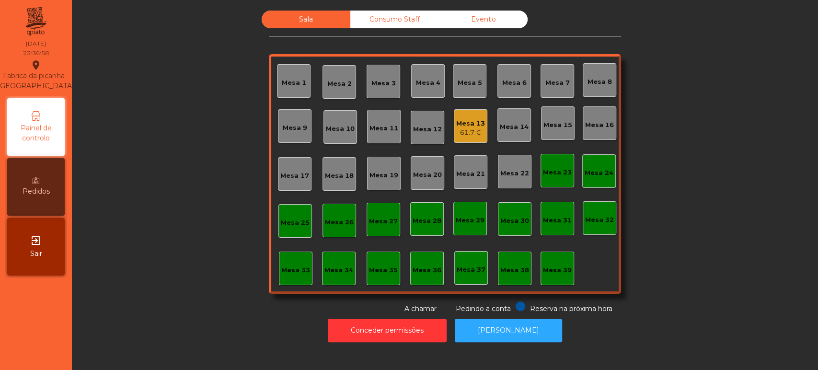
click at [497, 139] on div "Mesa 14" at bounding box center [514, 125] width 34 height 34
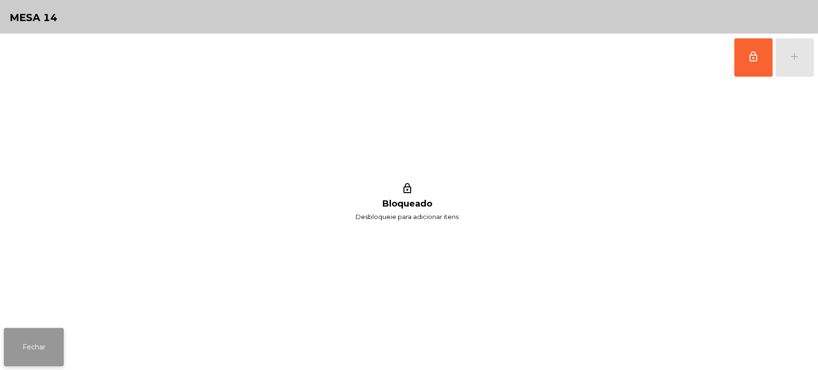
click at [32, 349] on button "Fechar" at bounding box center [34, 347] width 60 height 38
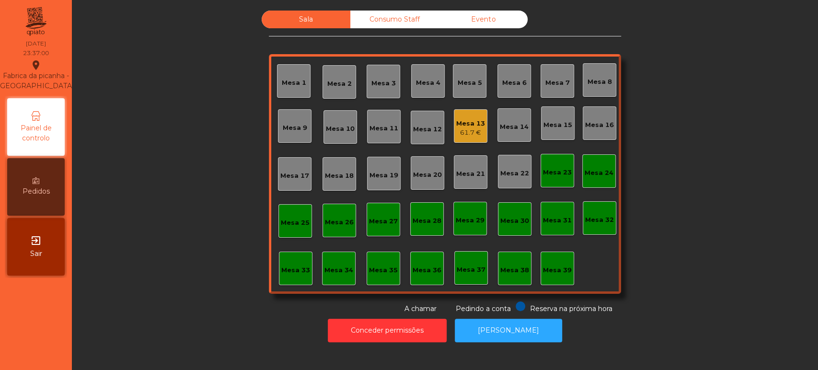
click at [460, 125] on div "Mesa 13" at bounding box center [470, 124] width 29 height 10
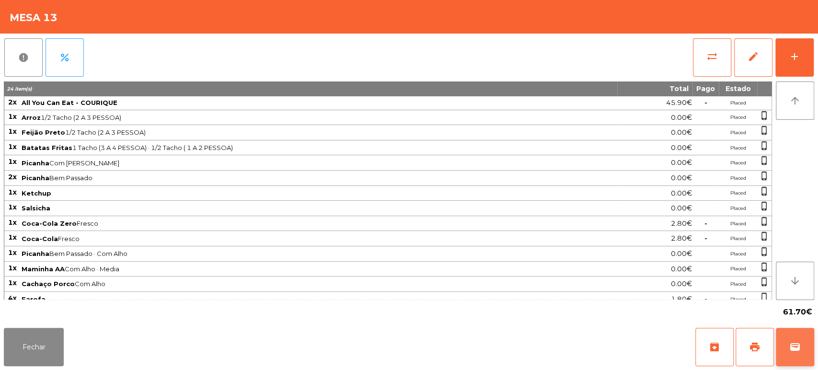
click at [805, 346] on button "wallet" at bounding box center [795, 347] width 38 height 38
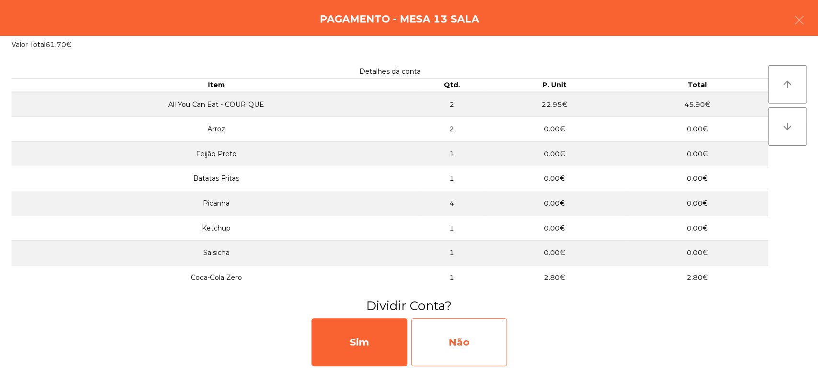
click at [476, 335] on div "Não" at bounding box center [459, 342] width 96 height 48
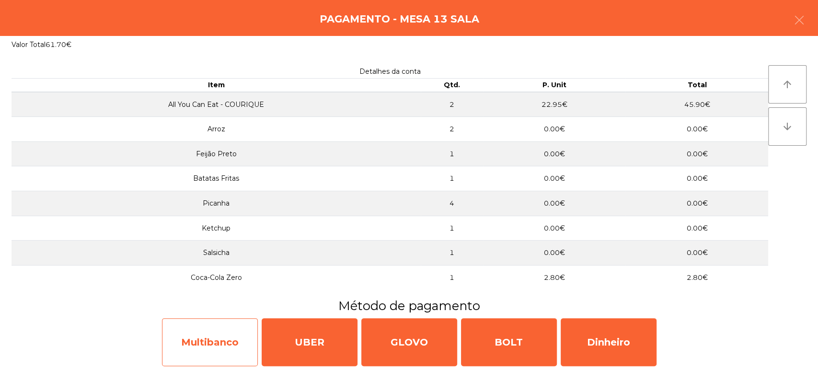
click at [218, 341] on div "Multibanco" at bounding box center [210, 342] width 96 height 48
select select "**"
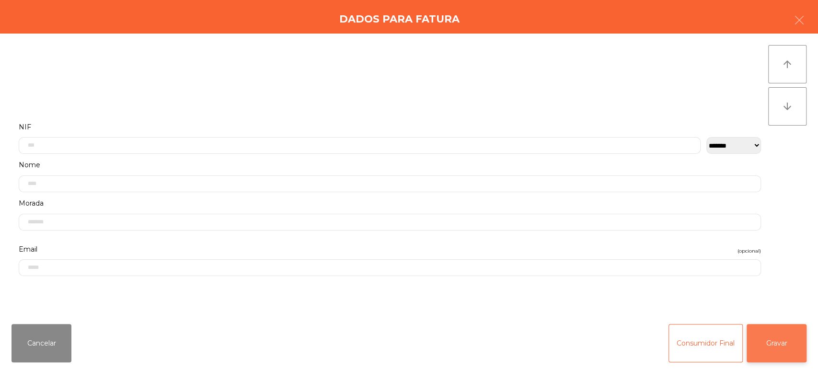
click at [787, 342] on button "Gravar" at bounding box center [776, 343] width 60 height 38
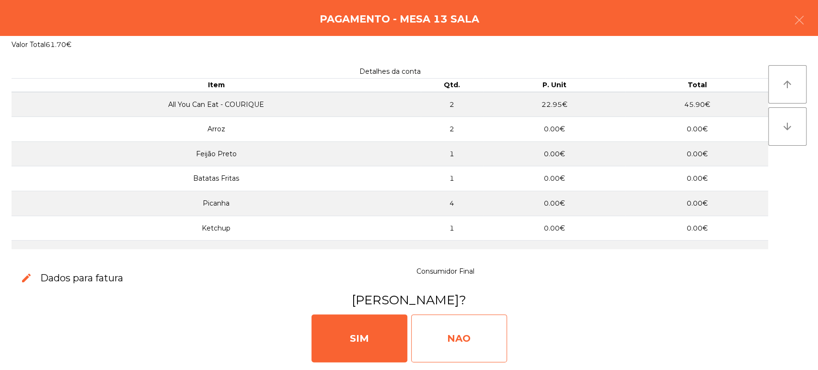
click at [461, 342] on div "NAO" at bounding box center [459, 338] width 96 height 48
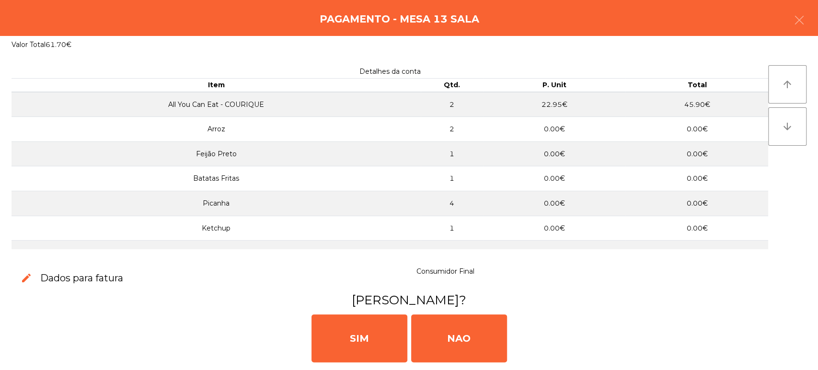
click at [256, 333] on div "[PERSON_NAME]" at bounding box center [409, 336] width 810 height 57
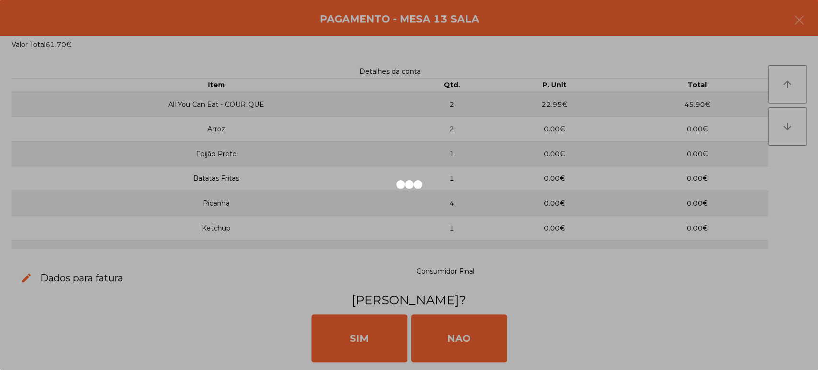
click at [376, 345] on div at bounding box center [409, 185] width 818 height 370
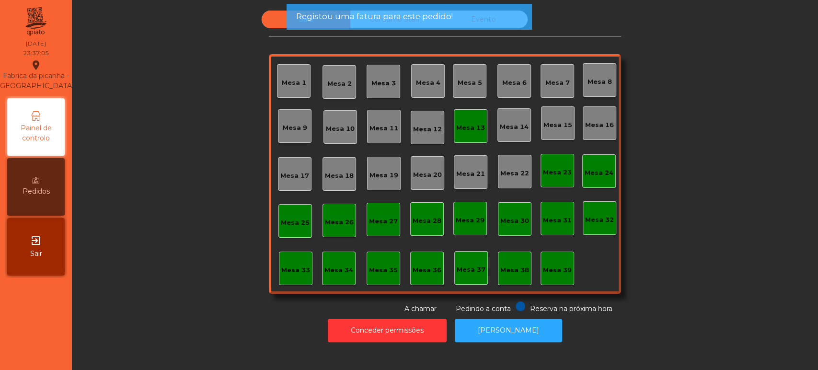
click at [469, 140] on div "Mesa 13" at bounding box center [471, 126] width 34 height 34
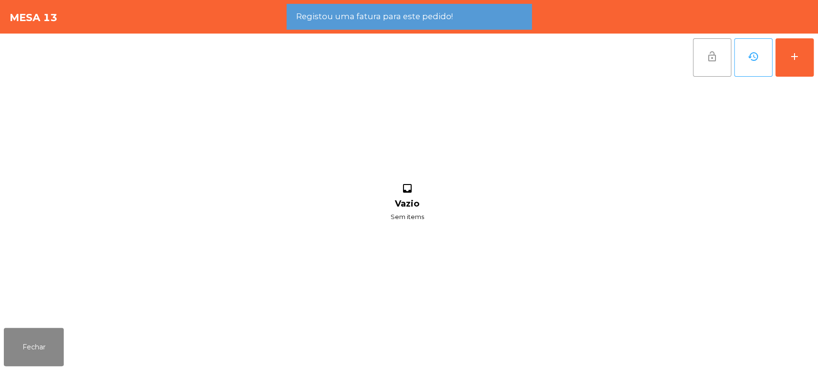
click at [703, 64] on button "lock_open" at bounding box center [712, 57] width 38 height 38
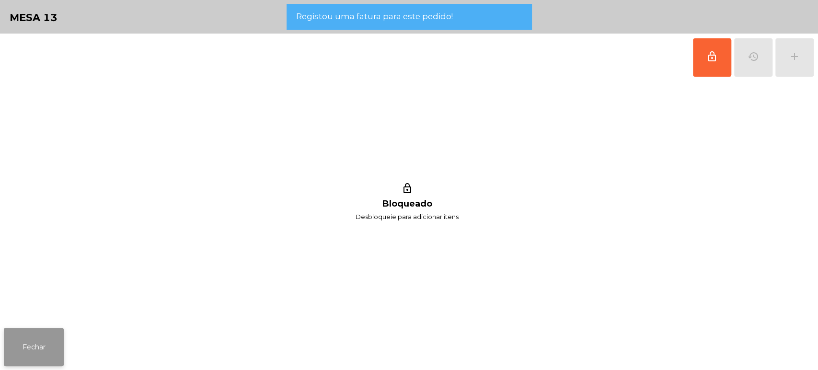
click at [27, 360] on button "Fechar" at bounding box center [34, 347] width 60 height 38
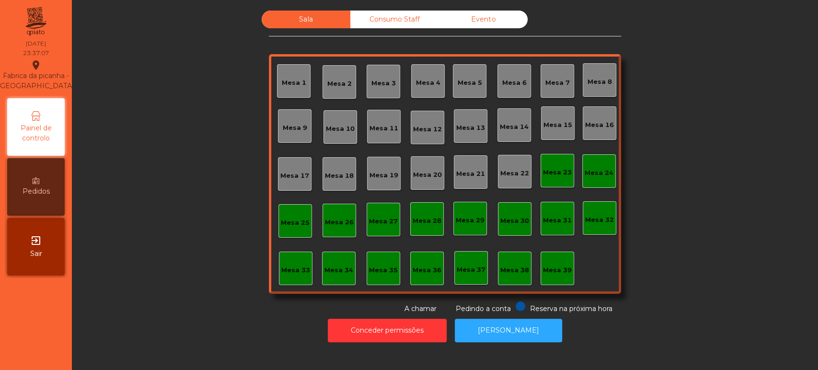
click at [719, 199] on div "Sala Consumo Staff Evento Mesa 1 [GEOGRAPHIC_DATA] 3 Mesa 4 Mesa 5 Mesa 6 [GEOG…" at bounding box center [445, 162] width 720 height 303
click at [412, 37] on div "Sala Consumo Staff Evento Mesa 1 [GEOGRAPHIC_DATA] 3 Mesa 4 Mesa 5 Mesa 6 [GEOG…" at bounding box center [445, 162] width 352 height 303
click at [478, 17] on div "Evento" at bounding box center [483, 20] width 89 height 18
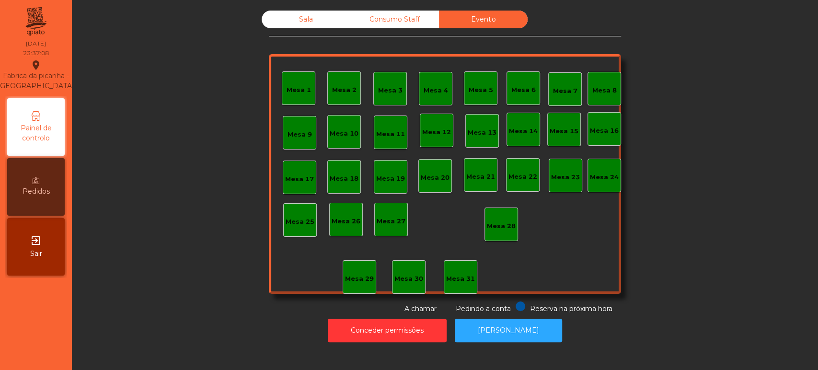
click at [350, 12] on div "Consumo Staff" at bounding box center [394, 20] width 89 height 18
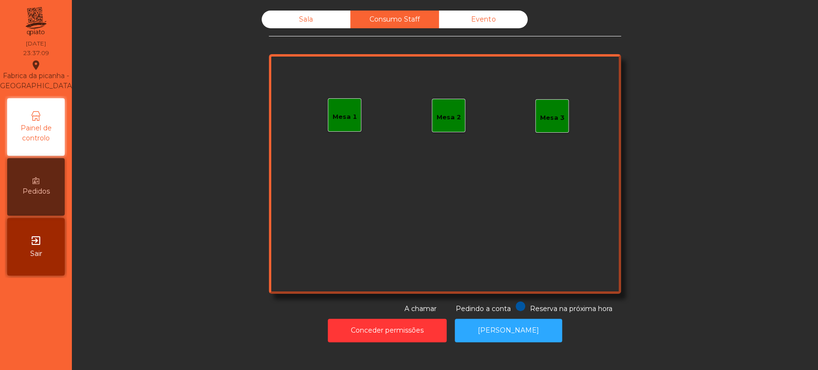
click at [292, 40] on div "Sala Consumo Staff Evento Mesa 1 Mesa 2 Mesa 3 Reserva na próxima hora Pedindo …" at bounding box center [445, 162] width 352 height 303
click at [302, 18] on div "Sala" at bounding box center [306, 20] width 89 height 18
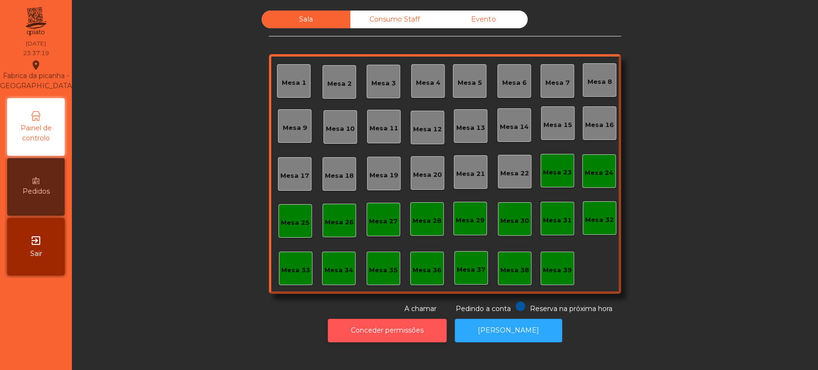
click at [387, 326] on button "Conceder permissões" at bounding box center [387, 330] width 119 height 23
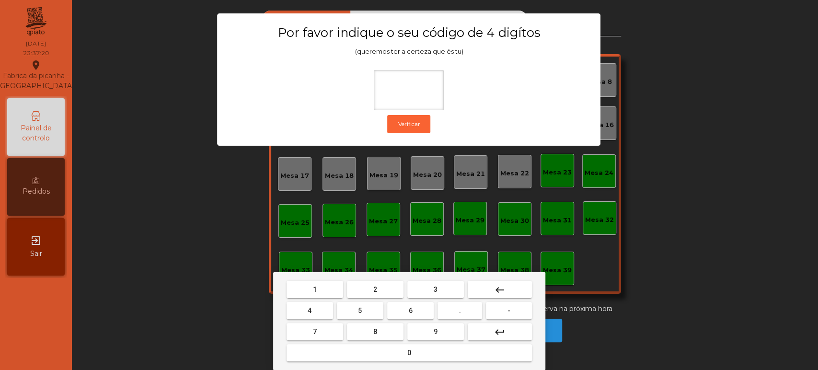
click at [316, 289] on span "1" at bounding box center [315, 289] width 4 height 8
click at [446, 291] on button "3" at bounding box center [435, 289] width 57 height 17
click at [362, 315] on button "5" at bounding box center [360, 310] width 46 height 17
click at [393, 355] on button "0" at bounding box center [408, 352] width 245 height 17
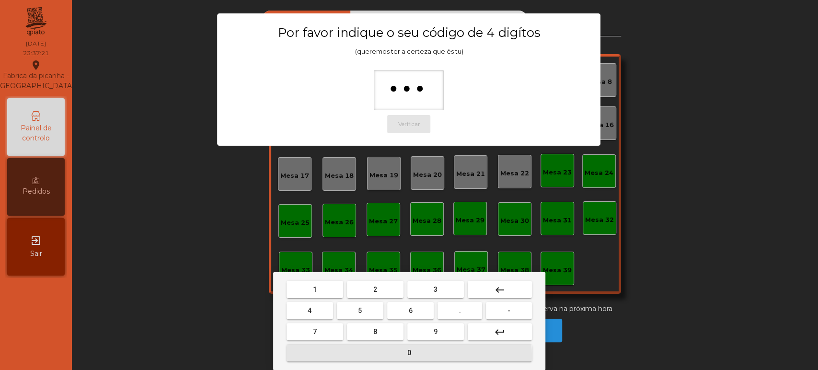
type input "****"
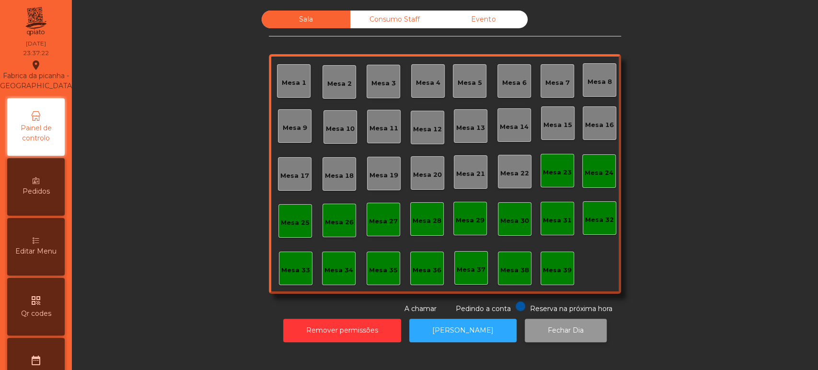
click at [555, 330] on button "Fechar Dia" at bounding box center [566, 330] width 82 height 23
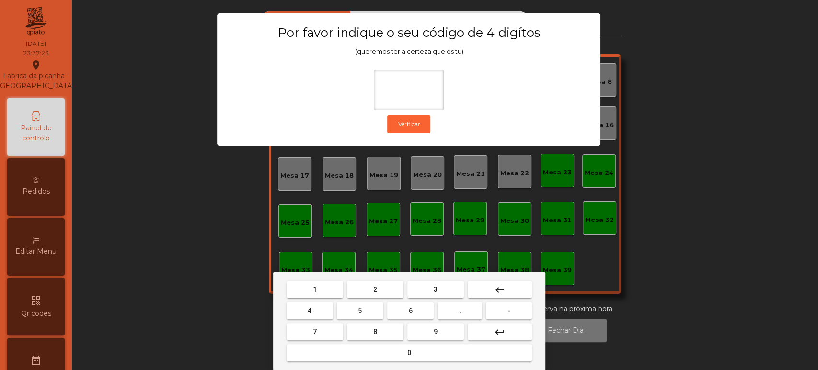
click at [316, 288] on span "1" at bounding box center [315, 289] width 4 height 8
click at [435, 288] on span "3" at bounding box center [436, 289] width 4 height 8
click at [360, 310] on span "5" at bounding box center [360, 311] width 4 height 8
click at [387, 355] on button "0" at bounding box center [408, 352] width 245 height 17
type input "****"
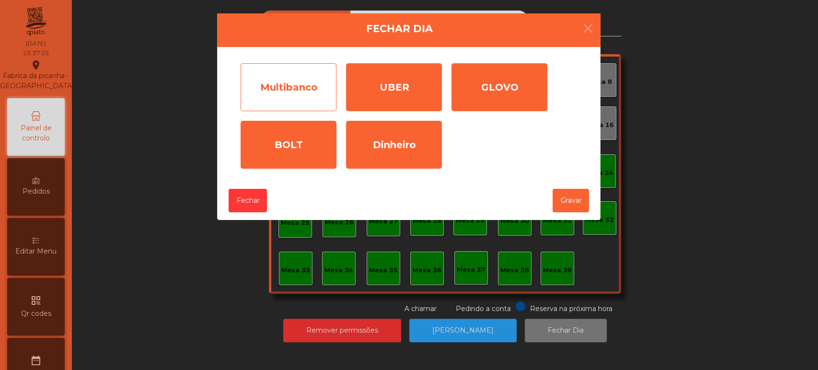
click at [291, 86] on div "Multibanco" at bounding box center [288, 87] width 96 height 48
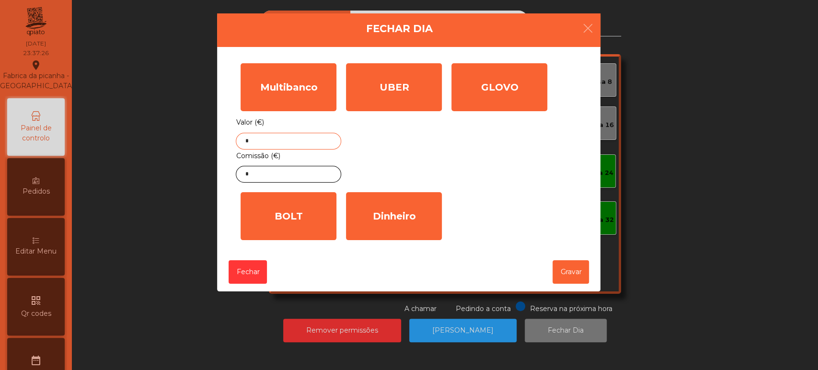
click at [296, 141] on input "*" at bounding box center [288, 141] width 105 height 17
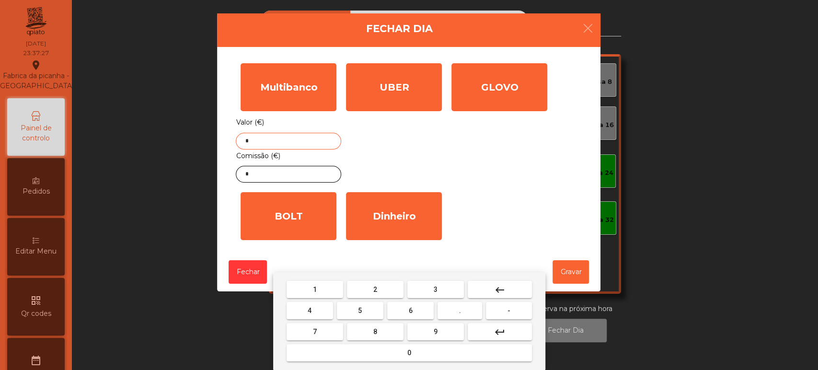
click at [508, 290] on button "keyboard_backspace" at bounding box center [500, 289] width 64 height 17
click at [375, 287] on span "2" at bounding box center [375, 289] width 4 height 8
click at [429, 296] on button "3" at bounding box center [435, 289] width 57 height 17
click at [375, 289] on span "2" at bounding box center [375, 289] width 4 height 8
click at [469, 312] on button "." at bounding box center [459, 310] width 45 height 17
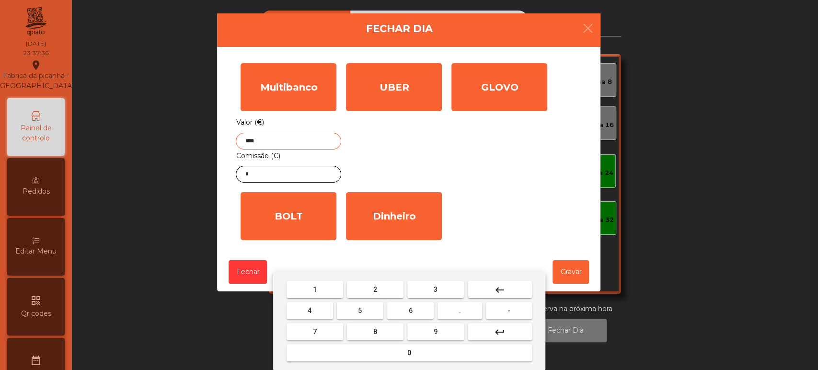
click at [320, 308] on button "4" at bounding box center [309, 310] width 46 height 17
click at [396, 350] on button "0" at bounding box center [408, 352] width 245 height 17
type input "******"
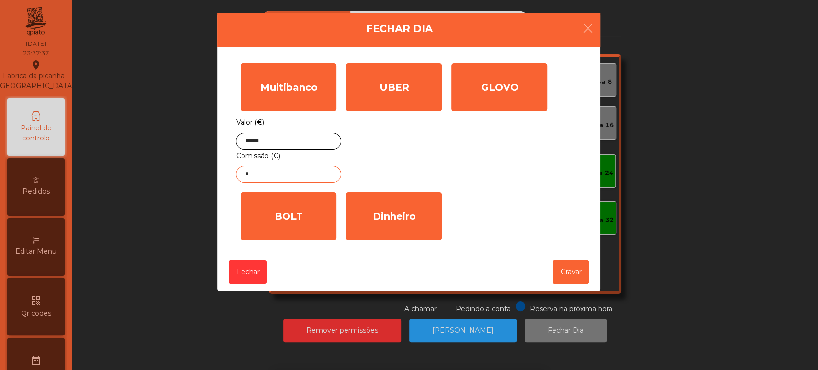
click at [303, 174] on input "*" at bounding box center [288, 174] width 105 height 17
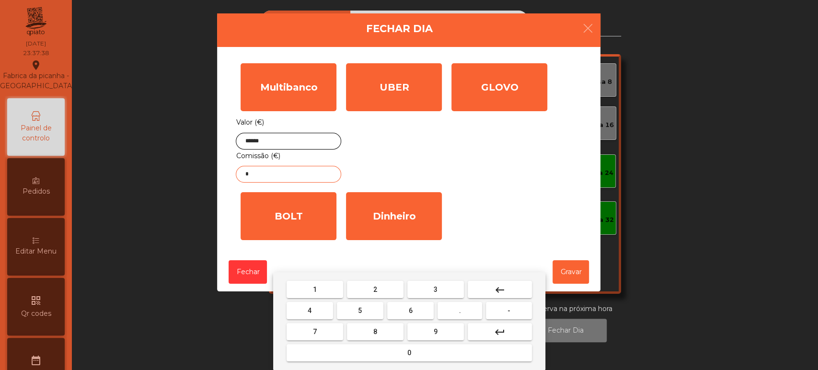
click at [502, 287] on mat-icon "keyboard_backspace" at bounding box center [499, 289] width 11 height 11
click at [320, 287] on button "1" at bounding box center [314, 289] width 57 height 17
click at [467, 308] on button "." at bounding box center [459, 310] width 45 height 17
click at [435, 289] on span "3" at bounding box center [436, 289] width 4 height 8
click at [380, 333] on button "8" at bounding box center [375, 331] width 57 height 17
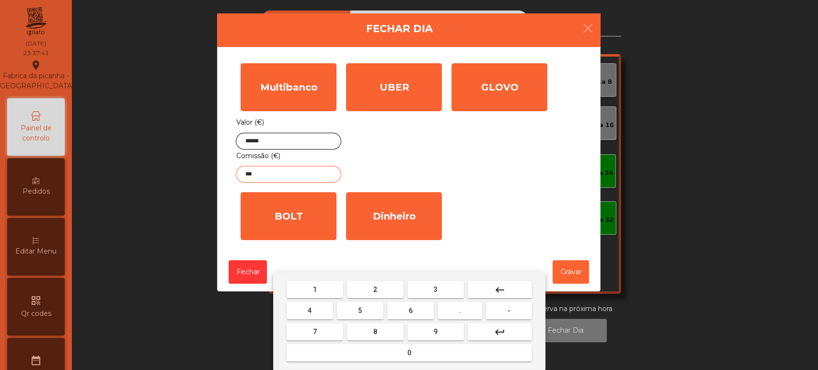
type input "****"
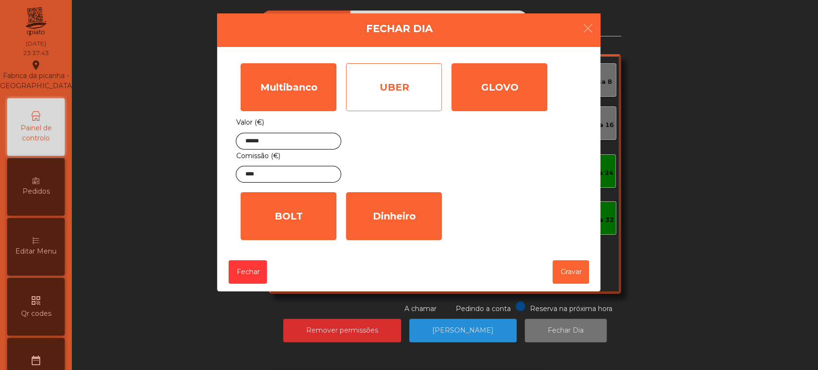
click at [399, 87] on div "UBER" at bounding box center [394, 87] width 96 height 48
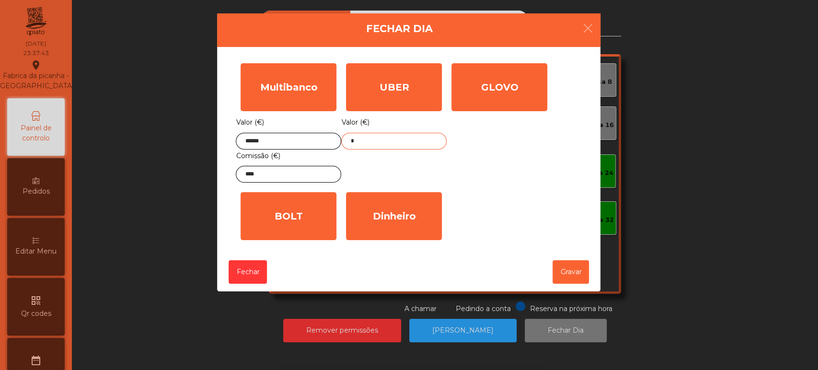
click at [392, 144] on input "*" at bounding box center [393, 141] width 105 height 17
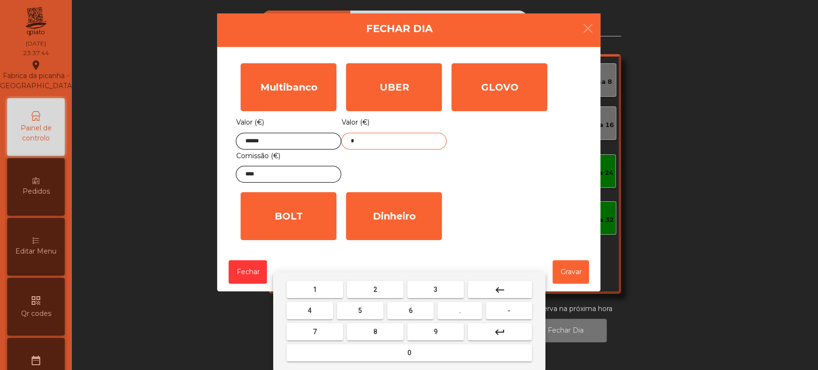
click at [492, 290] on button "keyboard_backspace" at bounding box center [500, 289] width 64 height 17
click at [309, 310] on span "4" at bounding box center [310, 311] width 4 height 8
click at [360, 309] on span "5" at bounding box center [360, 311] width 4 height 8
click at [460, 310] on span "." at bounding box center [460, 311] width 2 height 8
click at [314, 331] on span "7" at bounding box center [315, 332] width 4 height 8
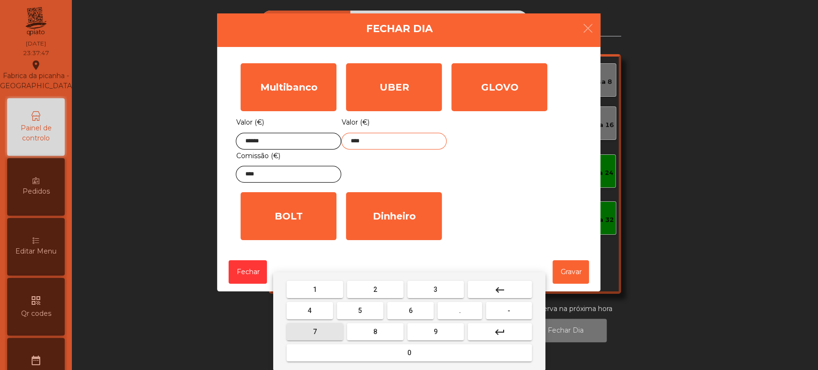
click at [318, 281] on button "1" at bounding box center [314, 289] width 57 height 17
type input "*****"
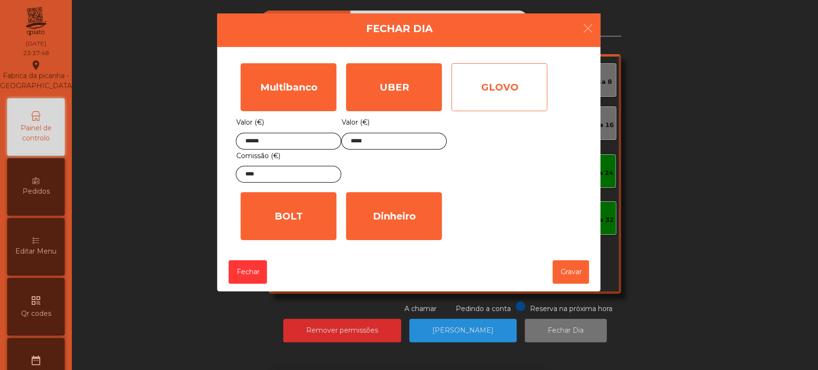
click at [496, 90] on div "GLOVO" at bounding box center [499, 87] width 96 height 48
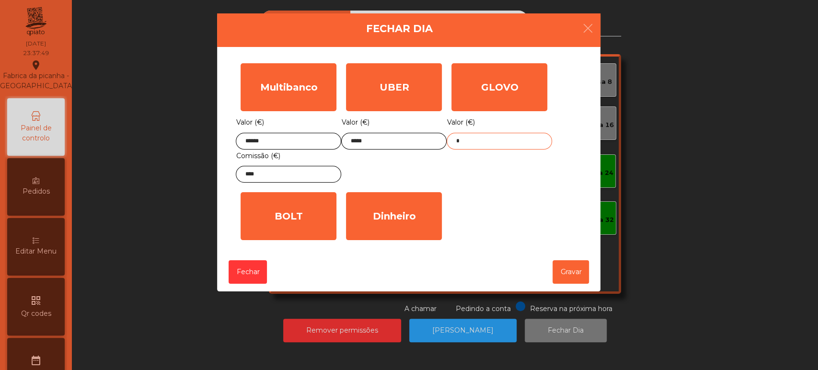
click at [482, 138] on input "*" at bounding box center [498, 141] width 105 height 17
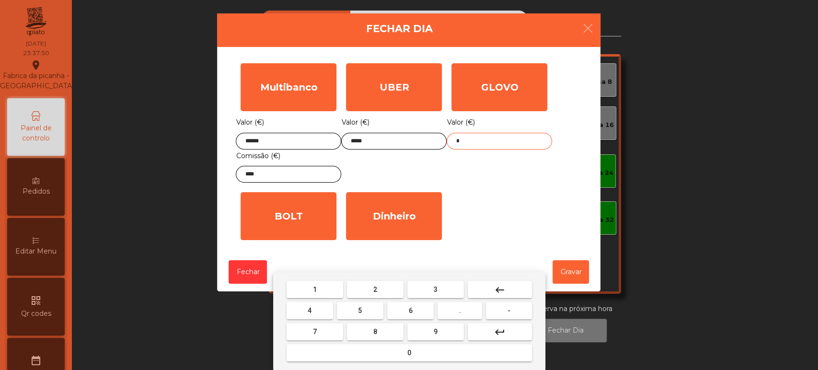
click at [508, 287] on button "keyboard_backspace" at bounding box center [500, 289] width 64 height 17
click at [358, 308] on span "5" at bounding box center [360, 311] width 4 height 8
click at [375, 331] on span "8" at bounding box center [375, 332] width 4 height 8
click at [471, 314] on button "." at bounding box center [459, 310] width 45 height 17
click at [410, 310] on span "6" at bounding box center [411, 311] width 4 height 8
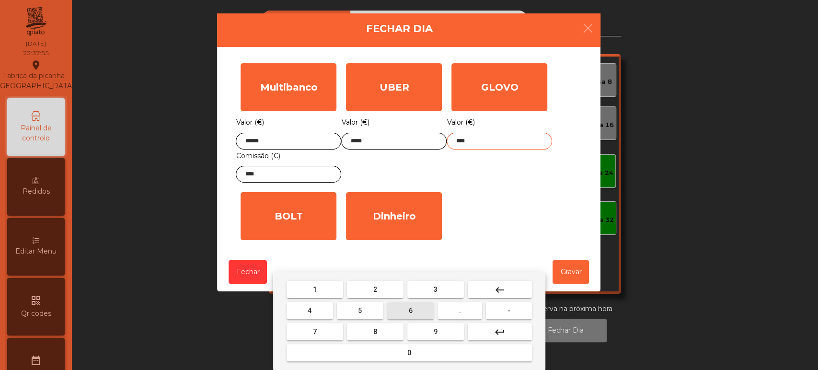
click at [373, 331] on span "8" at bounding box center [375, 332] width 4 height 8
type input "*****"
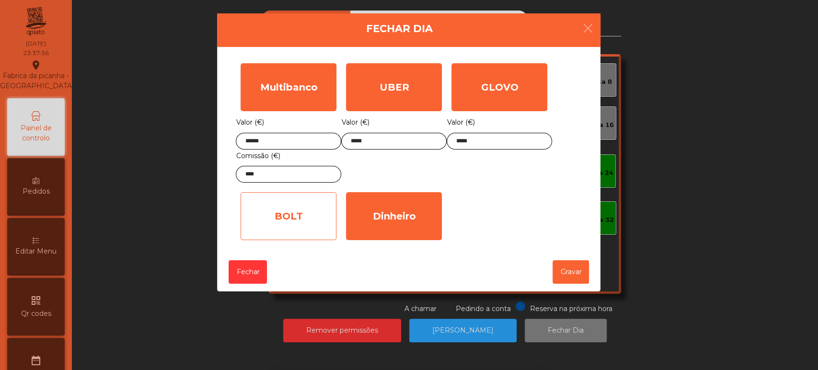
click at [287, 207] on div "BOLT" at bounding box center [288, 216] width 96 height 48
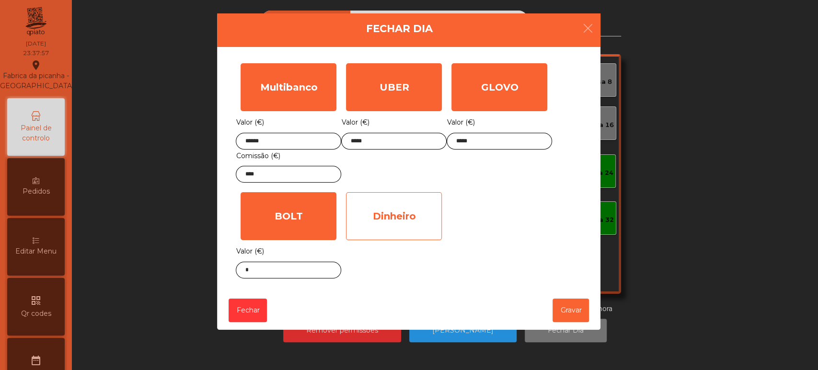
click at [401, 227] on div "Dinheiro" at bounding box center [394, 216] width 96 height 48
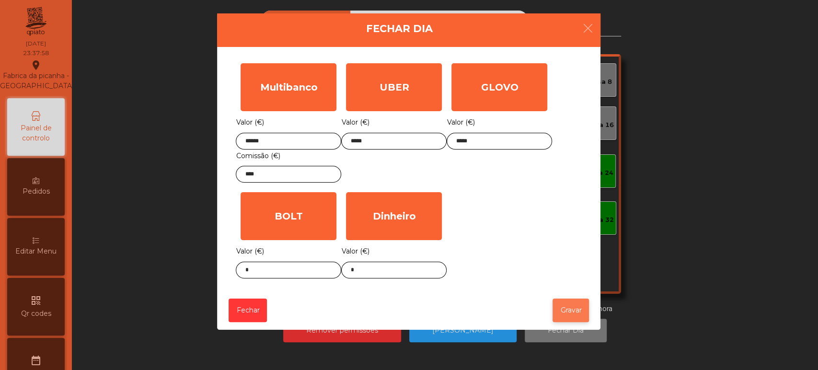
click at [573, 312] on button "Gravar" at bounding box center [570, 309] width 36 height 23
